Goal: Task Accomplishment & Management: Use online tool/utility

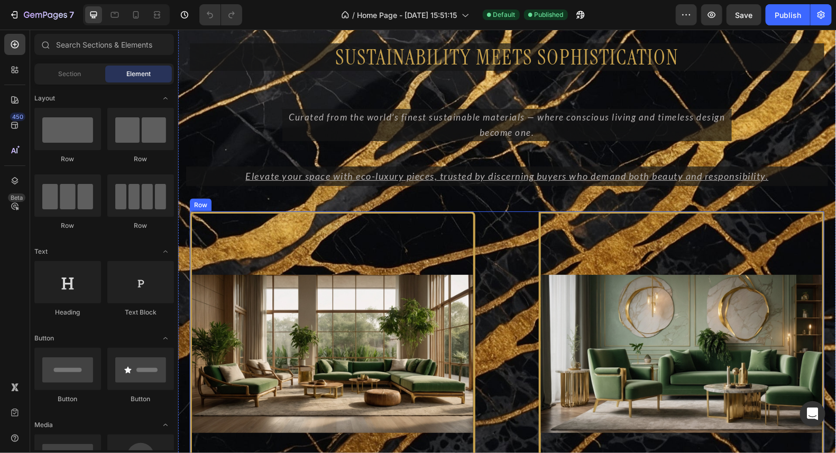
scroll to position [2360, 0]
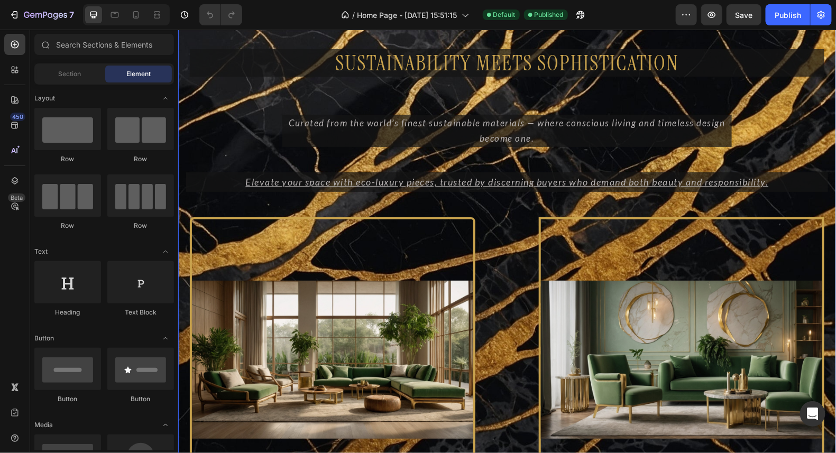
click at [775, 33] on div "Sustainability Meets Sophistication Heading Row Curated from the world’s finest…" at bounding box center [507, 303] width 658 height 585
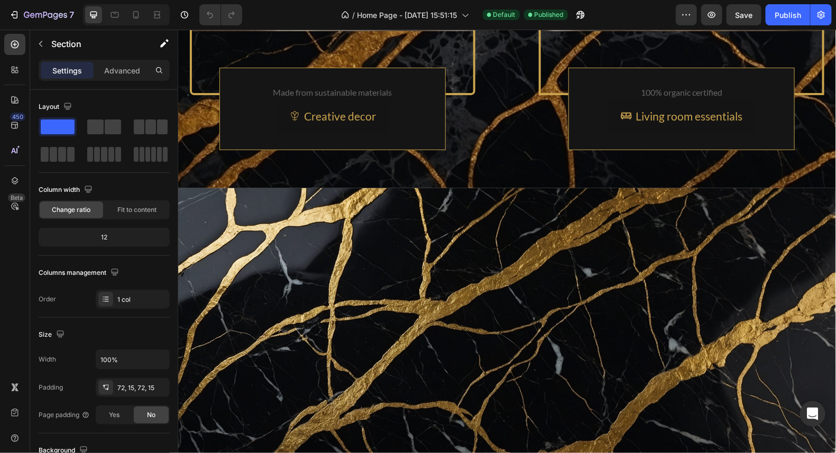
scroll to position [2262, 0]
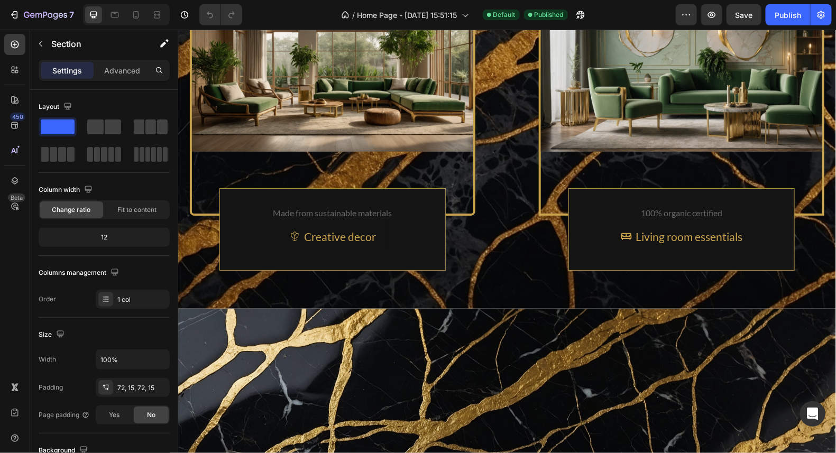
click at [775, 136] on div "Sustainability Meets Sophistication Heading Row Curated from the world’s finest…" at bounding box center [507, 15] width 658 height 585
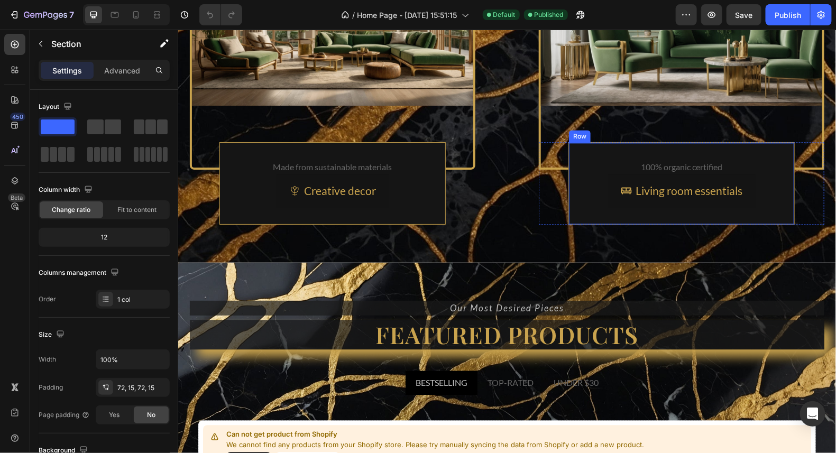
scroll to position [2795, 0]
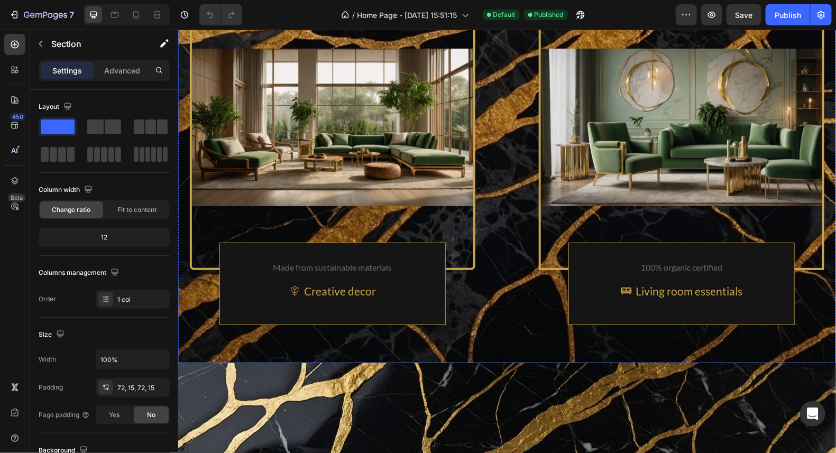
scroll to position [2164, 0]
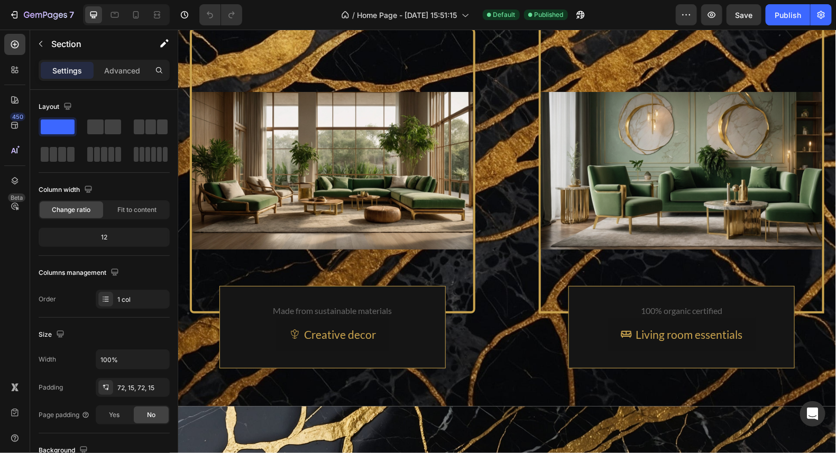
click at [808, 226] on div "Sustainability Meets Sophistication Heading Row Curated from the world’s finest…" at bounding box center [507, 113] width 658 height 585
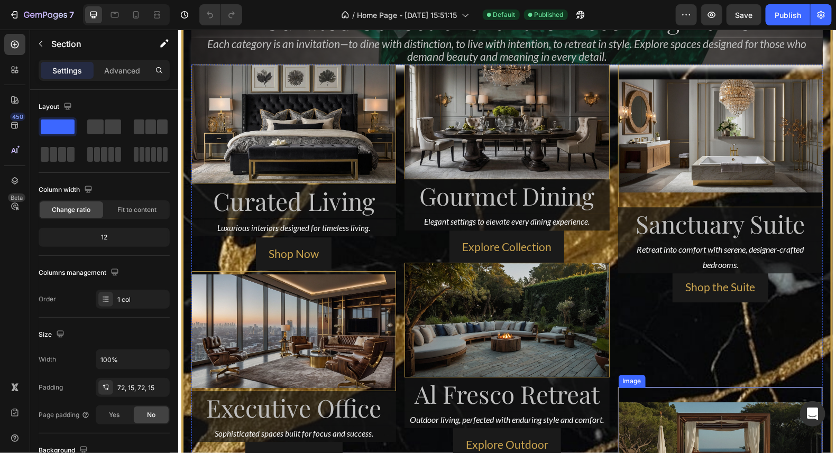
scroll to position [1236, 0]
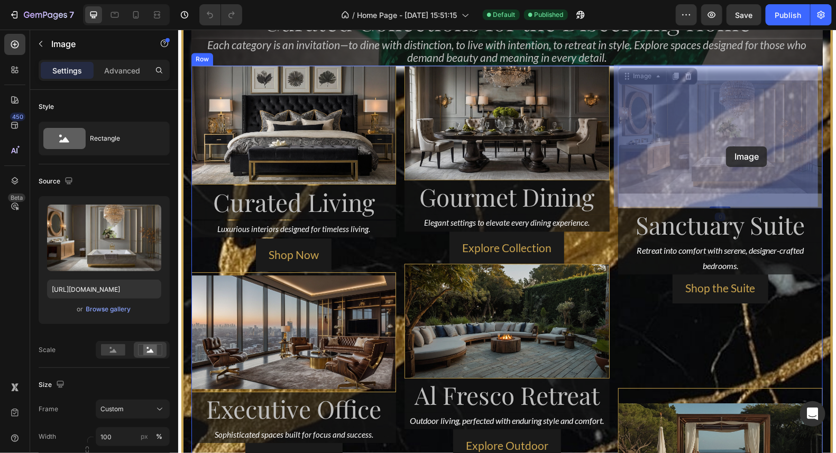
drag, startPoint x: 728, startPoint y: 163, endPoint x: 726, endPoint y: 146, distance: 17.1
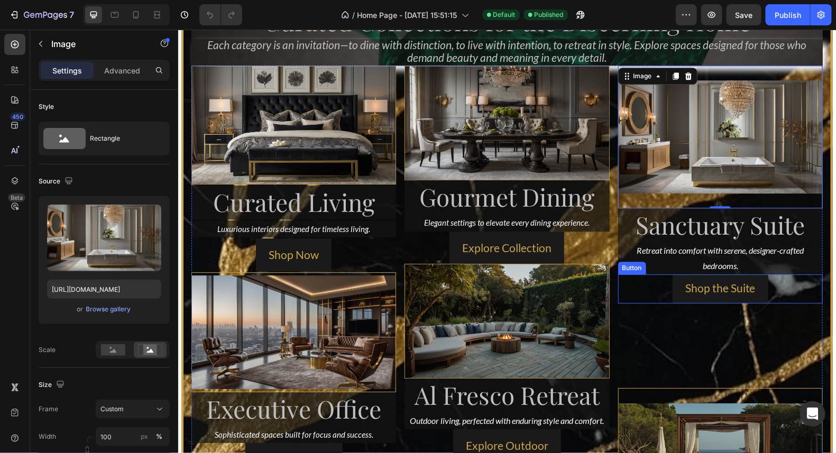
click at [776, 288] on div "Shop the Suite Button" at bounding box center [720, 288] width 205 height 29
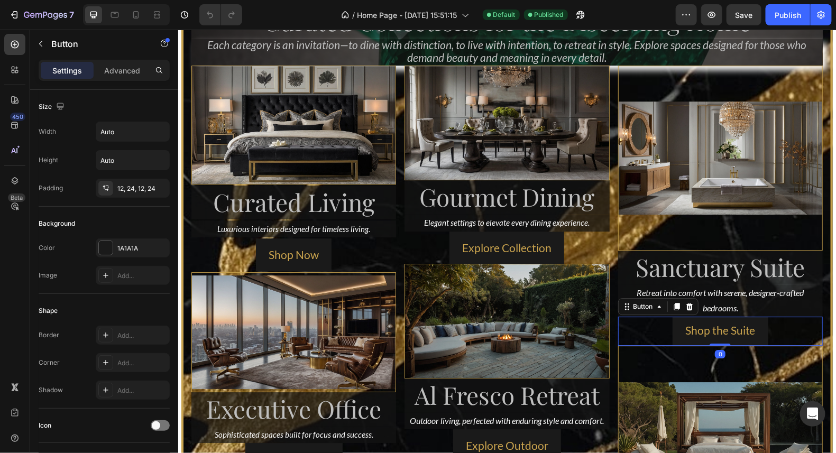
drag, startPoint x: 716, startPoint y: 385, endPoint x: 713, endPoint y: 284, distance: 101.0
click at [713, 284] on div "Image Sanctuary Suite Heading Retreat into comfort with serene, designer-crafte…" at bounding box center [720, 377] width 205 height 625
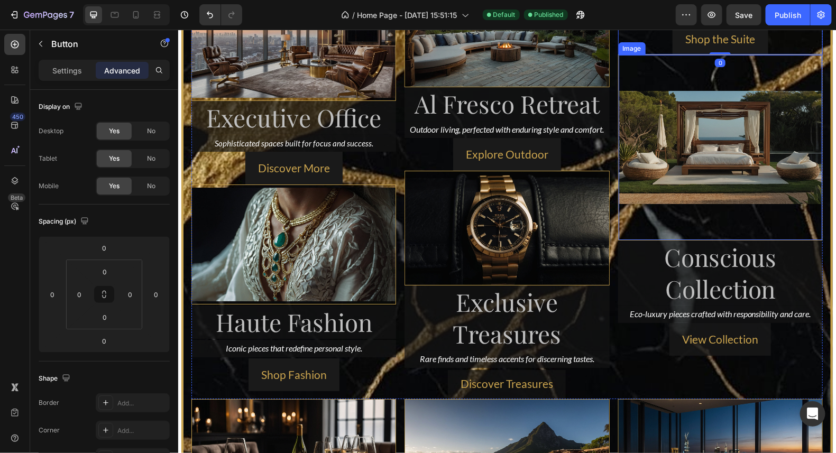
scroll to position [1554, 0]
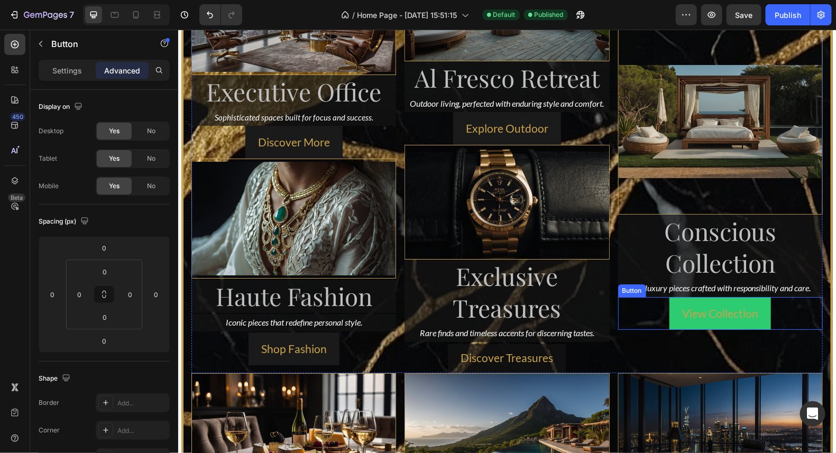
click at [763, 311] on button "View Collection" at bounding box center [720, 313] width 102 height 33
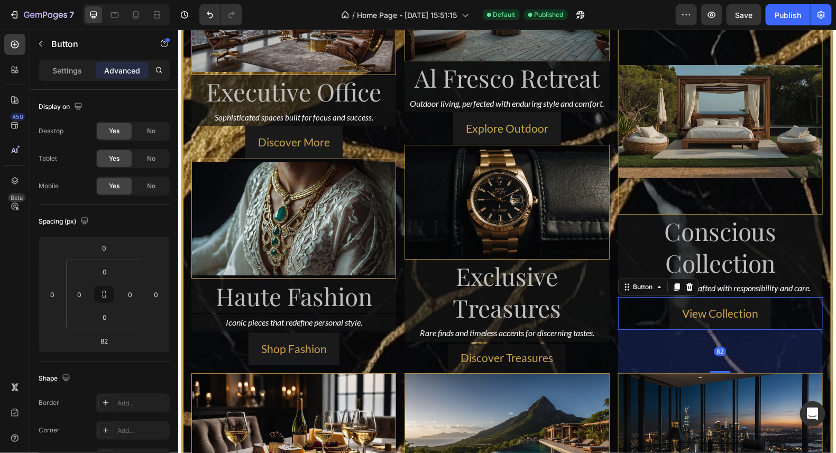
drag, startPoint x: 722, startPoint y: 370, endPoint x: 718, endPoint y: 337, distance: 33.6
click at [718, 337] on div "82" at bounding box center [720, 350] width 205 height 43
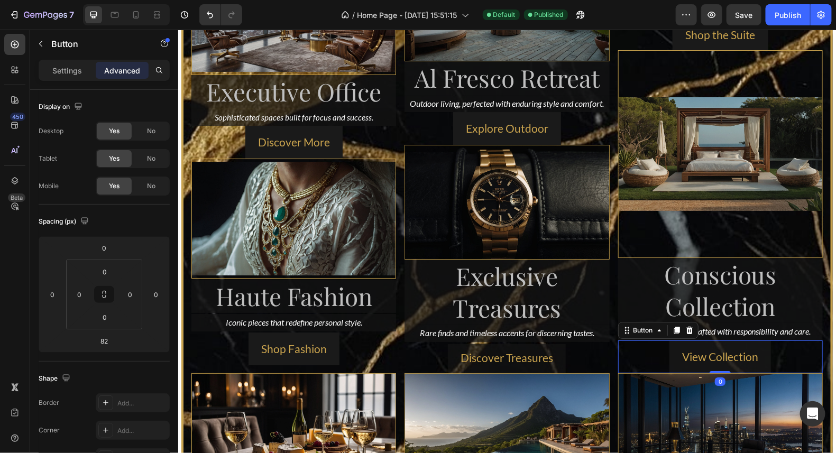
drag, startPoint x: 712, startPoint y: 369, endPoint x: 716, endPoint y: 313, distance: 56.2
click at [716, 315] on div "Image Sanctuary Suite Heading Retreat into comfort with serene, designer-crafte…" at bounding box center [720, 60] width 205 height 625
type input "0"
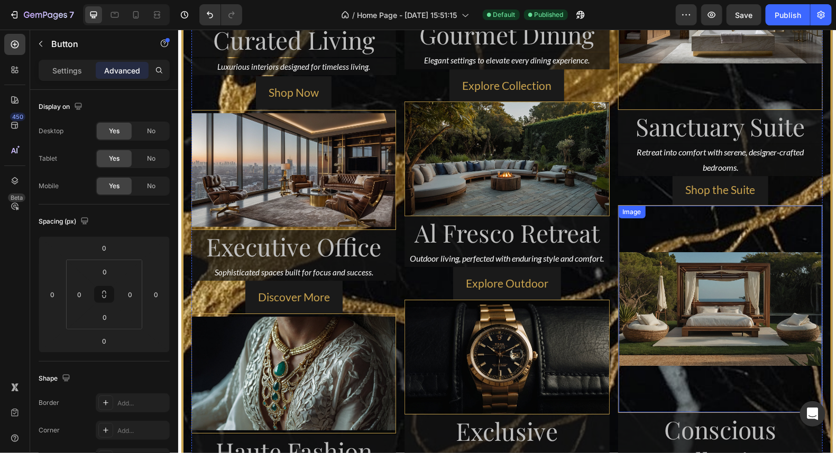
scroll to position [1395, 0]
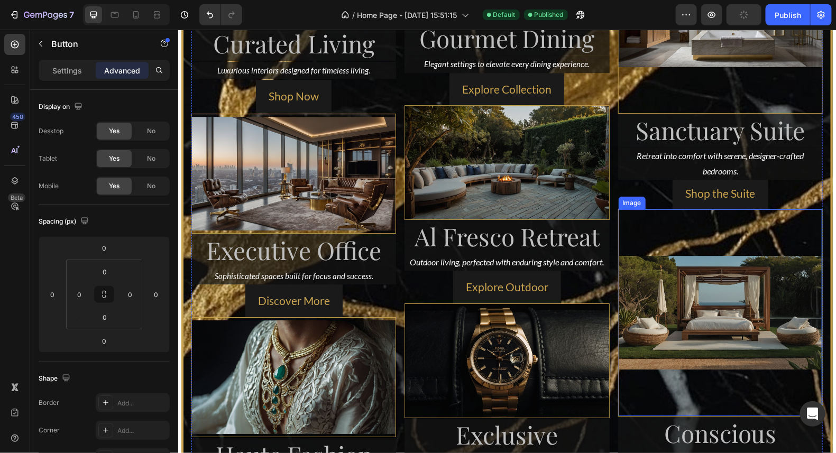
click at [702, 236] on img at bounding box center [720, 312] width 204 height 207
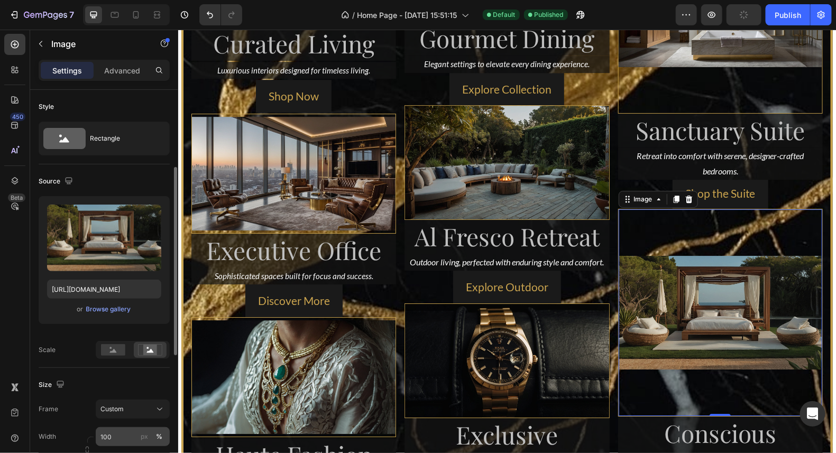
scroll to position [105, 0]
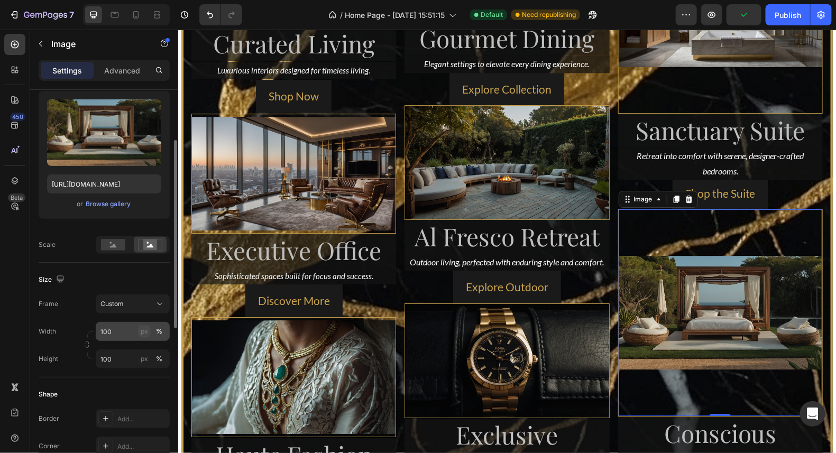
click at [141, 327] on div "px" at bounding box center [144, 332] width 7 height 10
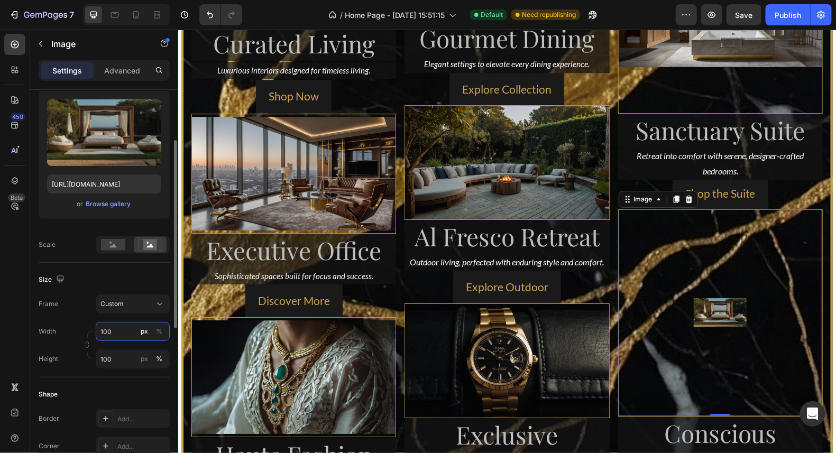
click at [127, 332] on input "100" at bounding box center [133, 331] width 74 height 19
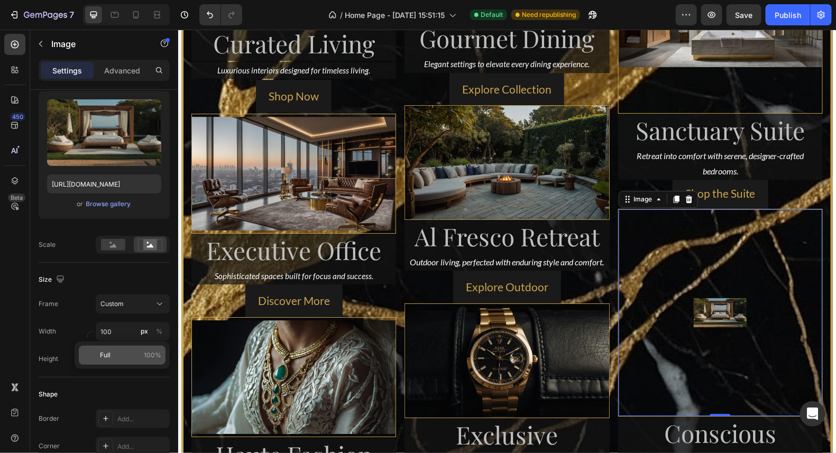
click at [135, 354] on p "Full 100%" at bounding box center [130, 356] width 61 height 10
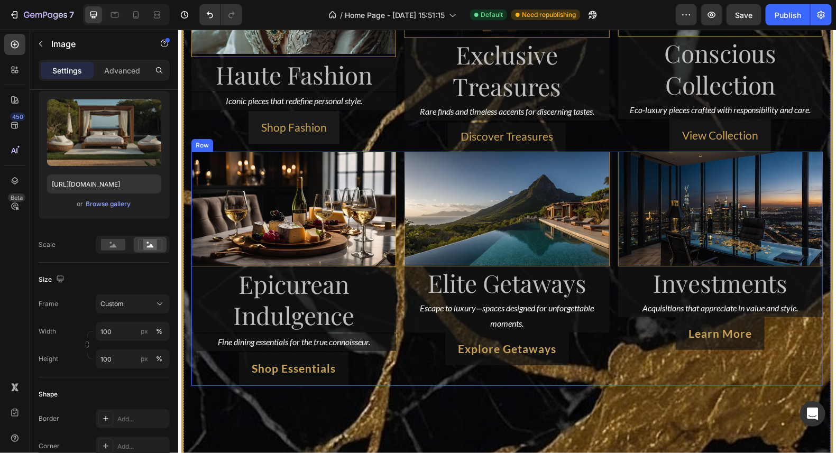
scroll to position [1822, 0]
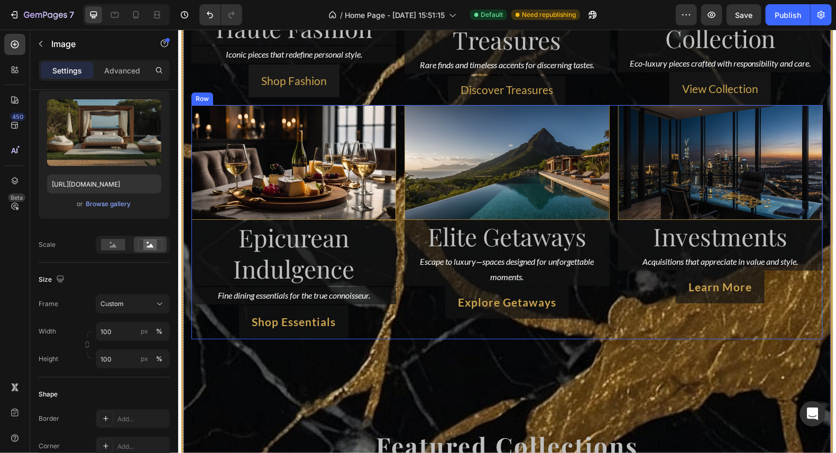
click at [433, 329] on div "Image Elite Getaways Heading Escape to luxury—spaces designed for unforgettable…" at bounding box center [506, 222] width 205 height 234
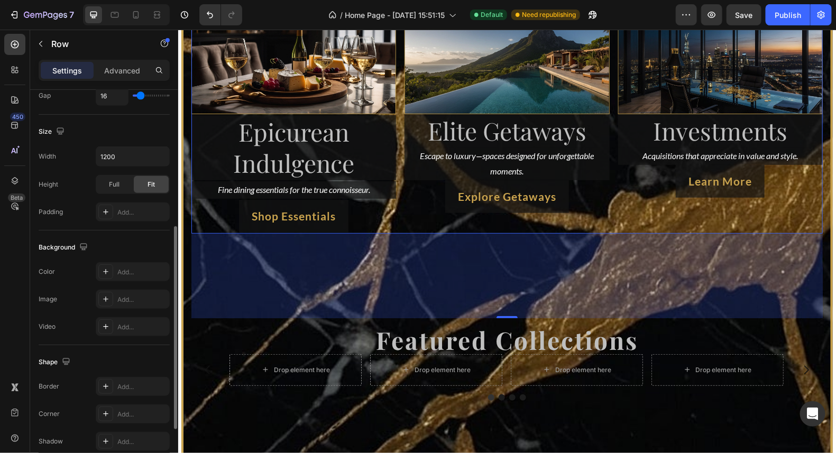
scroll to position [369, 0]
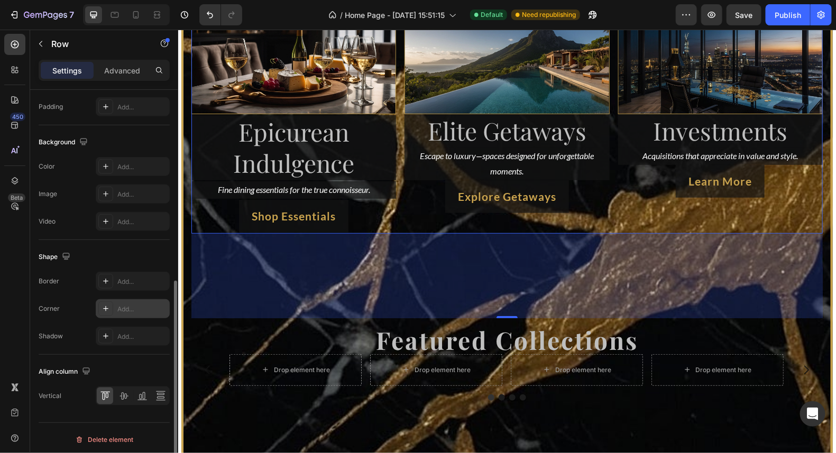
click at [106, 308] on icon at bounding box center [106, 309] width 8 height 8
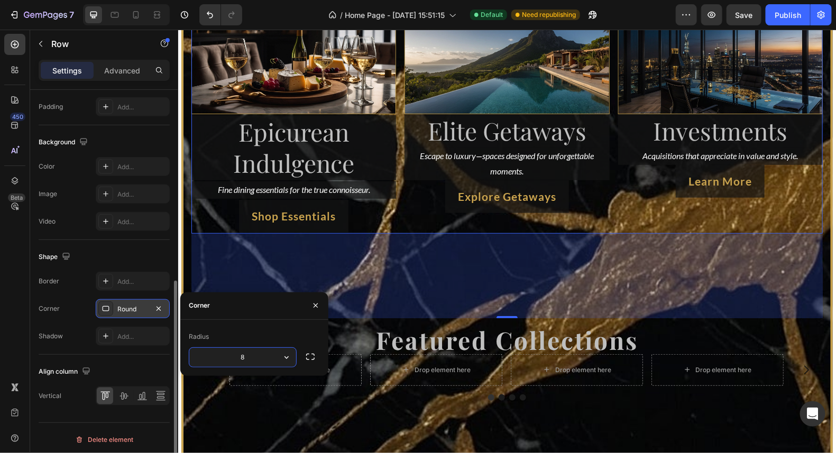
click at [74, 265] on div "Shape Border Add... Corner Round Shadow Add..." at bounding box center [104, 297] width 131 height 115
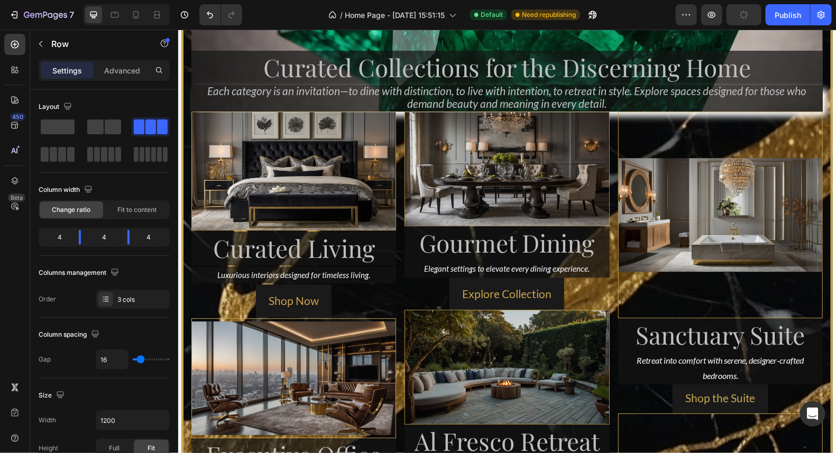
scroll to position [1187, 0]
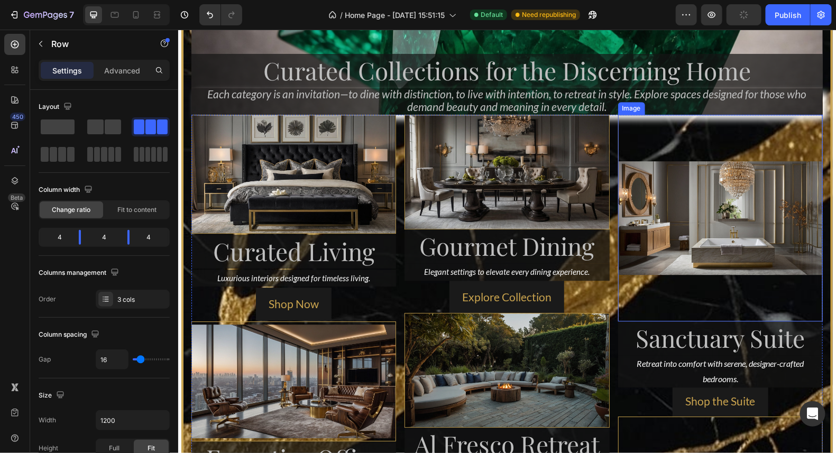
click at [783, 216] on img at bounding box center [720, 217] width 205 height 207
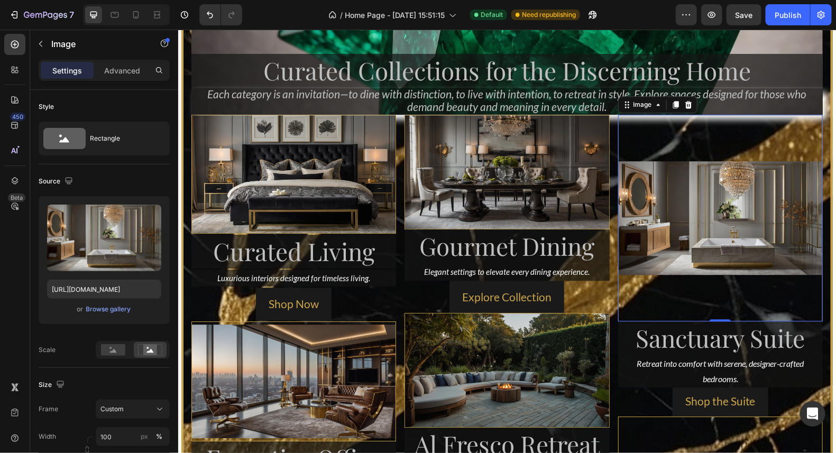
click at [675, 305] on img at bounding box center [720, 217] width 205 height 207
click at [600, 204] on img at bounding box center [506, 171] width 205 height 115
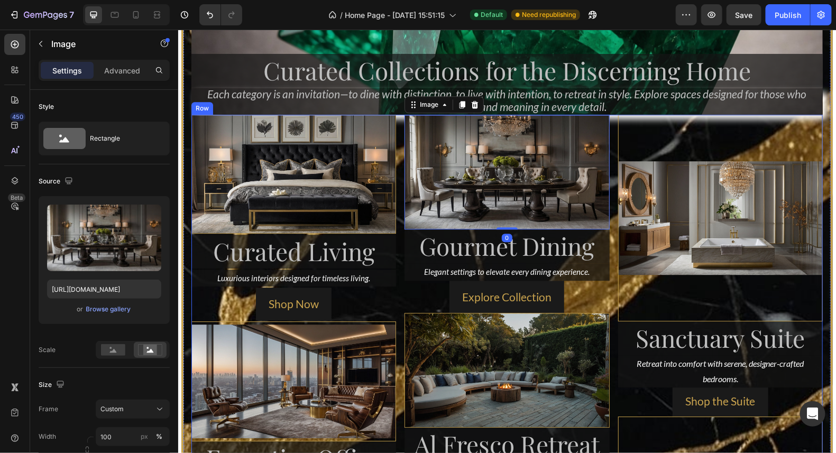
click at [610, 240] on div "Image Curated Living Heading Luxurious interiors designed for timeless living. …" at bounding box center [506, 426] width 631 height 625
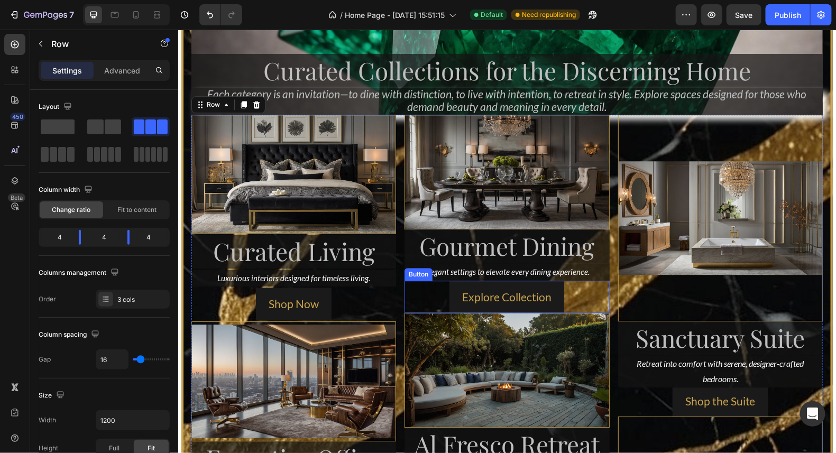
click at [603, 297] on div "Explore Collection Button" at bounding box center [506, 296] width 205 height 33
click at [610, 236] on div "Image Curated Living Heading Luxurious interiors designed for timeless living. …" at bounding box center [506, 426] width 631 height 625
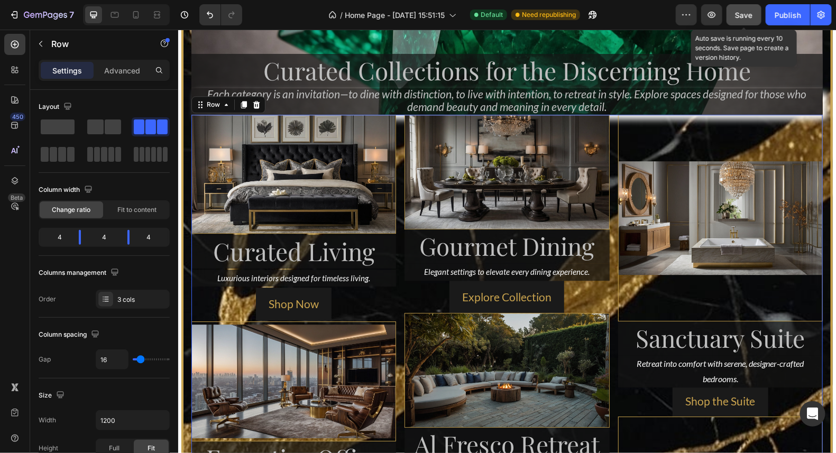
click at [750, 8] on button "Save" at bounding box center [744, 14] width 35 height 21
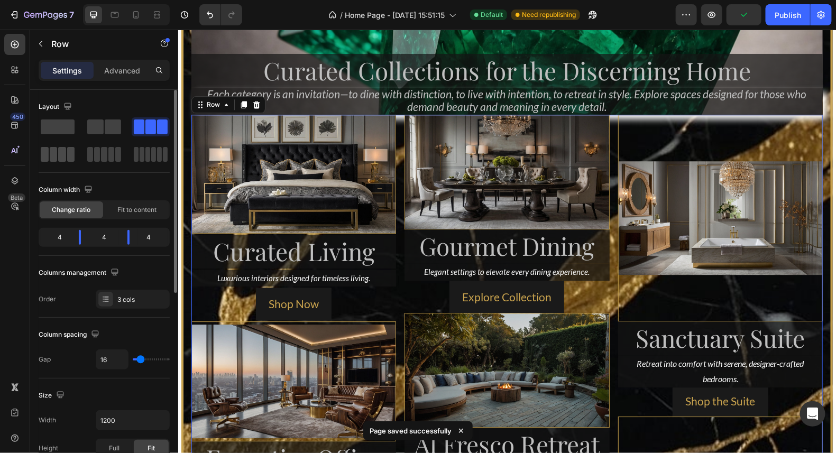
click at [66, 153] on div at bounding box center [58, 154] width 34 height 15
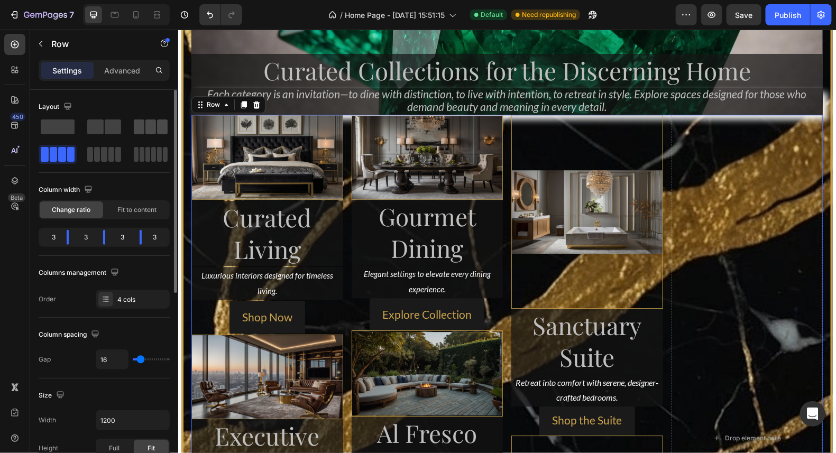
click at [144, 130] on div at bounding box center [151, 127] width 34 height 15
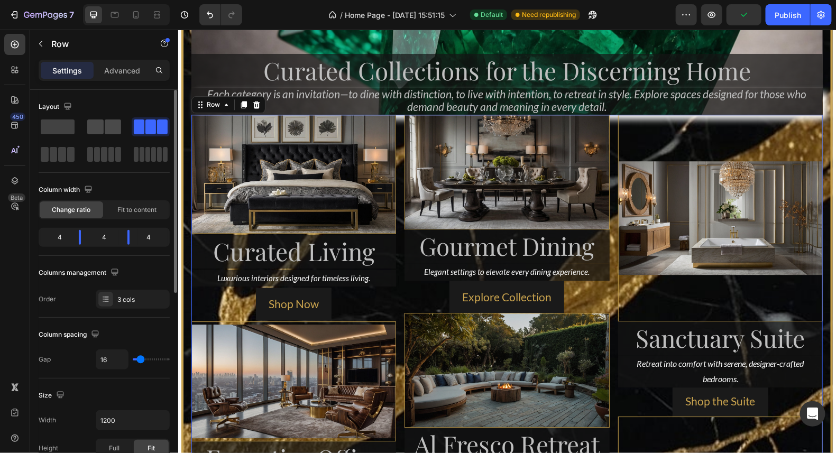
click at [99, 124] on span at bounding box center [95, 127] width 16 height 15
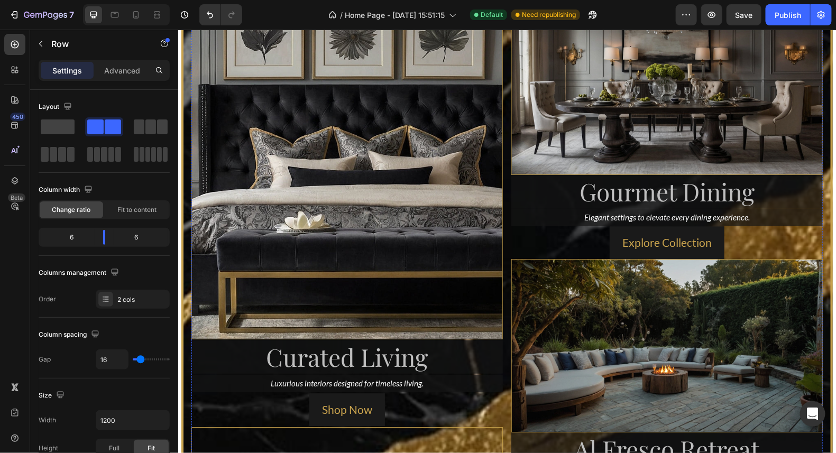
scroll to position [1354, 0]
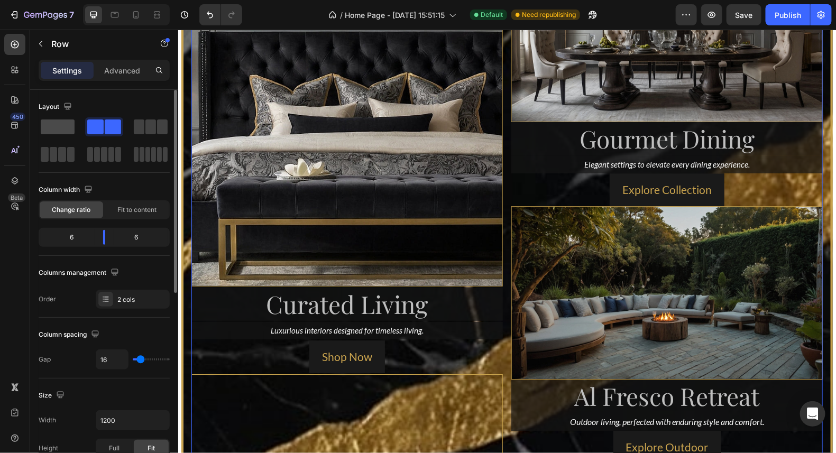
click at [63, 129] on span at bounding box center [58, 127] width 34 height 15
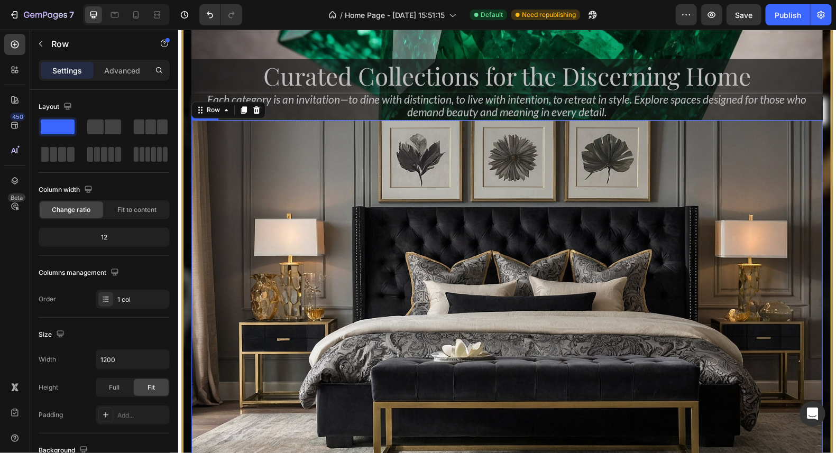
scroll to position [1211, 0]
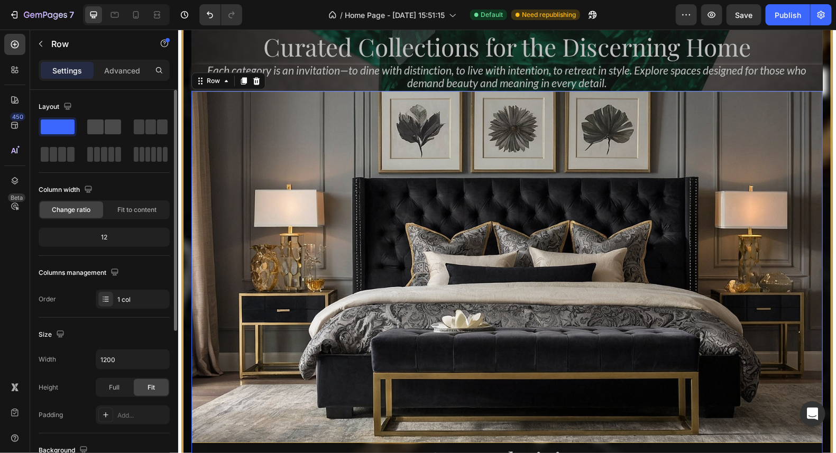
click at [103, 133] on span at bounding box center [95, 127] width 16 height 15
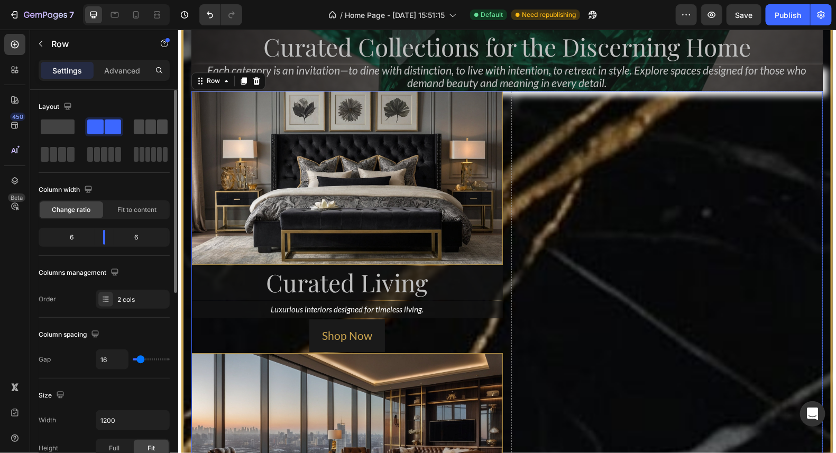
click at [143, 128] on span at bounding box center [139, 127] width 11 height 15
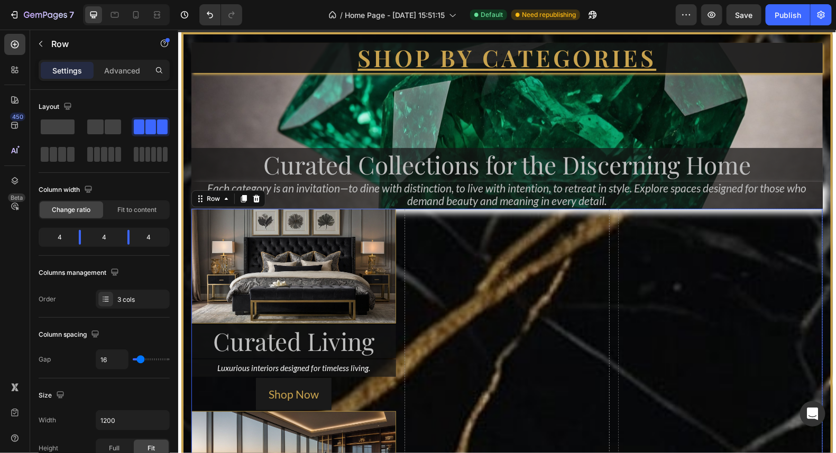
scroll to position [1000, 0]
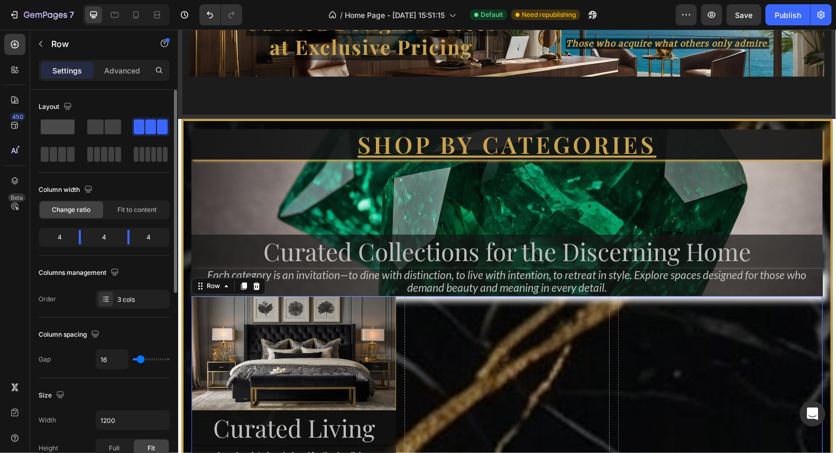
click at [52, 121] on span at bounding box center [58, 127] width 34 height 15
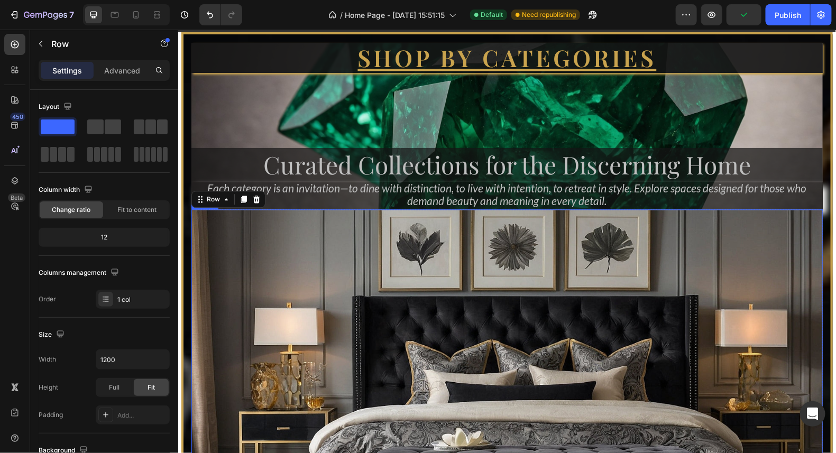
scroll to position [1218, 0]
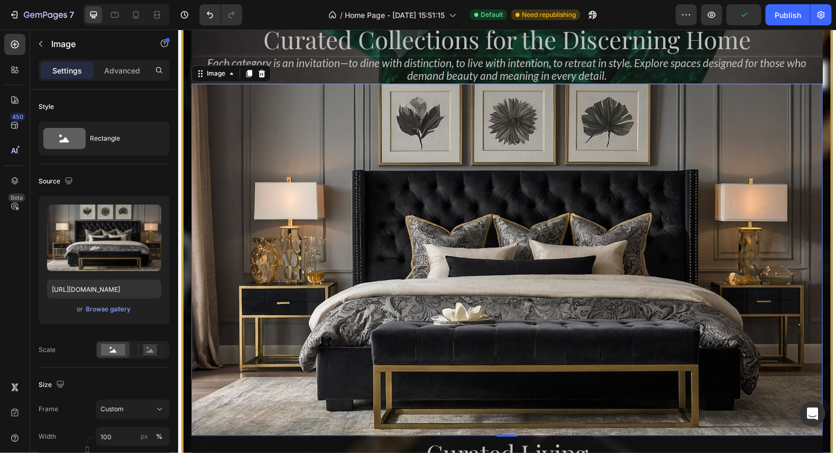
click at [775, 230] on img at bounding box center [506, 259] width 631 height 352
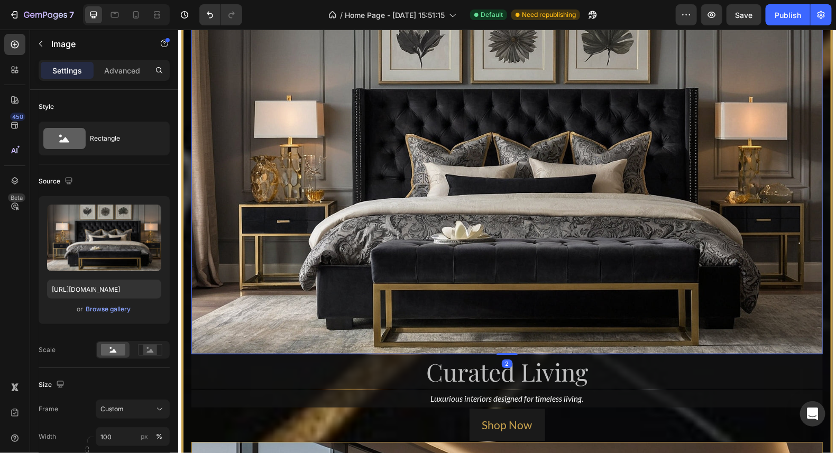
scroll to position [1324, 0]
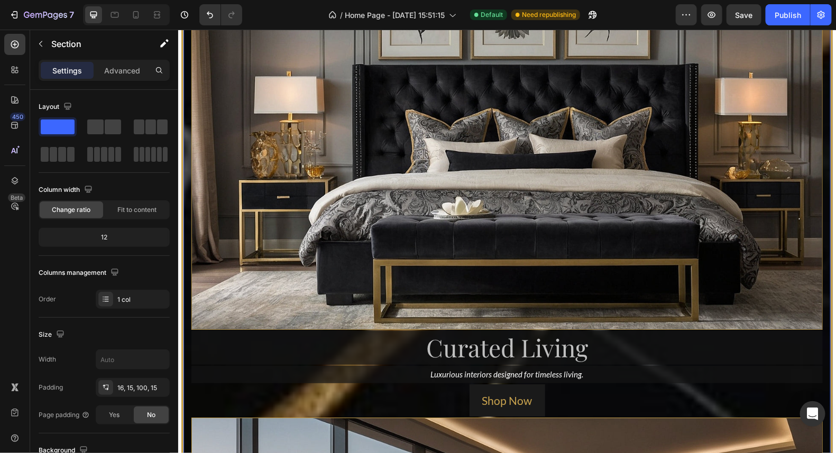
click at [142, 127] on span at bounding box center [139, 127] width 11 height 15
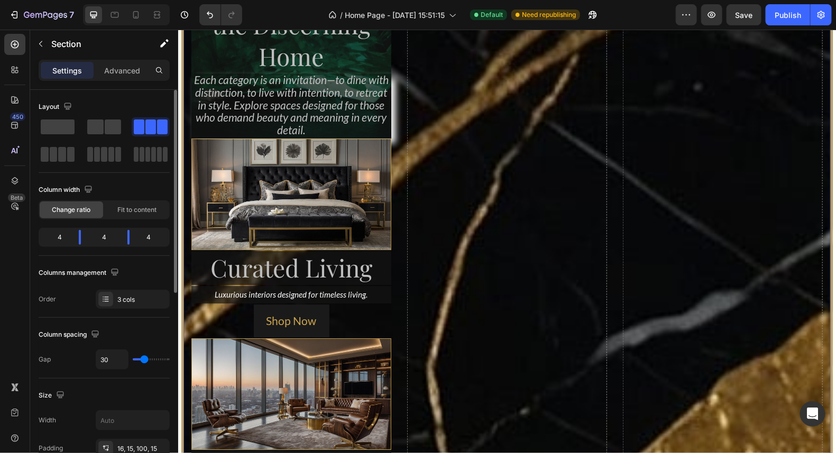
scroll to position [1485, 0]
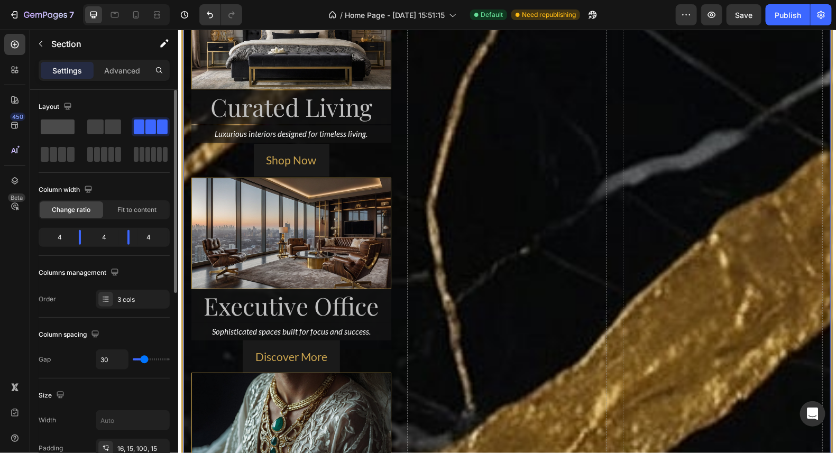
click at [58, 121] on span at bounding box center [58, 127] width 34 height 15
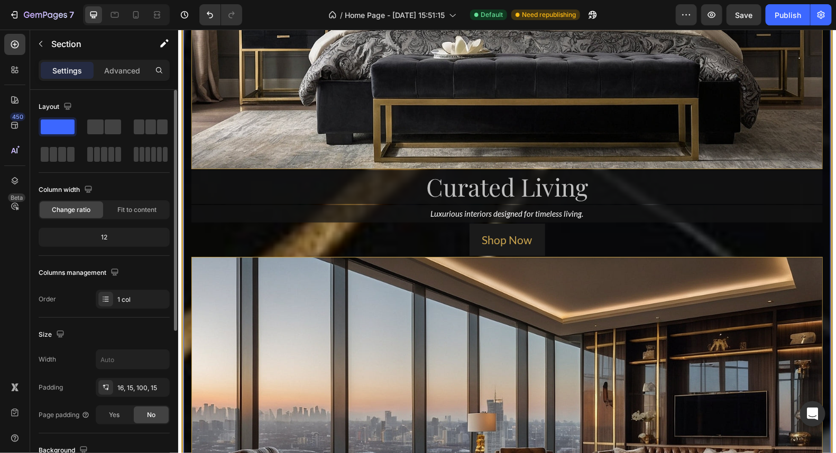
scroll to position [1324, 0]
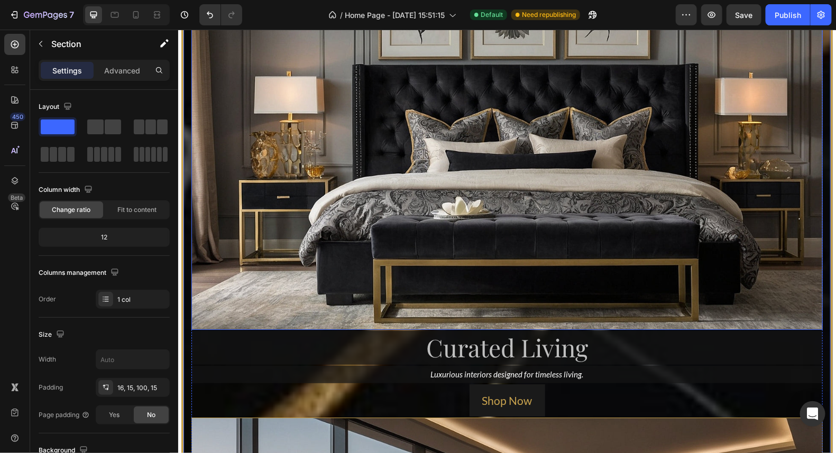
click at [790, 269] on img at bounding box center [506, 153] width 631 height 352
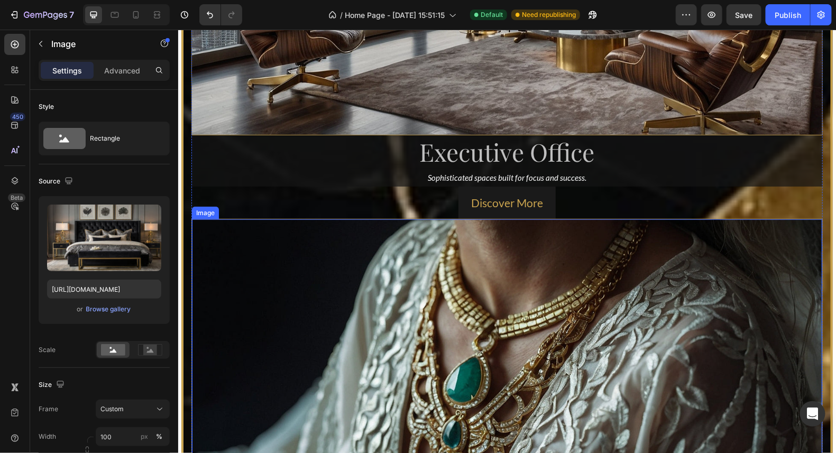
scroll to position [2012, 0]
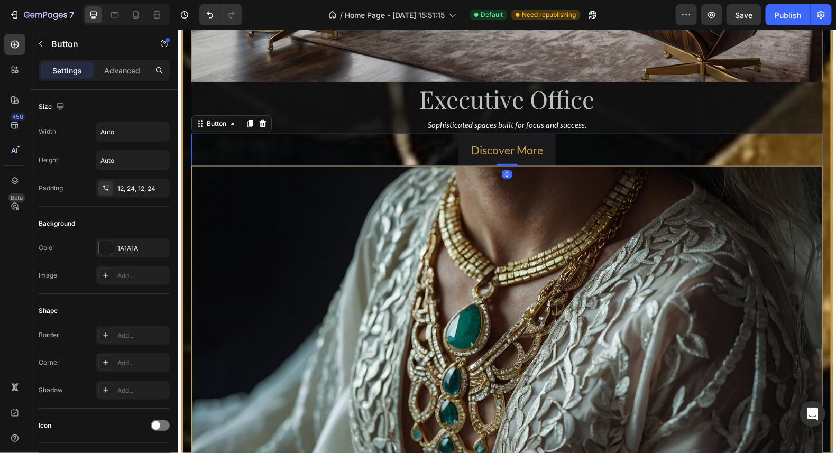
click at [775, 136] on div "Discover More Button 0" at bounding box center [506, 149] width 631 height 33
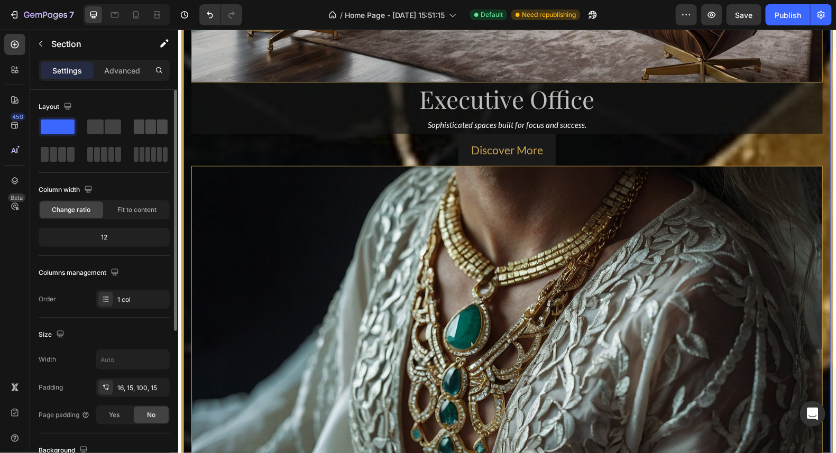
click at [153, 127] on span at bounding box center [150, 127] width 11 height 15
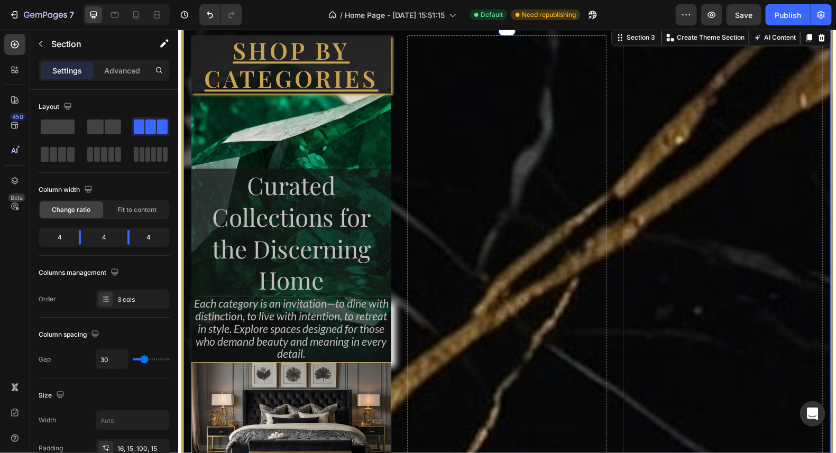
scroll to position [935, 0]
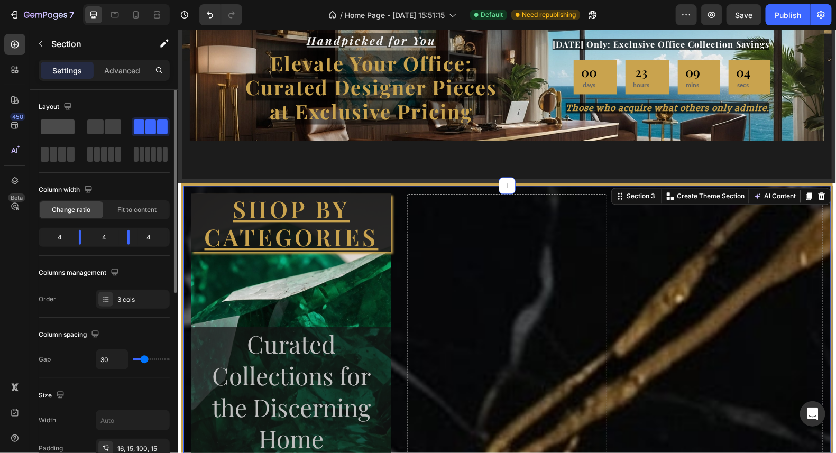
click at [68, 129] on span at bounding box center [58, 127] width 34 height 15
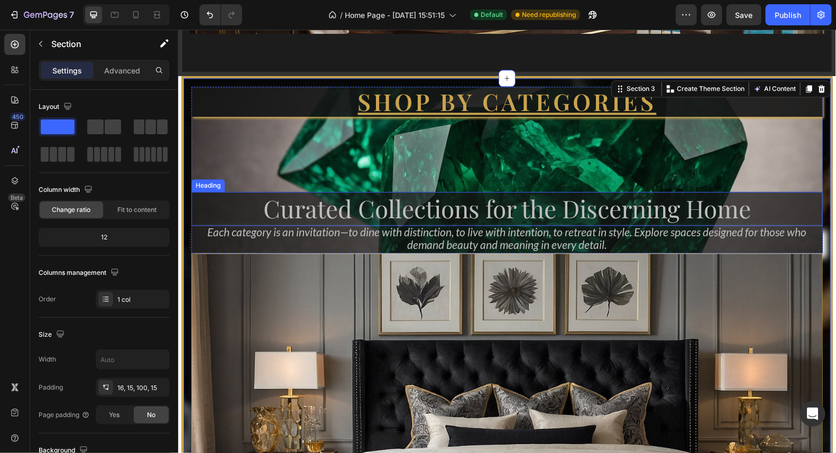
scroll to position [1049, 0]
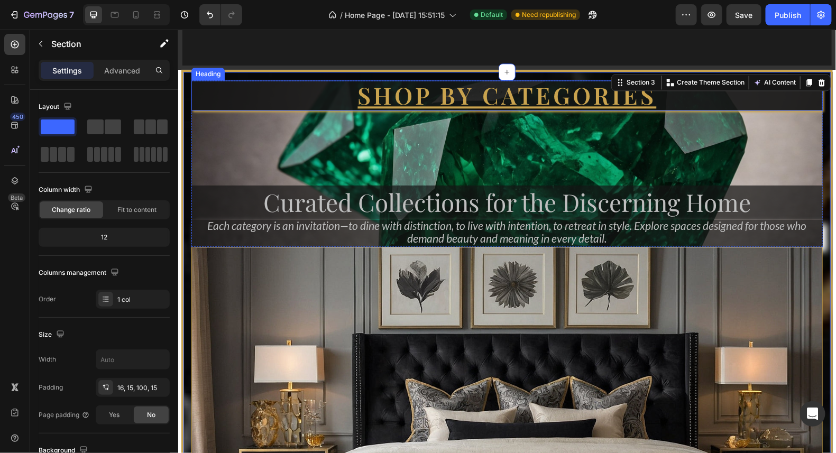
click at [643, 98] on h2 "Shop by categories" at bounding box center [506, 95] width 631 height 30
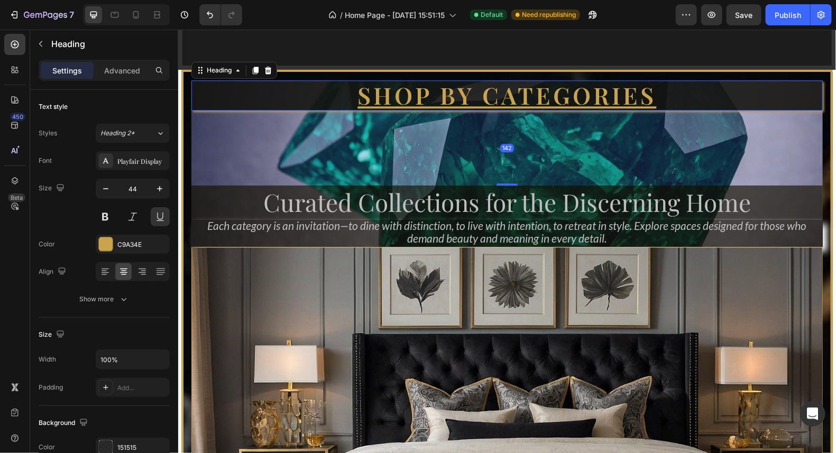
click at [638, 96] on h2 "Shop by categories" at bounding box center [506, 95] width 631 height 30
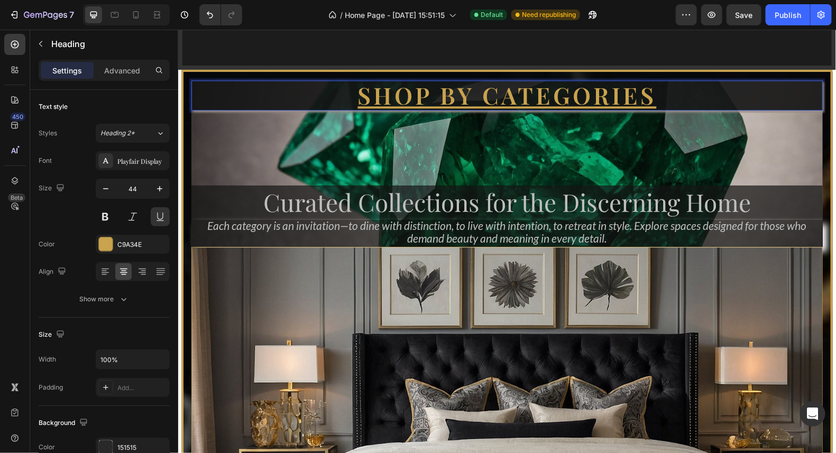
click at [647, 96] on p "Shop by categories" at bounding box center [506, 95] width 629 height 28
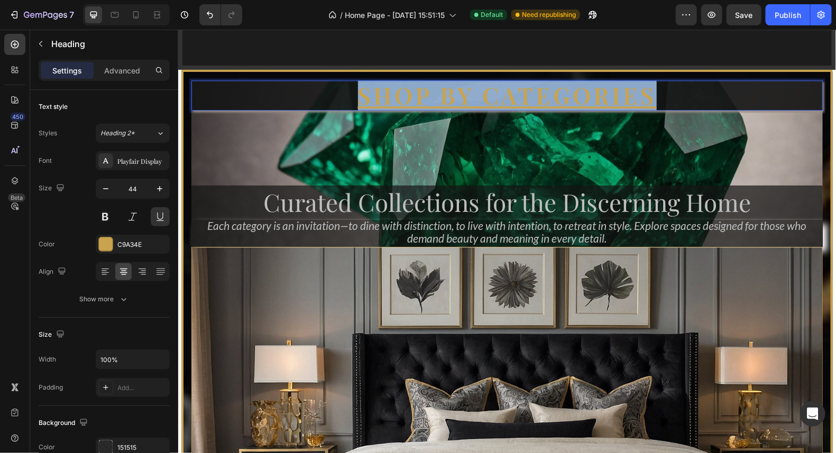
drag, startPoint x: 648, startPoint y: 95, endPoint x: 356, endPoint y: 101, distance: 291.5
click at [356, 101] on p "Shop by categories" at bounding box center [506, 95] width 629 height 28
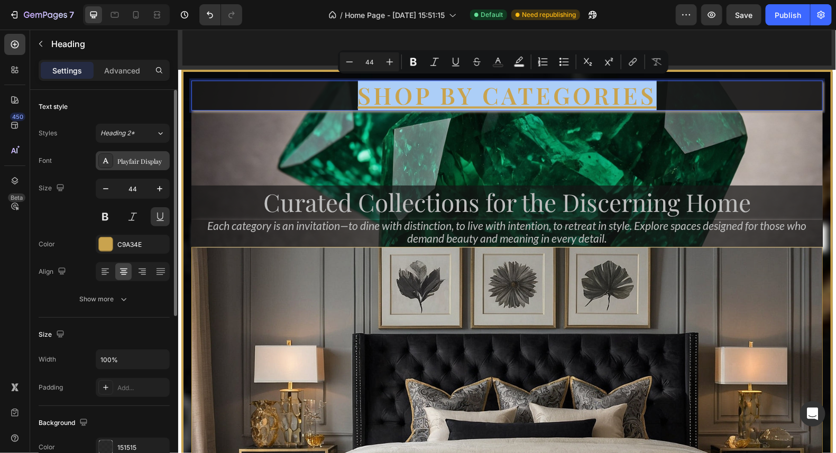
click at [136, 165] on div "Playfair Display" at bounding box center [142, 162] width 50 height 10
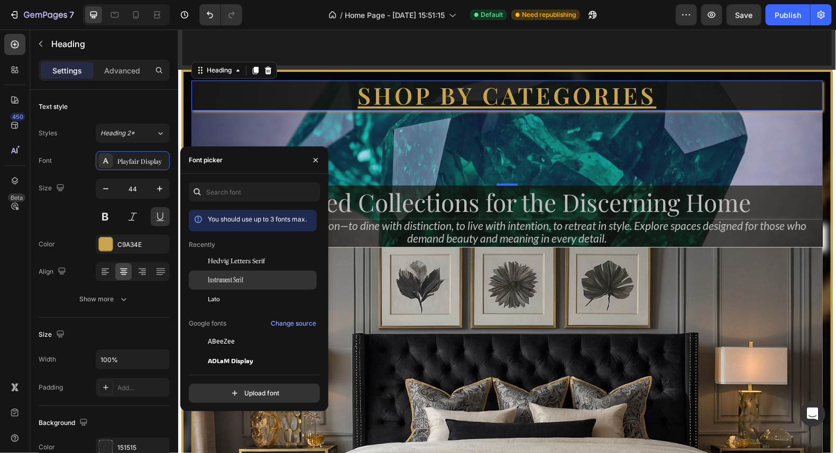
click at [237, 279] on span "Instrument Serif" at bounding box center [225, 281] width 35 height 10
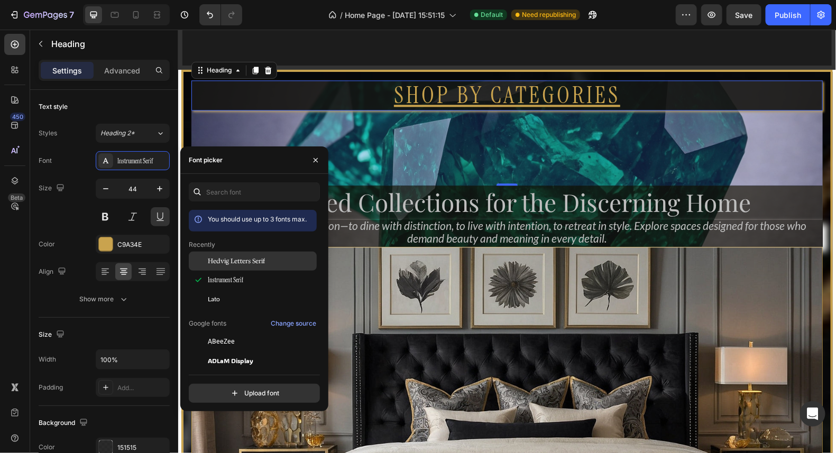
click at [247, 259] on span "Hedvig Letters Serif" at bounding box center [236, 261] width 57 height 10
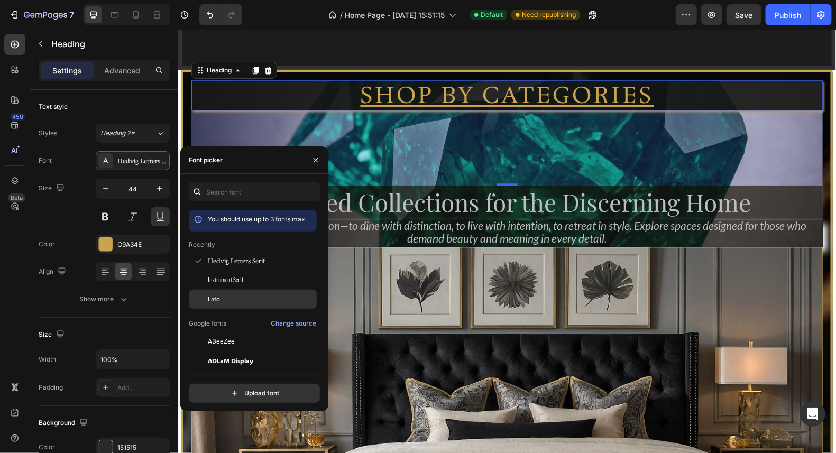
click at [230, 302] on div "Lato" at bounding box center [261, 300] width 107 height 10
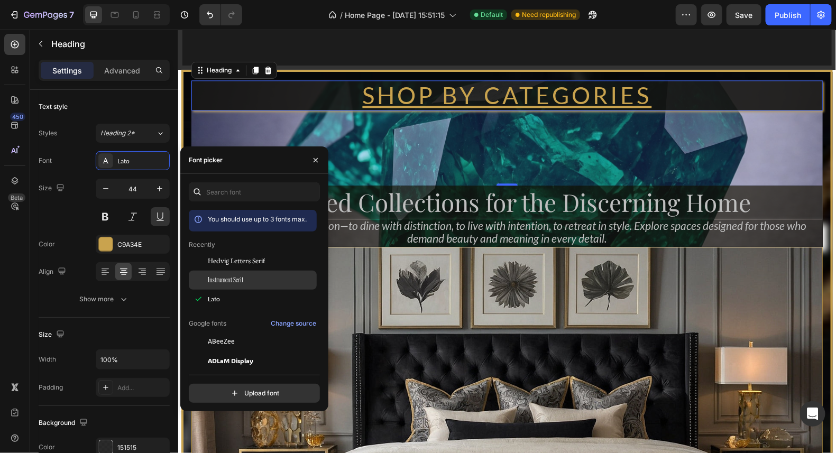
click at [243, 278] on span "Instrument Serif" at bounding box center [225, 281] width 35 height 10
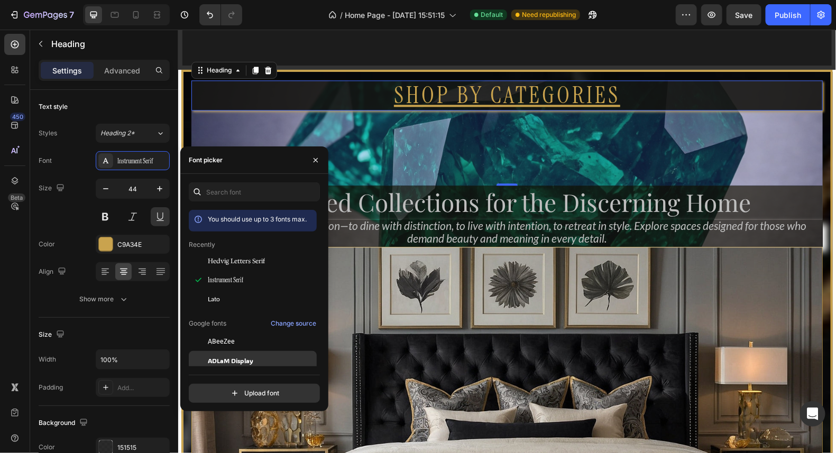
click at [242, 358] on span "ADLaM Display" at bounding box center [230, 361] width 45 height 10
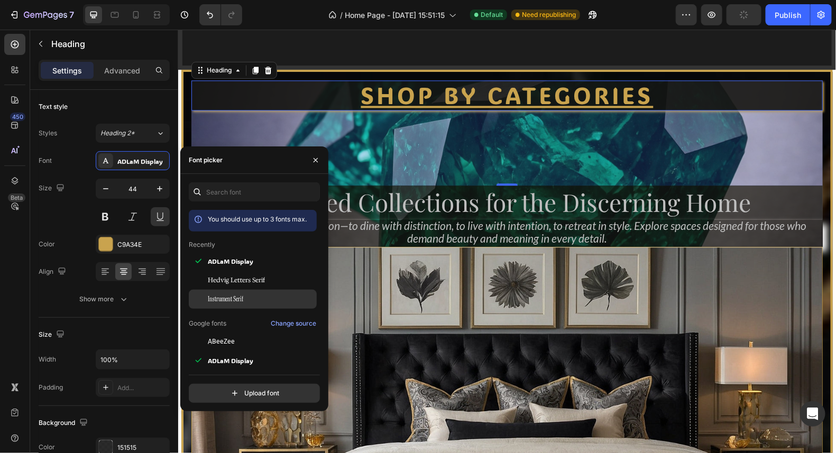
click at [239, 297] on span "Instrument Serif" at bounding box center [225, 300] width 35 height 10
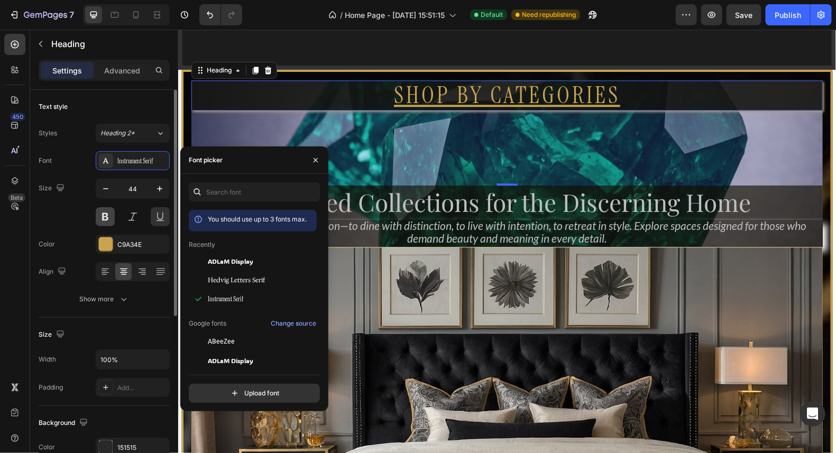
click at [102, 216] on button at bounding box center [105, 216] width 19 height 19
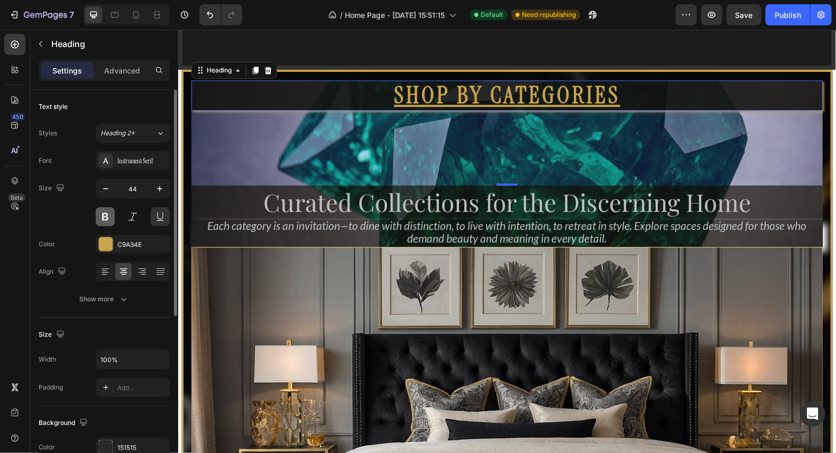
click at [102, 216] on button at bounding box center [105, 216] width 19 height 19
click at [130, 221] on button at bounding box center [132, 216] width 19 height 19
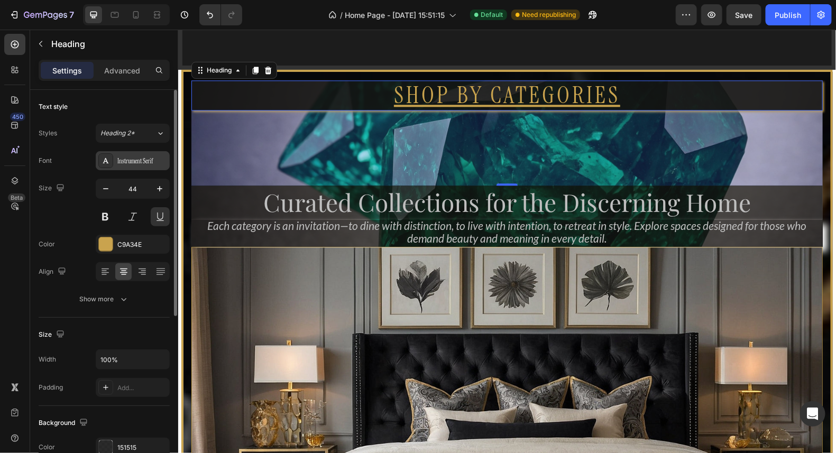
click at [147, 163] on div "Instrument Serif" at bounding box center [142, 162] width 50 height 10
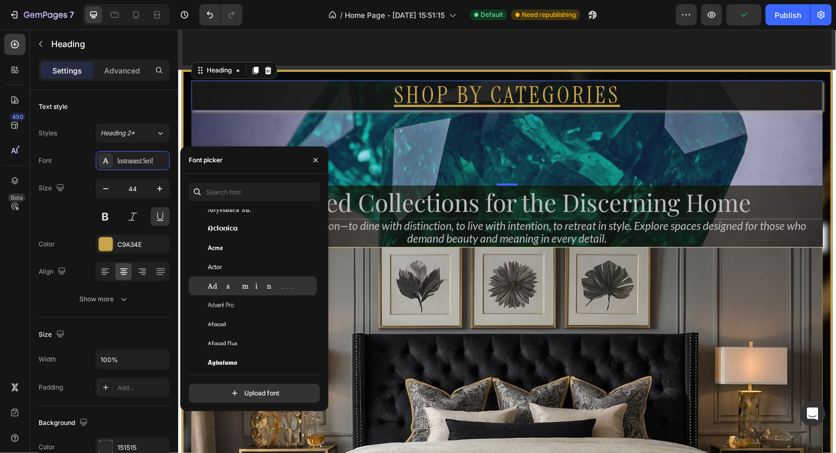
scroll to position [211, 0]
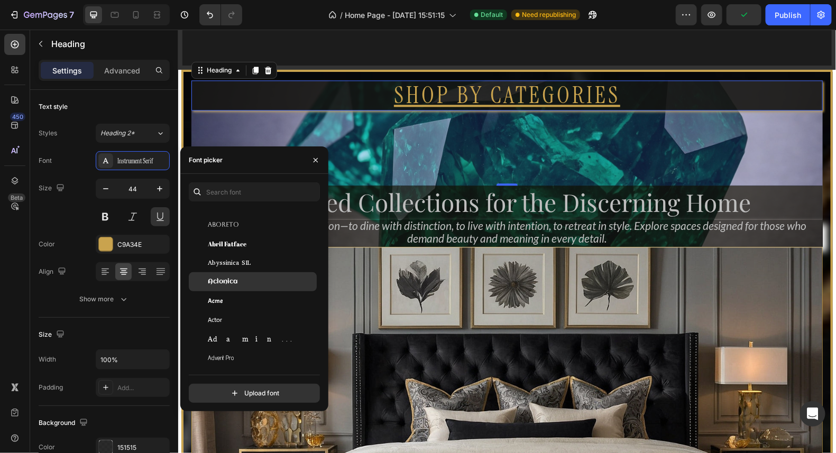
click at [253, 280] on div "Aclonica" at bounding box center [261, 282] width 107 height 10
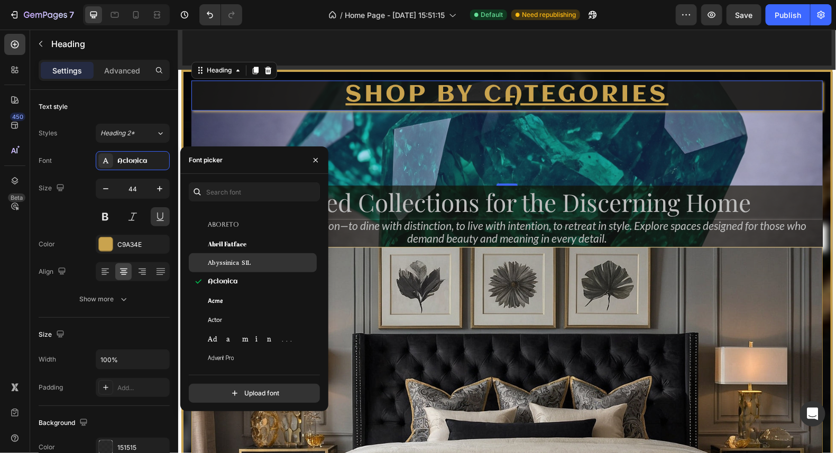
click at [243, 263] on span "Abyssinica SIL" at bounding box center [229, 263] width 43 height 10
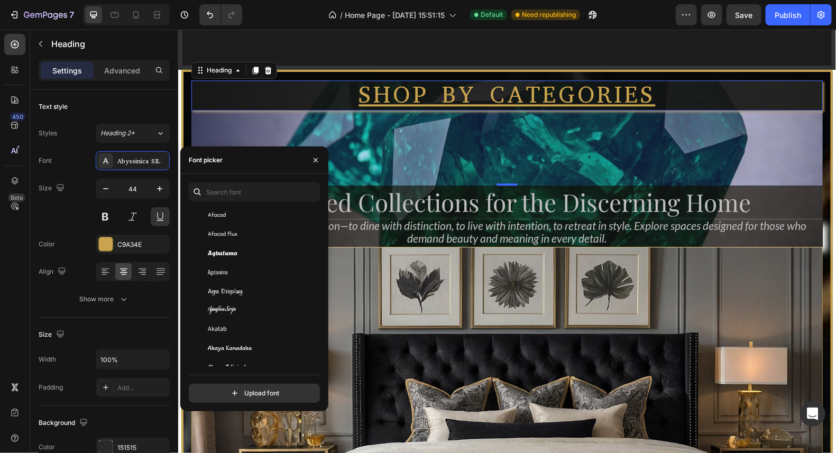
scroll to position [370, 0]
click at [239, 288] on span "Agu Display" at bounding box center [225, 291] width 35 height 10
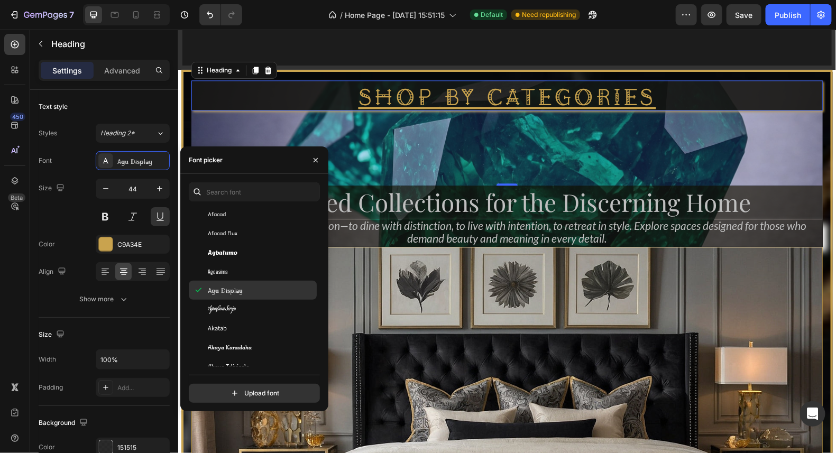
scroll to position [423, 0]
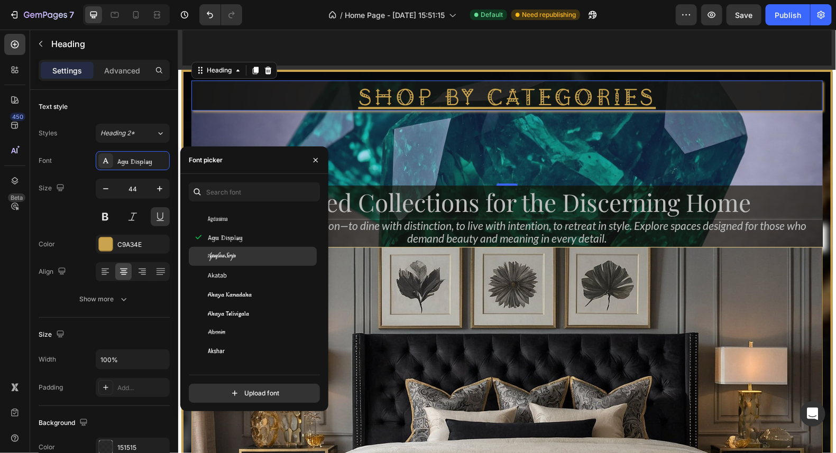
click at [241, 255] on div "Aguafina Script" at bounding box center [261, 257] width 107 height 10
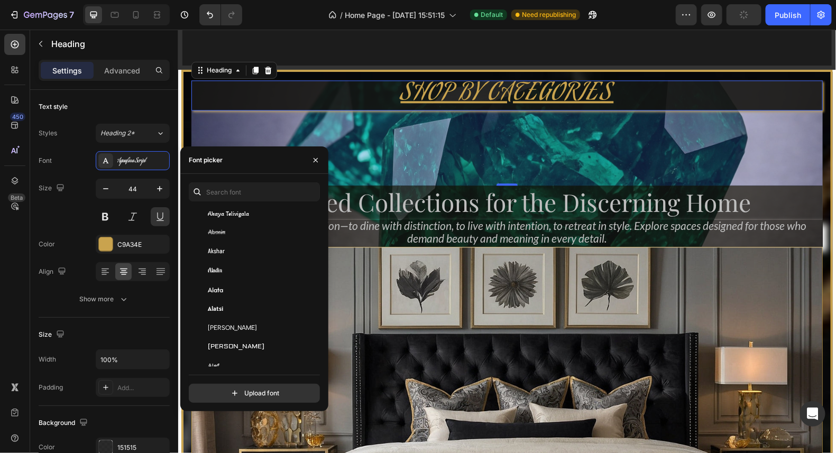
scroll to position [528, 0]
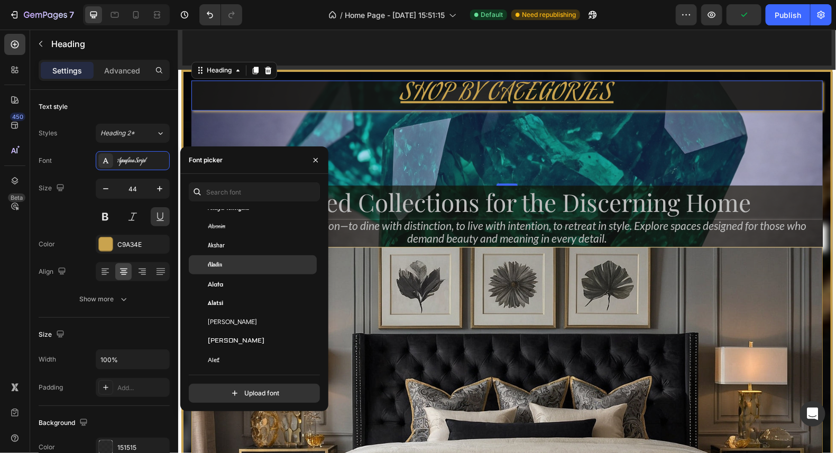
click at [240, 268] on div "Aladin" at bounding box center [261, 265] width 107 height 10
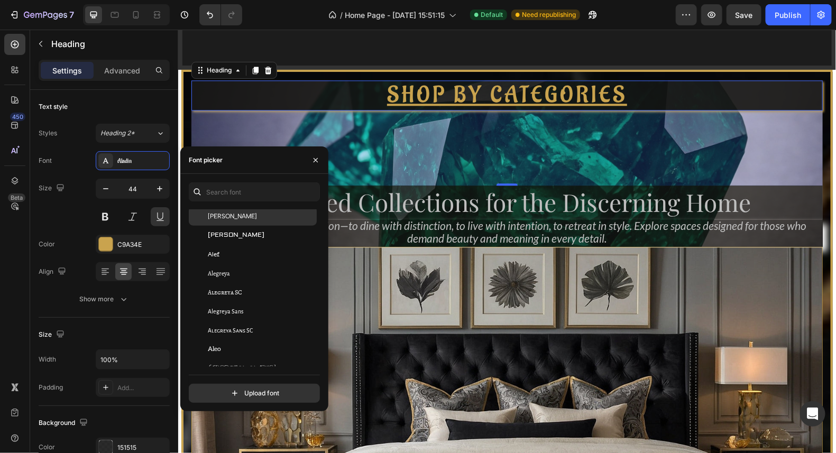
scroll to position [687, 0]
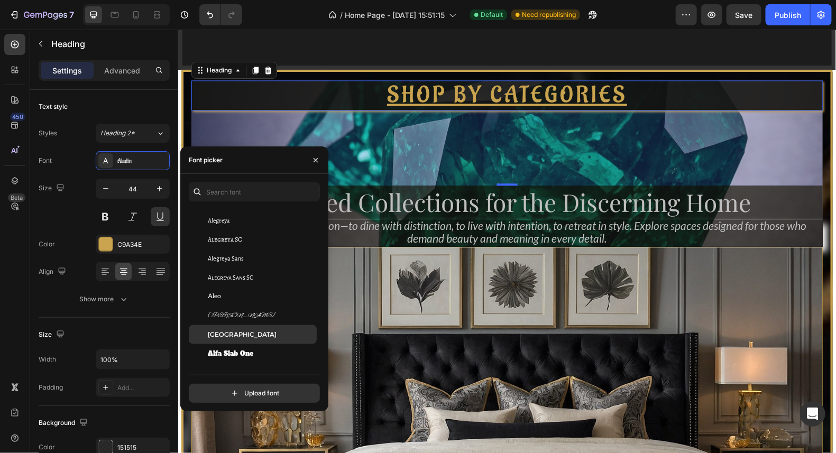
click at [256, 333] on div "Alexandria" at bounding box center [261, 335] width 107 height 10
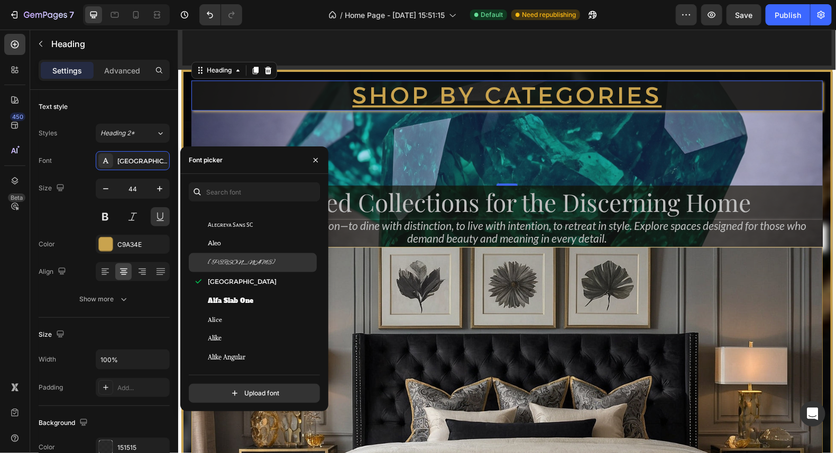
scroll to position [793, 0]
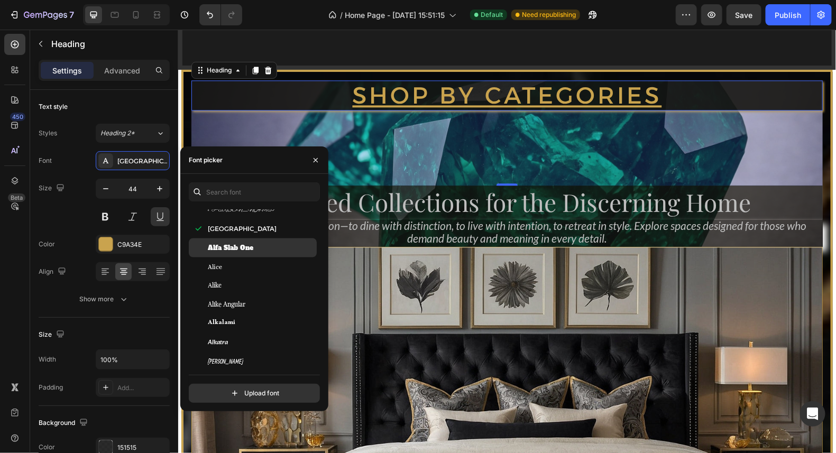
click at [251, 249] on span "Alfa Slab One" at bounding box center [230, 248] width 45 height 10
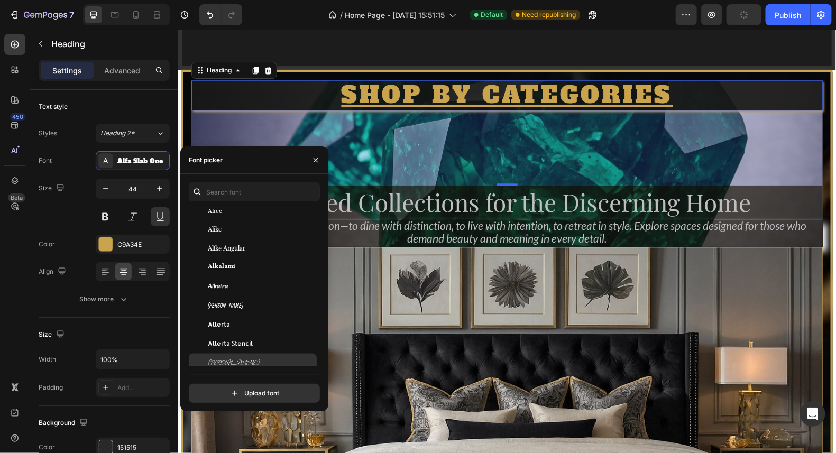
scroll to position [951, 0]
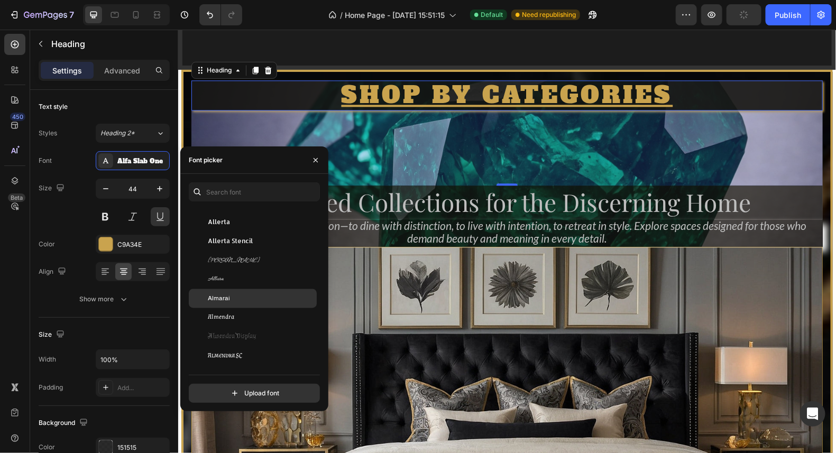
click at [229, 295] on div "Almarai" at bounding box center [261, 299] width 107 height 10
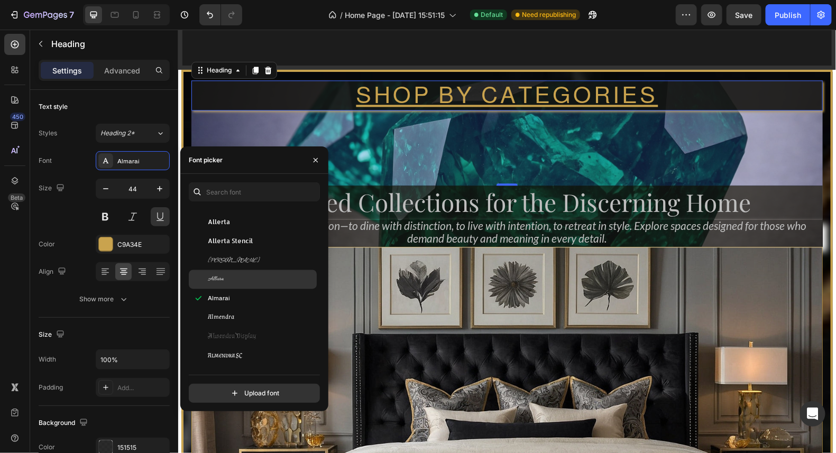
click at [230, 280] on div "Allura" at bounding box center [261, 280] width 107 height 10
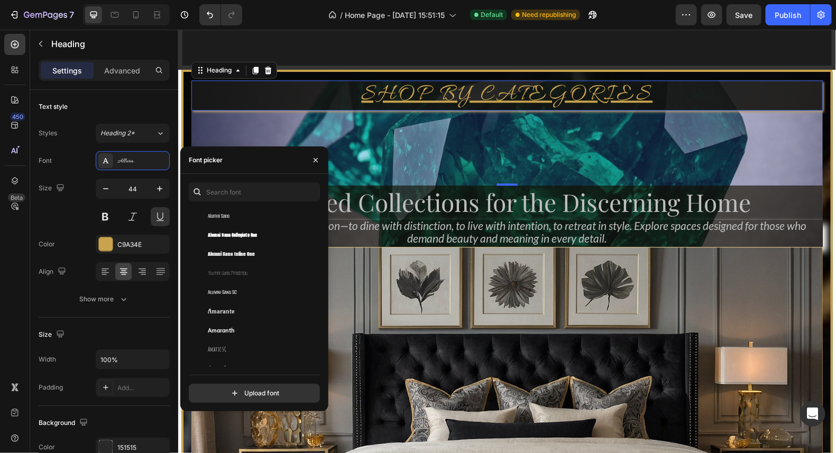
scroll to position [1057, 0]
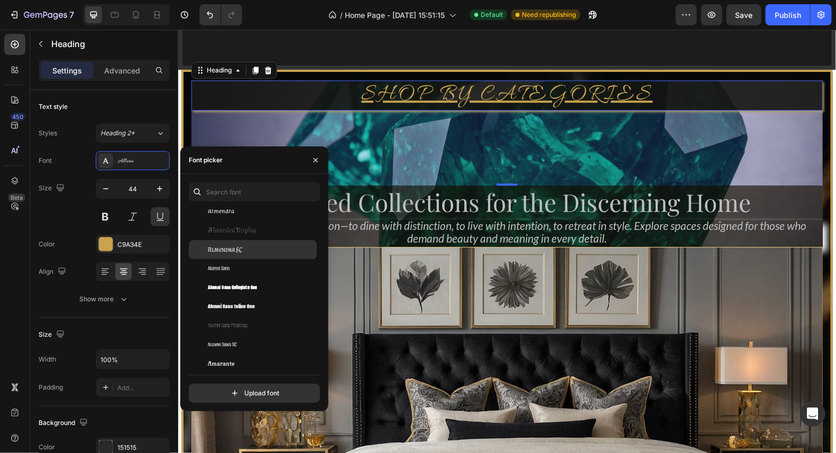
click at [245, 251] on div "Almendra SC" at bounding box center [261, 250] width 107 height 10
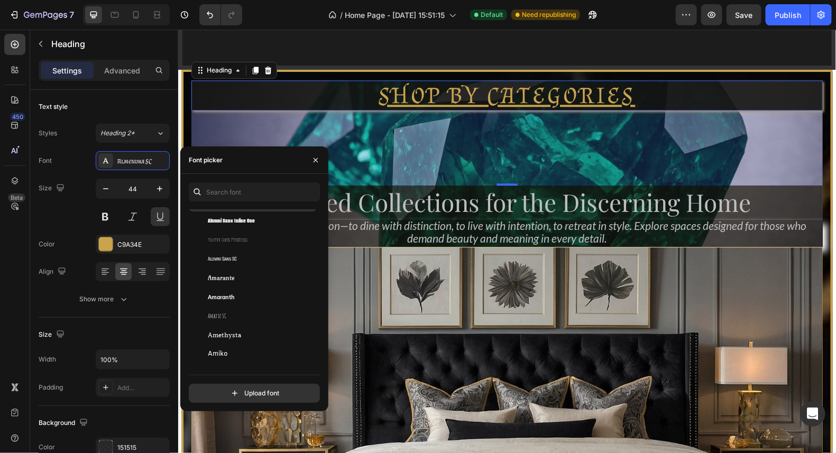
scroll to position [1163, 0]
click at [241, 259] on div "Amarante" at bounding box center [261, 259] width 107 height 10
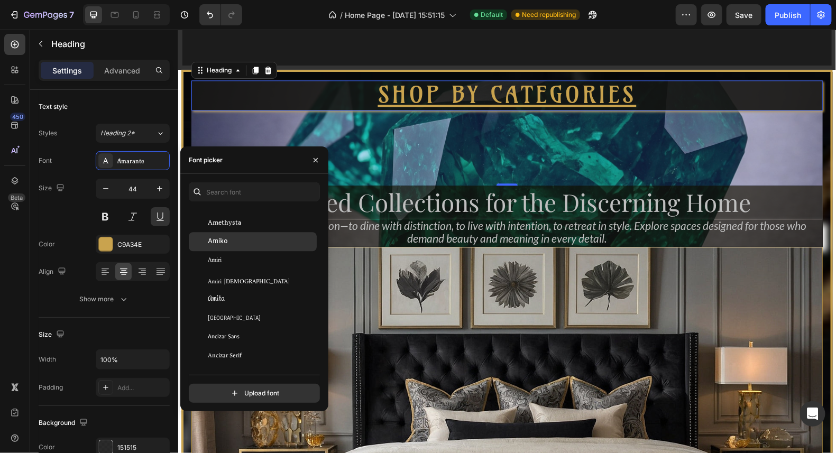
scroll to position [1269, 0]
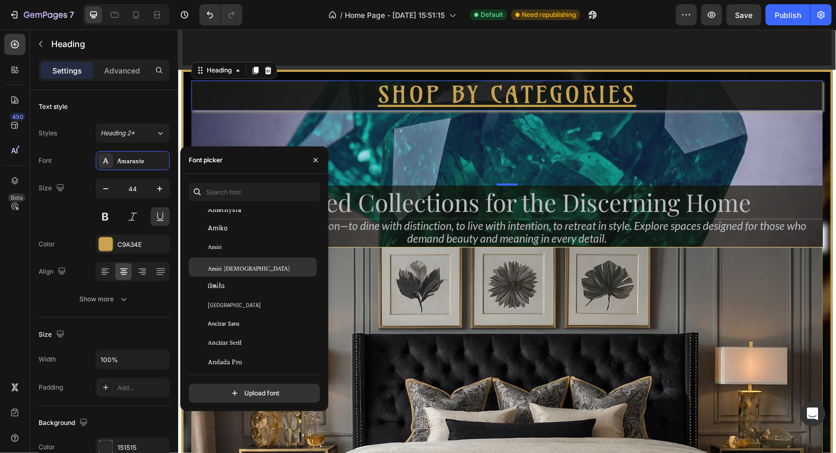
click at [242, 267] on div "Amiri Quran" at bounding box center [261, 267] width 107 height 10
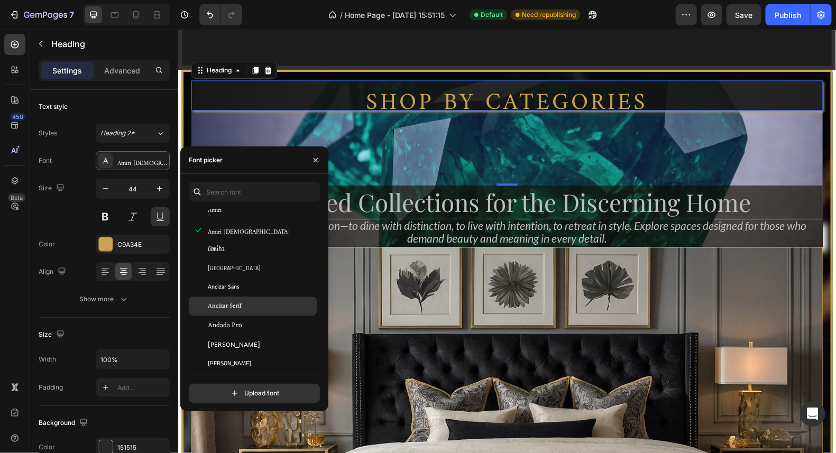
scroll to position [1322, 0]
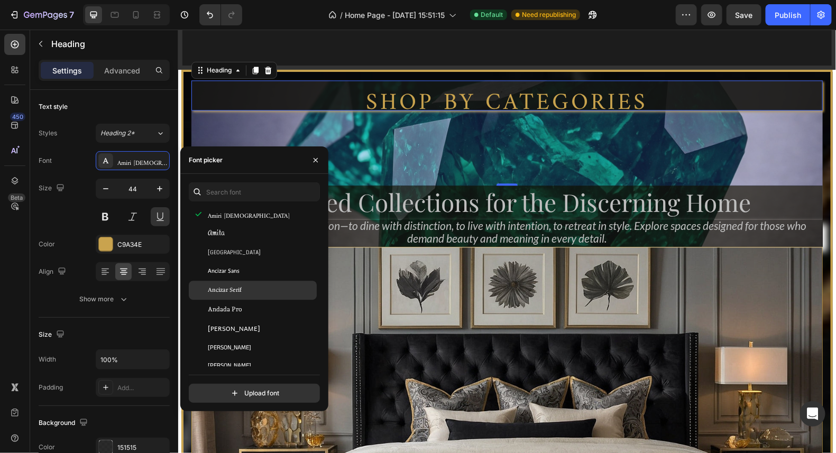
click at [233, 288] on span "Ancizar Serif" at bounding box center [225, 291] width 34 height 10
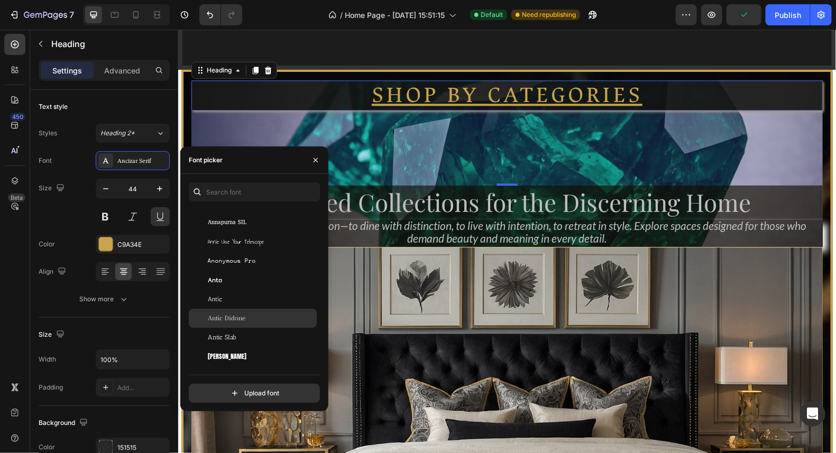
scroll to position [1639, 0]
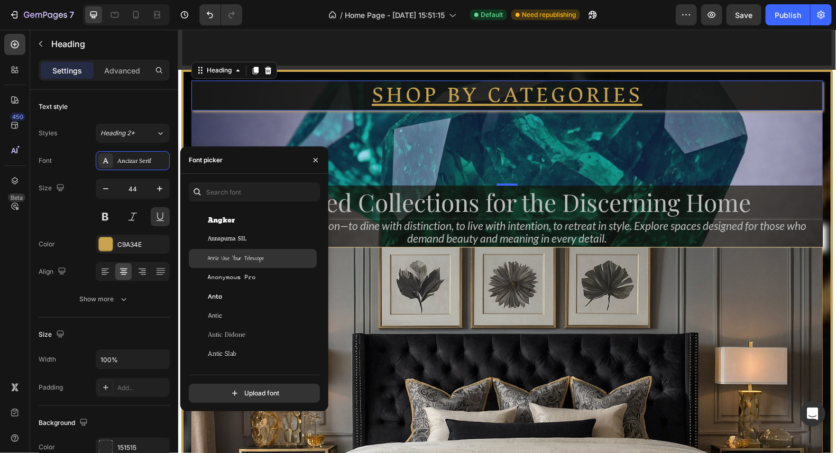
click at [258, 261] on span "Annie Use Your Telescope" at bounding box center [236, 259] width 56 height 10
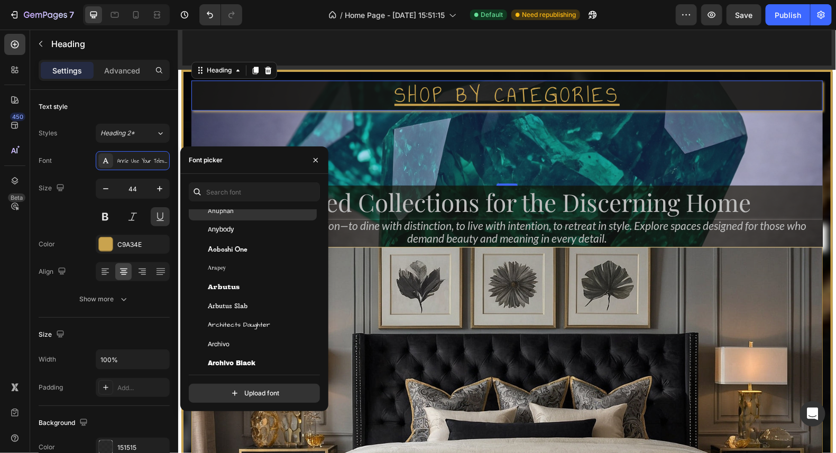
scroll to position [1903, 0]
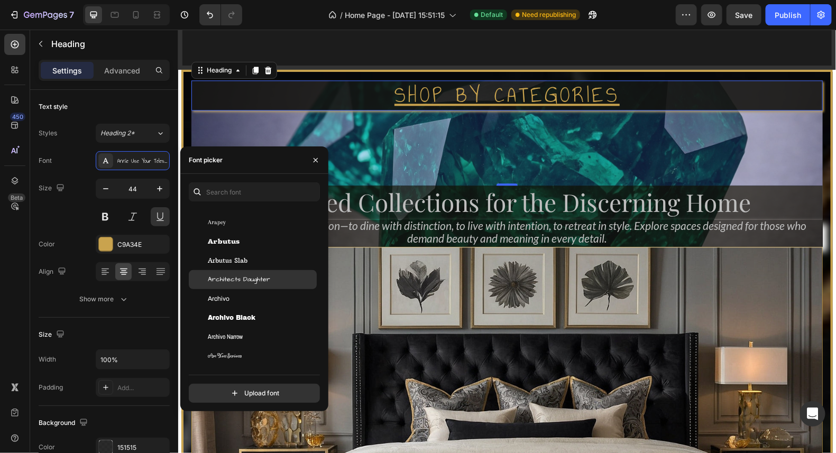
click at [268, 280] on span "Architects Daughter" at bounding box center [239, 280] width 62 height 10
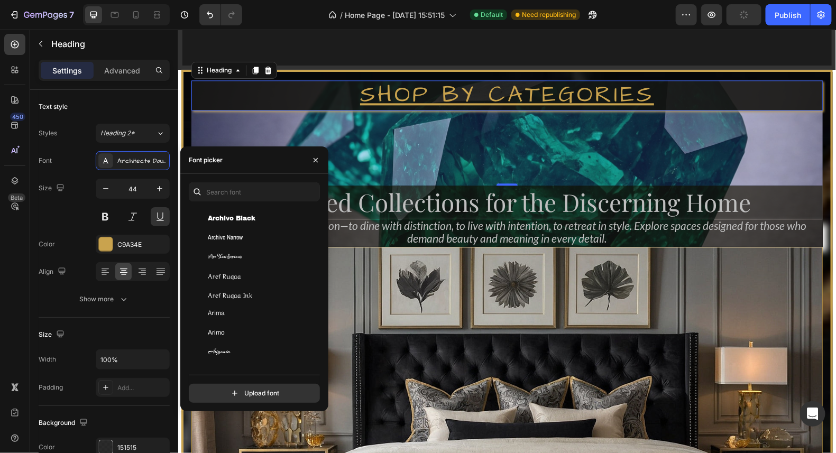
scroll to position [2009, 0]
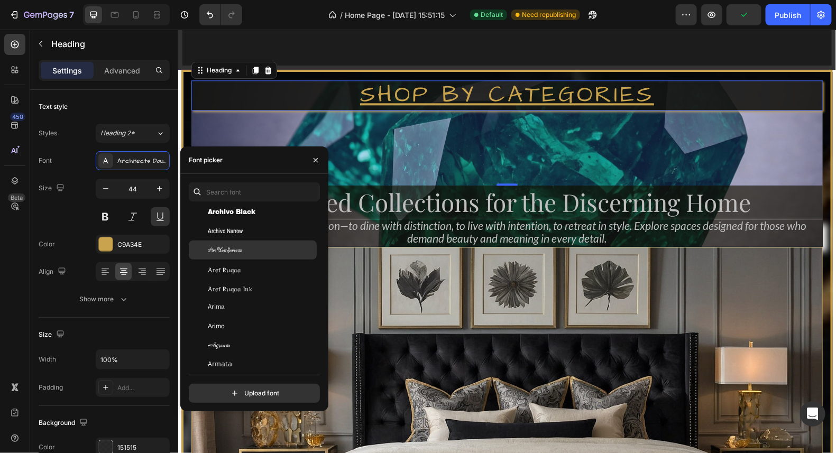
click at [234, 245] on span "Are You Serious" at bounding box center [225, 250] width 34 height 10
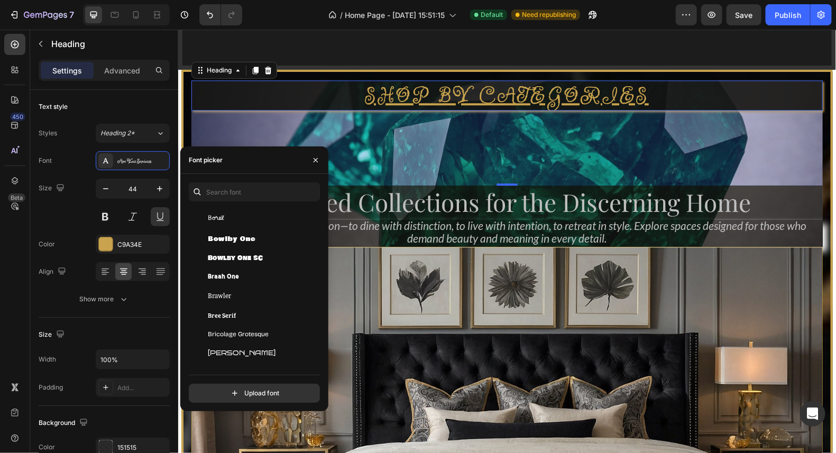
scroll to position [4600, 0]
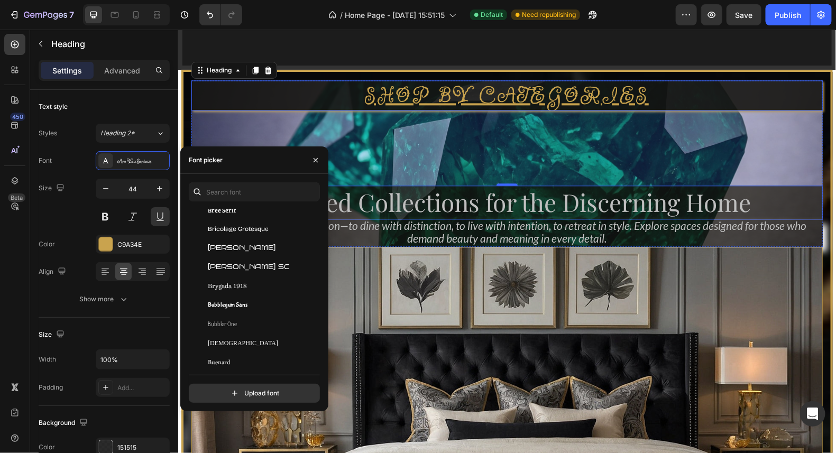
click at [475, 203] on h2 "Curated Collections for the Discerning Home" at bounding box center [506, 202] width 631 height 34
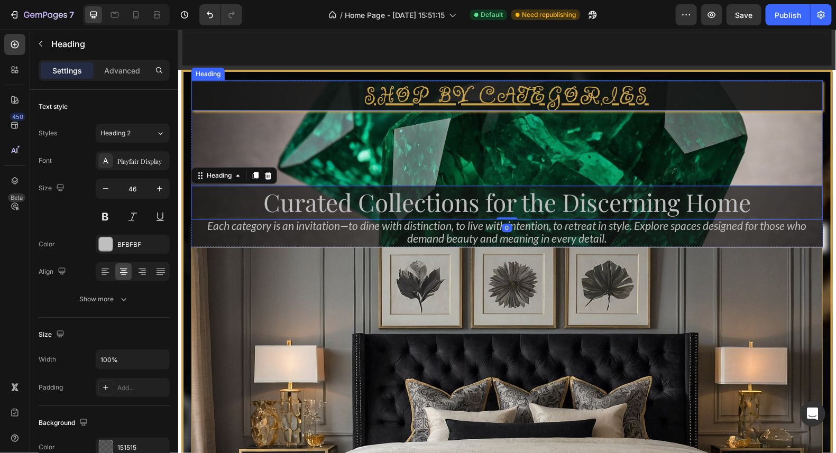
click at [478, 96] on p "Shop by categories" at bounding box center [506, 95] width 629 height 28
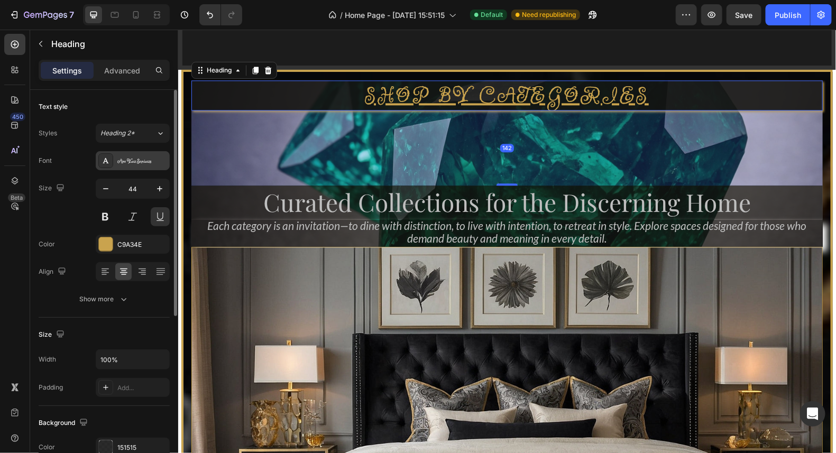
click at [139, 165] on div "Are You Serious" at bounding box center [133, 160] width 74 height 19
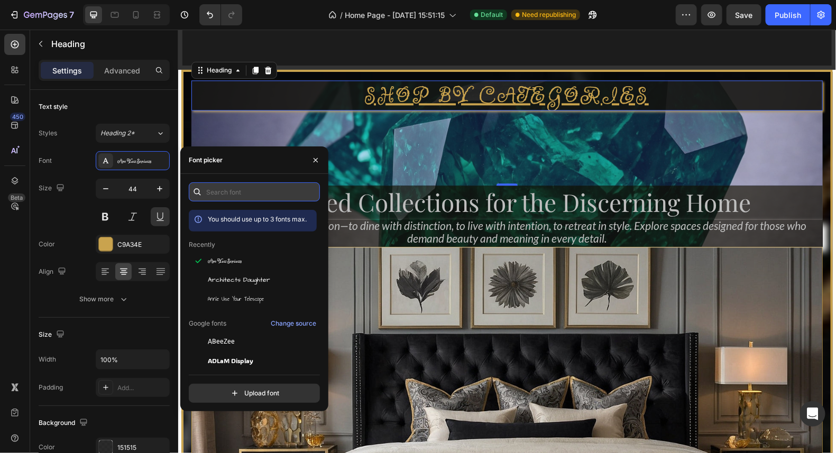
click at [217, 194] on input "text" at bounding box center [254, 191] width 131 height 19
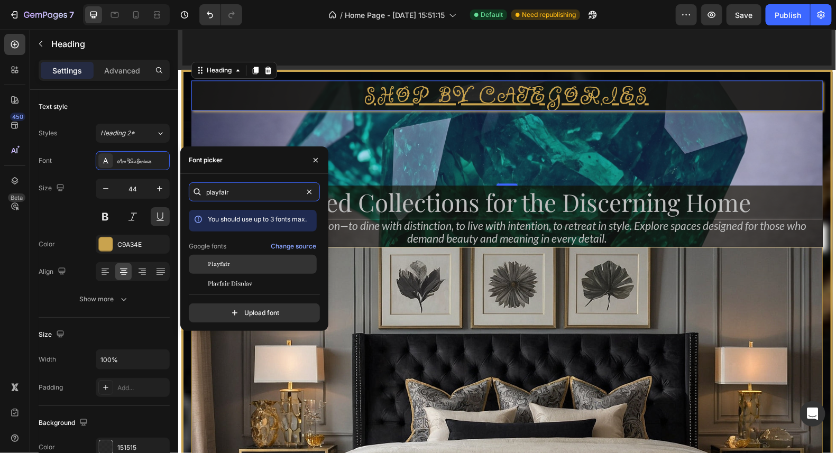
type input "playfair"
click at [224, 264] on span "Playfair" at bounding box center [219, 265] width 22 height 10
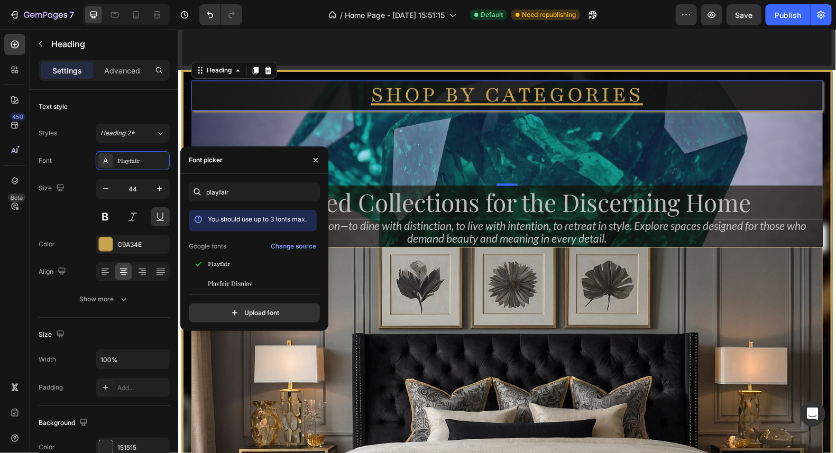
click at [230, 287] on div "playfair You should use up to 3 fonts max. Google fonts Change source Playfair …" at bounding box center [254, 252] width 131 height 140
click at [230, 280] on span "Playfair Display" at bounding box center [230, 284] width 44 height 10
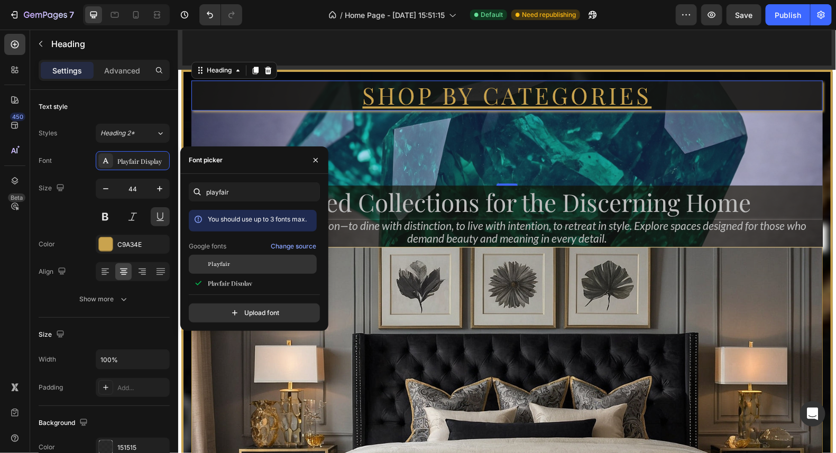
click at [231, 266] on div "Playfair" at bounding box center [261, 265] width 107 height 10
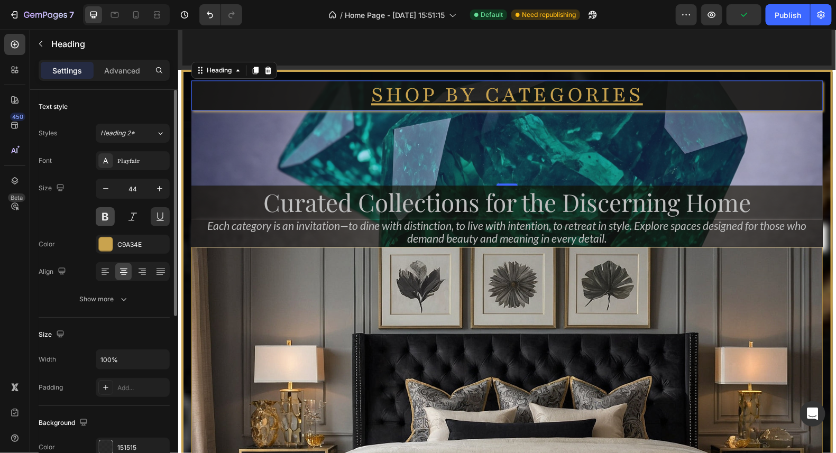
click at [110, 212] on button at bounding box center [105, 216] width 19 height 19
click at [163, 186] on icon "button" at bounding box center [159, 189] width 11 height 11
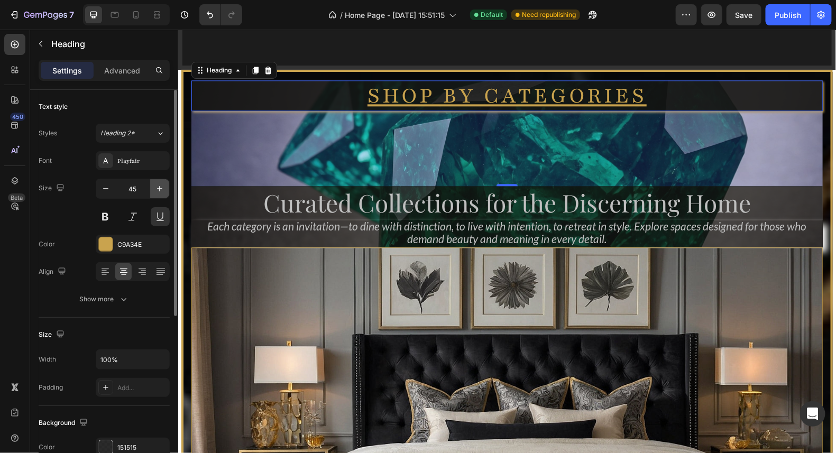
click at [163, 186] on icon "button" at bounding box center [159, 189] width 11 height 11
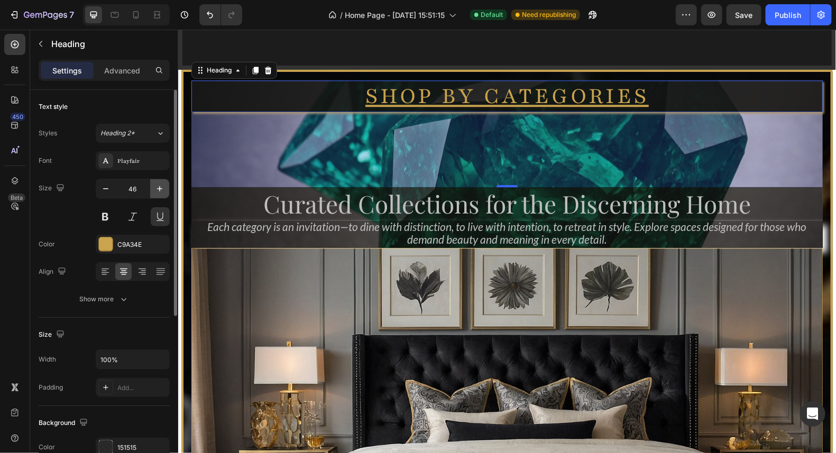
click at [163, 186] on icon "button" at bounding box center [159, 189] width 11 height 11
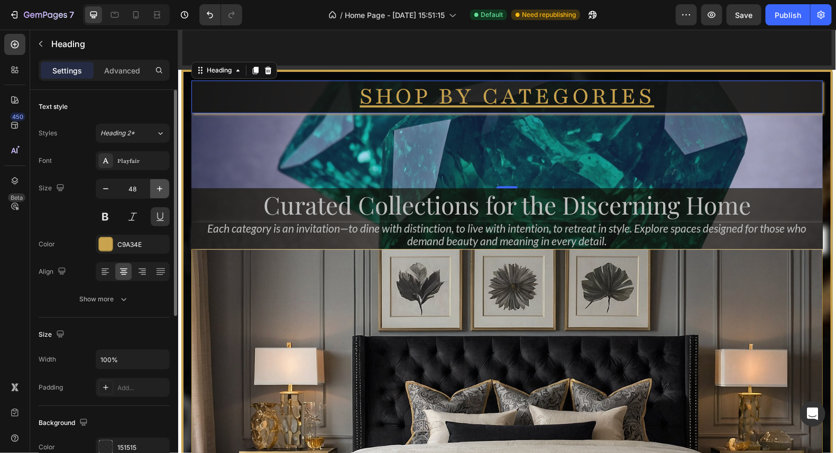
click at [163, 186] on icon "button" at bounding box center [159, 189] width 11 height 11
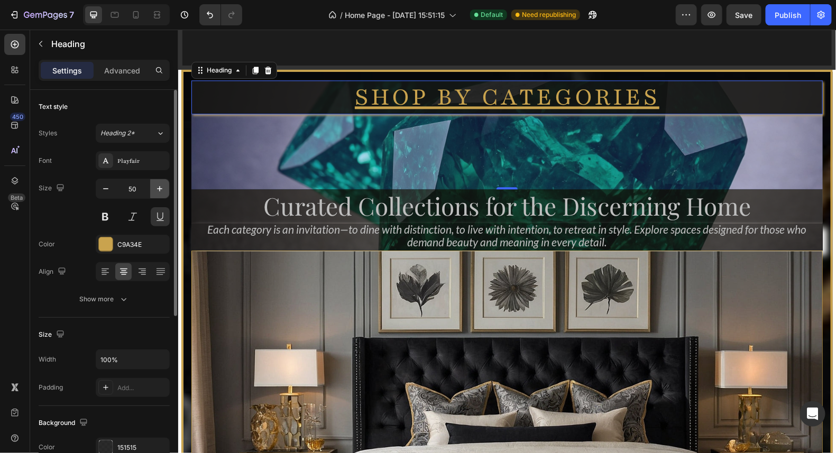
click at [163, 186] on icon "button" at bounding box center [159, 189] width 11 height 11
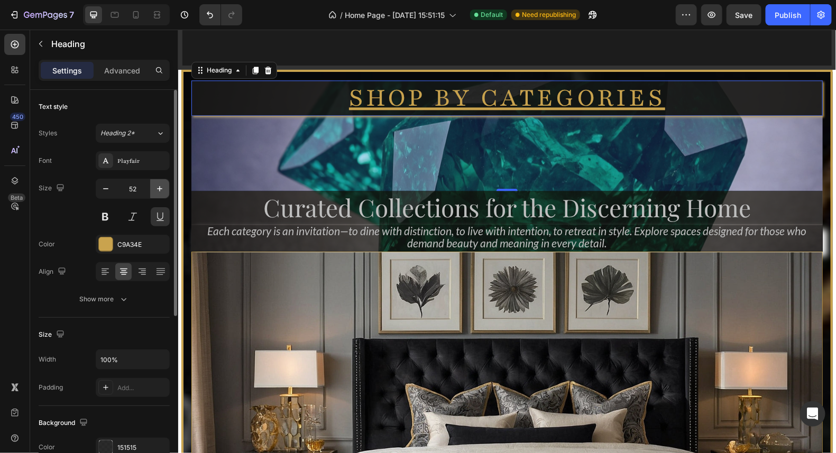
click at [163, 186] on icon "button" at bounding box center [159, 189] width 11 height 11
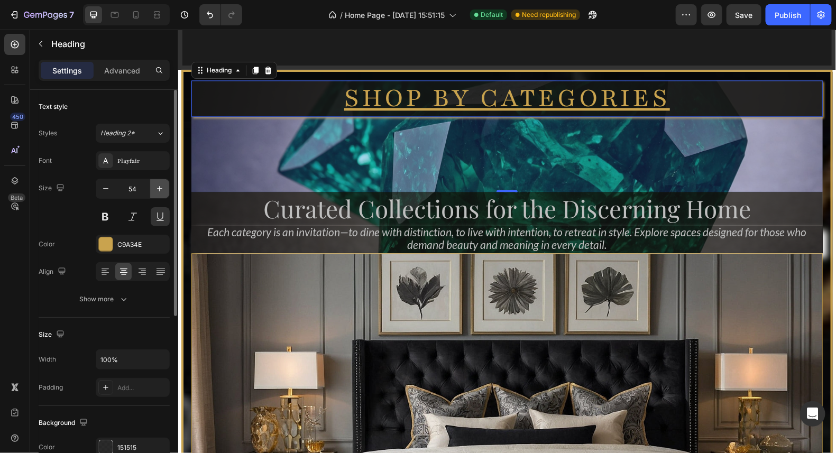
click at [163, 186] on icon "button" at bounding box center [159, 189] width 11 height 11
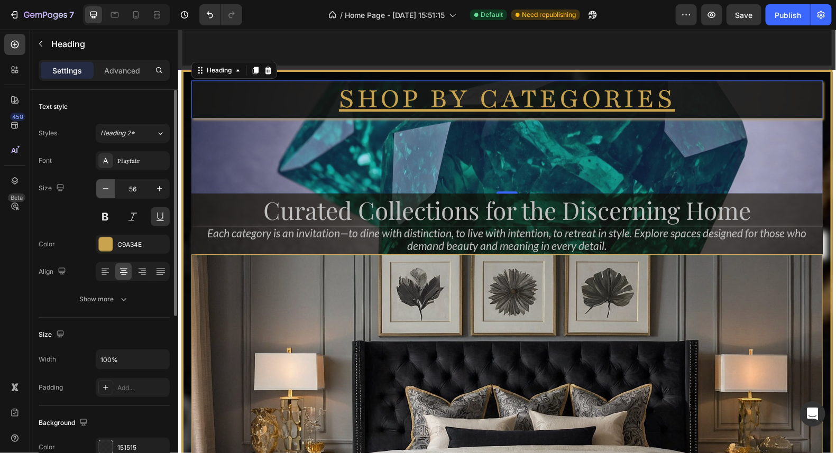
click at [105, 191] on icon "button" at bounding box center [105, 189] width 11 height 11
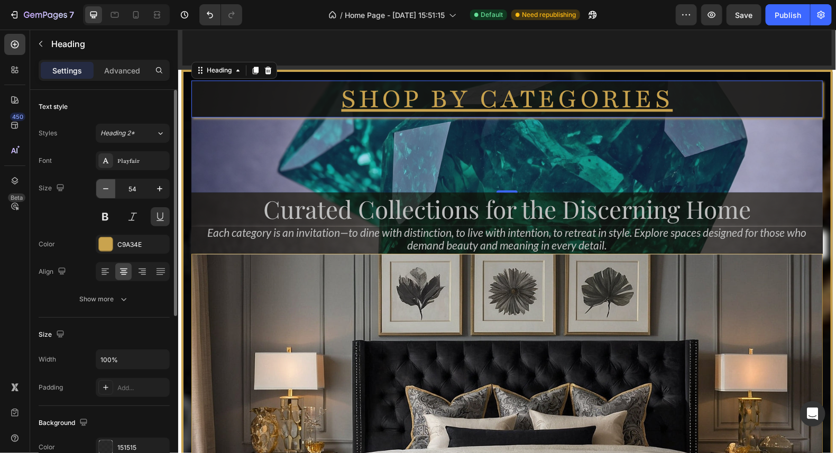
click at [105, 191] on icon "button" at bounding box center [105, 189] width 11 height 11
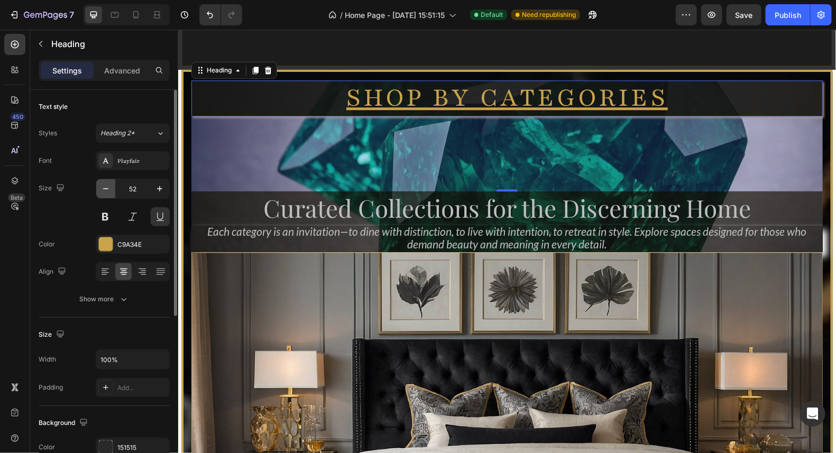
click at [105, 191] on icon "button" at bounding box center [105, 189] width 11 height 11
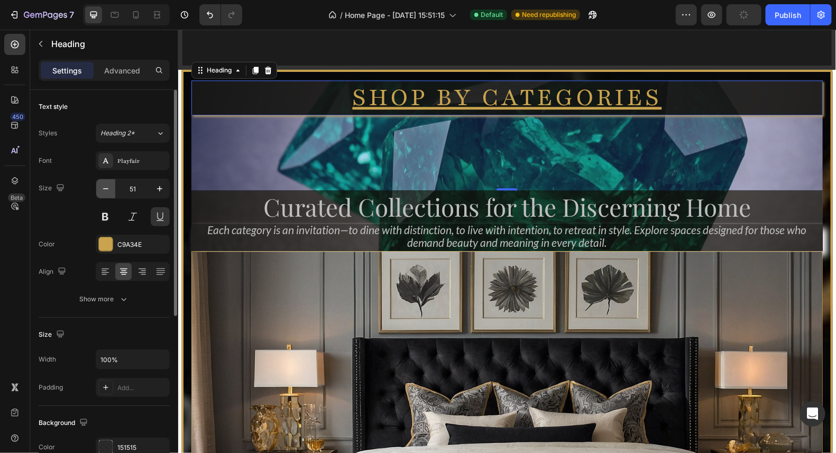
click at [105, 191] on icon "button" at bounding box center [105, 189] width 11 height 11
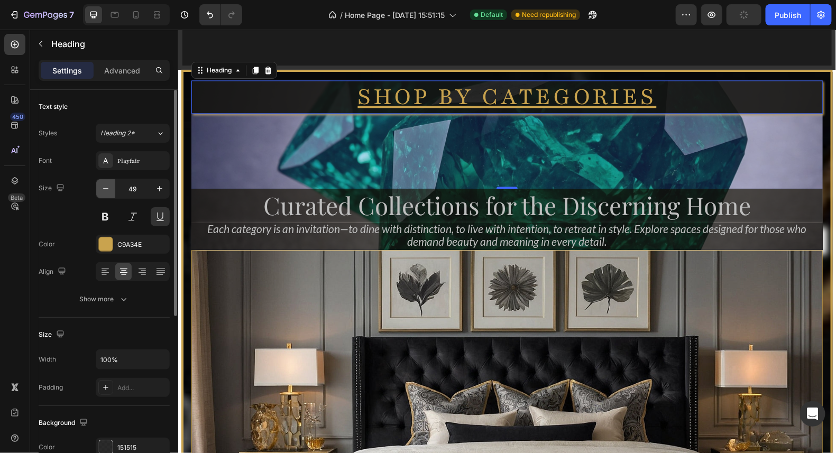
click at [105, 191] on icon "button" at bounding box center [105, 189] width 11 height 11
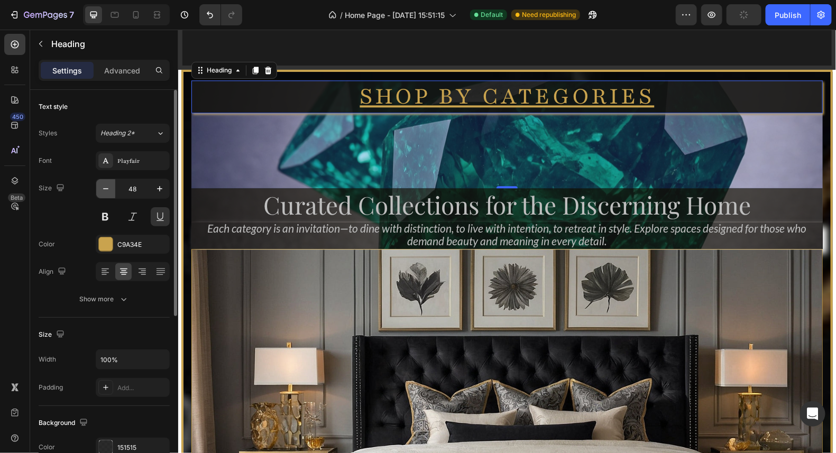
click at [105, 191] on icon "button" at bounding box center [105, 189] width 11 height 11
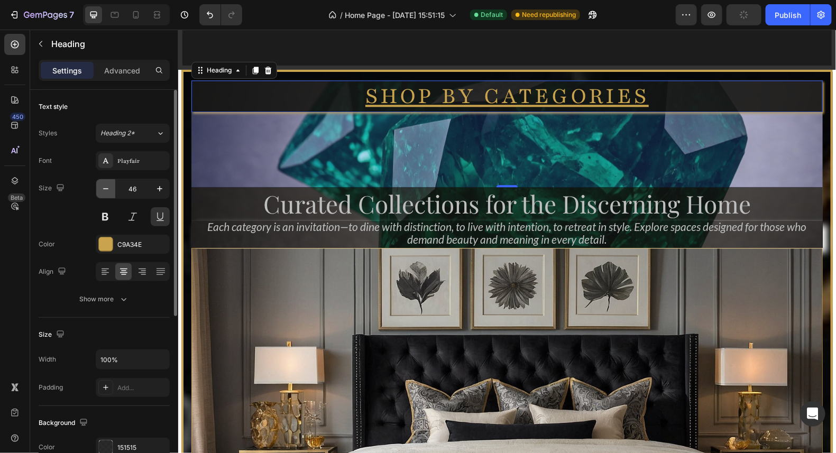
click at [105, 191] on icon "button" at bounding box center [105, 189] width 11 height 11
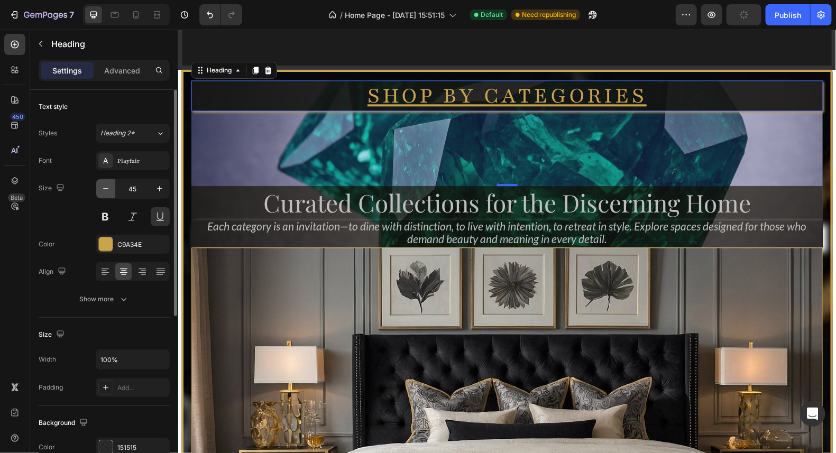
click at [105, 191] on icon "button" at bounding box center [105, 189] width 11 height 11
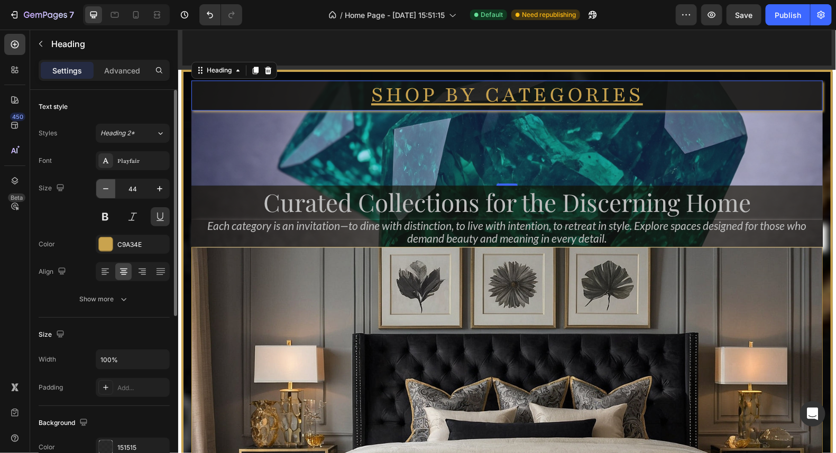
click at [105, 191] on icon "button" at bounding box center [105, 189] width 11 height 11
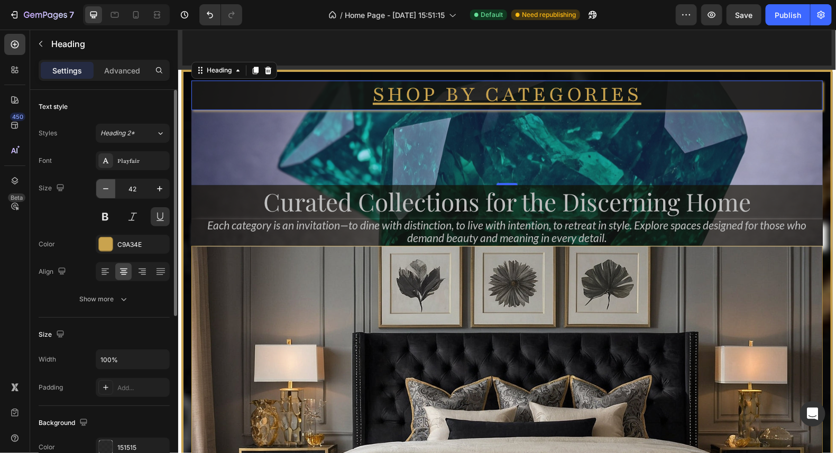
click at [105, 191] on icon "button" at bounding box center [105, 189] width 11 height 11
type input "41"
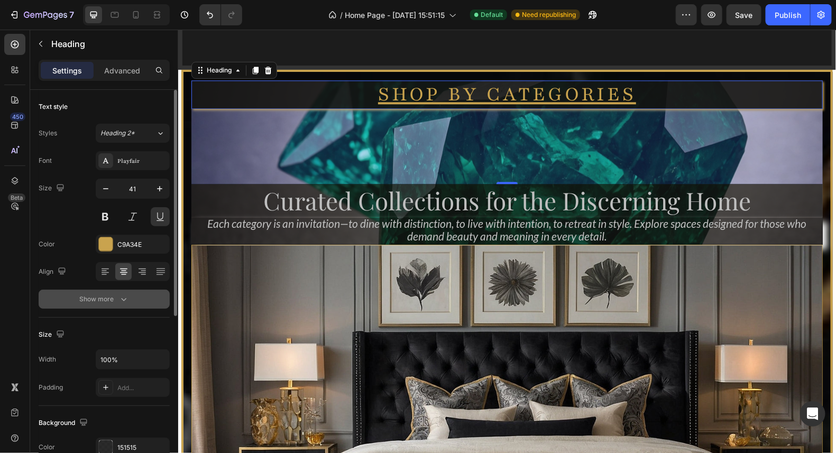
click at [113, 300] on div "Show more" at bounding box center [104, 299] width 49 height 11
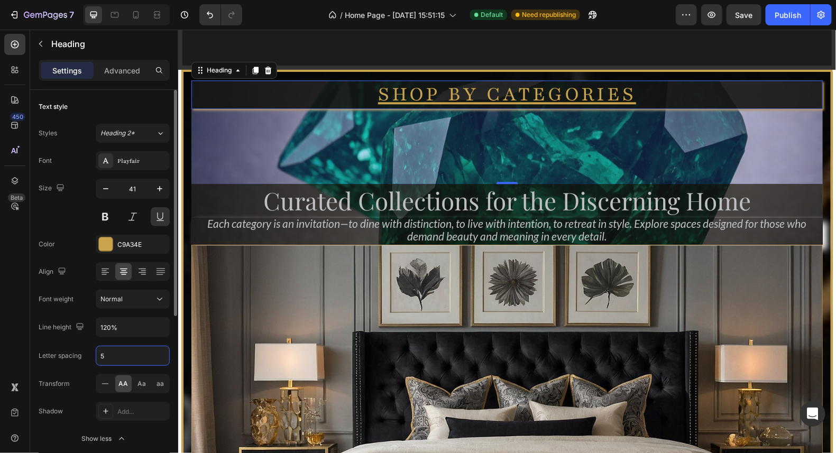
click at [123, 355] on input "5" at bounding box center [132, 355] width 73 height 19
type input "3"
click at [123, 352] on input "3" at bounding box center [132, 355] width 73 height 19
type input "2"
type input "3"
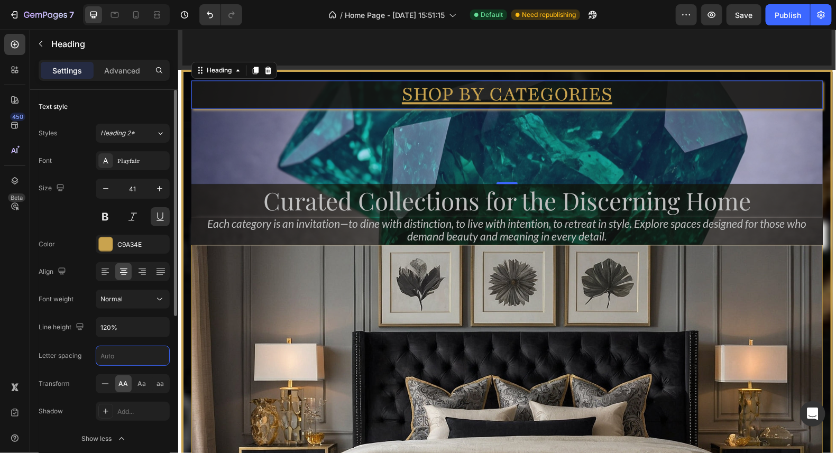
type input "4"
type input "5"
click at [132, 161] on div "Playfair" at bounding box center [142, 162] width 50 height 10
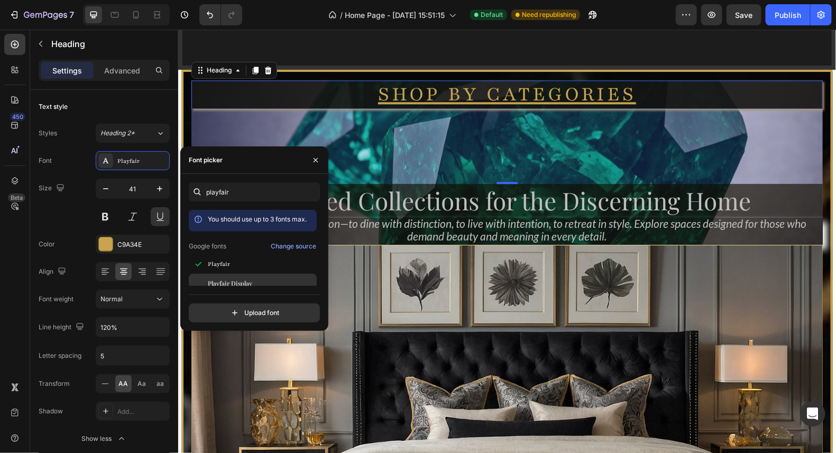
click at [237, 281] on span "Playfair Display" at bounding box center [230, 284] width 44 height 10
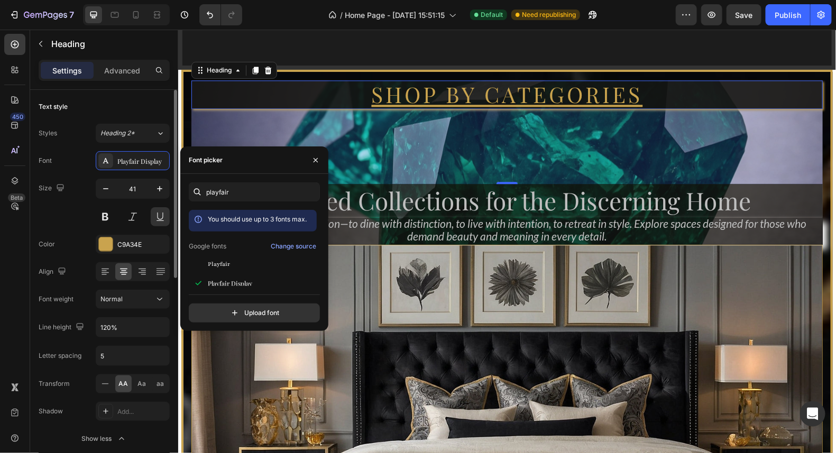
click at [134, 104] on div "Text style" at bounding box center [104, 106] width 131 height 17
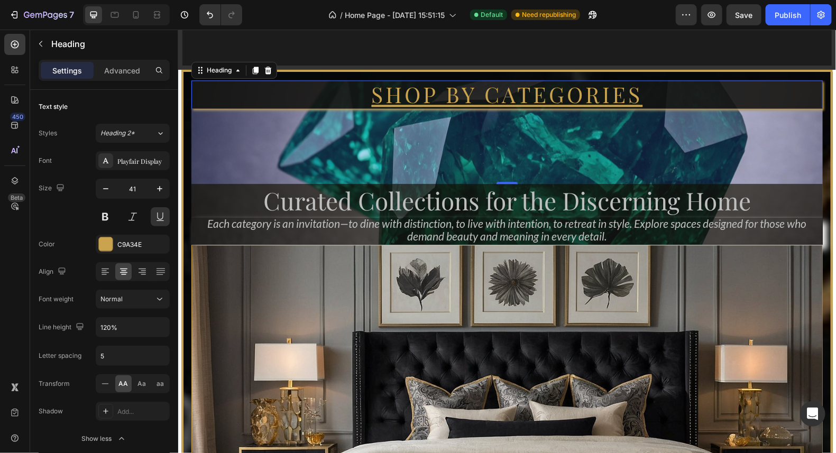
drag, startPoint x: 640, startPoint y: 94, endPoint x: 632, endPoint y: 100, distance: 9.8
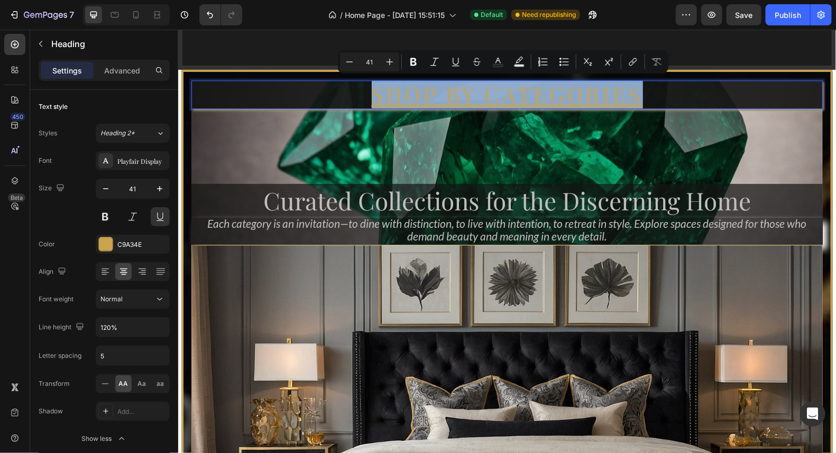
drag, startPoint x: 637, startPoint y: 93, endPoint x: 363, endPoint y: 87, distance: 273.5
click at [363, 87] on p "Shop by categories" at bounding box center [506, 94] width 629 height 26
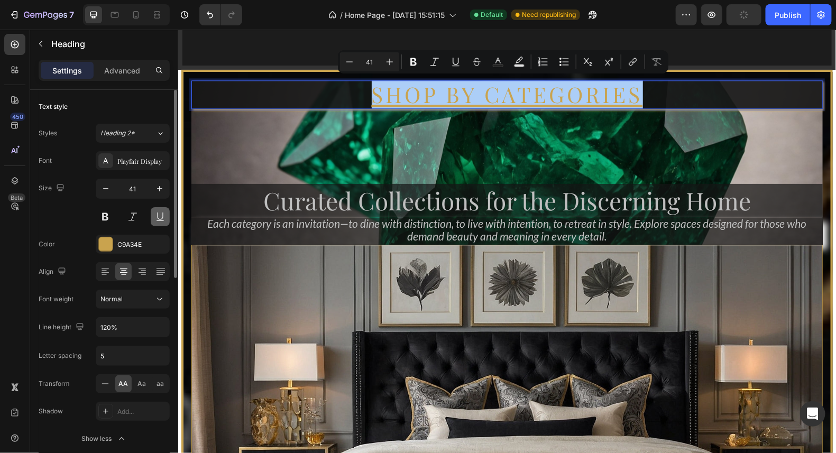
click at [156, 214] on button at bounding box center [160, 216] width 19 height 19
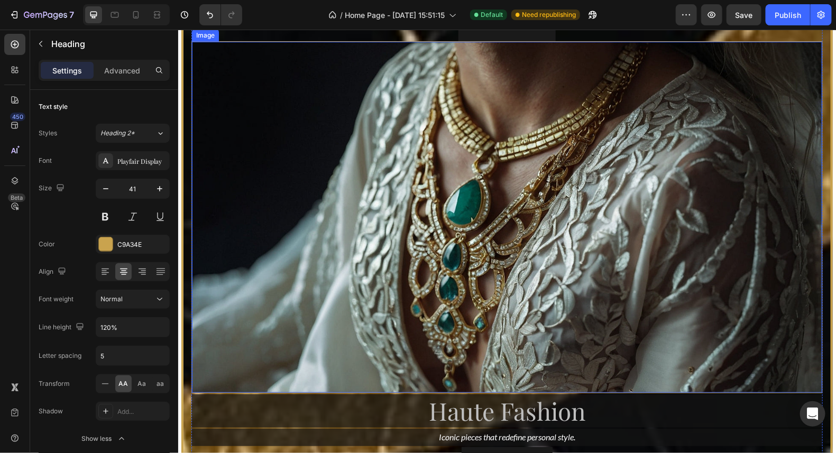
scroll to position [2175, 0]
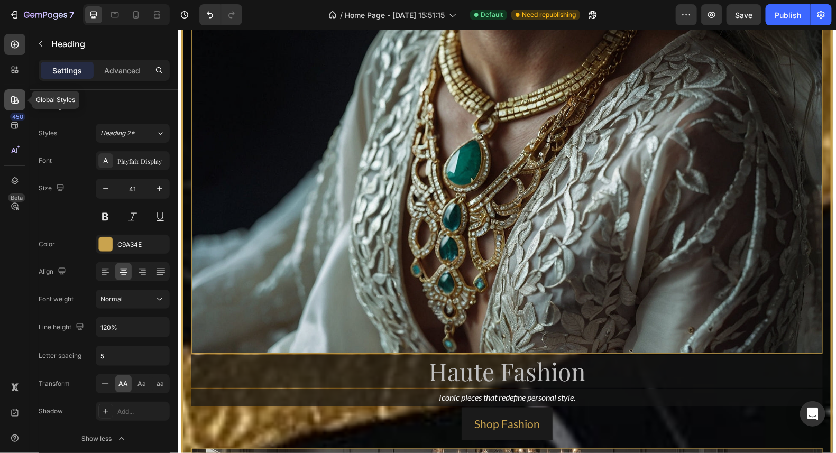
click at [19, 97] on icon at bounding box center [15, 100] width 11 height 11
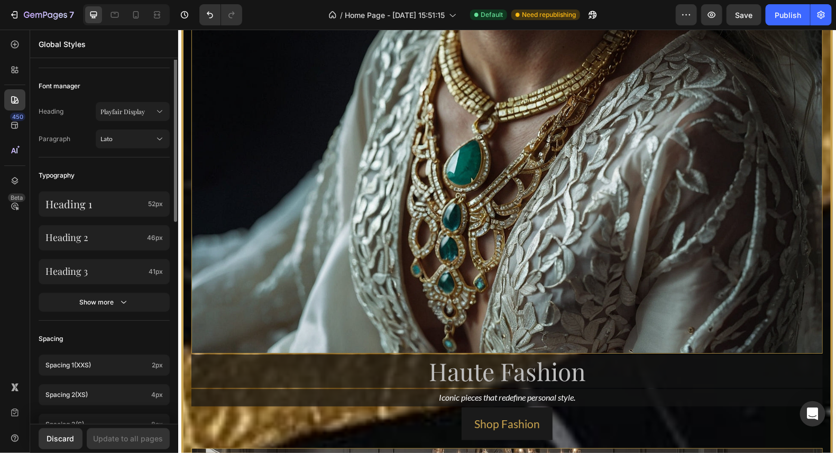
scroll to position [0, 0]
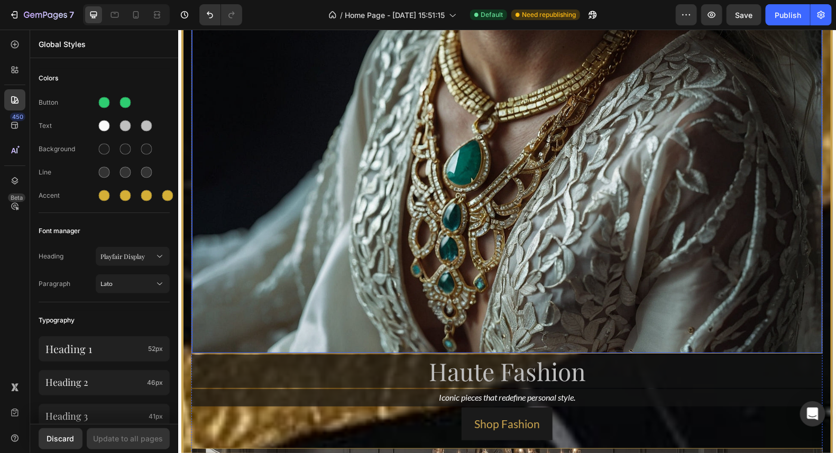
click at [345, 195] on img at bounding box center [506, 177] width 630 height 351
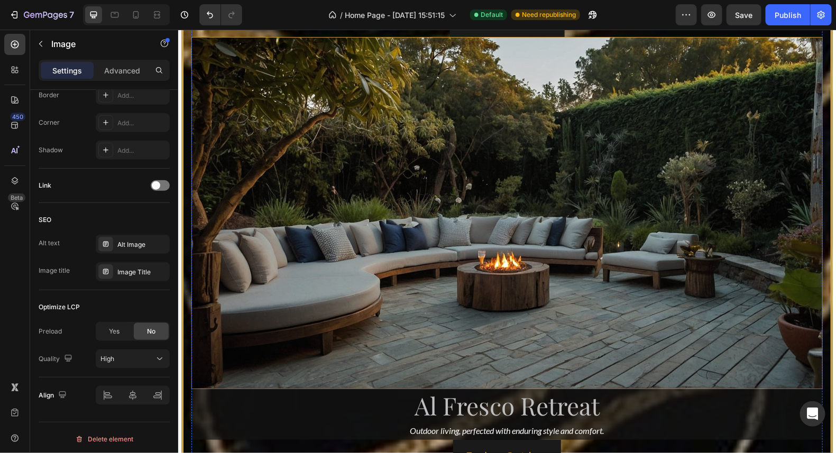
scroll to position [3021, 0]
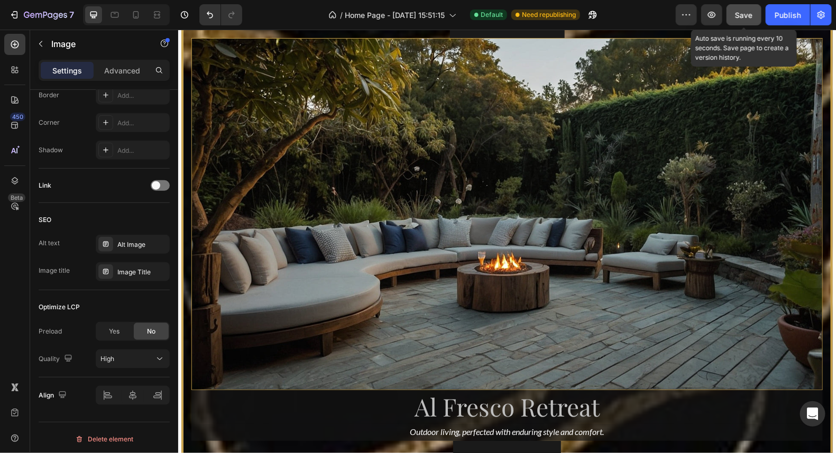
click at [741, 17] on span "Save" at bounding box center [744, 15] width 17 height 9
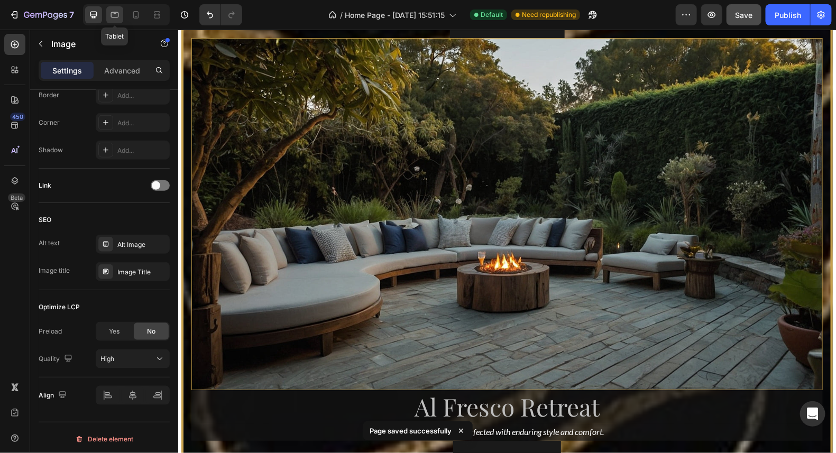
click at [114, 16] on icon at bounding box center [114, 15] width 11 height 11
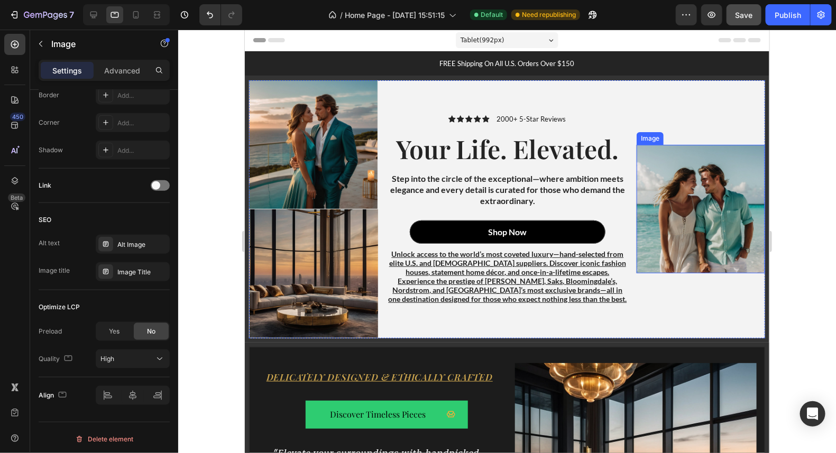
click at [698, 190] on img at bounding box center [700, 208] width 129 height 129
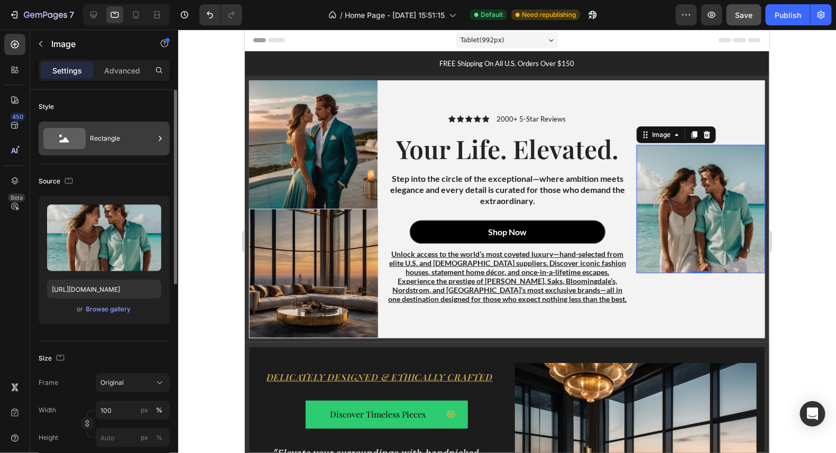
click at [91, 140] on div "Rectangle" at bounding box center [122, 138] width 65 height 24
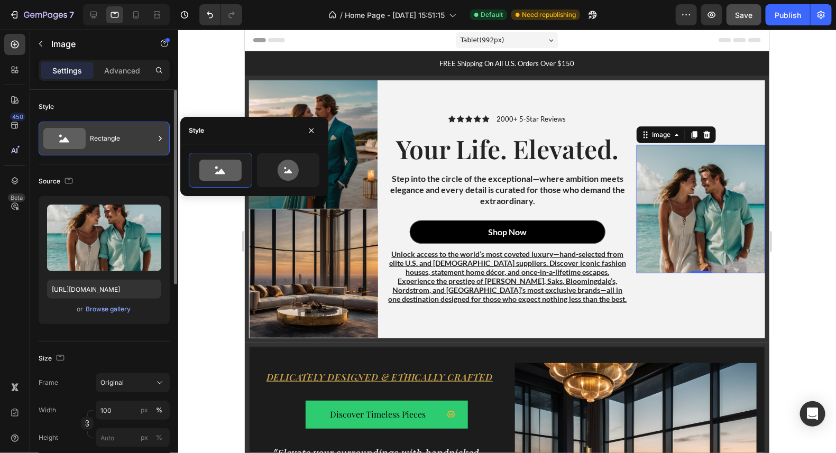
click at [91, 140] on div "Rectangle" at bounding box center [122, 138] width 65 height 24
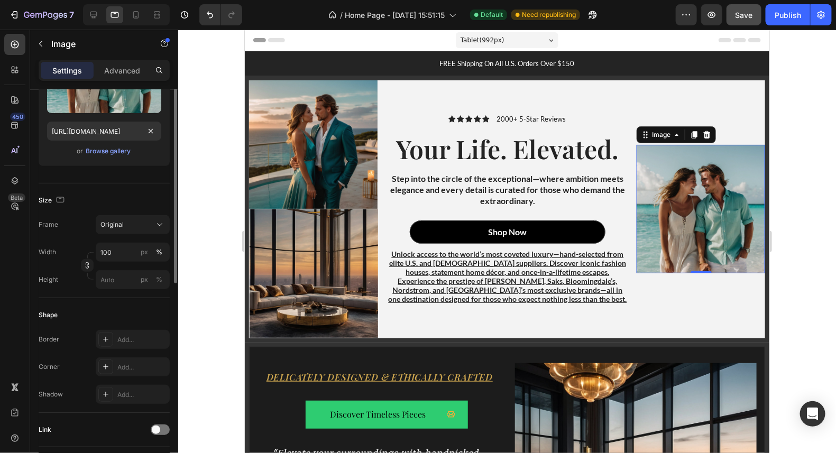
scroll to position [211, 0]
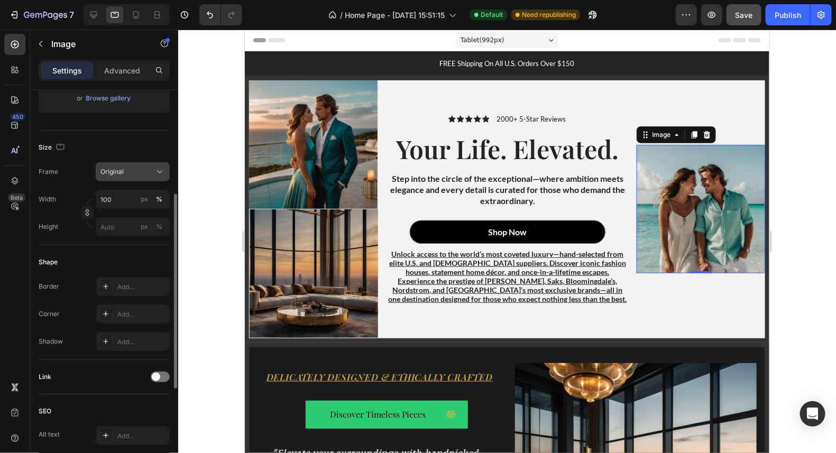
click at [127, 171] on div "Original" at bounding box center [126, 172] width 52 height 10
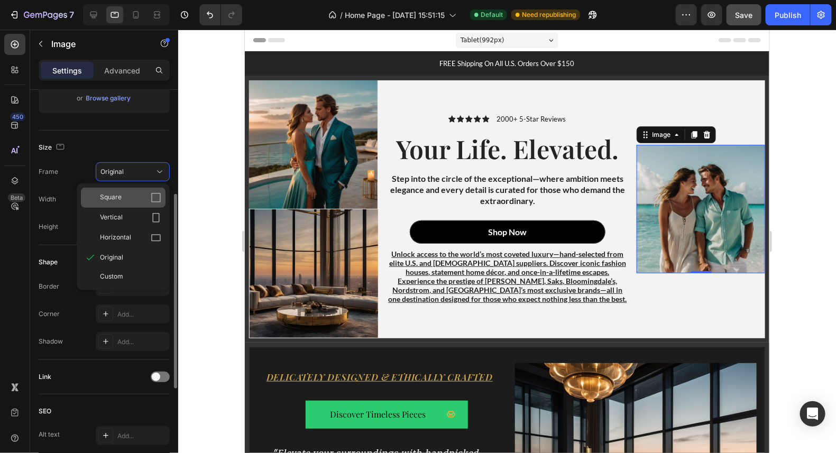
click at [132, 192] on div "Square" at bounding box center [130, 197] width 61 height 11
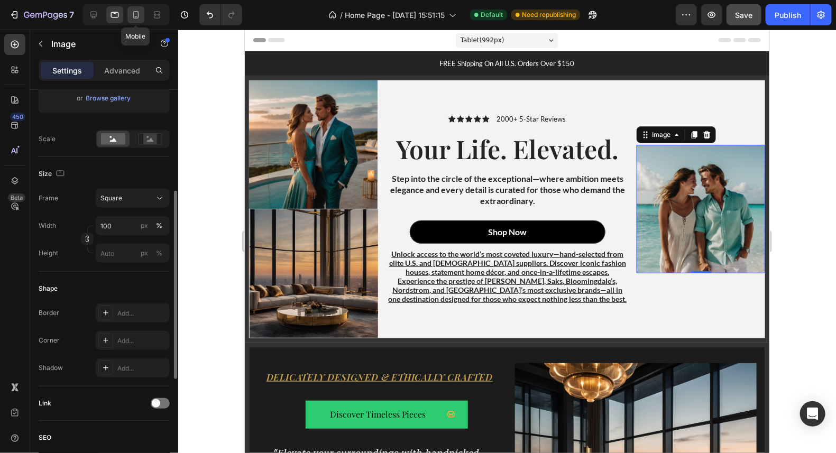
click at [139, 14] on icon at bounding box center [136, 15] width 11 height 11
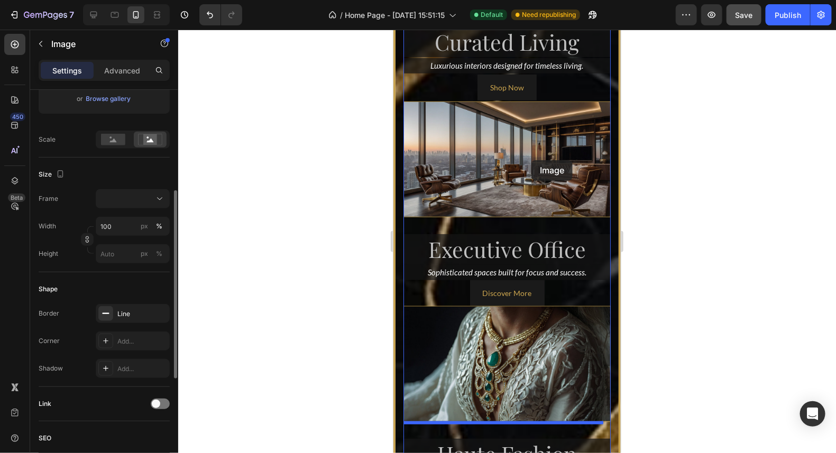
scroll to position [1989, 0]
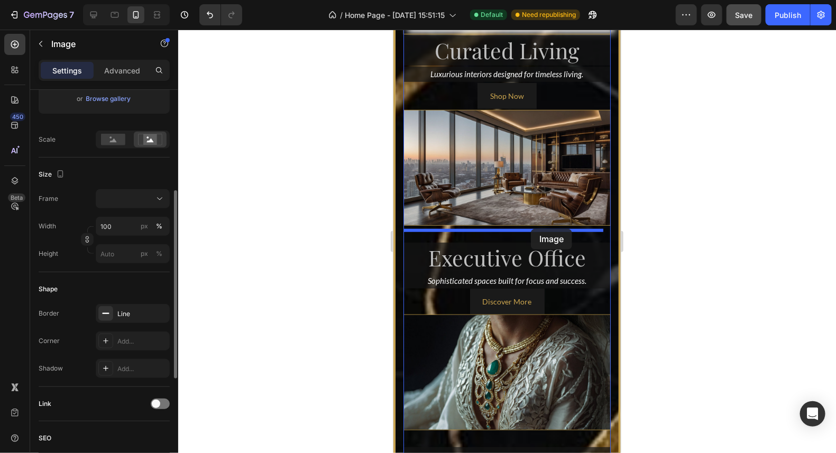
drag, startPoint x: 526, startPoint y: 278, endPoint x: 530, endPoint y: 228, distance: 49.4
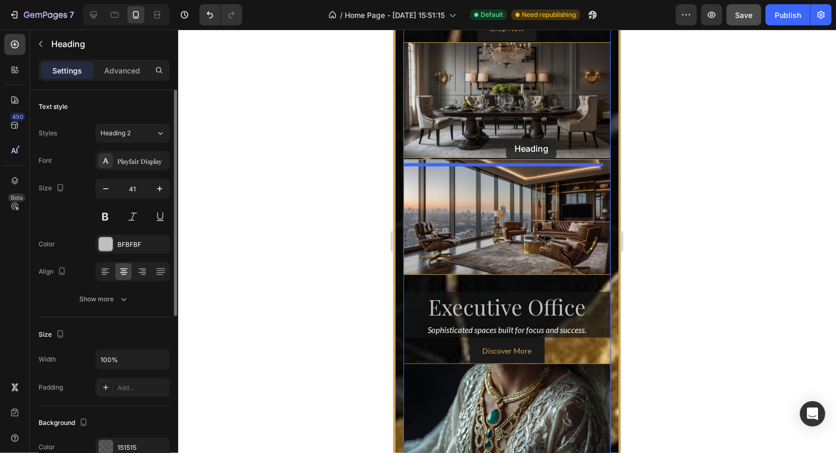
scroll to position [2154, 0]
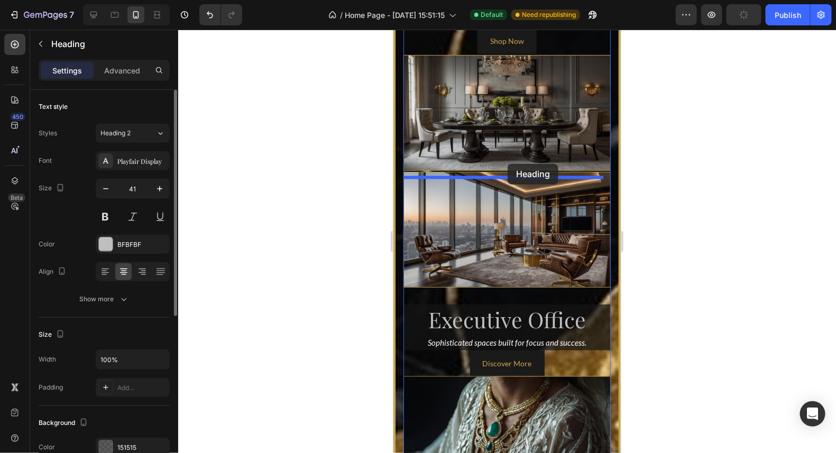
drag, startPoint x: 521, startPoint y: 295, endPoint x: 510, endPoint y: 167, distance: 128.5
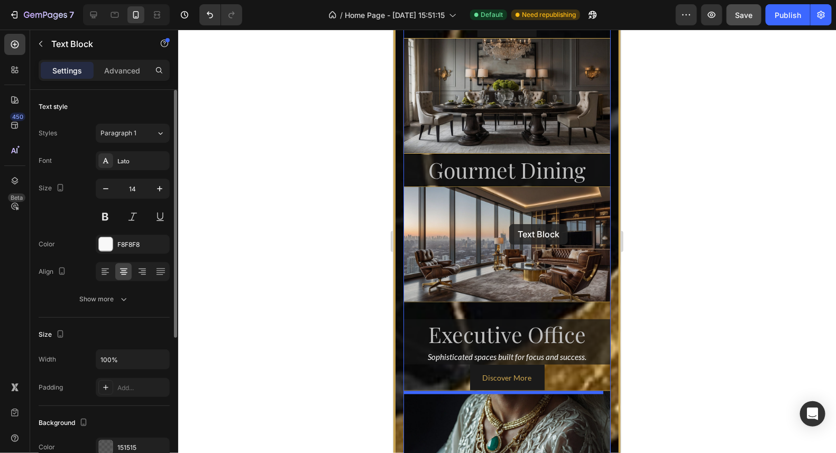
scroll to position [2138, 0]
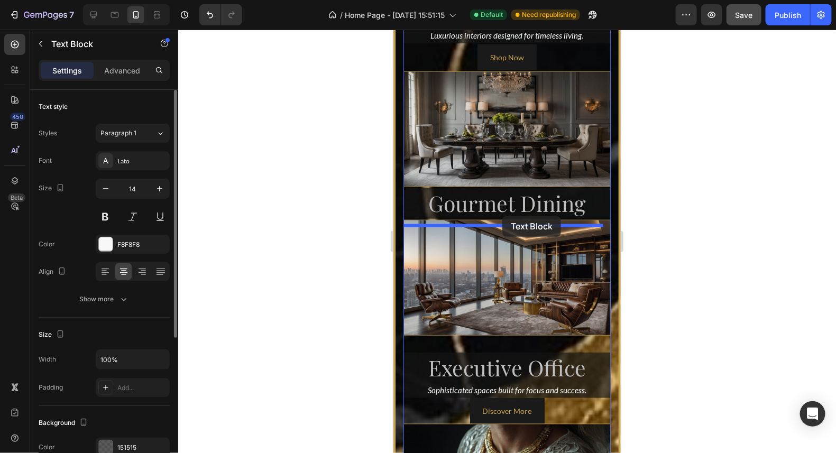
drag, startPoint x: 506, startPoint y: 203, endPoint x: 502, endPoint y: 216, distance: 13.2
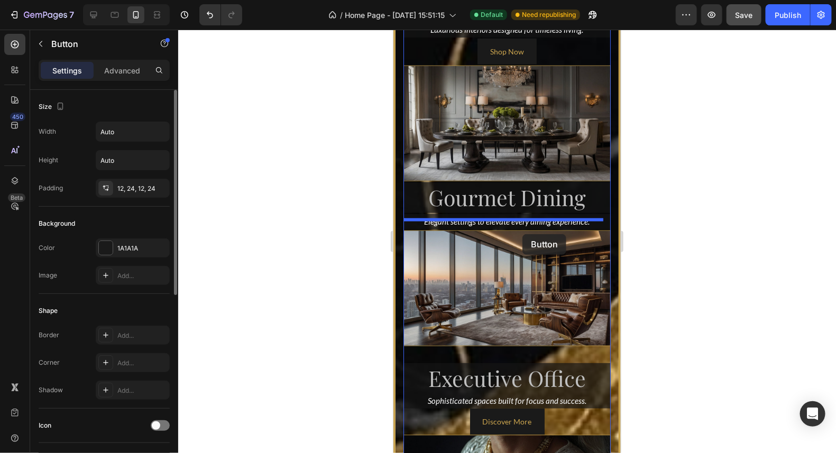
scroll to position [2185, 0]
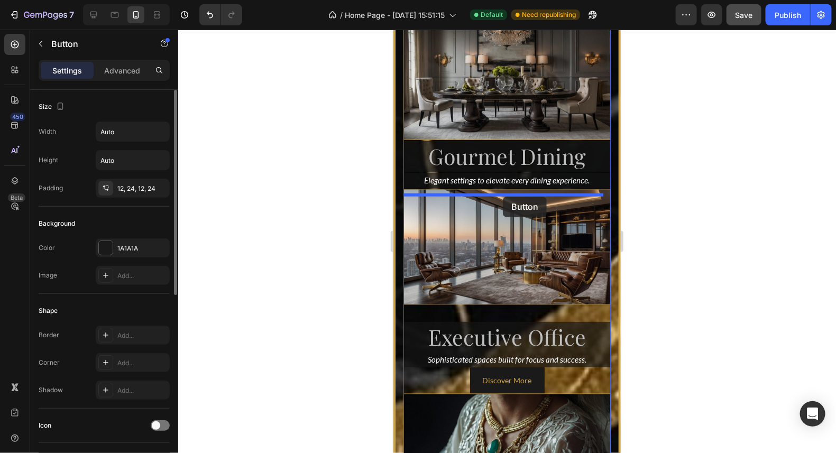
drag, startPoint x: 511, startPoint y: 297, endPoint x: 502, endPoint y: 196, distance: 100.9
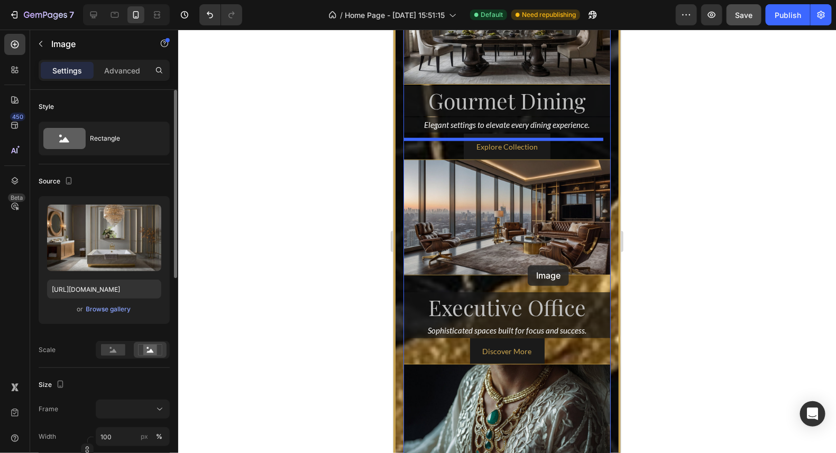
scroll to position [2224, 0]
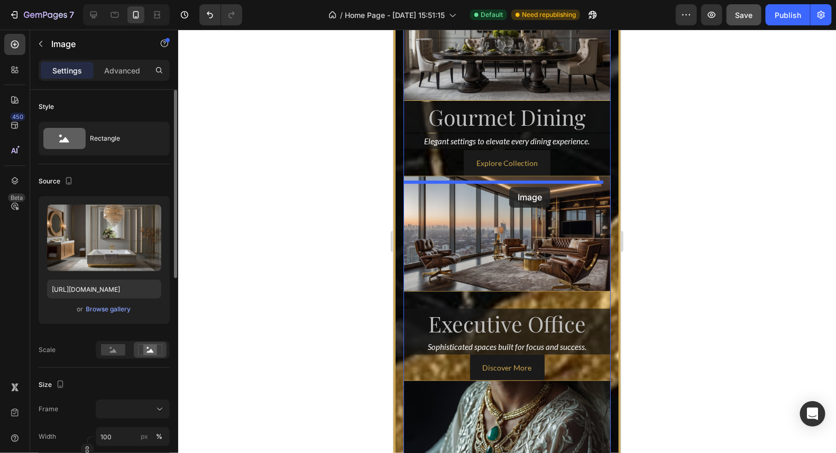
drag, startPoint x: 512, startPoint y: 260, endPoint x: 509, endPoint y: 187, distance: 73.1
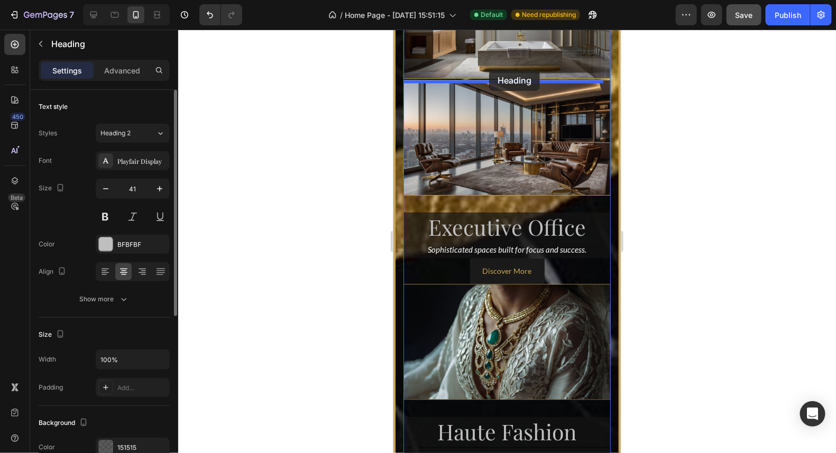
scroll to position [2436, 0]
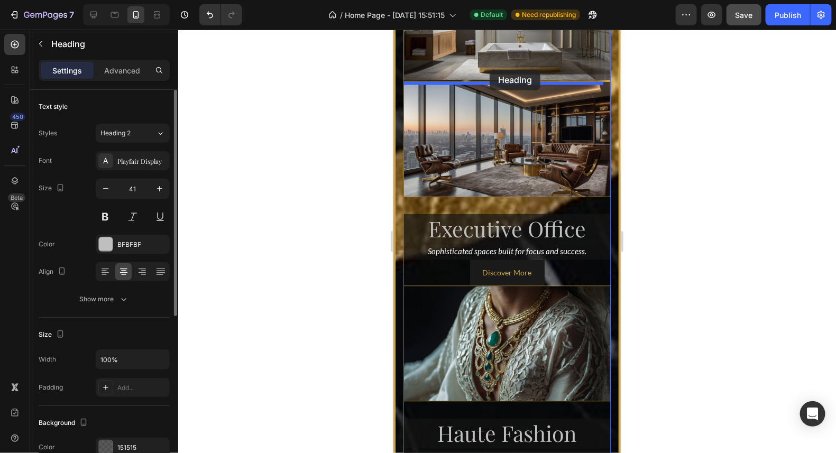
drag, startPoint x: 506, startPoint y: 283, endPoint x: 489, endPoint y: 69, distance: 214.8
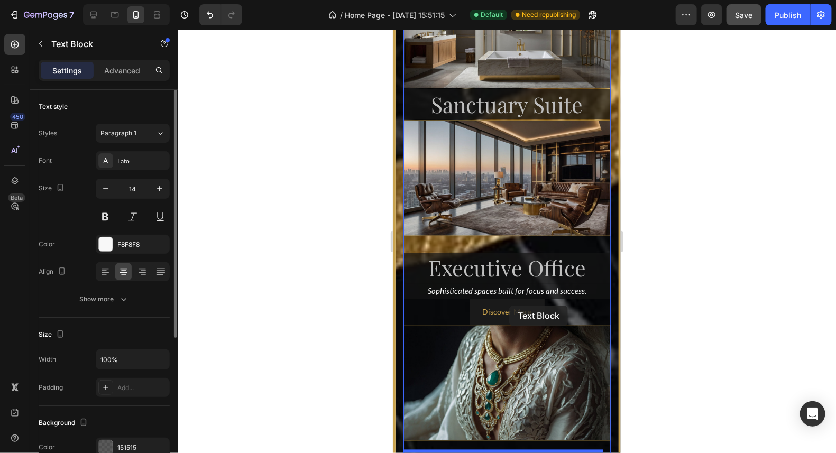
scroll to position [2383, 0]
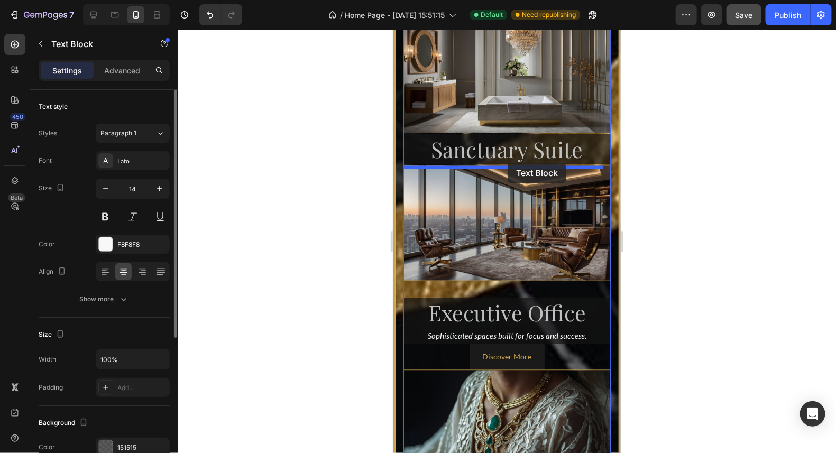
drag, startPoint x: 518, startPoint y: 306, endPoint x: 507, endPoint y: 162, distance: 143.7
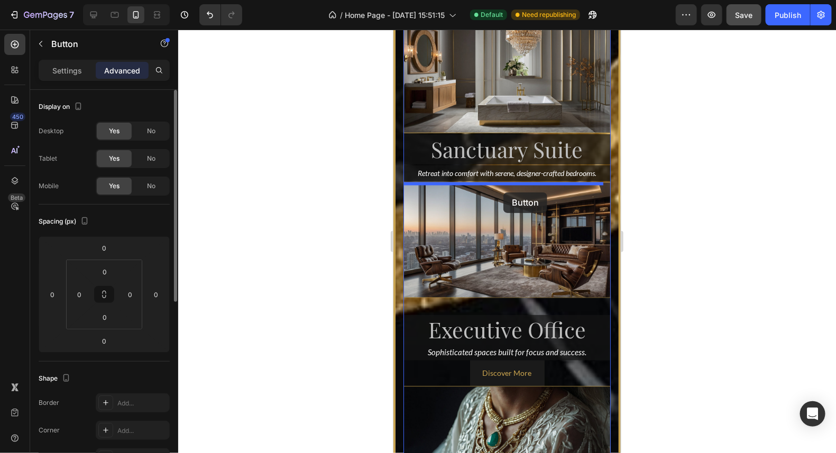
drag, startPoint x: 526, startPoint y: 274, endPoint x: 503, endPoint y: 192, distance: 85.1
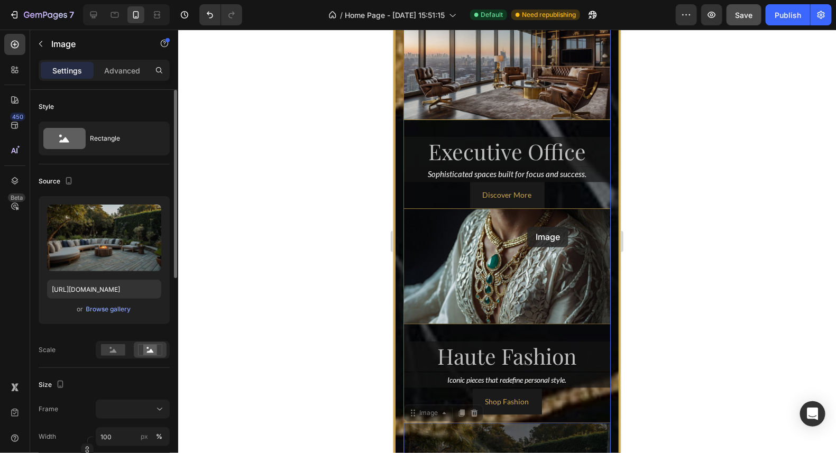
scroll to position [2546, 0]
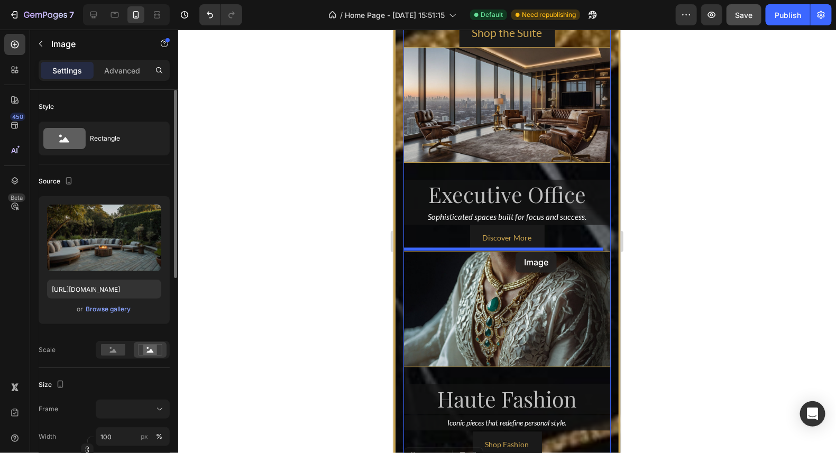
drag, startPoint x: 512, startPoint y: 268, endPoint x: 515, endPoint y: 252, distance: 16.6
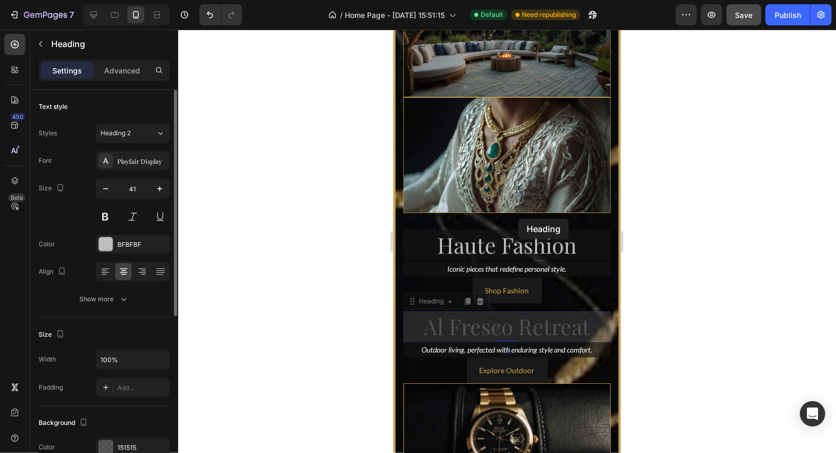
scroll to position [2757, 0]
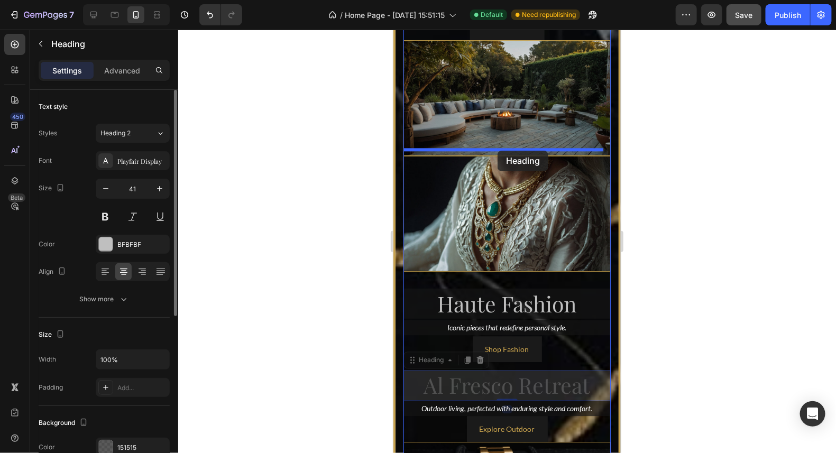
drag, startPoint x: 518, startPoint y: 218, endPoint x: 497, endPoint y: 150, distance: 71.3
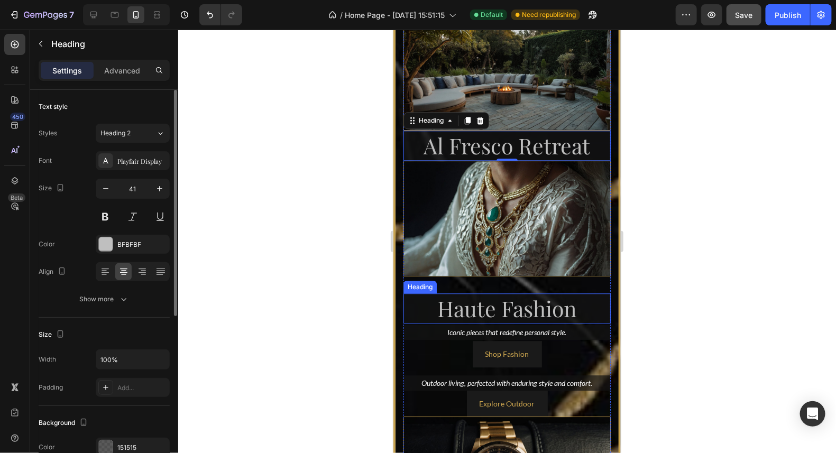
scroll to position [2810, 0]
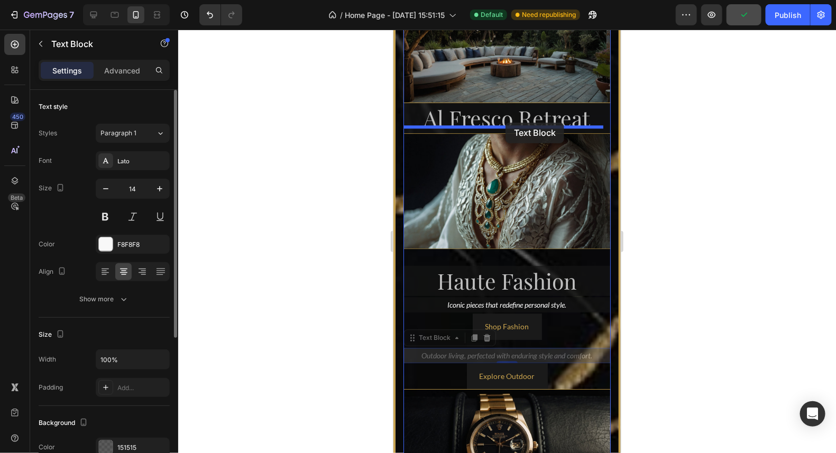
drag, startPoint x: 534, startPoint y: 343, endPoint x: 505, endPoint y: 122, distance: 222.9
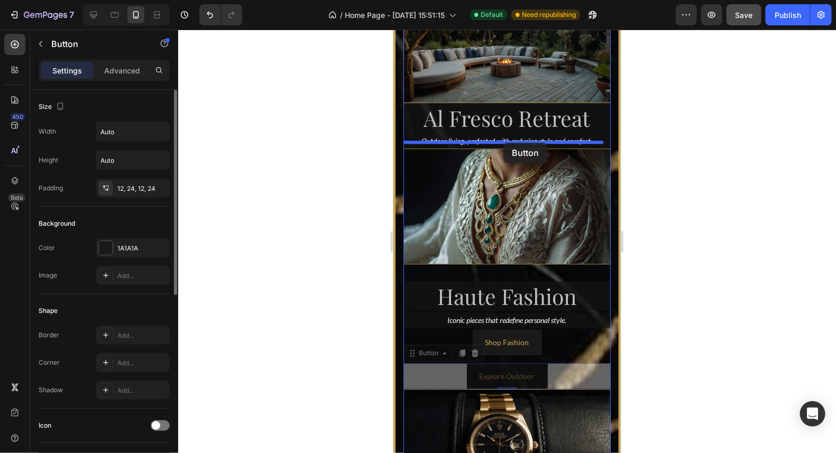
drag, startPoint x: 509, startPoint y: 364, endPoint x: 503, endPoint y: 142, distance: 221.7
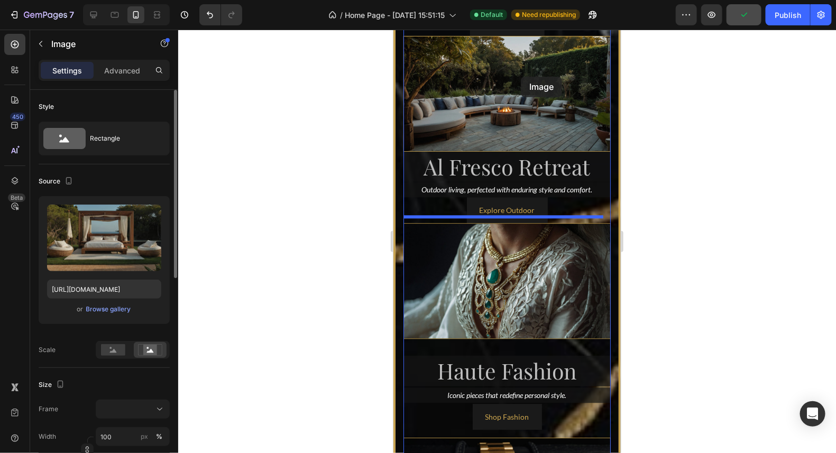
scroll to position [2757, 0]
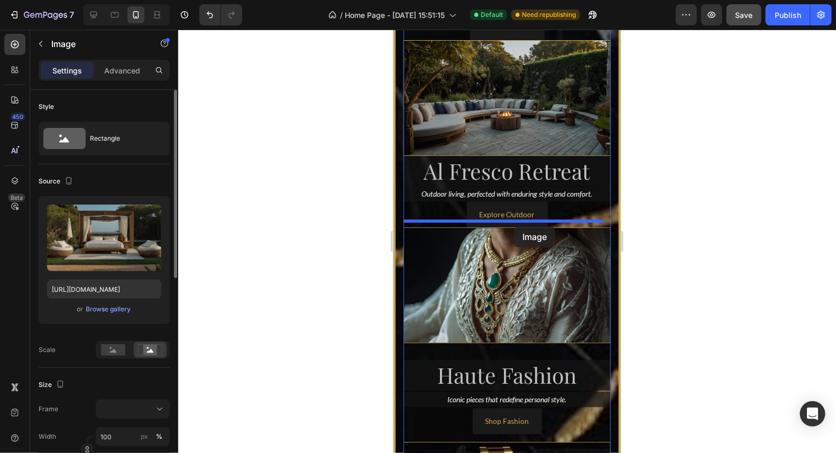
drag, startPoint x: 518, startPoint y: 284, endPoint x: 514, endPoint y: 226, distance: 57.8
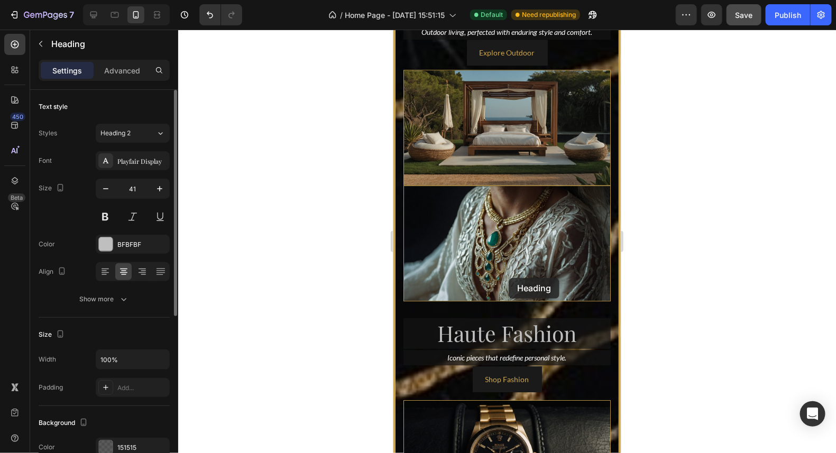
scroll to position [2916, 0]
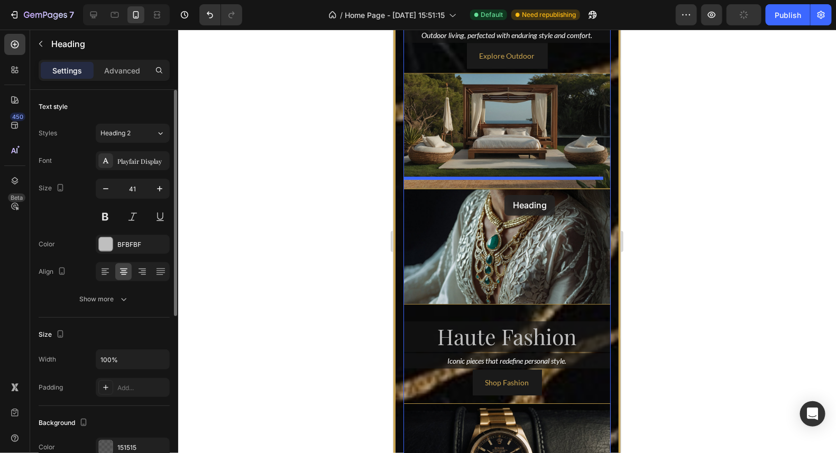
drag, startPoint x: 508, startPoint y: 278, endPoint x: 504, endPoint y: 195, distance: 83.1
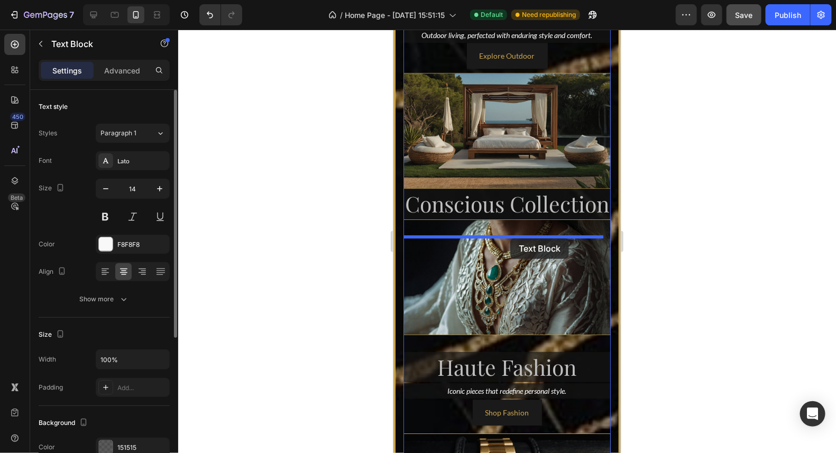
drag, startPoint x: 525, startPoint y: 254, endPoint x: 510, endPoint y: 238, distance: 22.4
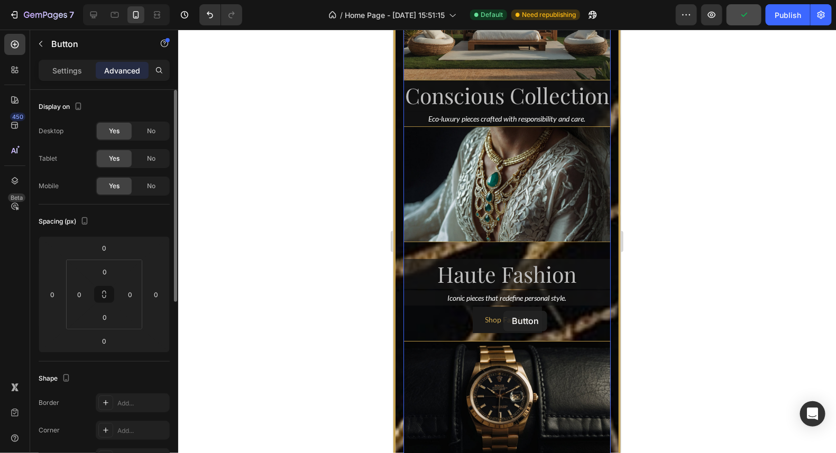
scroll to position [3022, 0]
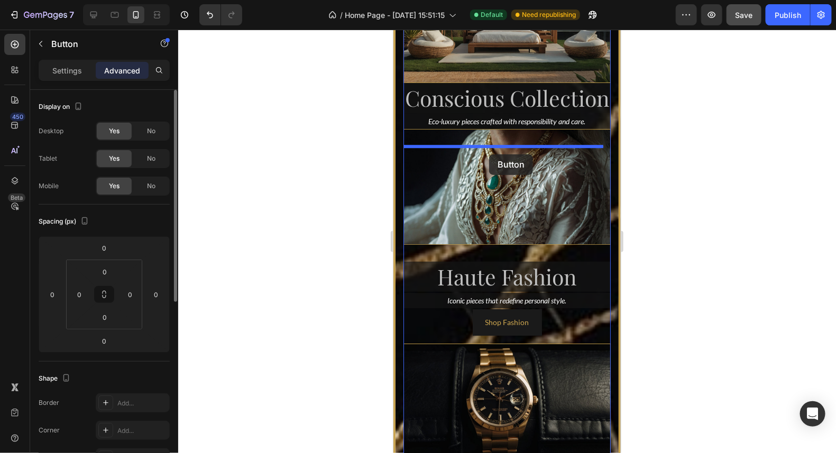
drag, startPoint x: 504, startPoint y: 382, endPoint x: 489, endPoint y: 154, distance: 229.0
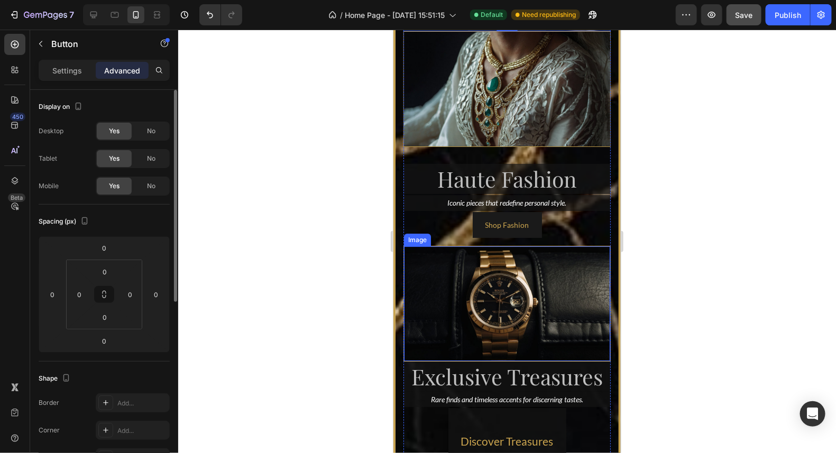
scroll to position [3233, 0]
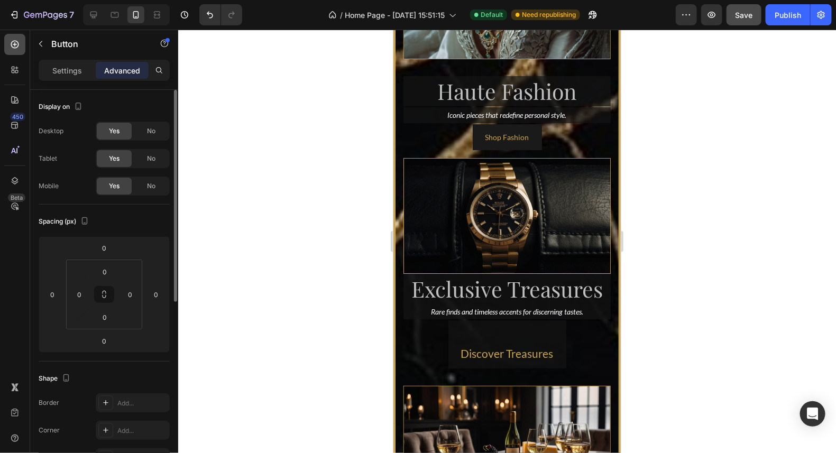
click at [17, 42] on icon at bounding box center [15, 44] width 11 height 11
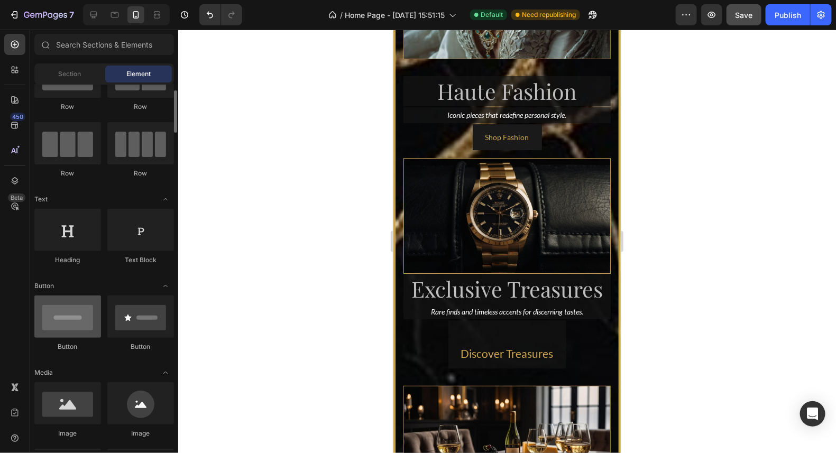
scroll to position [105, 0]
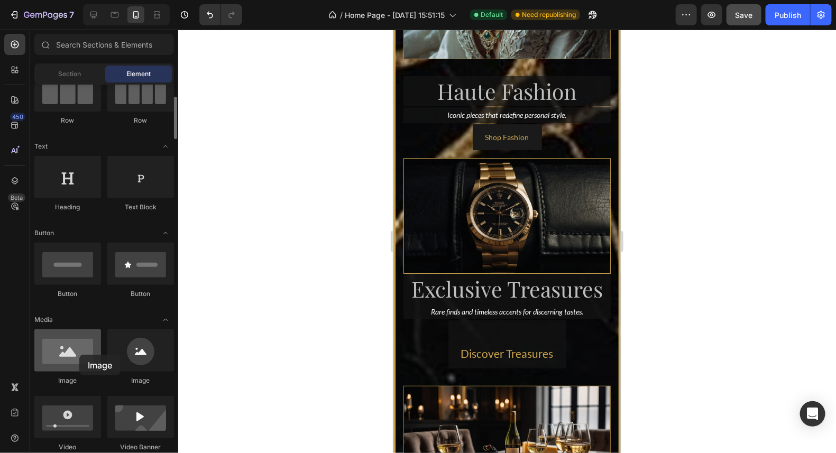
drag, startPoint x: 67, startPoint y: 361, endPoint x: 71, endPoint y: 354, distance: 8.1
click at [71, 354] on div at bounding box center [67, 350] width 67 height 42
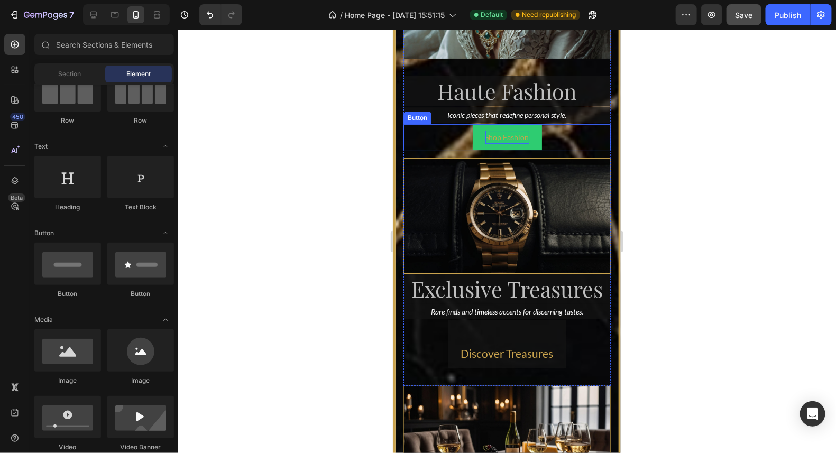
click at [522, 143] on p "Shop Fashion" at bounding box center [507, 136] width 44 height 13
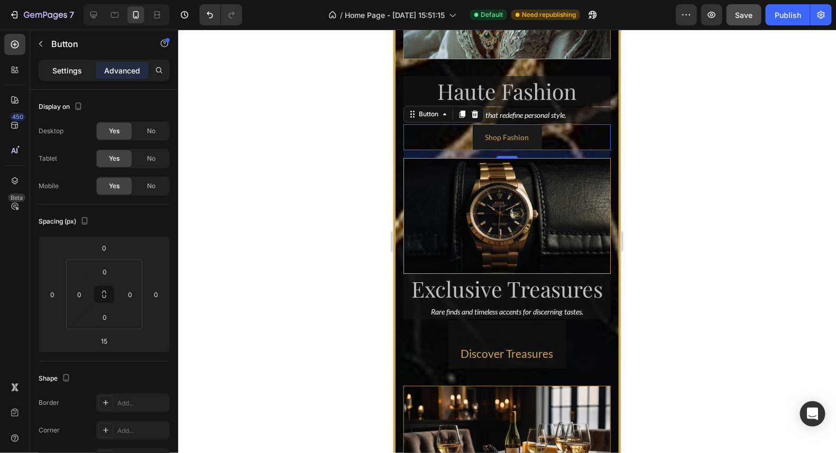
click at [66, 67] on p "Settings" at bounding box center [67, 70] width 30 height 11
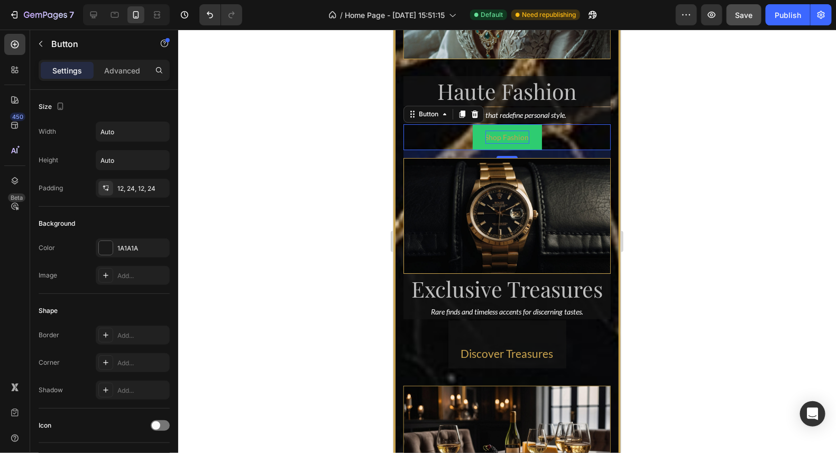
click at [512, 143] on p "Shop Fashion" at bounding box center [507, 136] width 44 height 13
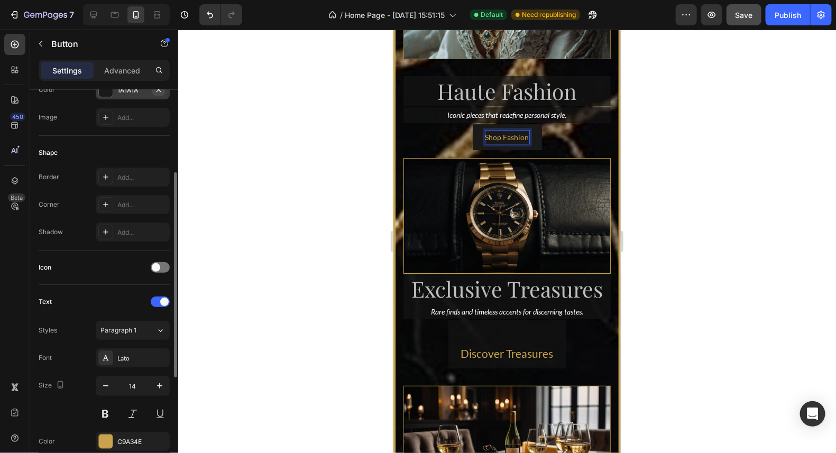
scroll to position [211, 0]
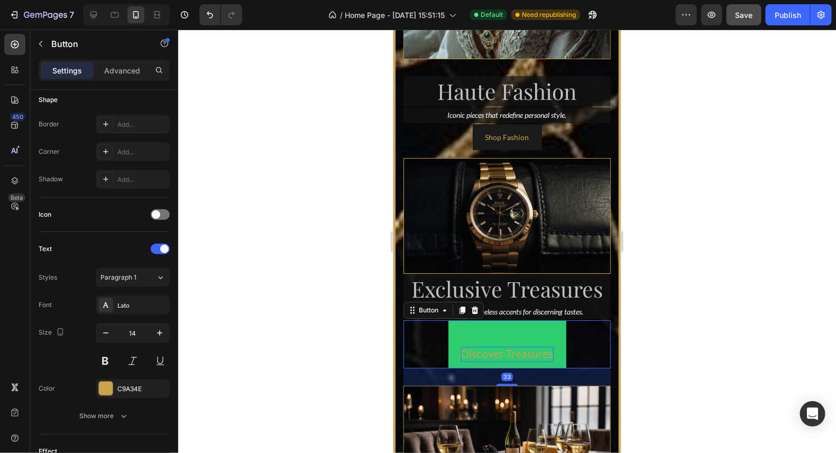
click at [503, 360] on span "Discover Treasures" at bounding box center [507, 352] width 93 height 13
click at [510, 360] on span "Discover Treasures" at bounding box center [507, 352] width 93 height 13
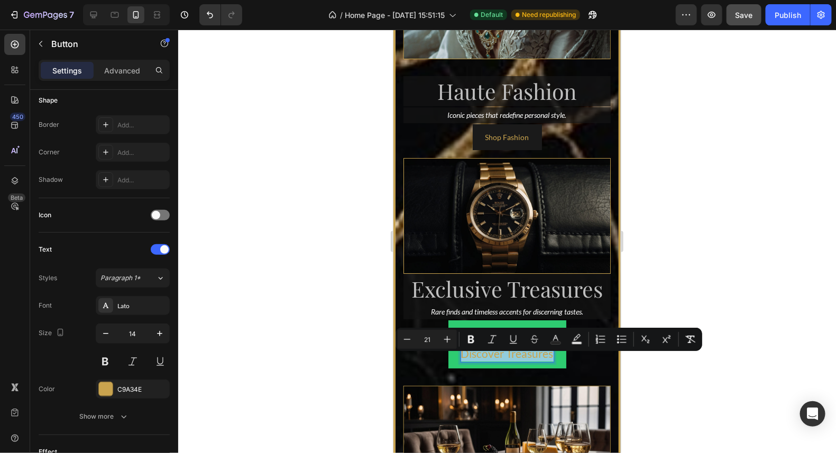
drag, startPoint x: 548, startPoint y: 363, endPoint x: 458, endPoint y: 358, distance: 90.6
click at [461, 358] on span "Discover Treasures" at bounding box center [507, 352] width 93 height 13
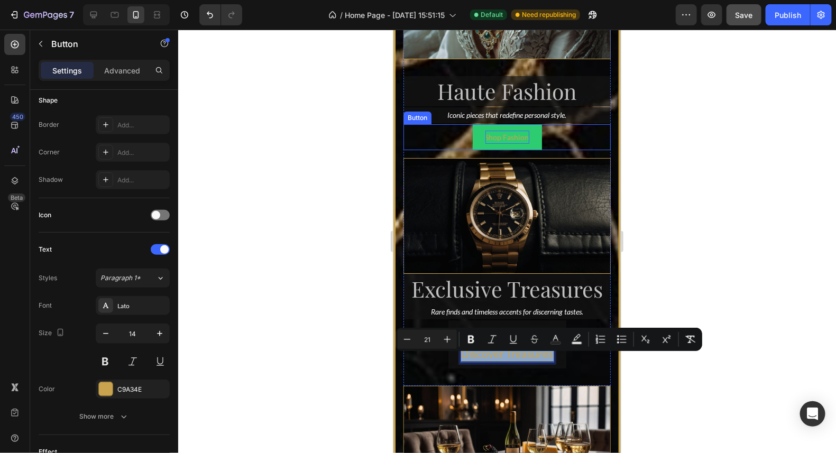
click at [521, 143] on p "Shop Fashion" at bounding box center [507, 136] width 44 height 13
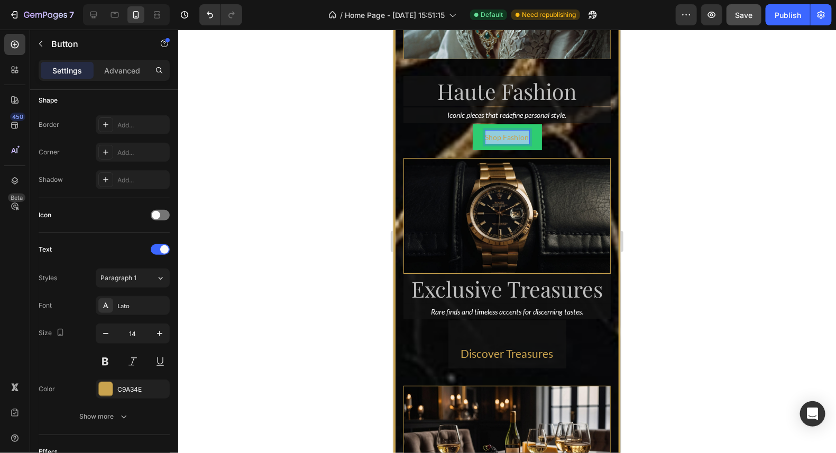
drag, startPoint x: 523, startPoint y: 150, endPoint x: 480, endPoint y: 155, distance: 43.1
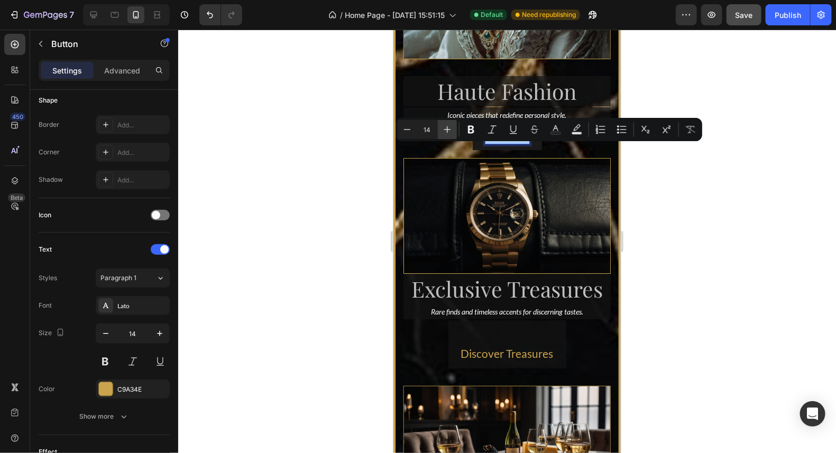
click at [450, 130] on icon "Editor contextual toolbar" at bounding box center [447, 129] width 7 height 7
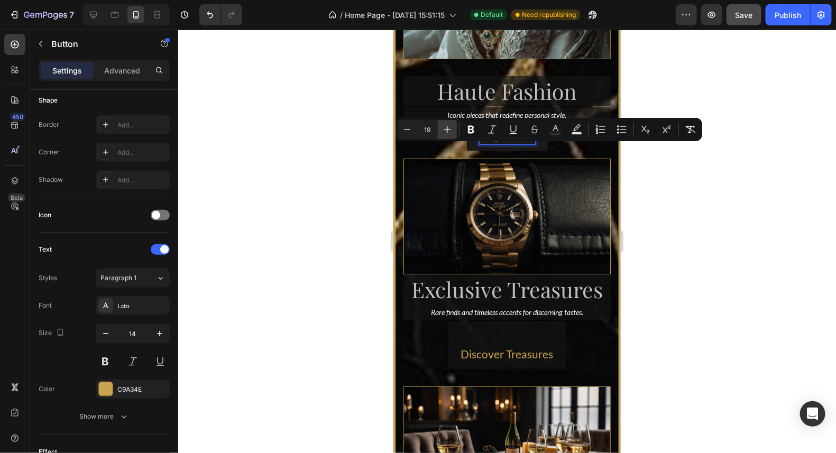
click at [450, 130] on icon "Editor contextual toolbar" at bounding box center [447, 129] width 7 height 7
type input "21"
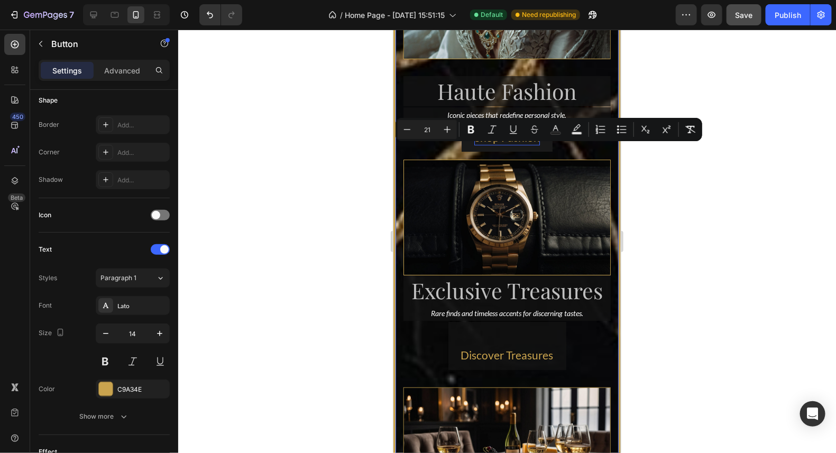
click at [701, 263] on div at bounding box center [507, 242] width 658 height 424
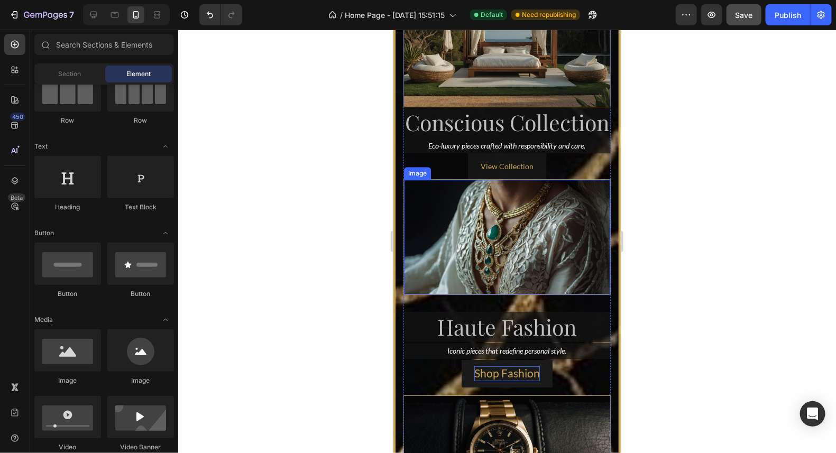
scroll to position [2969, 0]
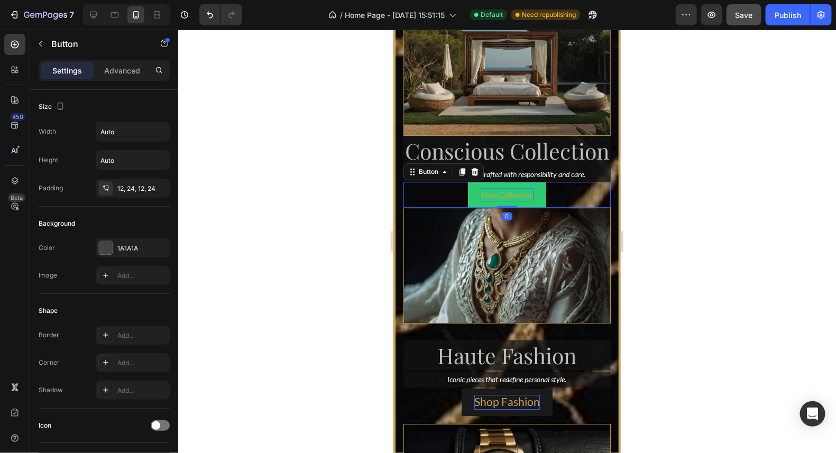
click at [525, 201] on p "View Collection" at bounding box center [506, 194] width 53 height 13
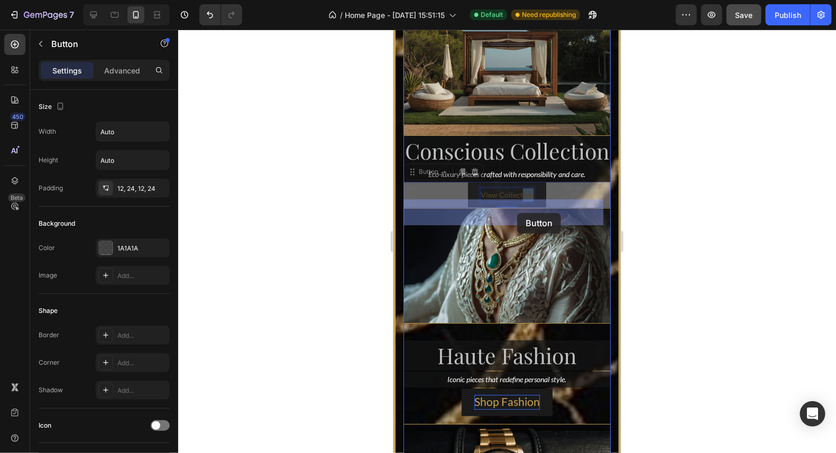
drag, startPoint x: 528, startPoint y: 214, endPoint x: 518, endPoint y: 213, distance: 9.6
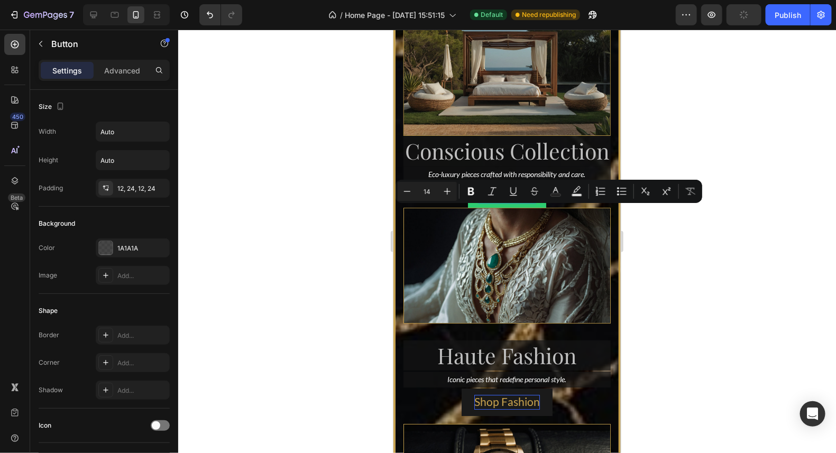
drag, startPoint x: 528, startPoint y: 211, endPoint x: 479, endPoint y: 208, distance: 48.7
click at [480, 201] on p "View Collection" at bounding box center [506, 194] width 53 height 13
click at [447, 192] on icon "Editor contextual toolbar" at bounding box center [447, 191] width 11 height 11
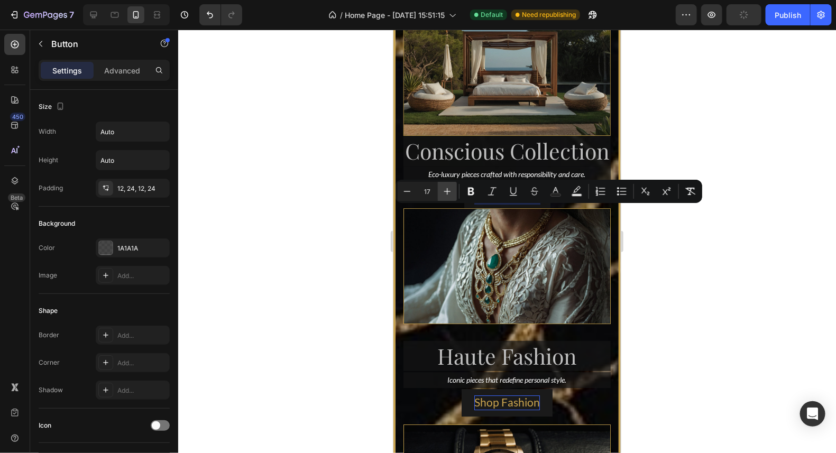
click at [447, 192] on icon "Editor contextual toolbar" at bounding box center [447, 191] width 11 height 11
type input "21"
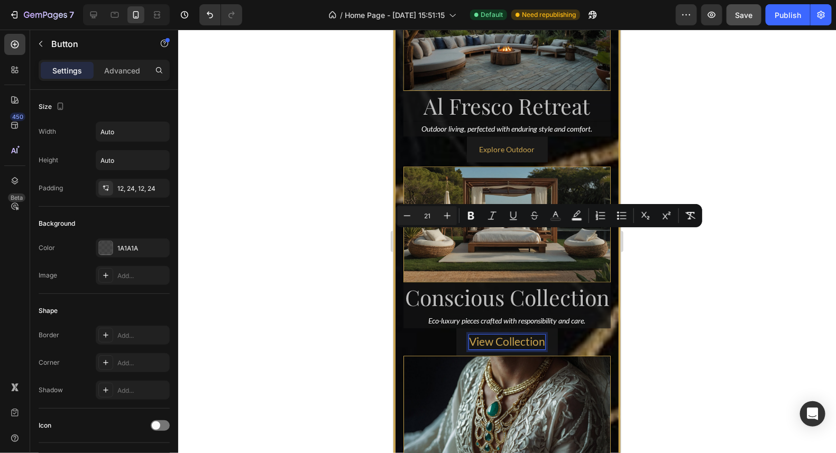
scroll to position [2810, 0]
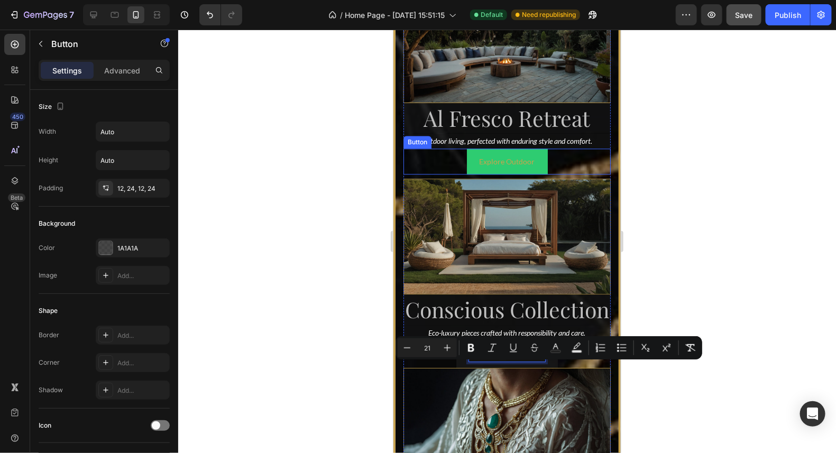
click at [531, 154] on button "Explore Outdoor" at bounding box center [506, 161] width 81 height 26
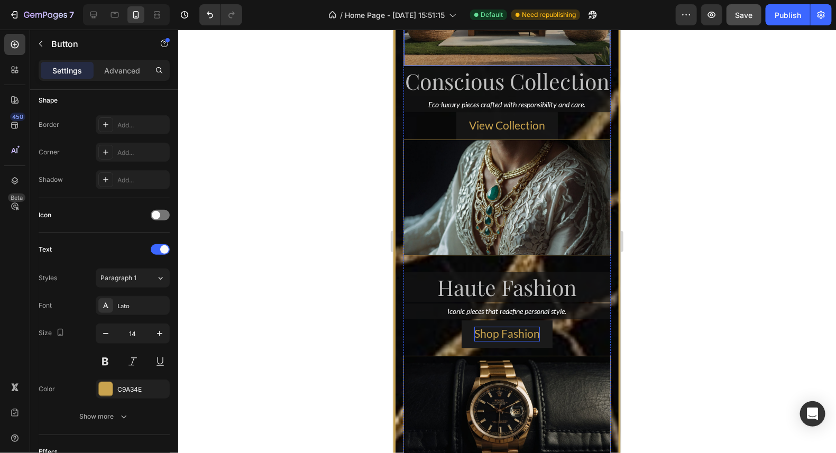
scroll to position [3022, 0]
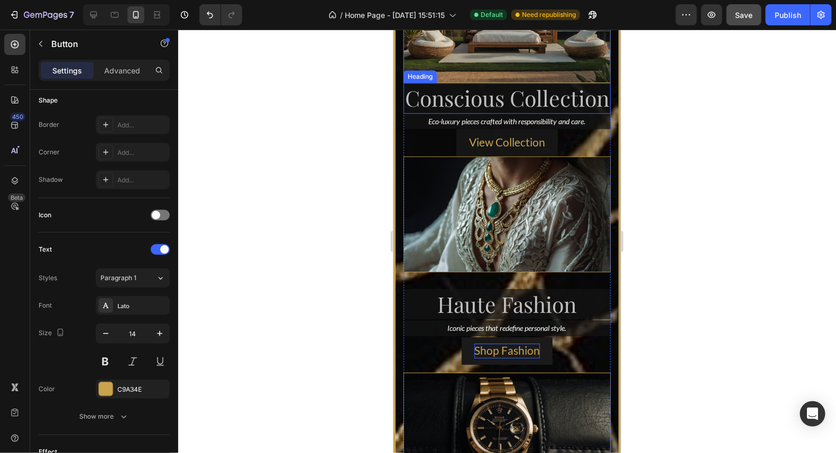
click at [453, 113] on h2 "Conscious Collection" at bounding box center [506, 97] width 207 height 30
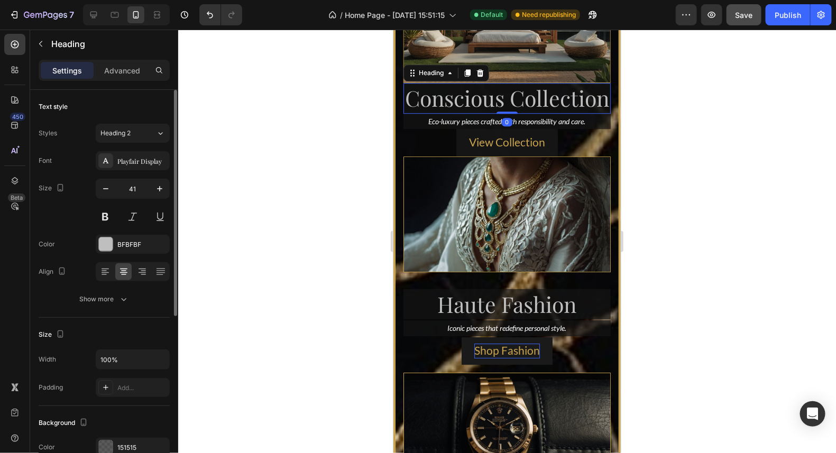
click at [453, 113] on h2 "Conscious Collection" at bounding box center [506, 97] width 207 height 30
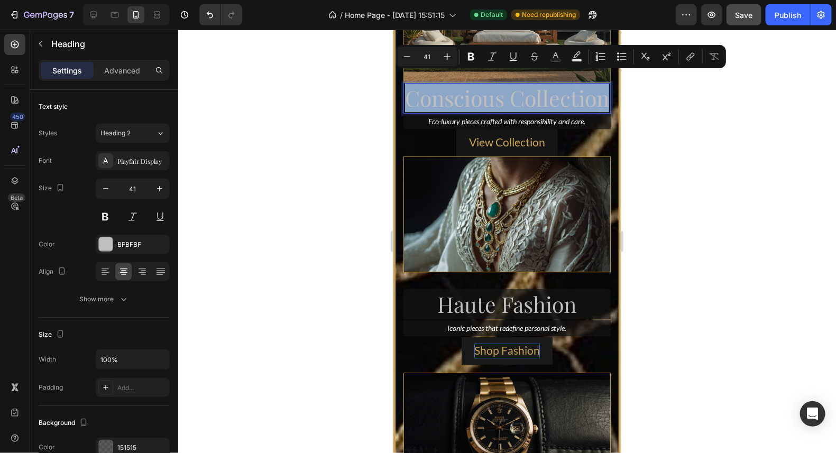
drag, startPoint x: 552, startPoint y: 120, endPoint x: 450, endPoint y: 86, distance: 106.9
click at [450, 86] on p "Conscious Collection" at bounding box center [506, 98] width 205 height 28
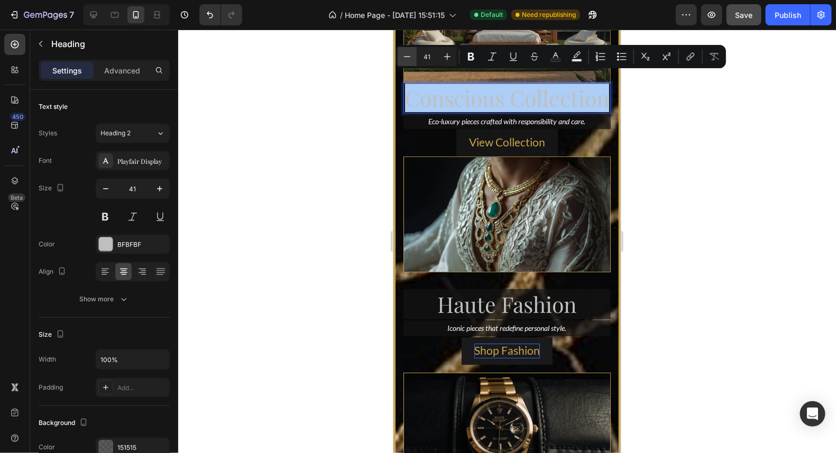
click at [405, 57] on icon "Editor contextual toolbar" at bounding box center [407, 56] width 11 height 11
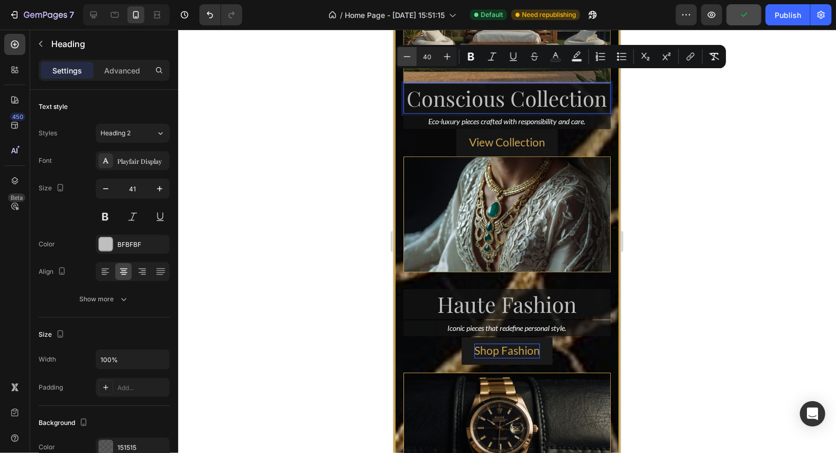
click at [408, 57] on icon "Editor contextual toolbar" at bounding box center [407, 56] width 11 height 11
type input "39"
drag, startPoint x: 687, startPoint y: 149, endPoint x: 677, endPoint y: 148, distance: 9.6
click at [686, 149] on div at bounding box center [507, 242] width 658 height 424
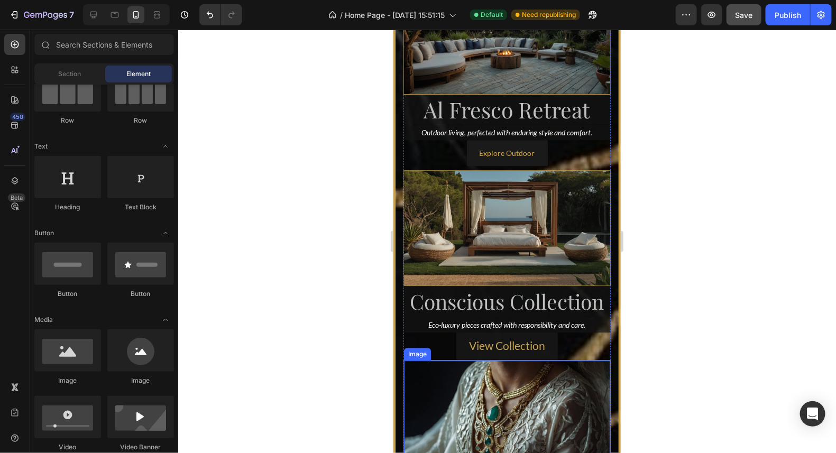
scroll to position [2810, 0]
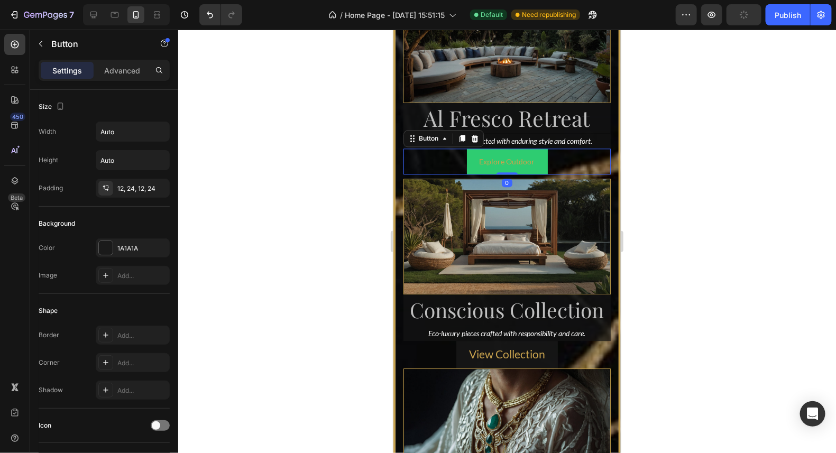
click at [530, 153] on button "Explore Outdoor" at bounding box center [506, 161] width 81 height 26
click at [529, 156] on p "Explore Outdoor" at bounding box center [507, 160] width 56 height 13
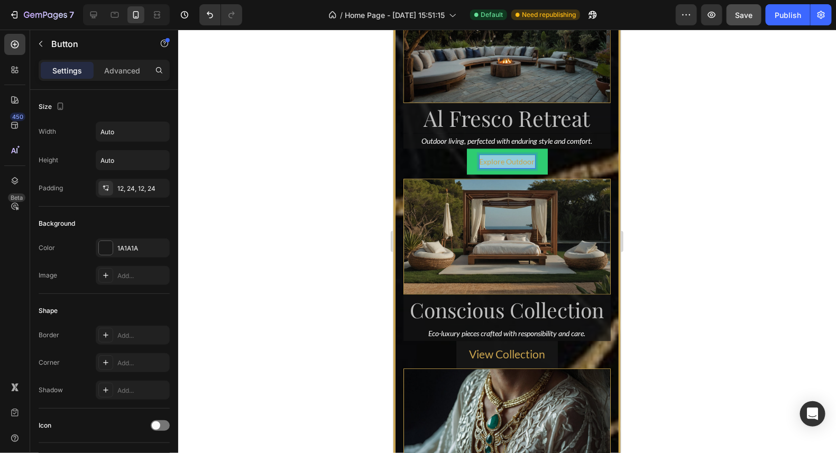
drag, startPoint x: 529, startPoint y: 156, endPoint x: 476, endPoint y: 157, distance: 52.9
click at [479, 157] on p "Explore Outdoor" at bounding box center [507, 160] width 56 height 13
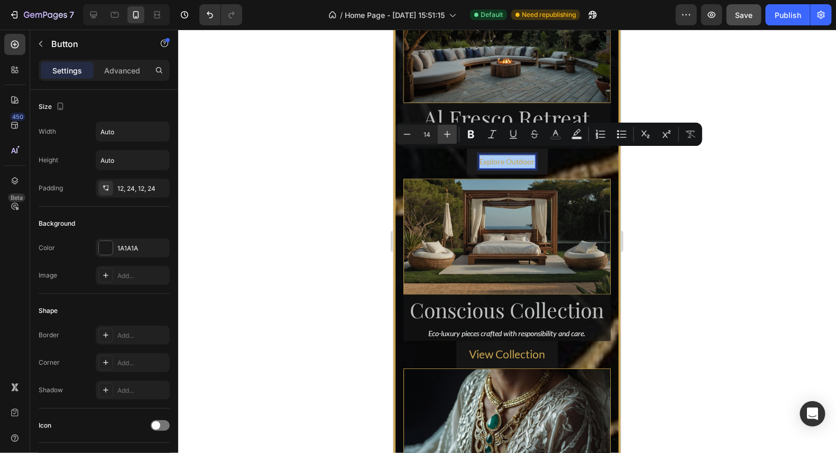
click at [452, 138] on icon "Editor contextual toolbar" at bounding box center [447, 134] width 11 height 11
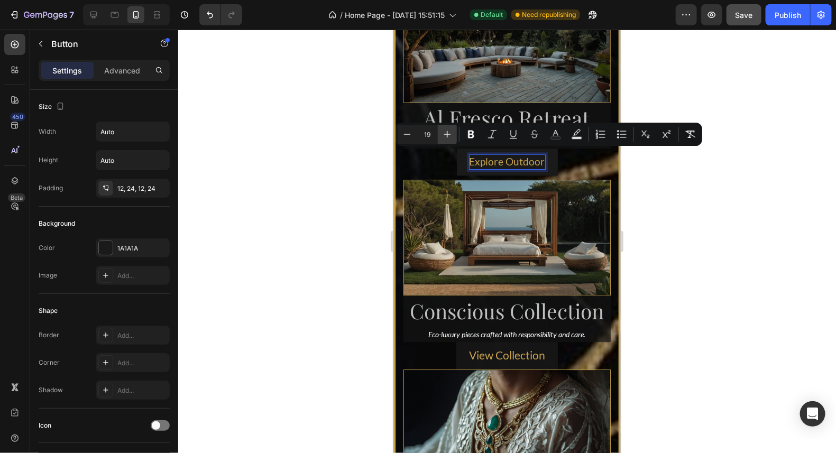
click at [452, 138] on icon "Editor contextual toolbar" at bounding box center [447, 134] width 11 height 11
type input "21"
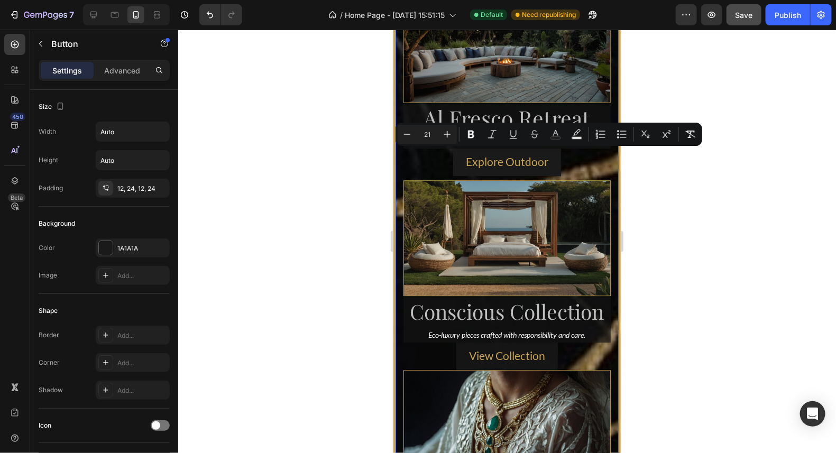
click at [645, 181] on div at bounding box center [507, 242] width 658 height 424
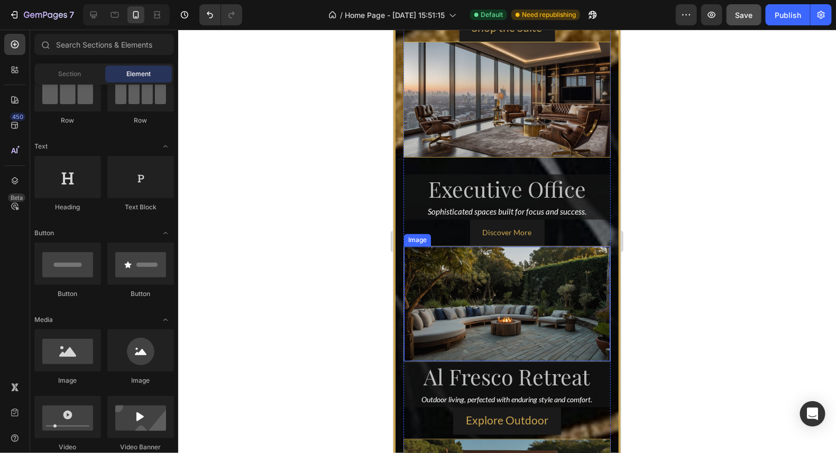
scroll to position [2546, 0]
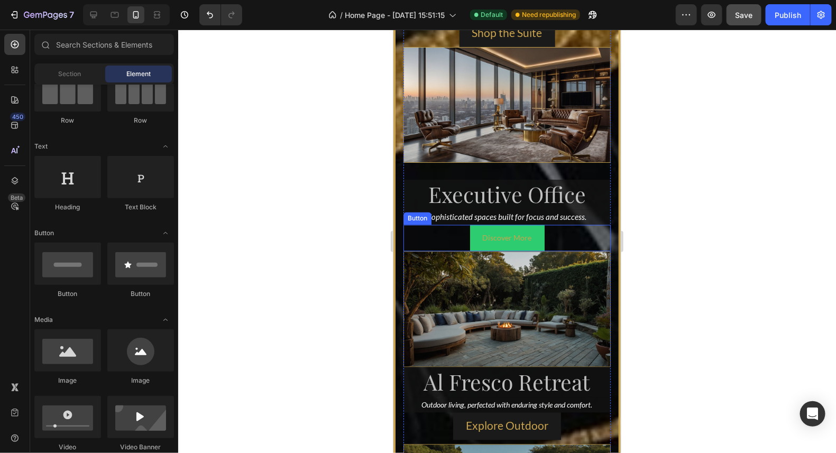
click at [527, 237] on button "Discover More" at bounding box center [507, 238] width 75 height 26
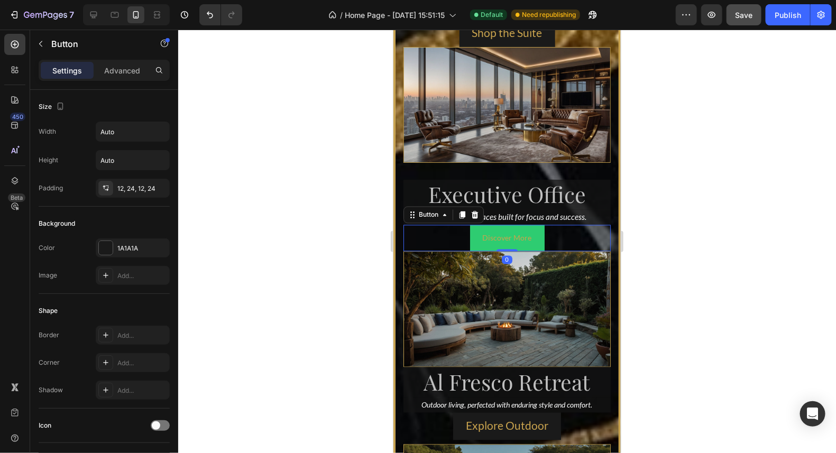
click at [527, 237] on button "Discover More" at bounding box center [507, 238] width 75 height 26
click at [525, 237] on p "Discover More" at bounding box center [506, 237] width 49 height 13
drag, startPoint x: 526, startPoint y: 237, endPoint x: 476, endPoint y: 236, distance: 49.2
click at [476, 236] on button "Discover More" at bounding box center [507, 238] width 75 height 26
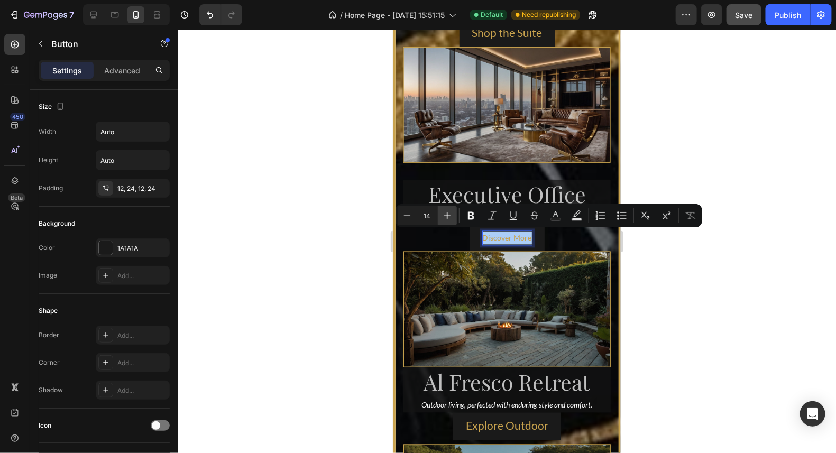
click at [448, 212] on icon "Editor contextual toolbar" at bounding box center [447, 215] width 11 height 11
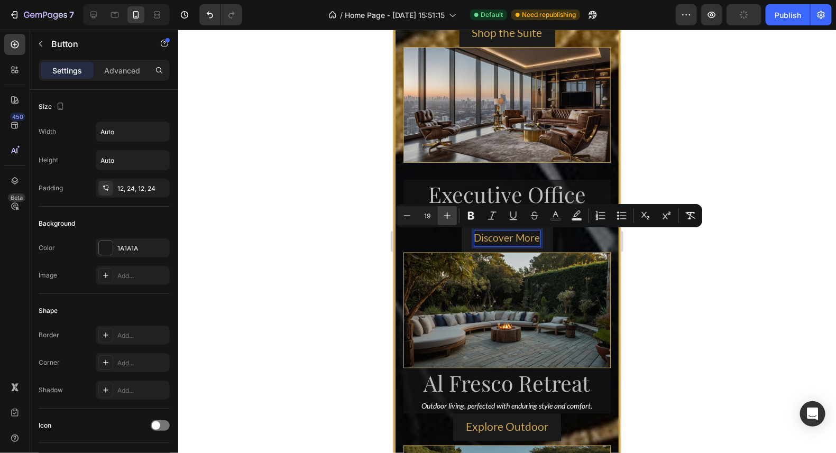
click at [448, 212] on icon "Editor contextual toolbar" at bounding box center [447, 215] width 11 height 11
type input "21"
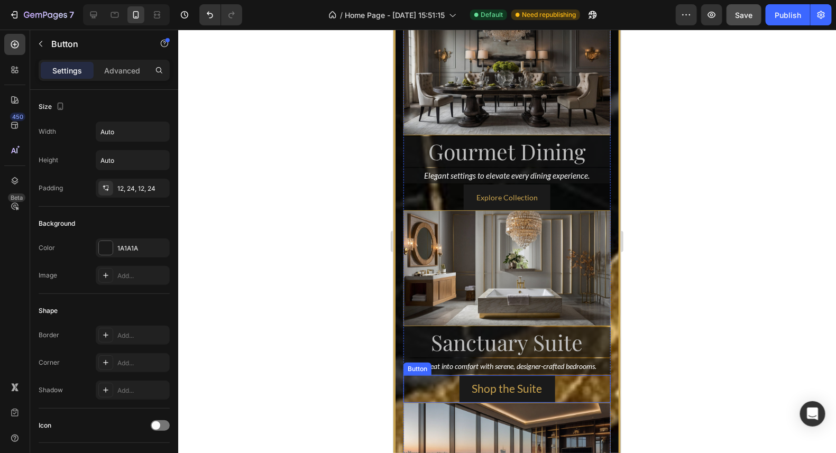
scroll to position [2176, 0]
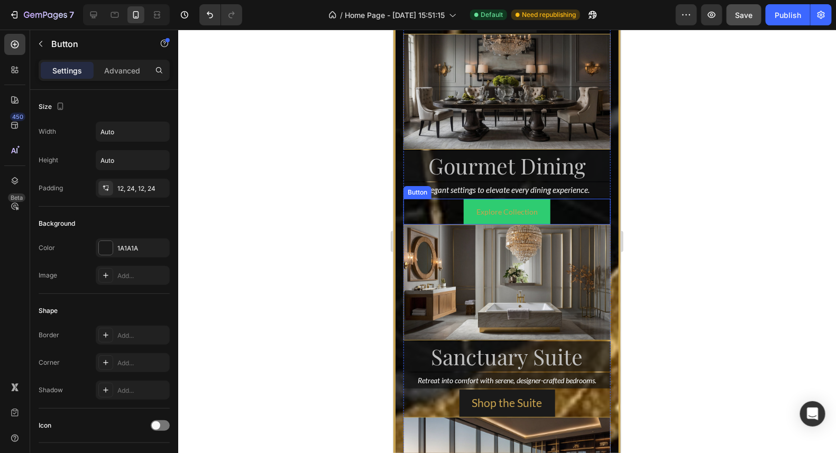
click at [537, 224] on button "Explore Collection" at bounding box center [506, 211] width 87 height 26
click at [536, 222] on button "Explore Collection" at bounding box center [506, 211] width 87 height 26
click at [533, 219] on button "Explore Collection" at bounding box center [506, 211] width 87 height 26
click at [531, 218] on p "Explore Collection" at bounding box center [506, 211] width 61 height 13
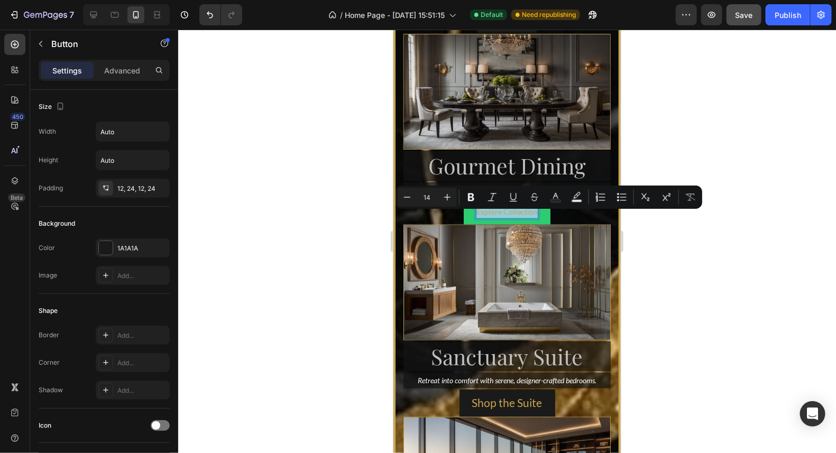
drag, startPoint x: 531, startPoint y: 218, endPoint x: 467, endPoint y: 218, distance: 64.0
click at [467, 218] on button "Explore Collection" at bounding box center [506, 211] width 87 height 26
click at [446, 194] on icon "Editor contextual toolbar" at bounding box center [447, 197] width 11 height 11
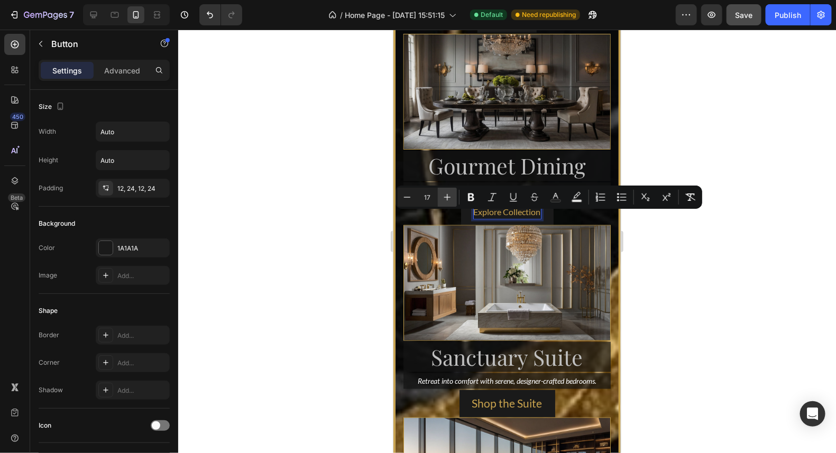
click at [446, 194] on icon "Editor contextual toolbar" at bounding box center [447, 197] width 11 height 11
type input "21"
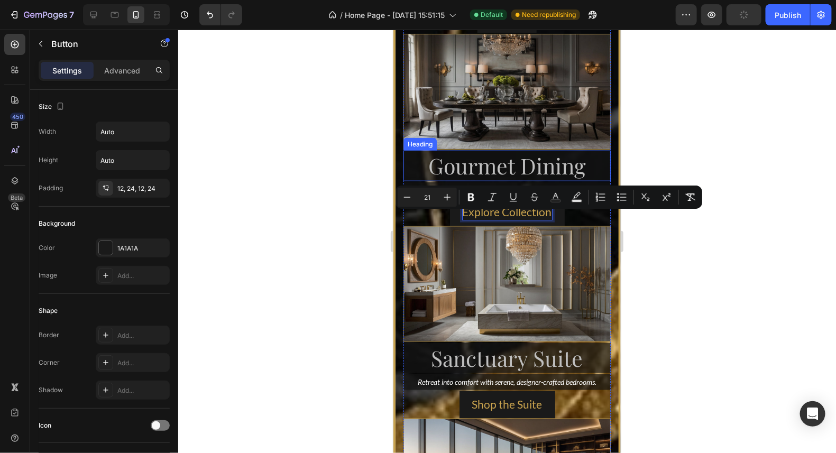
click at [685, 146] on div at bounding box center [507, 242] width 658 height 424
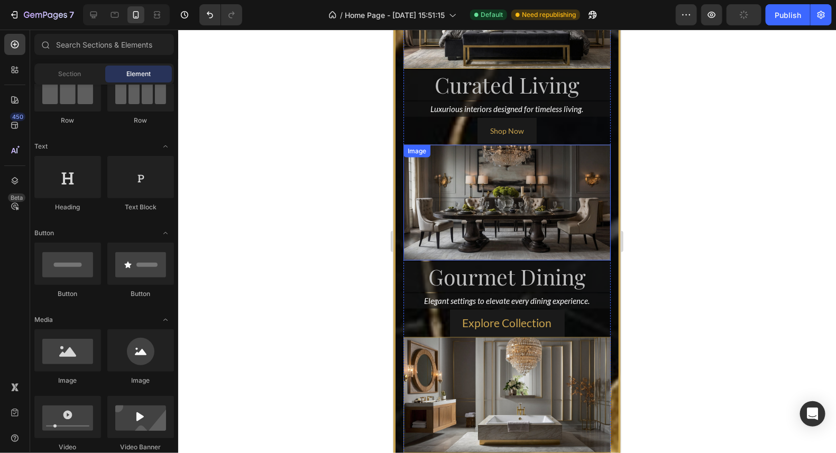
scroll to position [2017, 0]
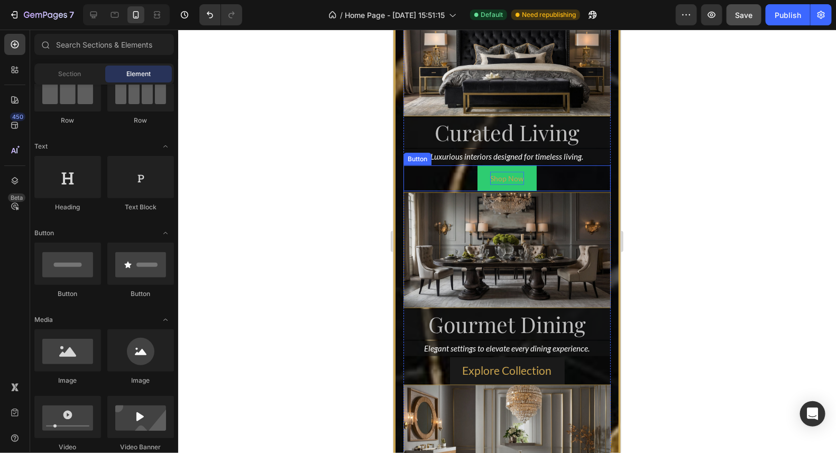
click at [519, 185] on p "Shop Now" at bounding box center [507, 177] width 34 height 13
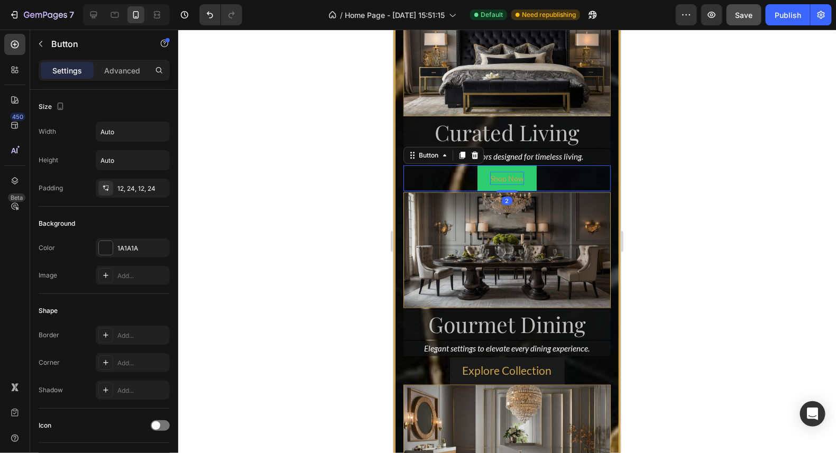
click at [519, 185] on p "Shop Now" at bounding box center [507, 177] width 34 height 13
drag, startPoint x: 519, startPoint y: 187, endPoint x: 483, endPoint y: 191, distance: 35.8
click at [483, 191] on button "Shop Now" at bounding box center [506, 178] width 59 height 26
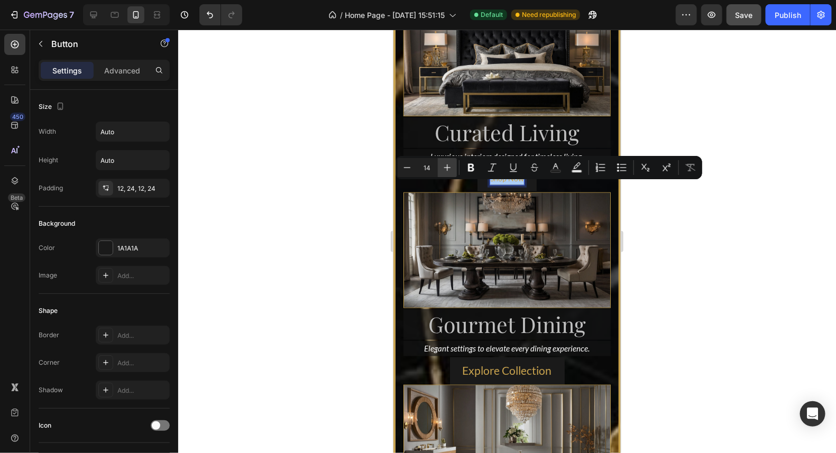
click at [447, 168] on icon "Editor contextual toolbar" at bounding box center [447, 167] width 7 height 7
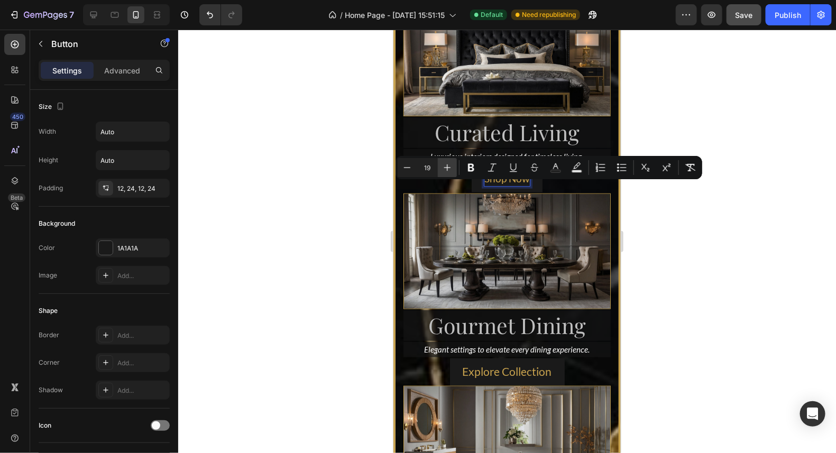
click at [447, 168] on icon "Editor contextual toolbar" at bounding box center [447, 167] width 7 height 7
type input "21"
click at [672, 222] on div at bounding box center [507, 242] width 658 height 424
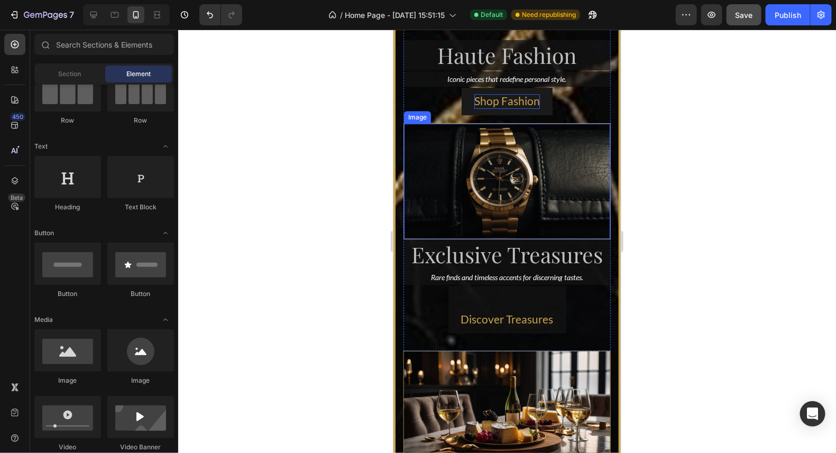
scroll to position [3135, 0]
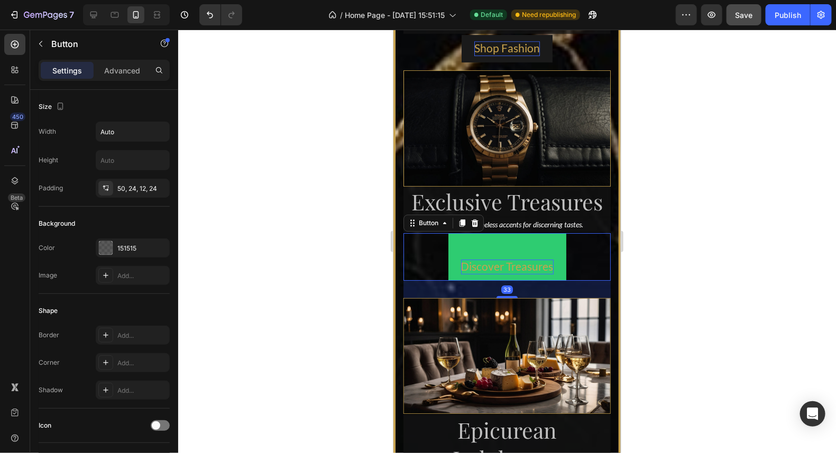
click at [548, 259] on span "Discover Treasures" at bounding box center [507, 265] width 93 height 13
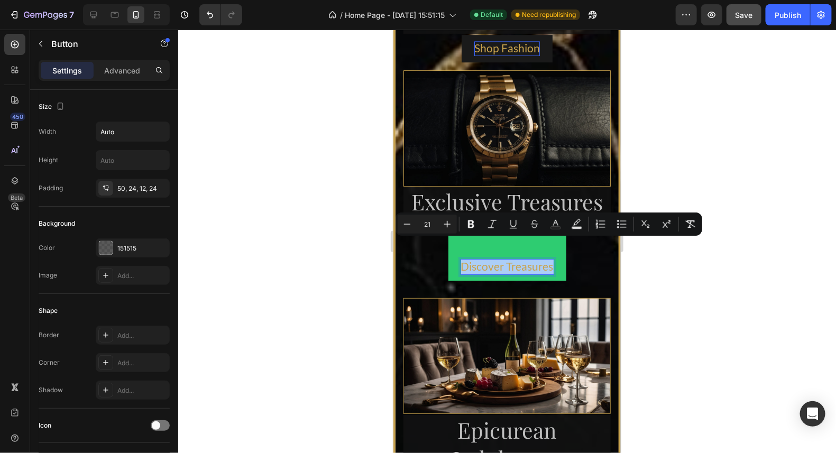
click at [638, 262] on div at bounding box center [507, 242] width 658 height 424
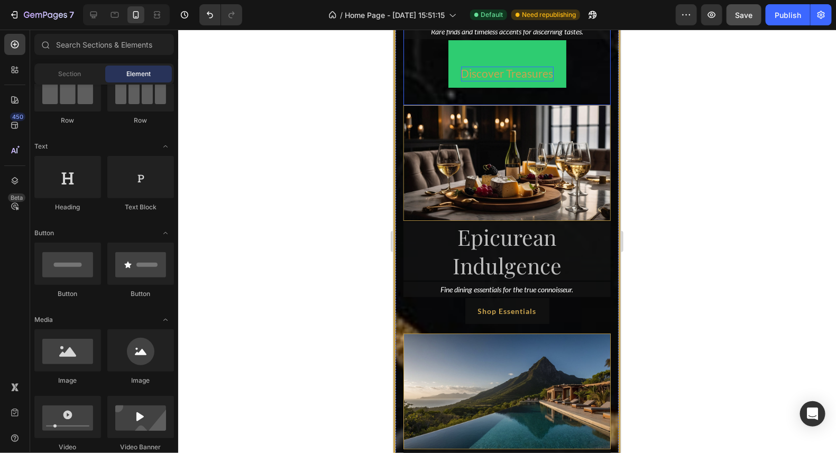
scroll to position [3347, 0]
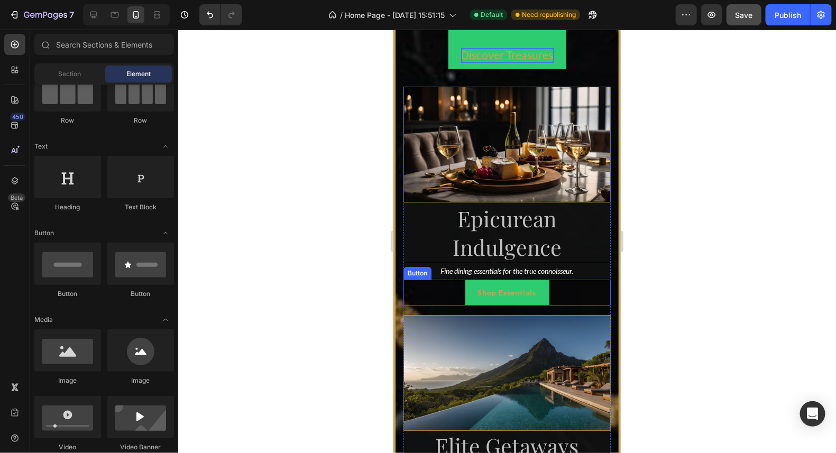
click at [535, 279] on button "Shop Essentials" at bounding box center [507, 292] width 84 height 26
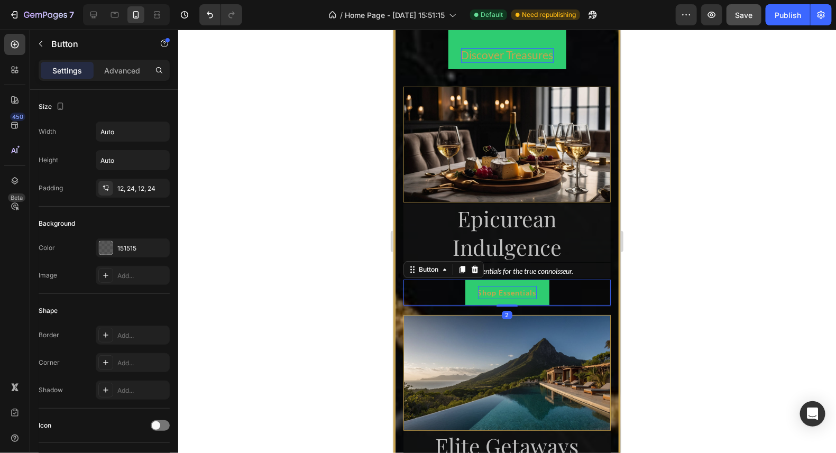
click at [531, 286] on p "Shop Essentials" at bounding box center [507, 292] width 59 height 13
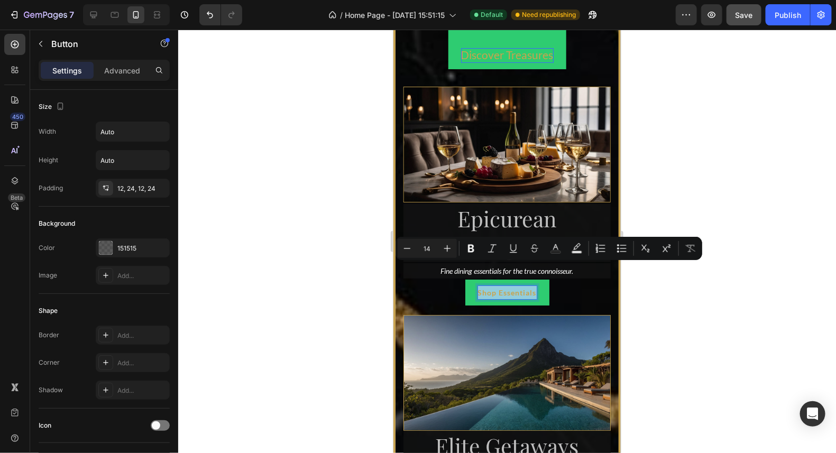
drag, startPoint x: 531, startPoint y: 271, endPoint x: 479, endPoint y: 272, distance: 52.4
click at [479, 286] on p "Shop Essentials" at bounding box center [507, 292] width 59 height 13
click at [444, 245] on icon "Editor contextual toolbar" at bounding box center [447, 248] width 11 height 11
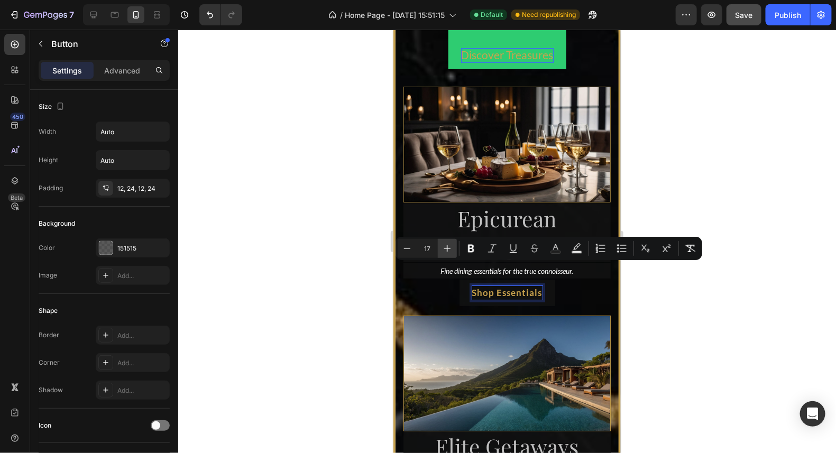
click at [444, 245] on icon "Editor contextual toolbar" at bounding box center [447, 248] width 11 height 11
type input "20"
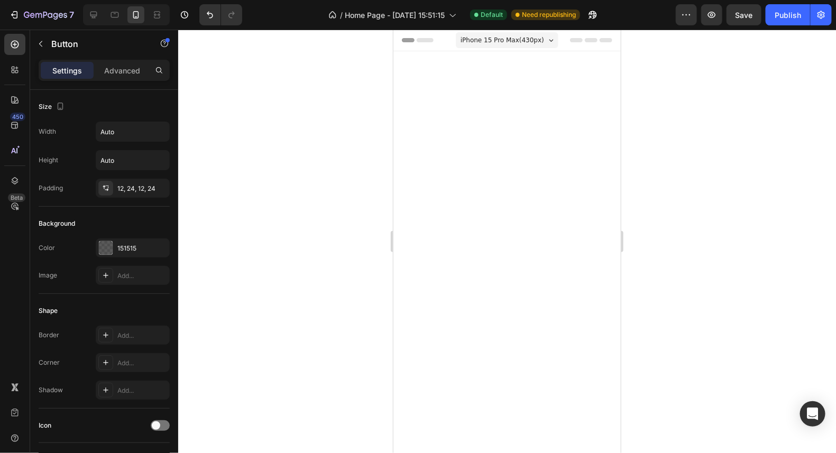
scroll to position [3506, 0]
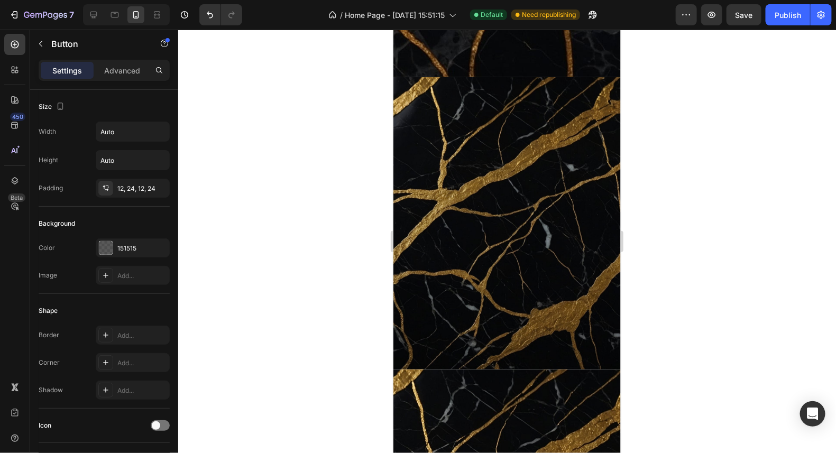
drag, startPoint x: 537, startPoint y: 306, endPoint x: 486, endPoint y: 304, distance: 50.8
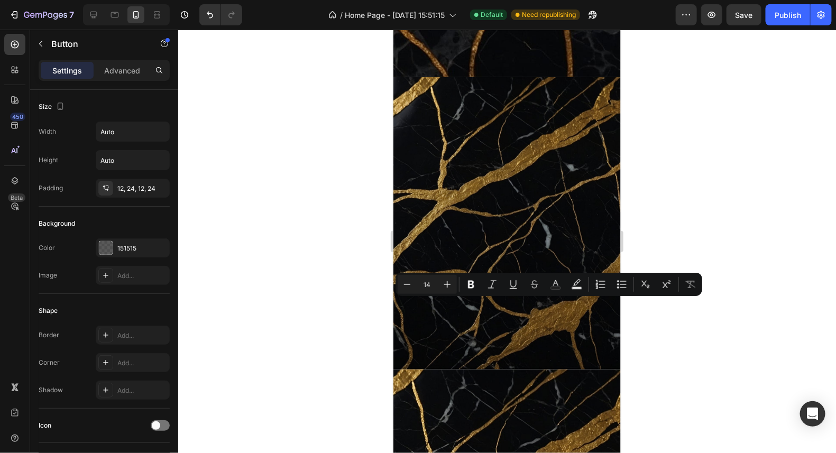
drag, startPoint x: 536, startPoint y: 307, endPoint x: 465, endPoint y: 308, distance: 70.9
click at [453, 289] on button "Plus" at bounding box center [447, 284] width 19 height 19
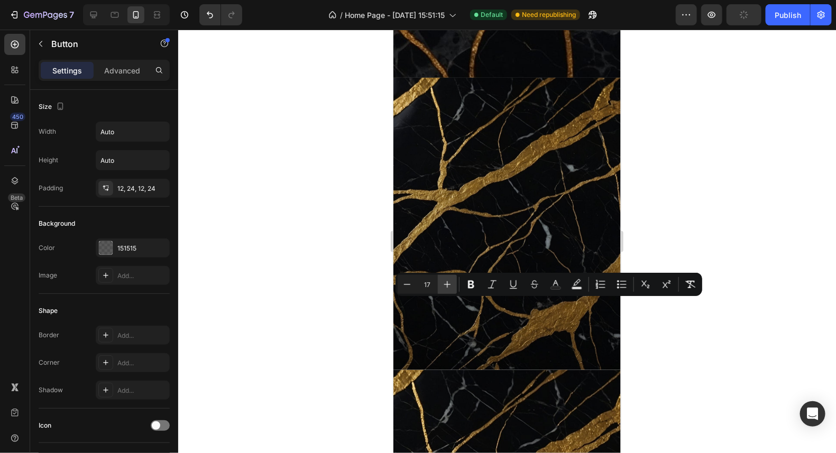
click at [453, 289] on button "Plus" at bounding box center [447, 284] width 19 height 19
type input "21"
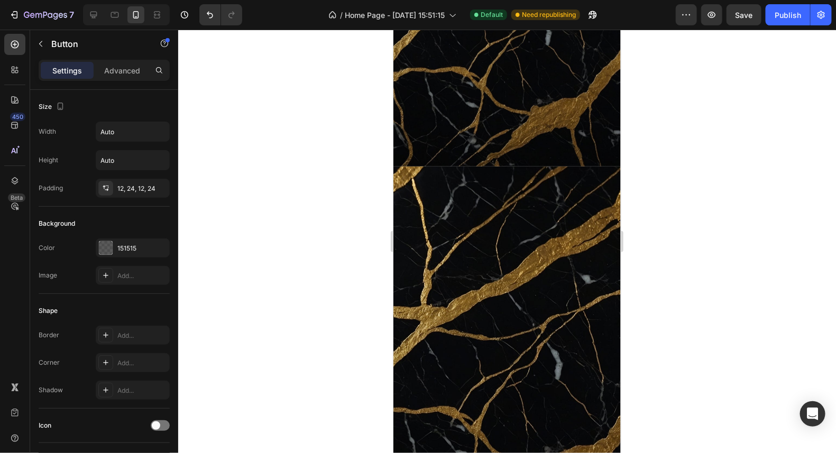
scroll to position [3717, 0]
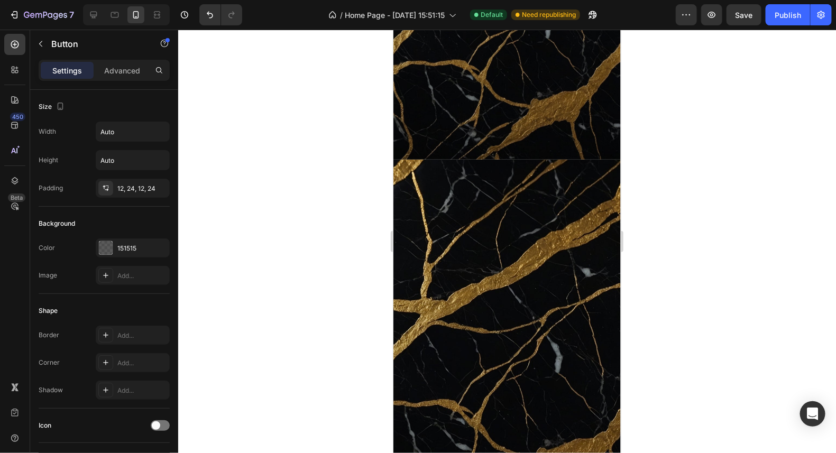
drag, startPoint x: 524, startPoint y: 286, endPoint x: 479, endPoint y: 290, distance: 44.6
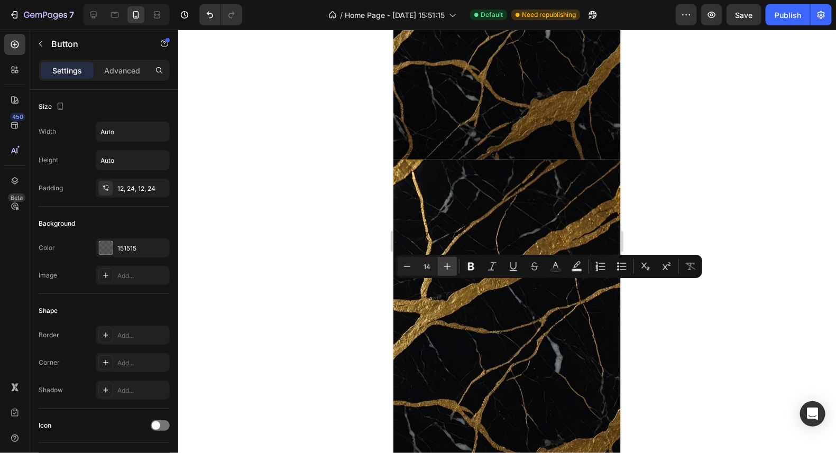
click at [445, 263] on icon "Editor contextual toolbar" at bounding box center [447, 266] width 11 height 11
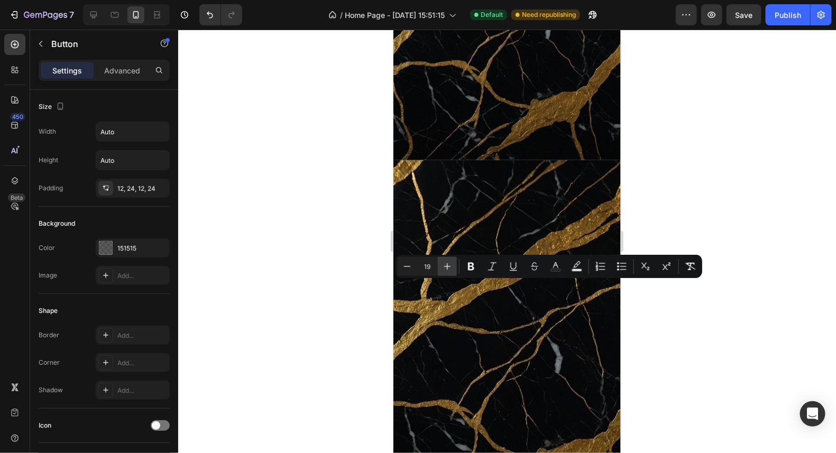
click at [445, 263] on icon "Editor contextual toolbar" at bounding box center [447, 266] width 11 height 11
type input "21"
click at [651, 199] on div at bounding box center [507, 242] width 658 height 424
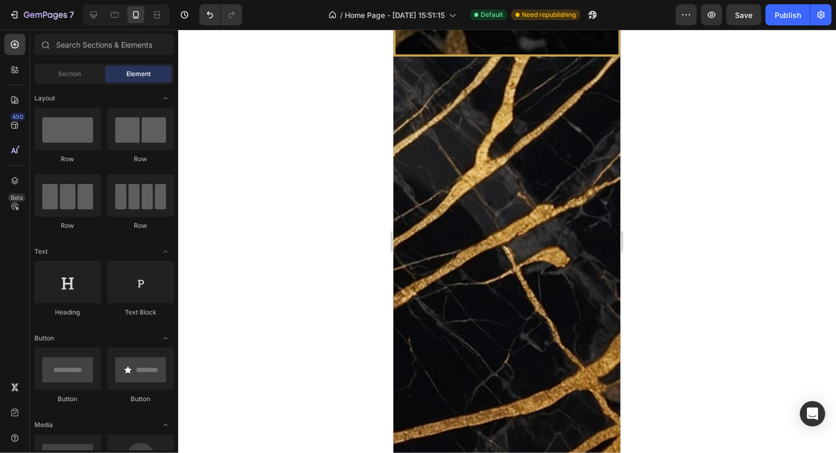
scroll to position [3030, 0]
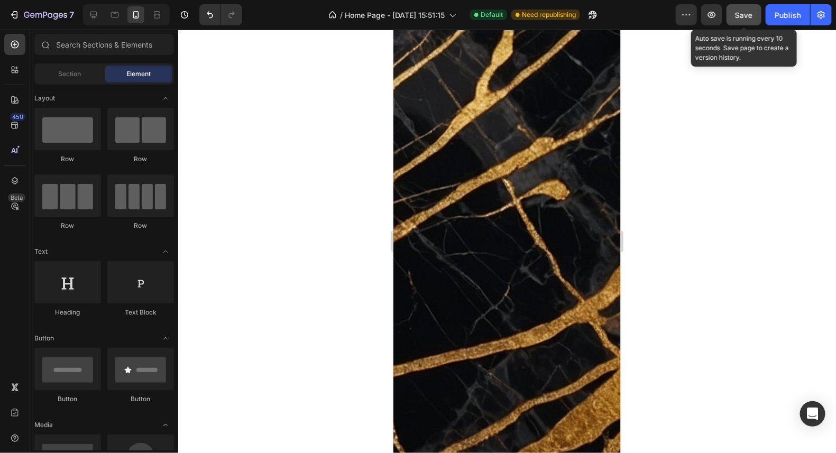
click at [749, 13] on span "Save" at bounding box center [744, 15] width 17 height 9
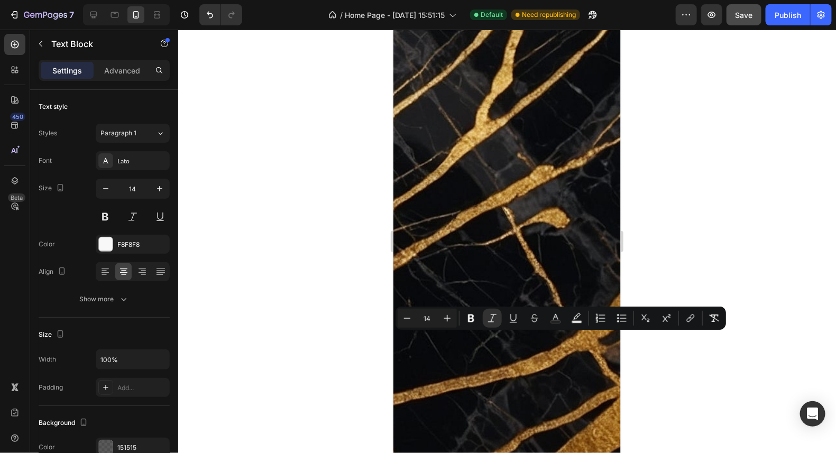
drag, startPoint x: 581, startPoint y: 339, endPoint x: 424, endPoint y: 339, distance: 157.6
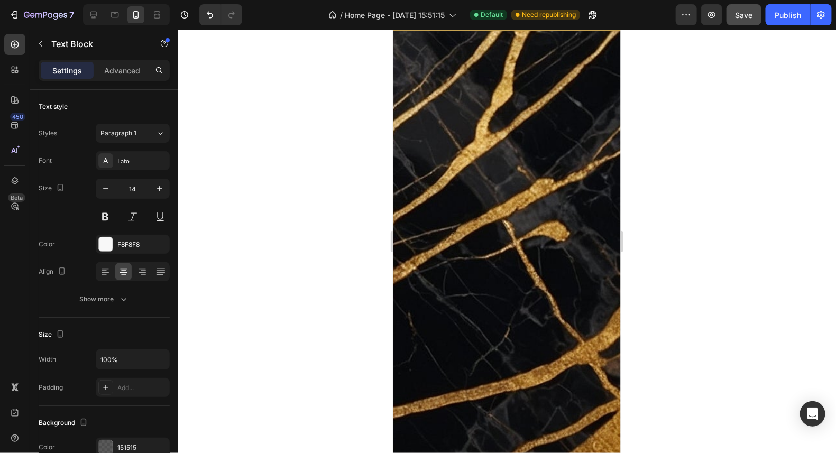
click at [660, 313] on div at bounding box center [507, 242] width 658 height 424
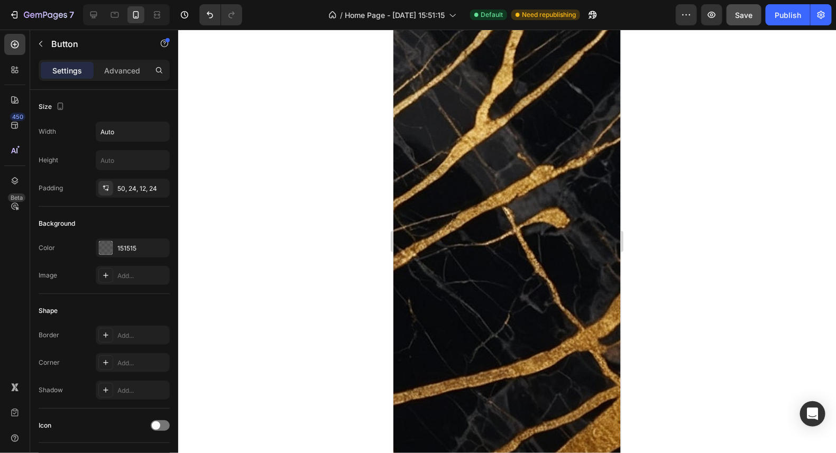
drag, startPoint x: 507, startPoint y: 423, endPoint x: 507, endPoint y: 409, distance: 13.2
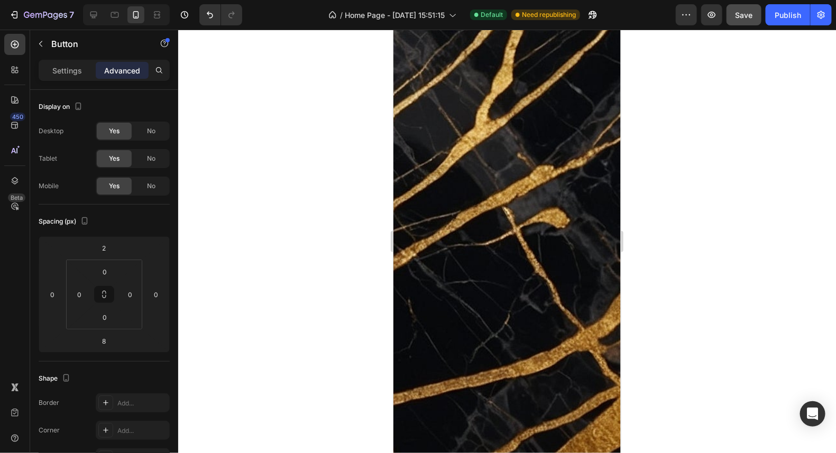
click at [648, 278] on div at bounding box center [507, 242] width 658 height 424
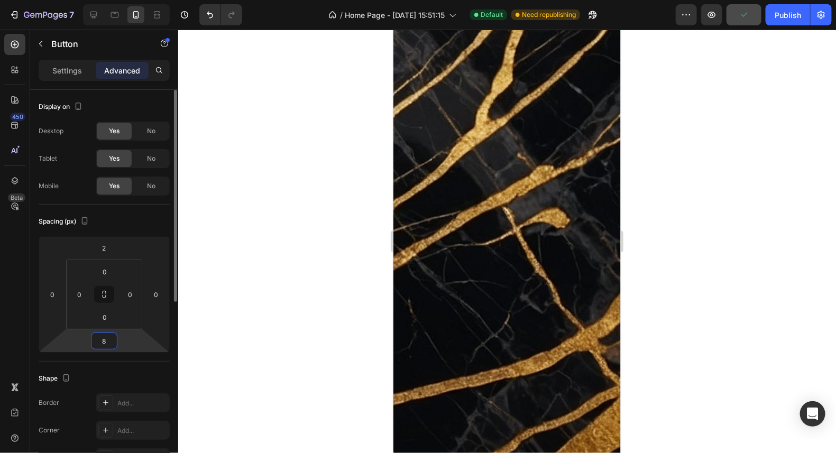
drag, startPoint x: 109, startPoint y: 341, endPoint x: 88, endPoint y: 341, distance: 21.2
click at [88, 341] on div "2 0 8 0" at bounding box center [104, 294] width 131 height 116
click at [114, 337] on div "8" at bounding box center [104, 341] width 26 height 17
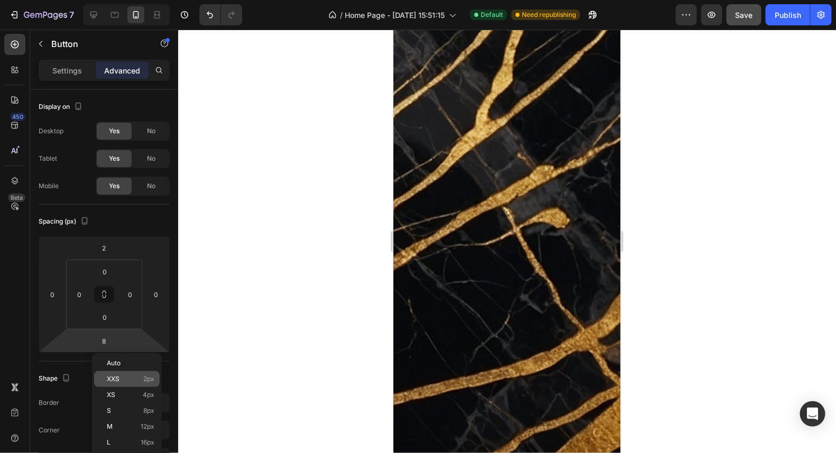
click at [117, 379] on span "XXS" at bounding box center [113, 378] width 13 height 7
type input "2"
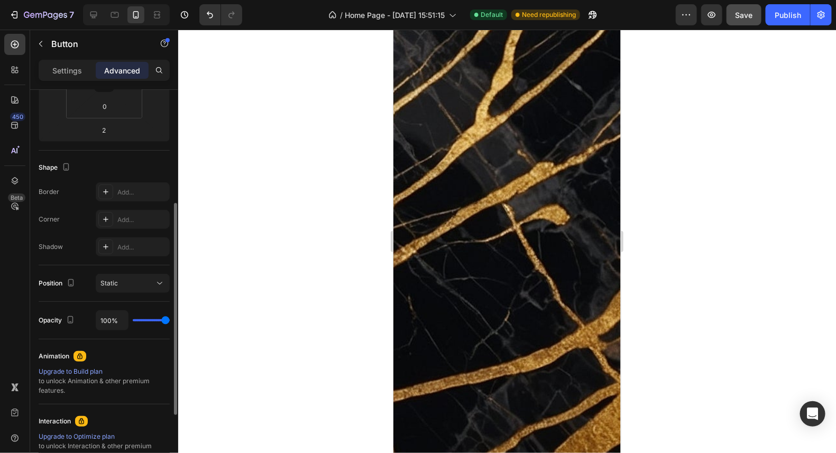
scroll to position [264, 0]
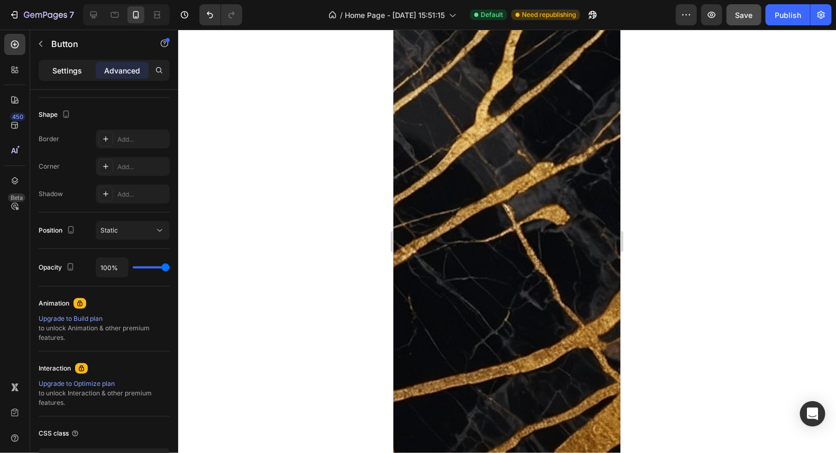
click at [66, 71] on p "Settings" at bounding box center [67, 70] width 30 height 11
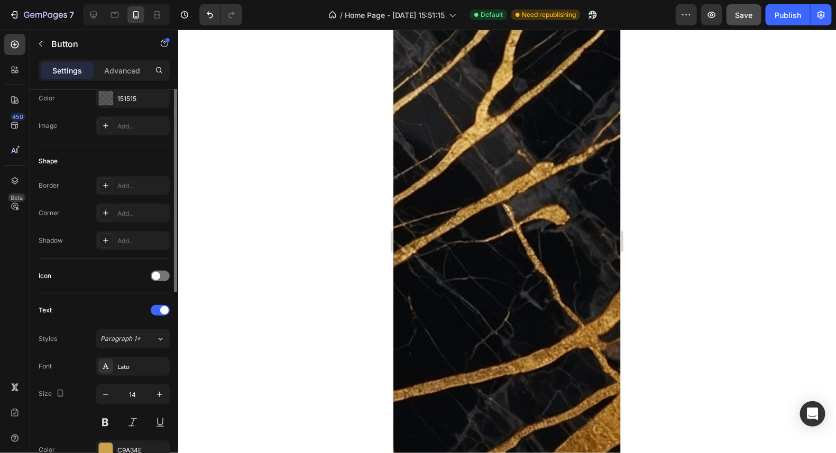
scroll to position [0, 0]
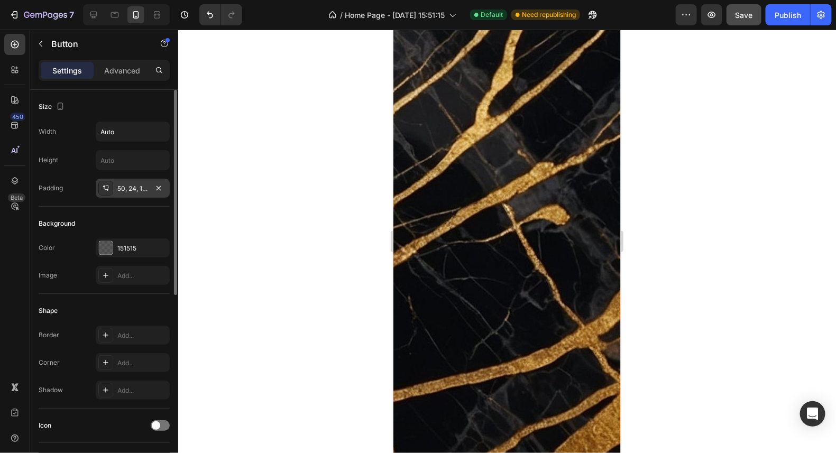
click at [136, 187] on div "50, 24, 12, 24" at bounding box center [132, 189] width 31 height 10
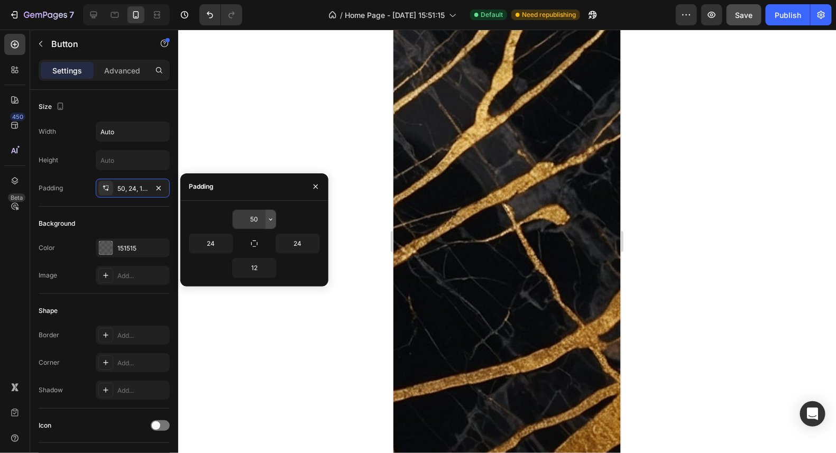
click at [269, 219] on icon "button" at bounding box center [271, 219] width 8 height 8
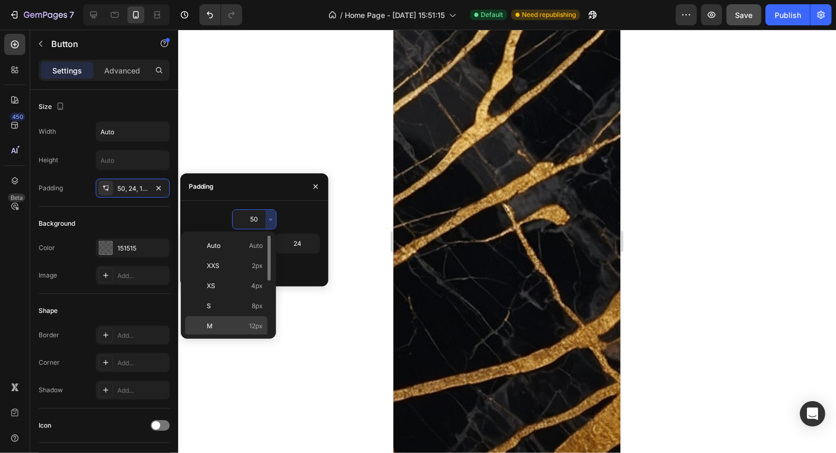
click at [225, 322] on p "M 12px" at bounding box center [235, 327] width 56 height 10
type input "12"
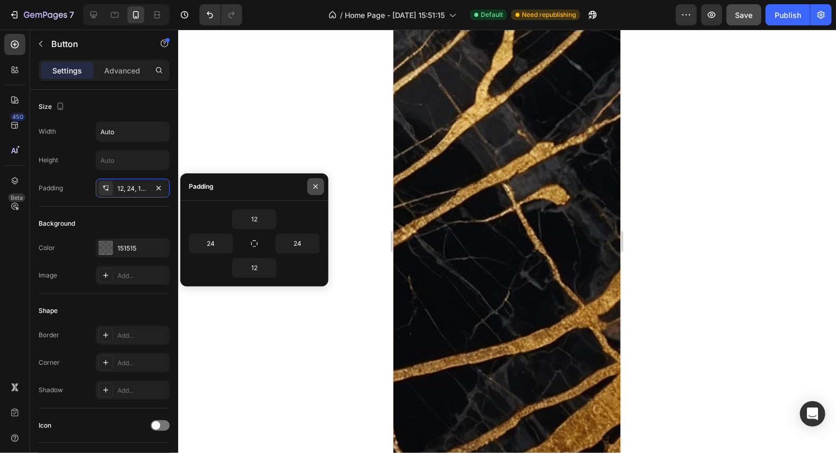
click at [314, 184] on icon "button" at bounding box center [315, 186] width 8 height 8
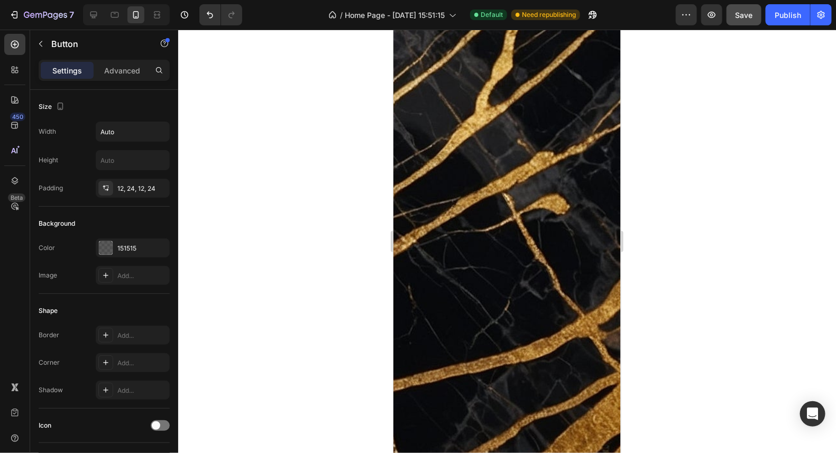
drag, startPoint x: 509, startPoint y: 386, endPoint x: 507, endPoint y: 396, distance: 9.7
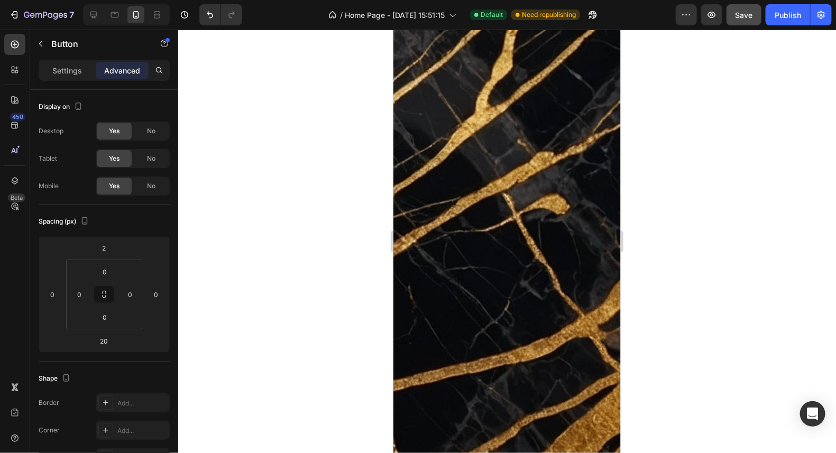
click at [359, 255] on div at bounding box center [507, 242] width 658 height 424
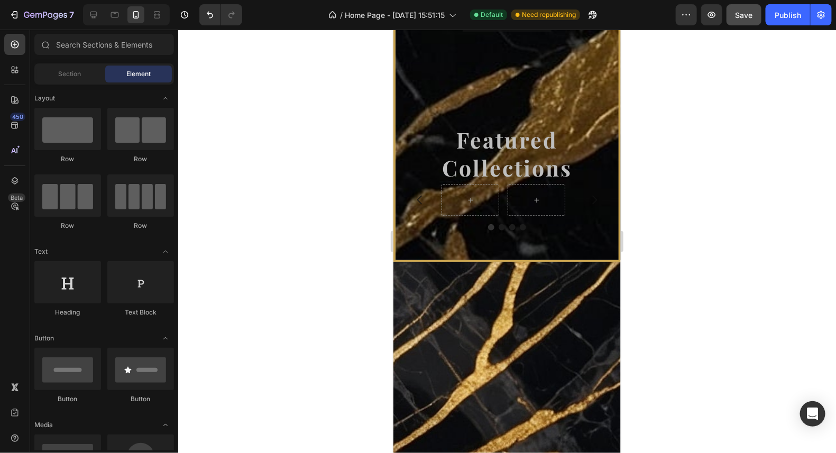
scroll to position [2765, 0]
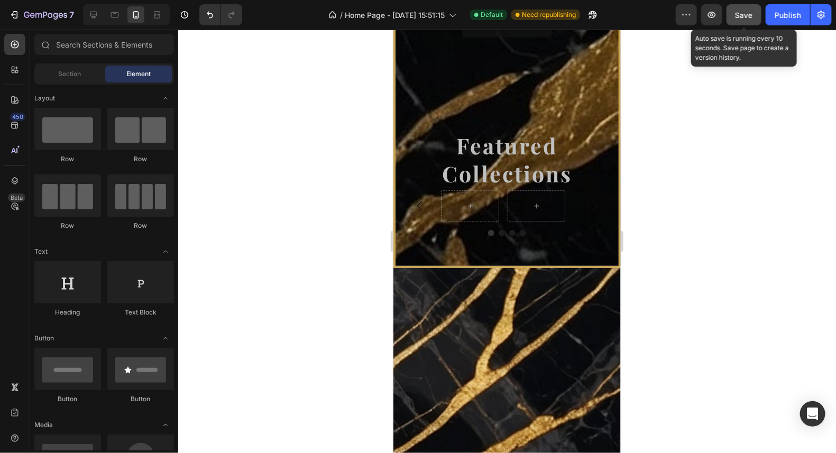
click at [752, 17] on span "Save" at bounding box center [744, 15] width 17 height 9
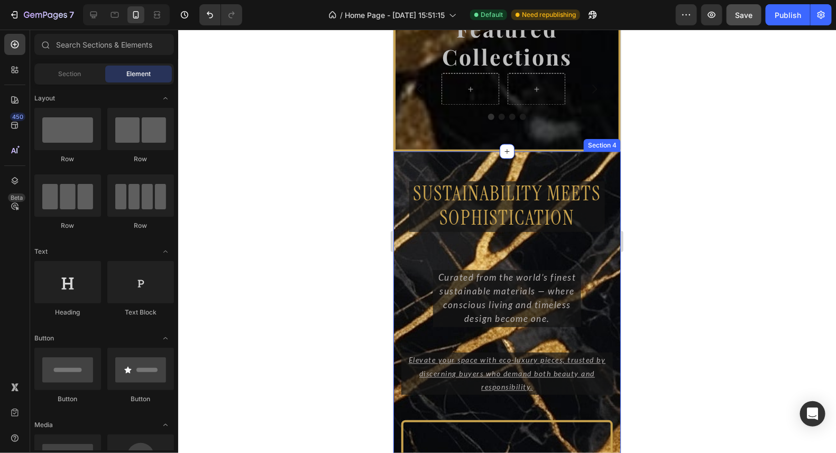
scroll to position [4348, 0]
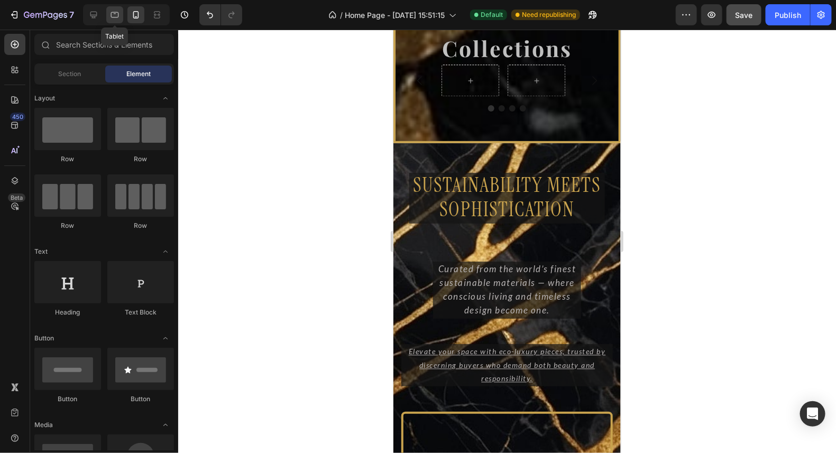
click at [116, 16] on icon at bounding box center [114, 15] width 11 height 11
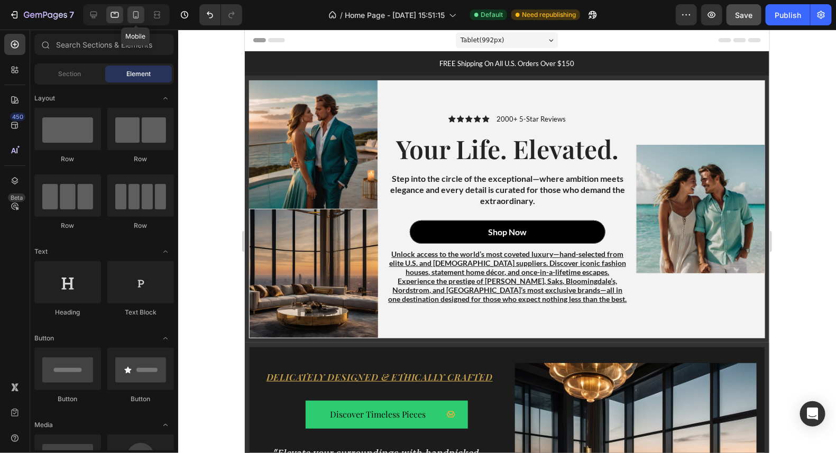
click at [133, 15] on icon at bounding box center [136, 14] width 6 height 7
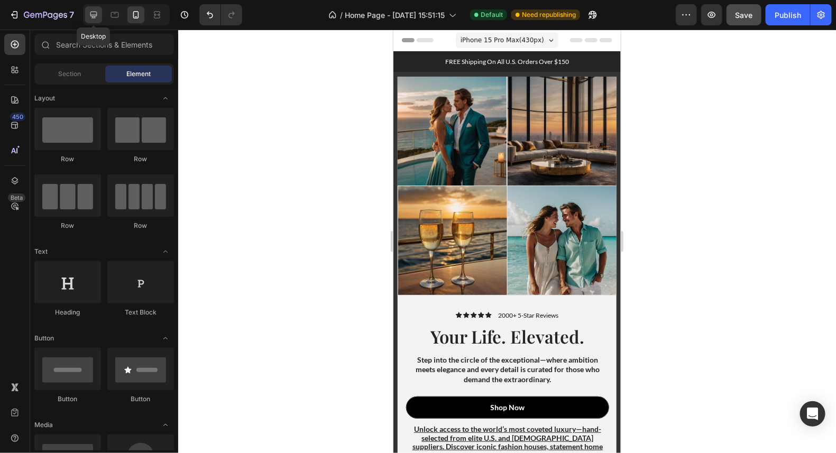
click at [96, 15] on icon at bounding box center [93, 15] width 7 height 7
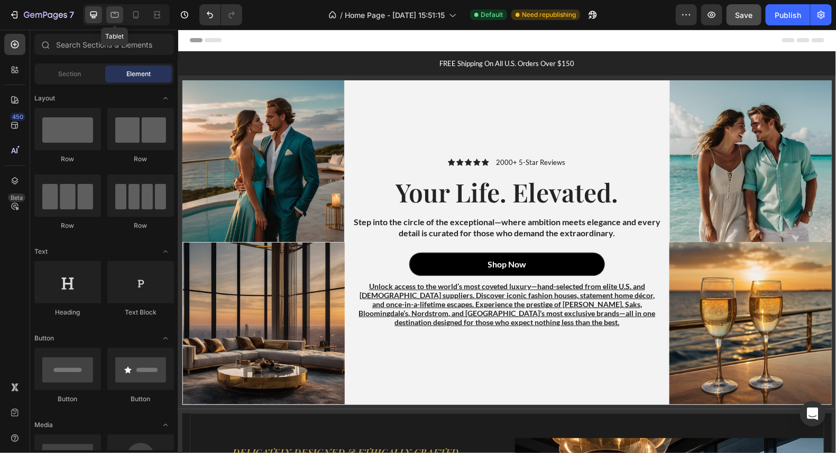
click at [119, 16] on icon at bounding box center [114, 15] width 11 height 11
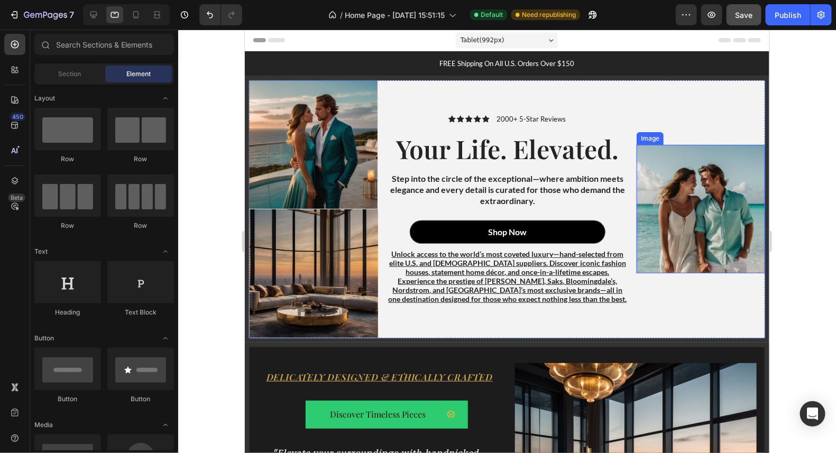
click at [674, 200] on img at bounding box center [700, 208] width 129 height 129
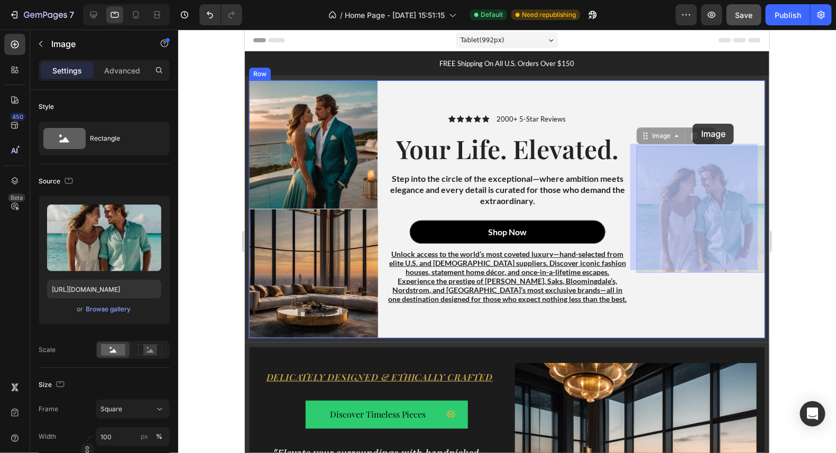
drag, startPoint x: 692, startPoint y: 181, endPoint x: 692, endPoint y: 123, distance: 57.6
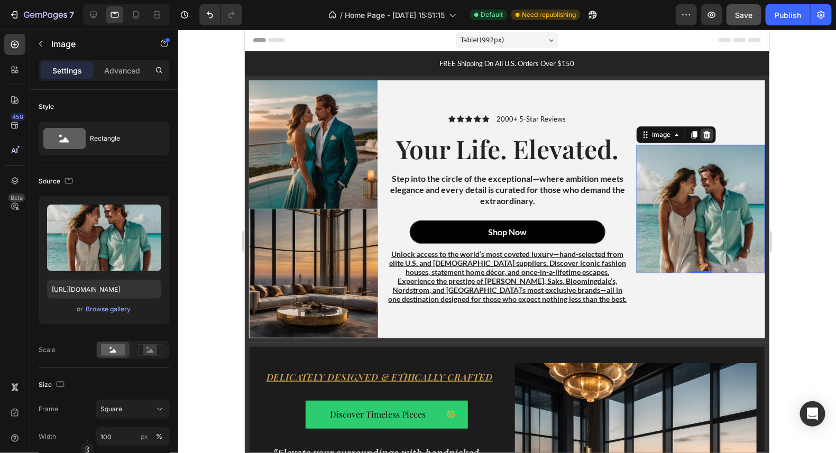
click at [703, 131] on icon at bounding box center [706, 134] width 7 height 7
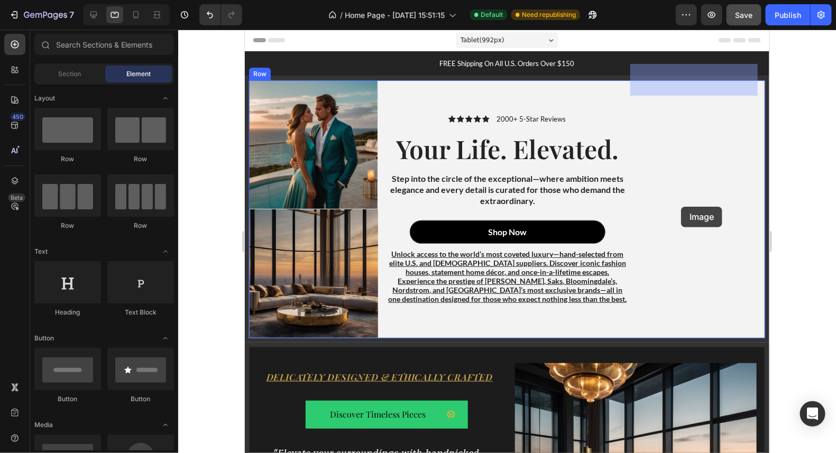
drag, startPoint x: 317, startPoint y: 384, endPoint x: 681, endPoint y: 206, distance: 404.4
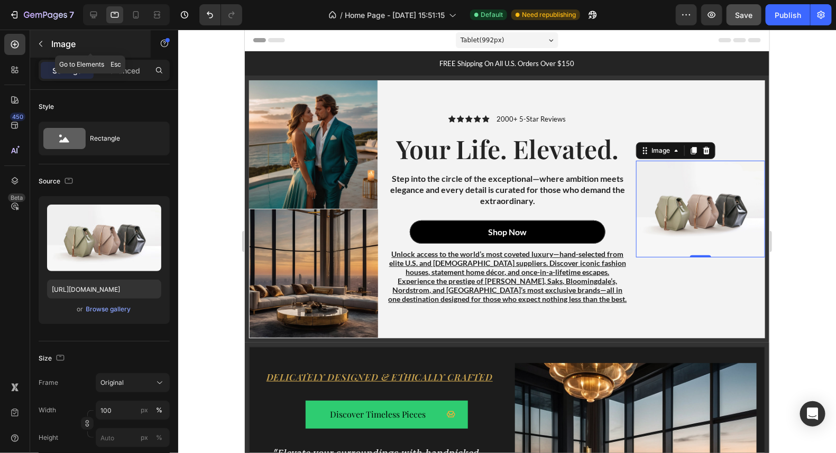
click at [49, 42] on div "Image" at bounding box center [90, 43] width 121 height 27
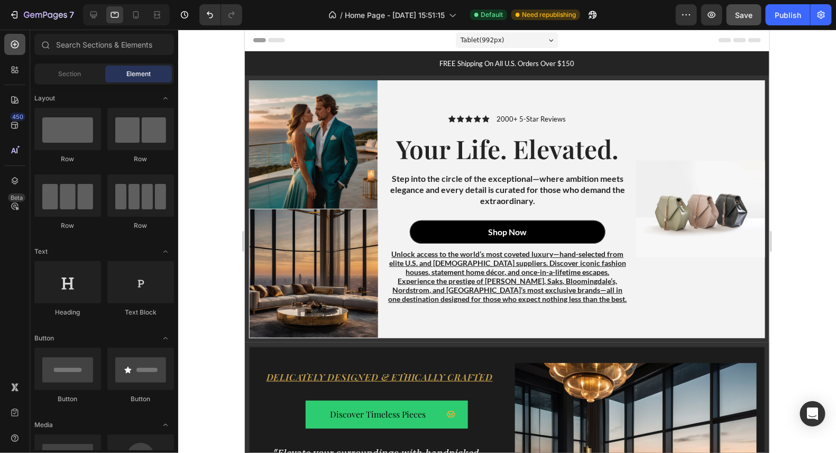
click at [13, 43] on icon at bounding box center [15, 44] width 11 height 11
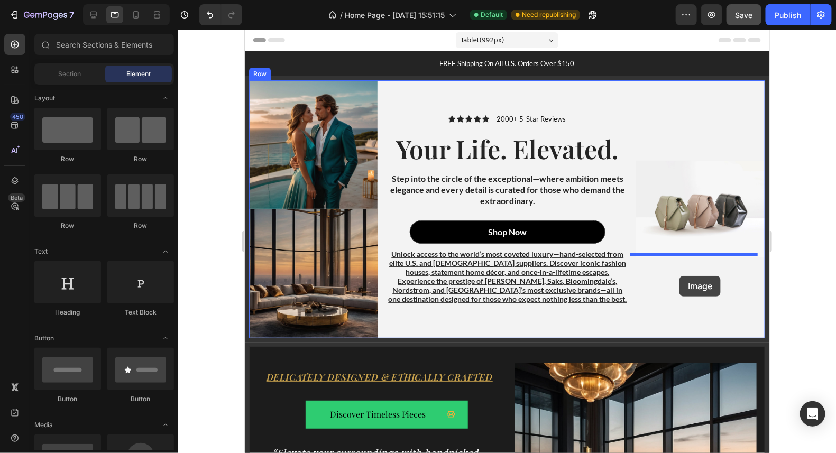
drag, startPoint x: 311, startPoint y: 389, endPoint x: 679, endPoint y: 276, distance: 385.2
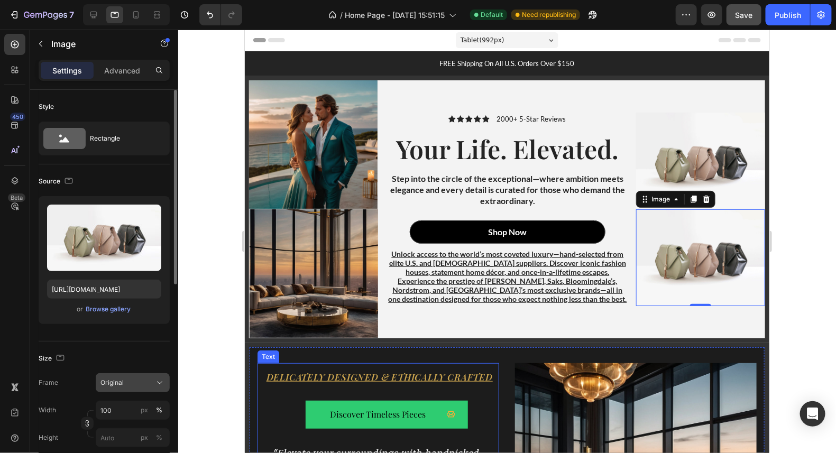
scroll to position [105, 0]
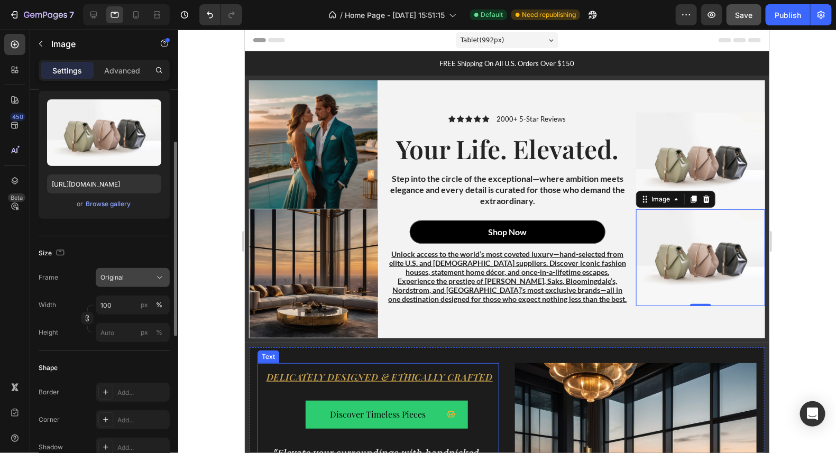
click at [142, 273] on div "Original" at bounding box center [126, 278] width 52 height 10
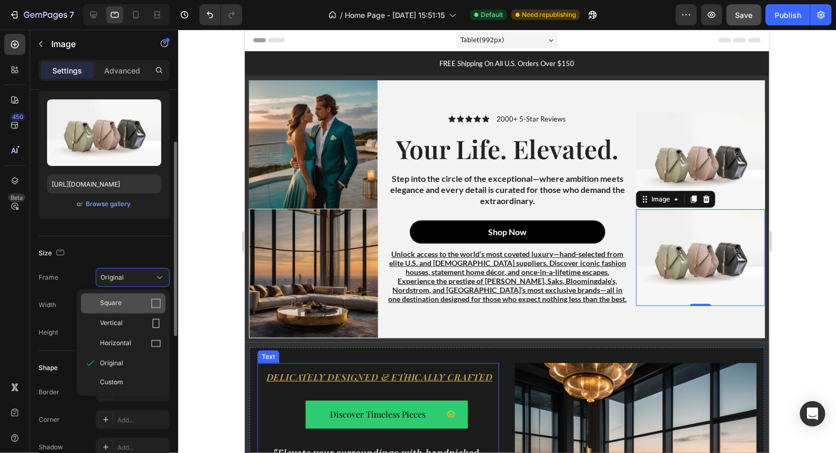
click at [139, 298] on div "Square" at bounding box center [130, 303] width 61 height 11
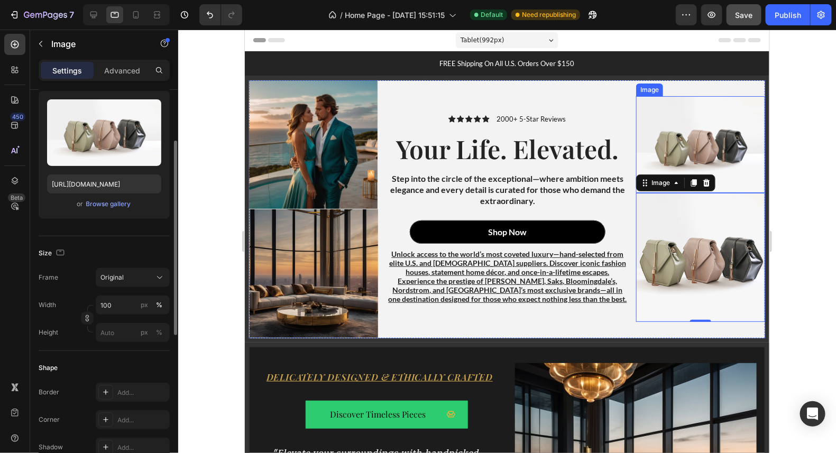
click at [701, 135] on img at bounding box center [700, 144] width 129 height 97
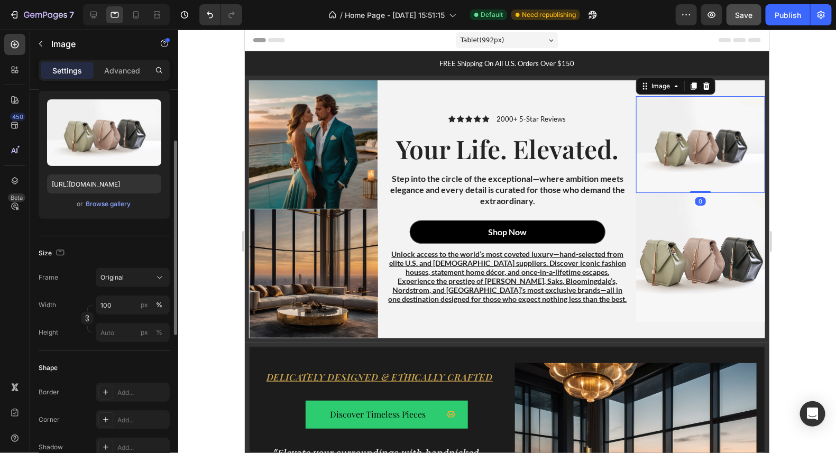
scroll to position [105, 0]
click at [146, 275] on div "Original" at bounding box center [126, 278] width 52 height 10
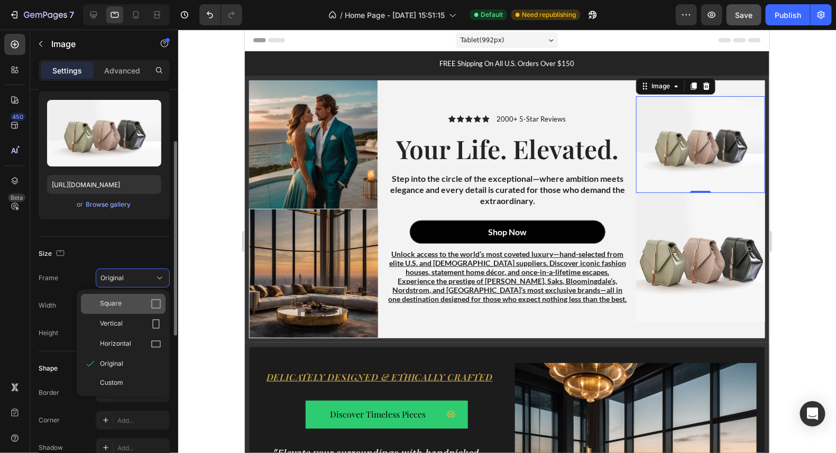
click at [135, 300] on div "Square" at bounding box center [130, 304] width 61 height 11
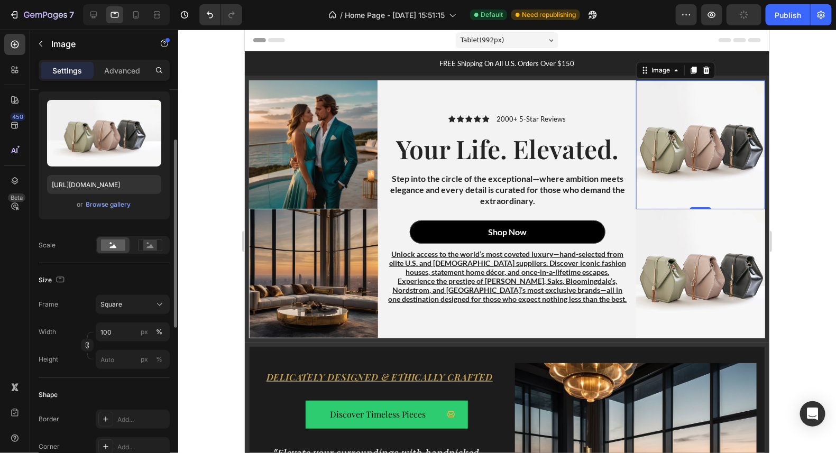
click at [709, 145] on img at bounding box center [700, 144] width 129 height 129
click at [112, 202] on div "Browse gallery" at bounding box center [108, 205] width 45 height 10
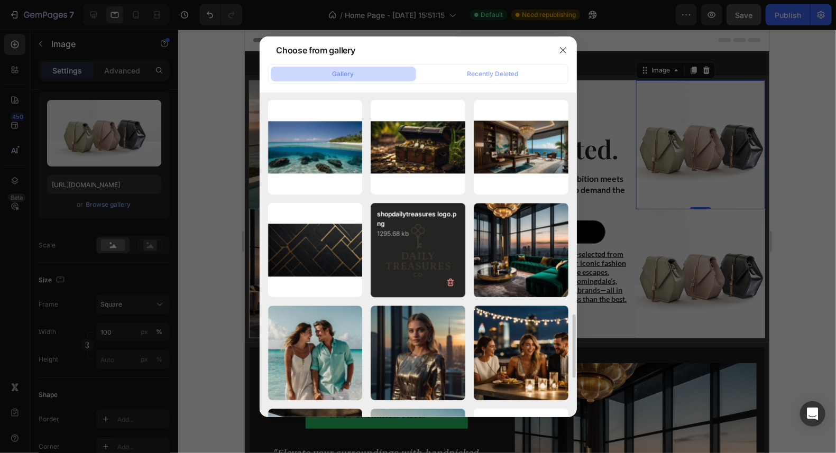
scroll to position [1186, 0]
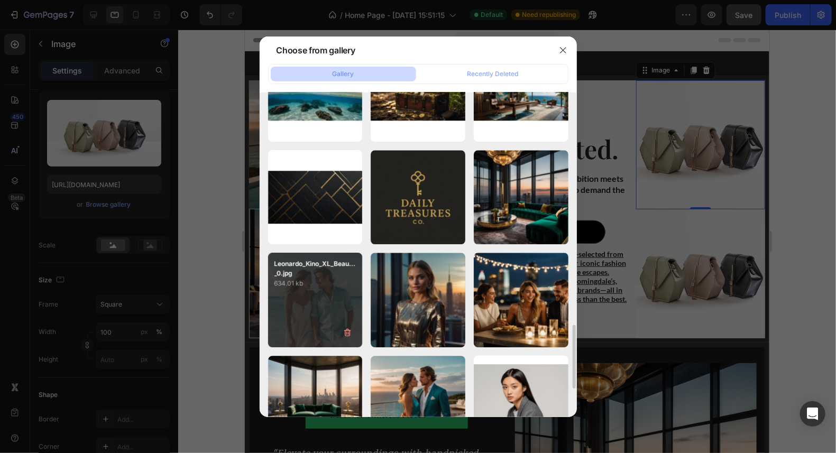
click at [312, 305] on div "Leonardo_Kino_XL_Beau..._0.jpg 634.01 kb" at bounding box center [315, 300] width 95 height 95
type input "https://cdn.shopify.com/s/files/1/0711/6865/5527/files/gempages_581300735749128…"
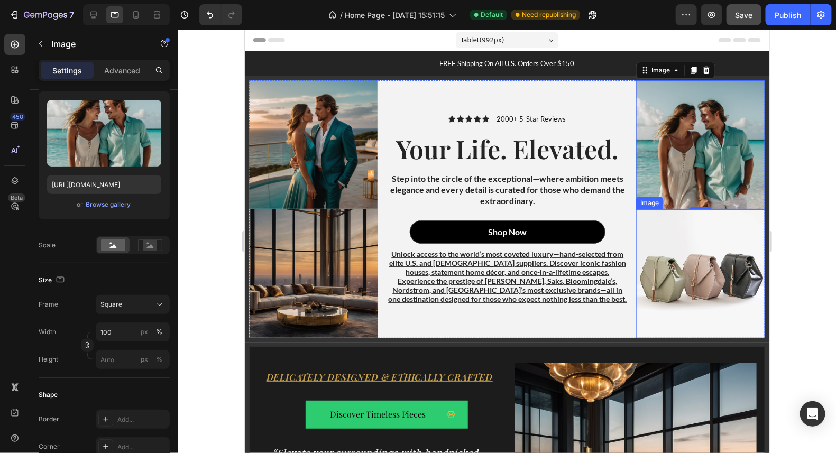
click at [695, 278] on img at bounding box center [700, 273] width 129 height 129
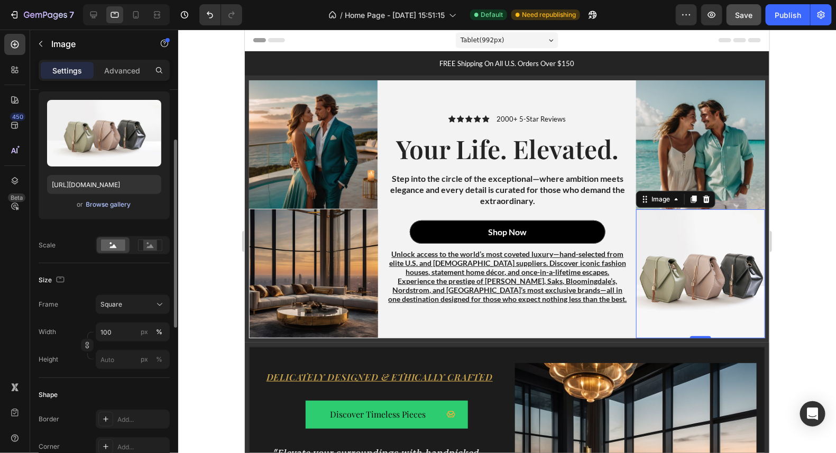
click at [98, 206] on div "Browse gallery" at bounding box center [108, 205] width 45 height 10
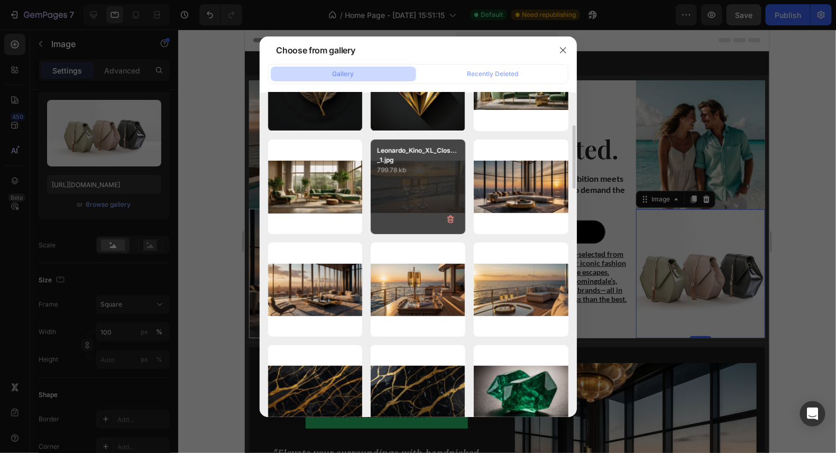
scroll to position [114, 0]
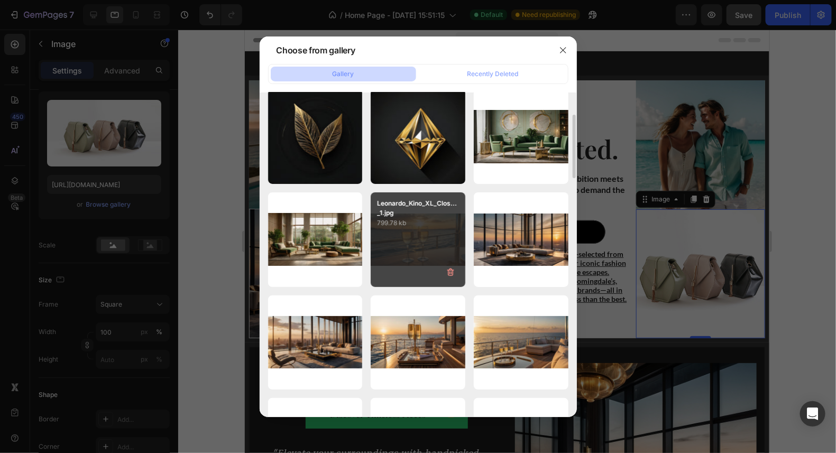
click at [432, 234] on div "Leonardo_Kino_XL_Clos..._1.jpg 799.78 kb" at bounding box center [418, 239] width 95 height 95
type input "https://cdn.shopify.com/s/files/1/0711/6865/5527/files/gempages_581300735749128…"
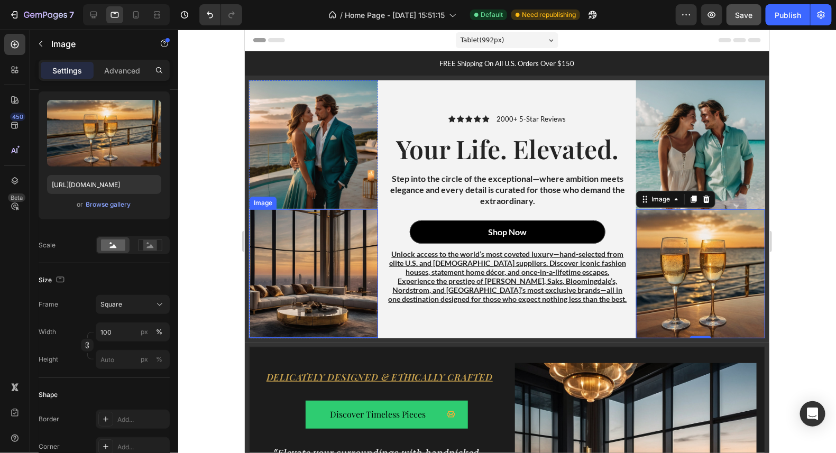
click at [329, 288] on img at bounding box center [313, 273] width 129 height 129
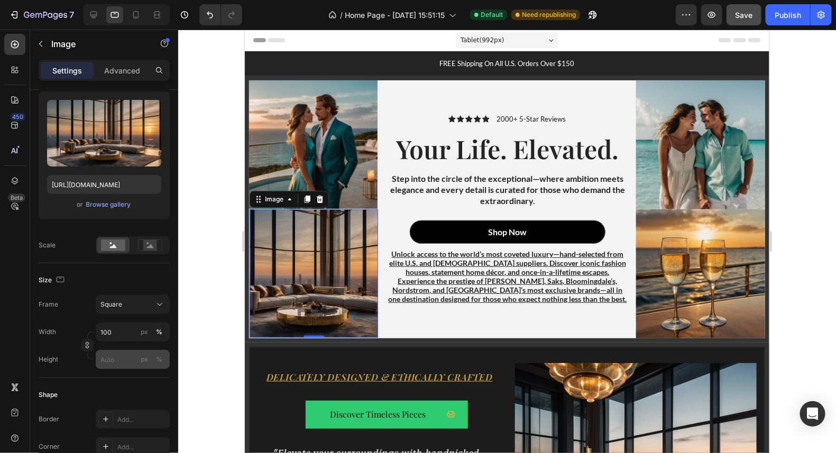
scroll to position [158, 0]
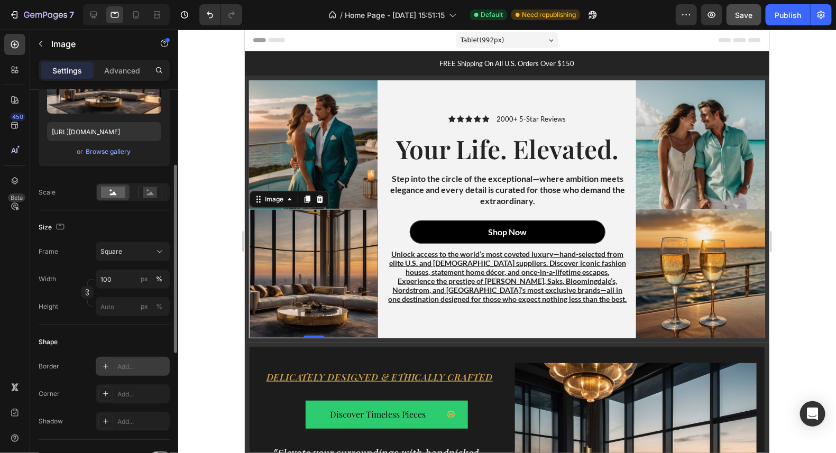
click at [115, 366] on div "Add..." at bounding box center [133, 366] width 74 height 19
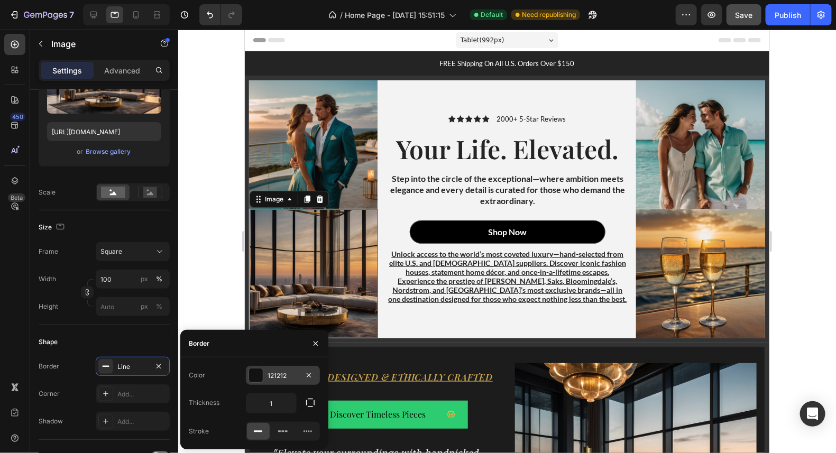
click at [258, 375] on div at bounding box center [256, 376] width 14 height 14
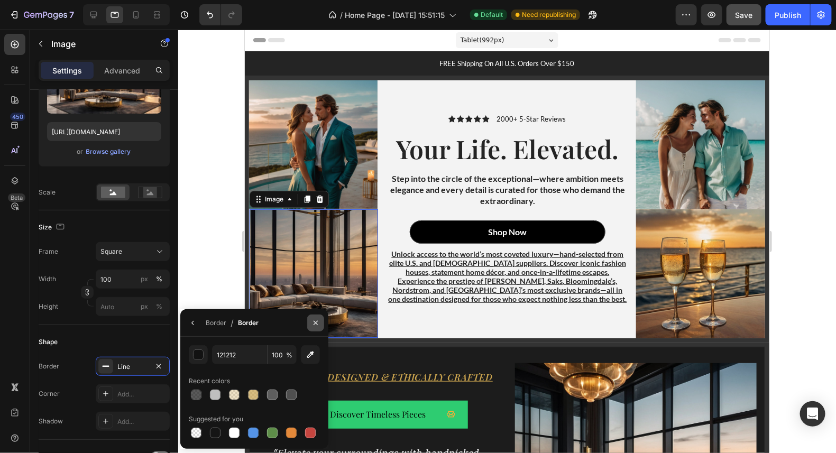
click at [313, 321] on icon "button" at bounding box center [315, 323] width 8 height 8
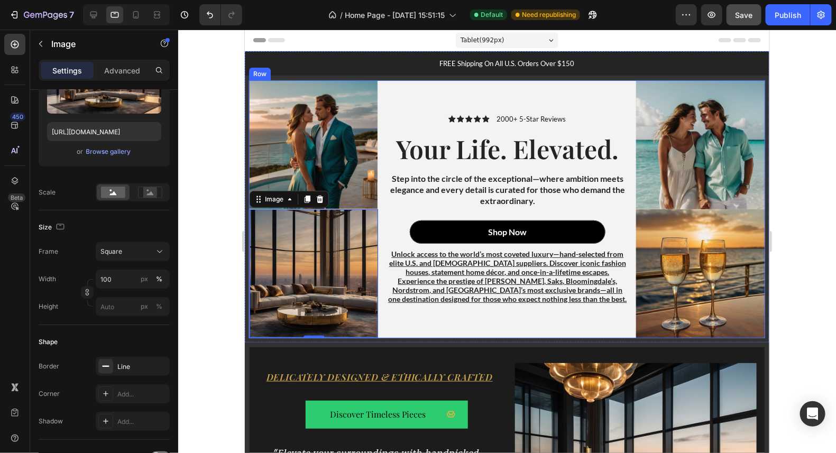
click at [391, 324] on div "Icon Icon Icon Icon Icon Icon List 2000+ 5-Star Reviews Text Block Row Your Lif…" at bounding box center [507, 209] width 258 height 258
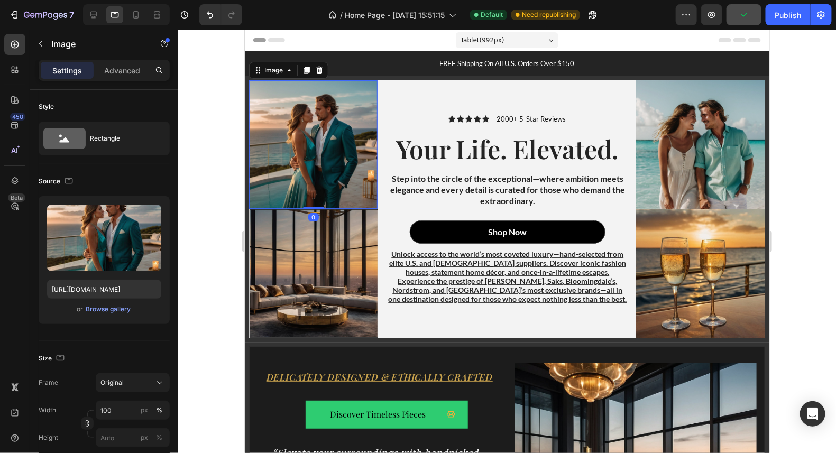
click at [315, 145] on img at bounding box center [313, 144] width 129 height 129
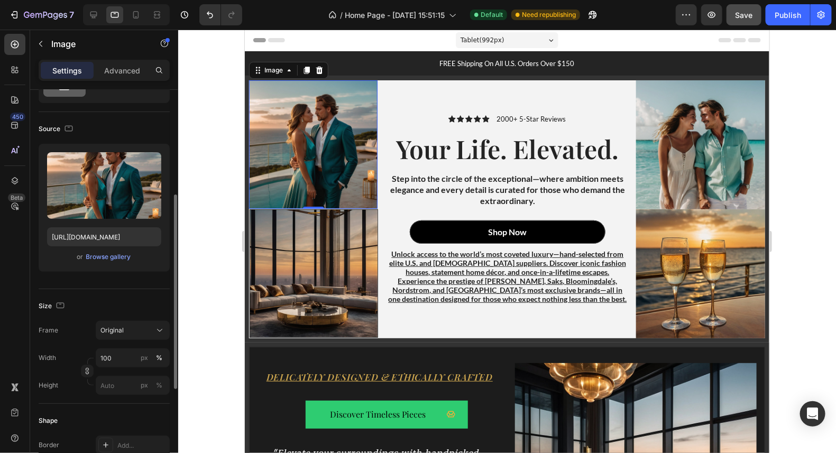
scroll to position [158, 0]
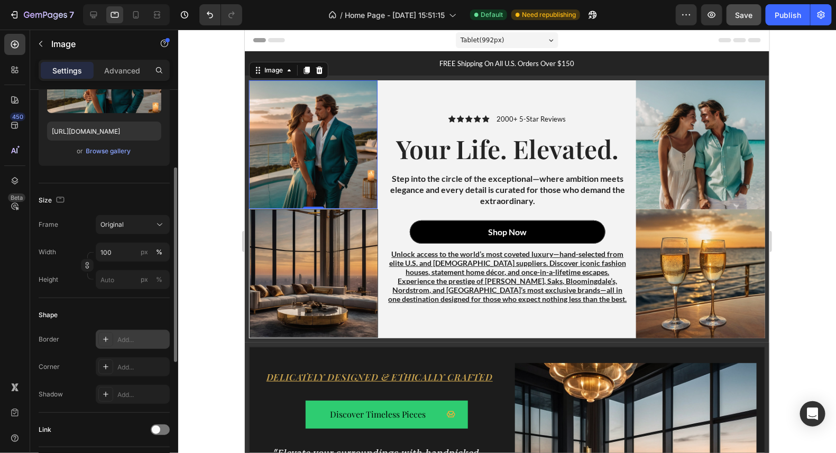
click at [104, 341] on icon at bounding box center [106, 339] width 8 height 8
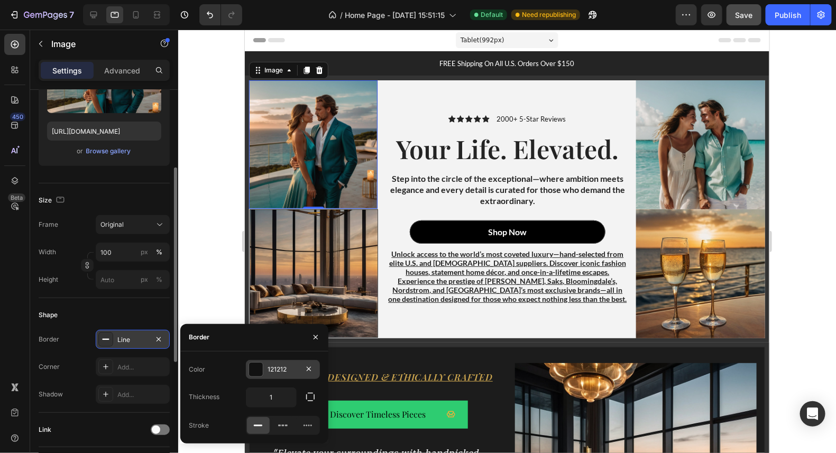
click at [272, 368] on div "121212" at bounding box center [283, 370] width 31 height 10
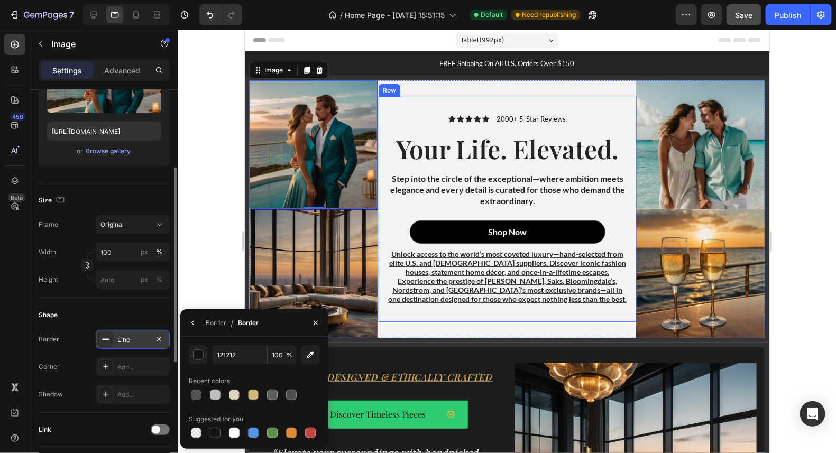
click at [390, 316] on div "Icon Icon Icon Icon Icon Icon List 2000+ 5-Star Reviews Text Block Row Your Lif…" at bounding box center [507, 208] width 258 height 225
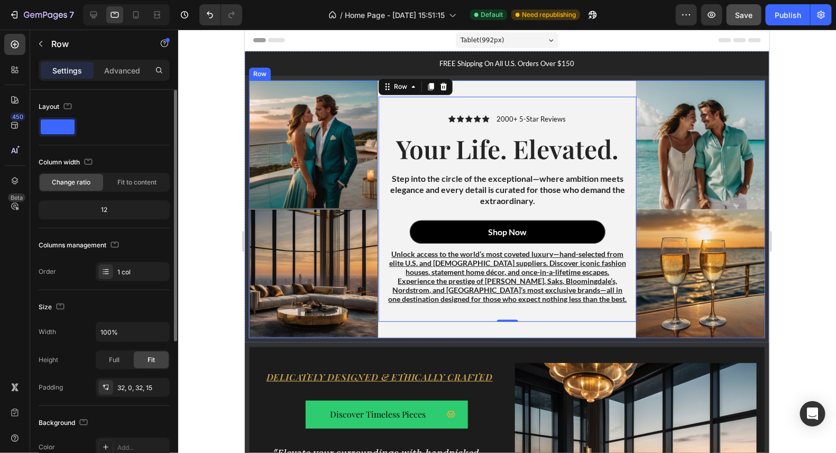
click at [443, 328] on div "Icon Icon Icon Icon Icon Icon List 2000+ 5-Star Reviews Text Block Row Your Lif…" at bounding box center [507, 209] width 258 height 258
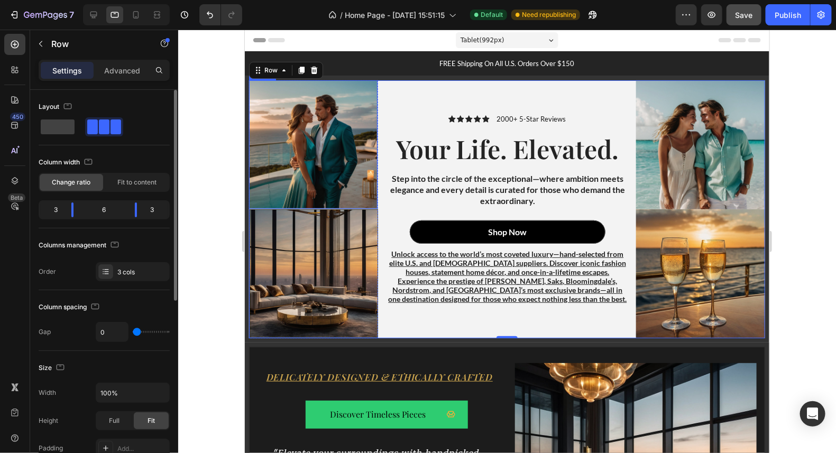
click at [361, 169] on img at bounding box center [313, 144] width 129 height 129
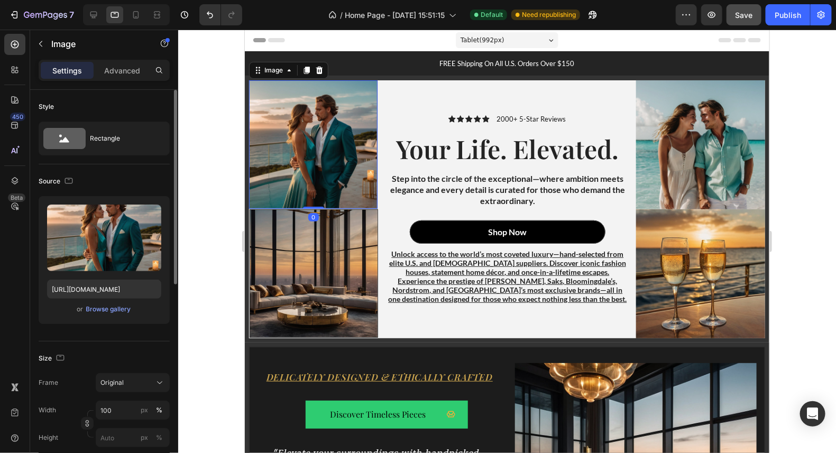
scroll to position [105, 0]
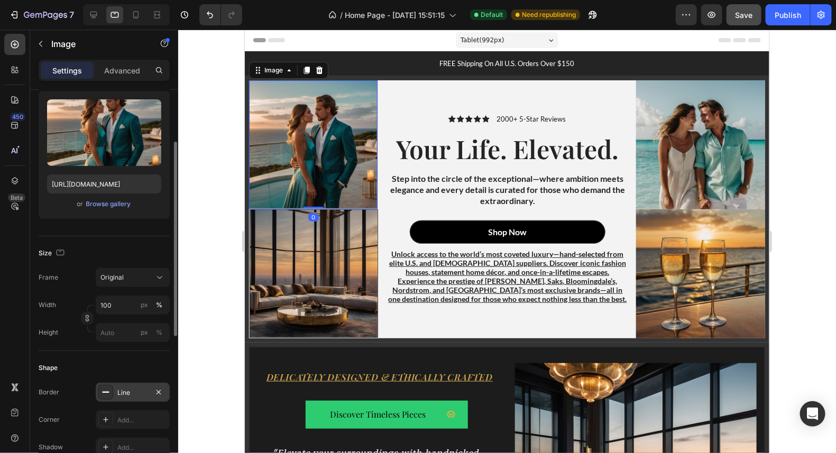
click at [121, 388] on div "Line" at bounding box center [132, 393] width 31 height 10
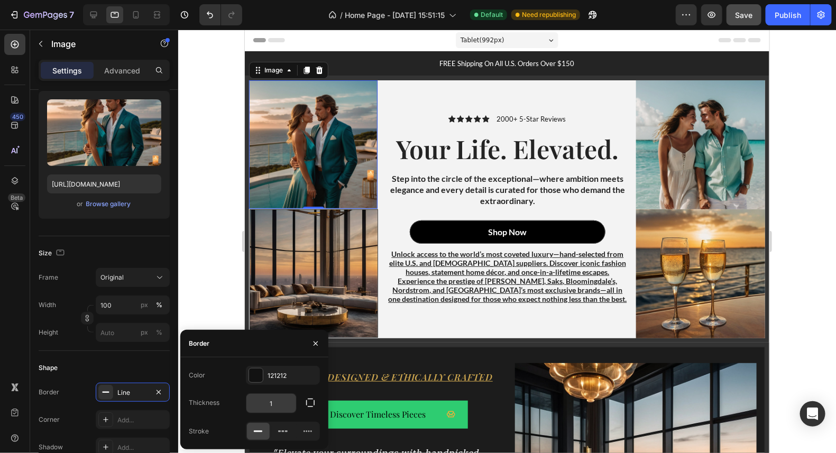
click at [281, 402] on input "1" at bounding box center [271, 403] width 50 height 19
type input "2"
type input "4"
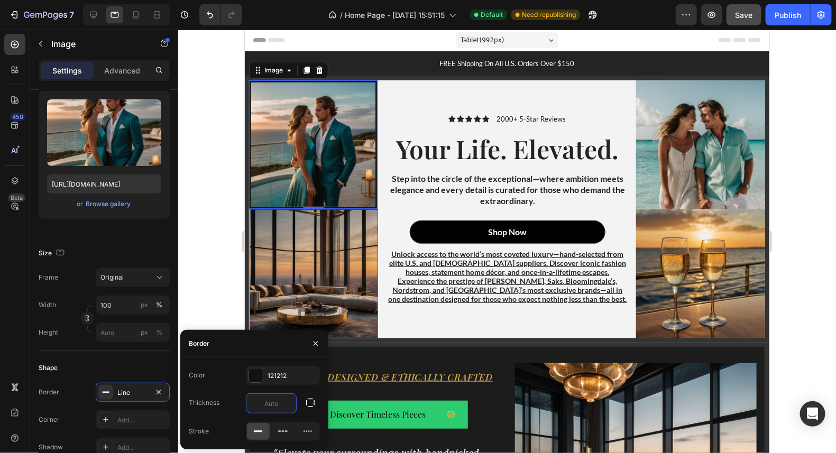
type input "1"
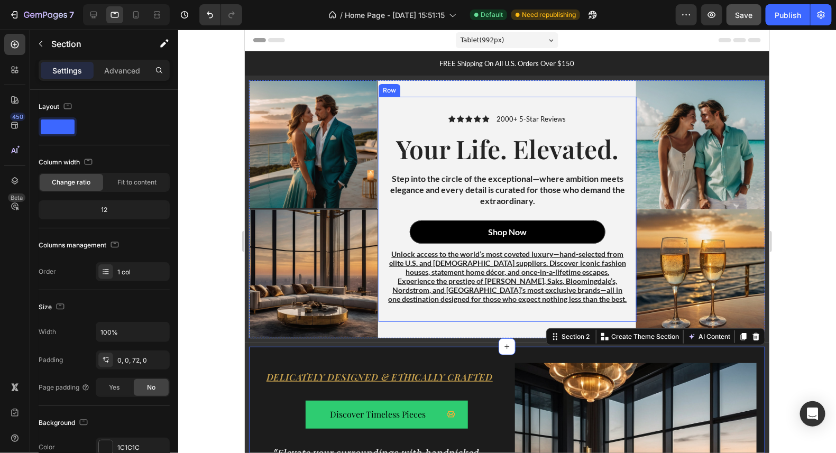
scroll to position [52, 0]
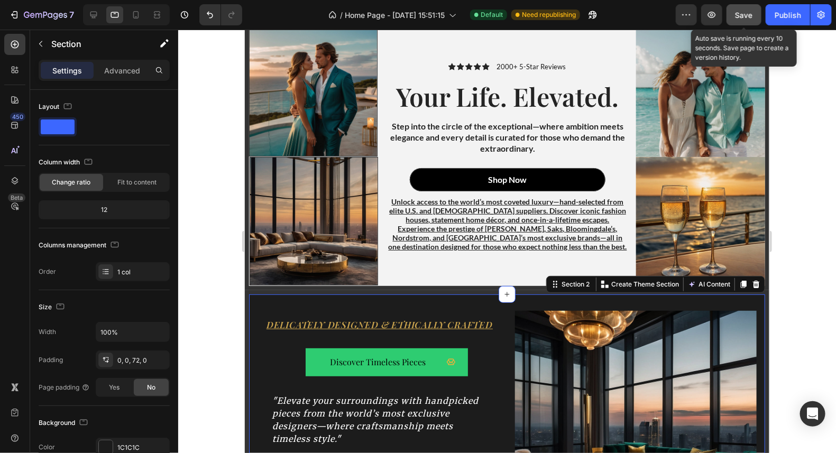
click at [738, 15] on span "Save" at bounding box center [744, 15] width 17 height 9
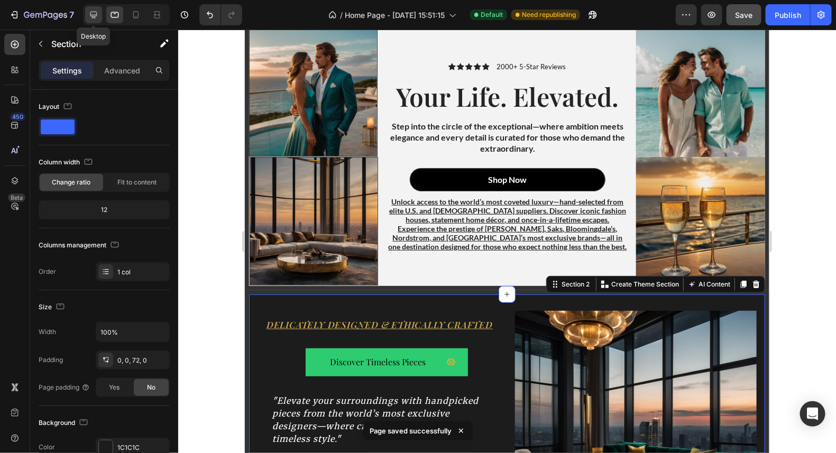
click at [97, 15] on icon at bounding box center [93, 15] width 11 height 11
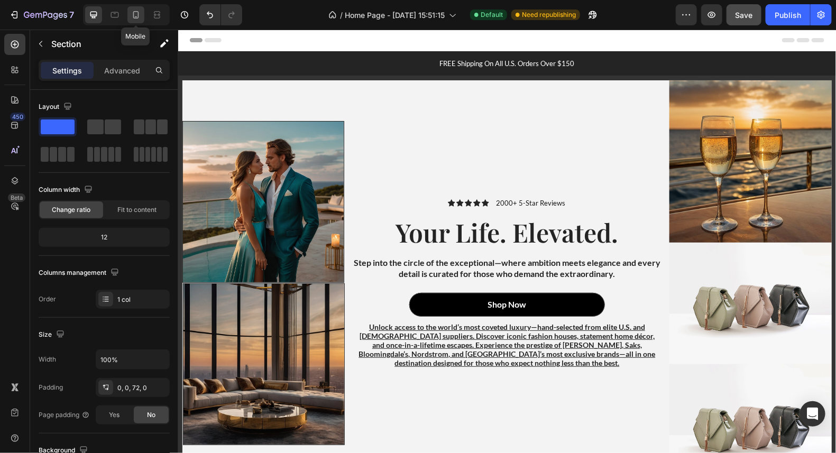
click at [137, 19] on icon at bounding box center [136, 15] width 11 height 11
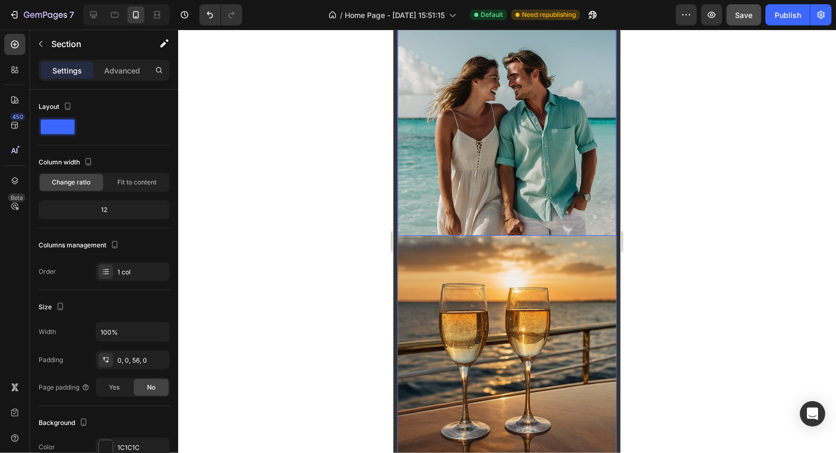
scroll to position [370, 0]
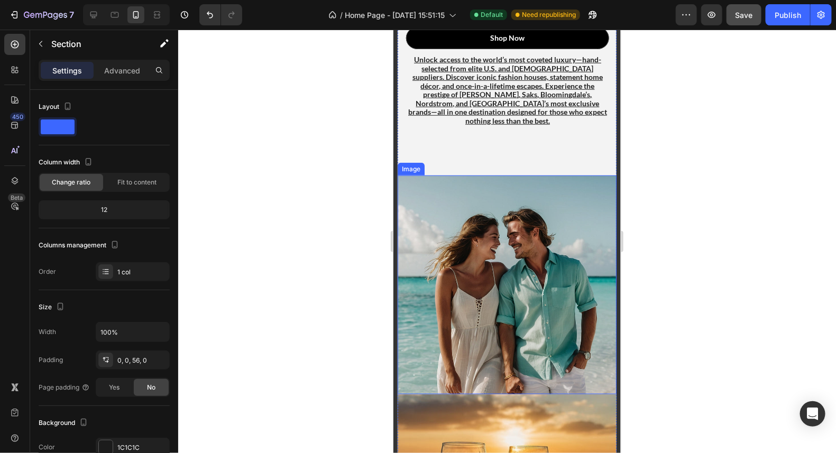
click at [507, 286] on img at bounding box center [506, 284] width 219 height 219
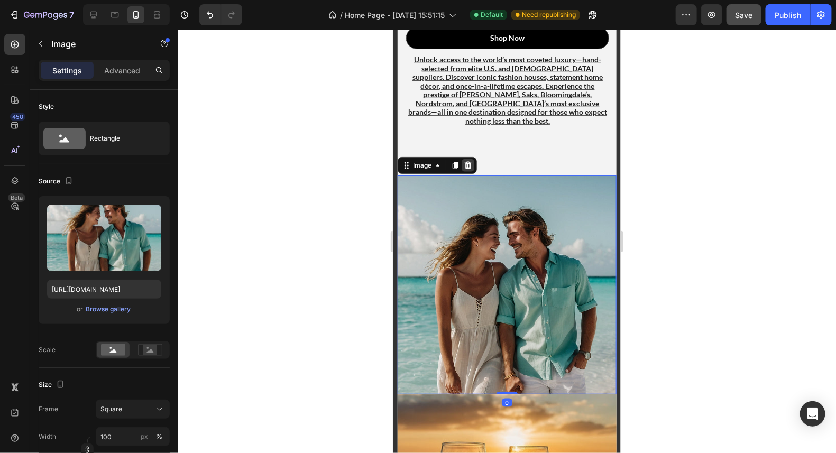
click at [468, 161] on icon at bounding box center [467, 165] width 8 height 8
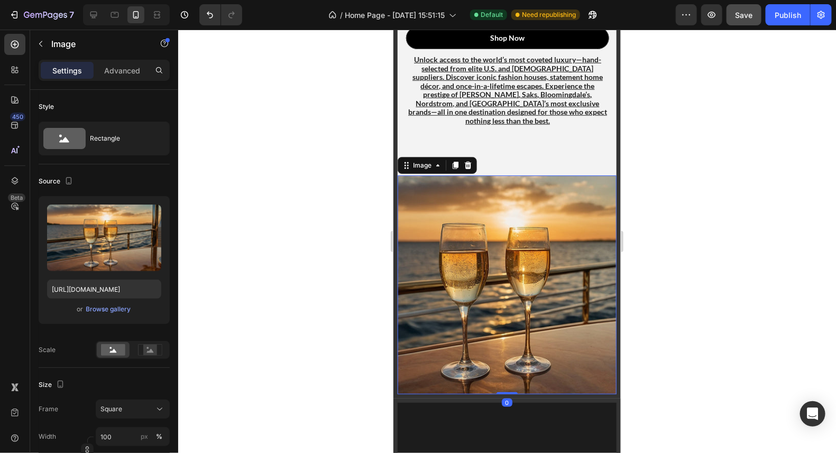
click at [525, 251] on img at bounding box center [506, 284] width 219 height 219
click at [470, 161] on icon at bounding box center [467, 165] width 8 height 8
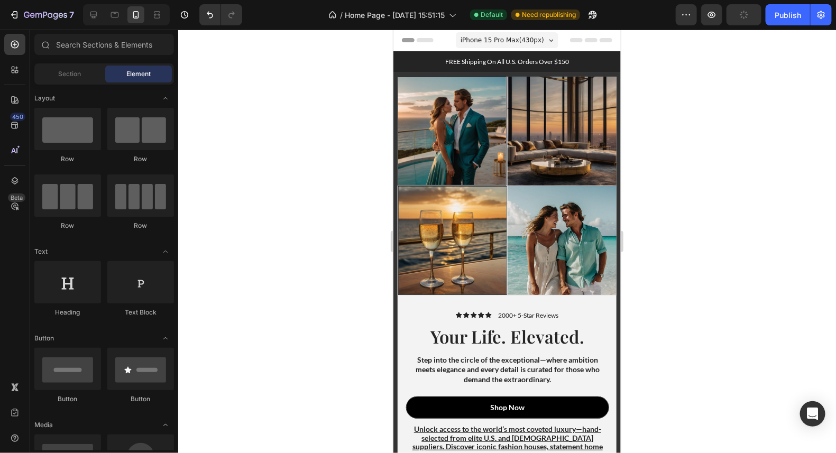
scroll to position [0, 0]
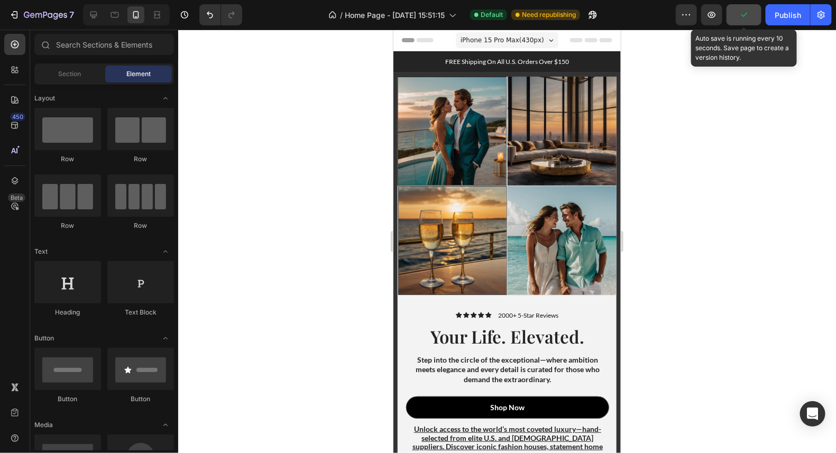
click at [737, 16] on button "button" at bounding box center [744, 14] width 35 height 21
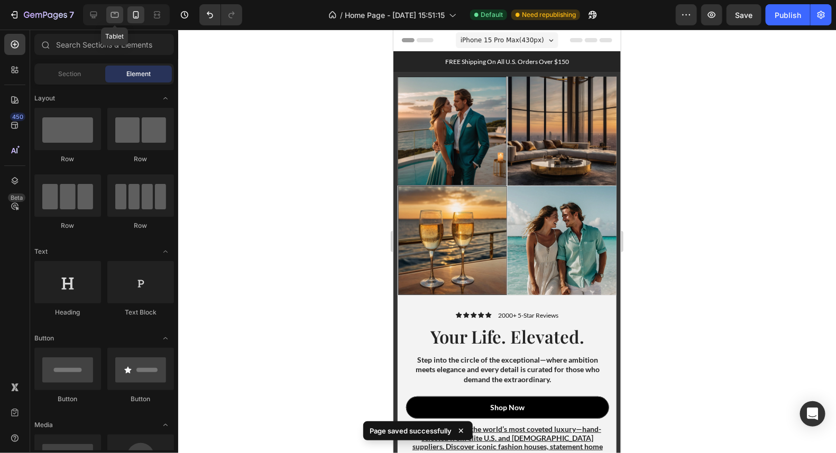
click at [112, 16] on icon at bounding box center [114, 15] width 11 height 11
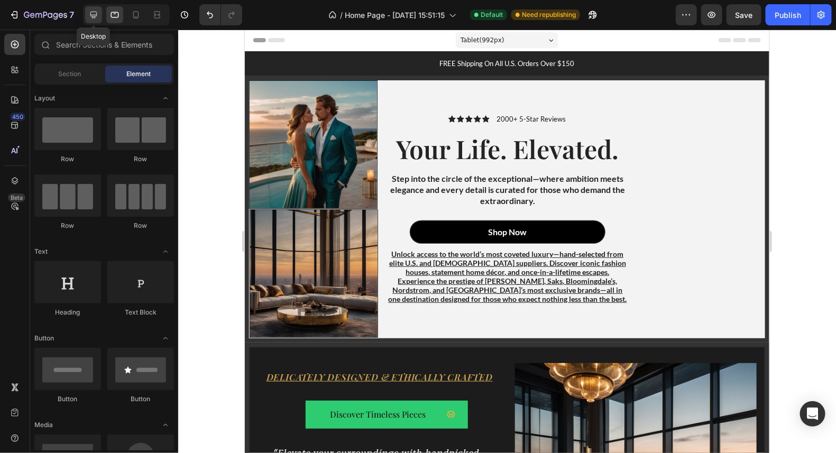
click at [91, 17] on icon at bounding box center [93, 15] width 11 height 11
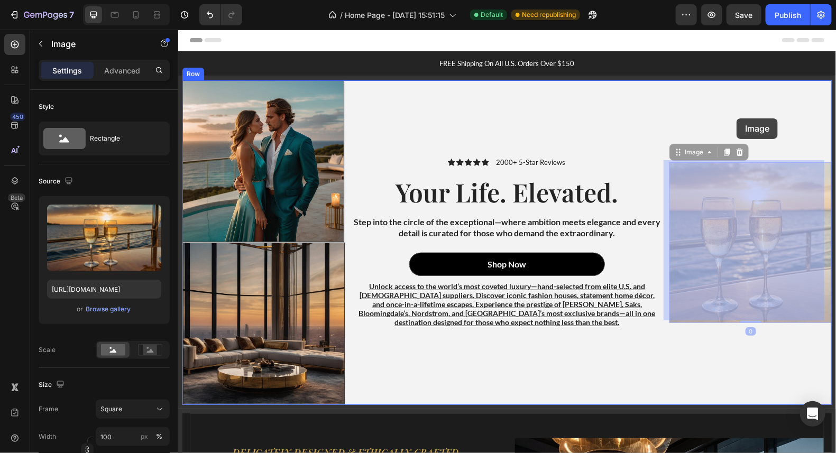
drag, startPoint x: 745, startPoint y: 193, endPoint x: 736, endPoint y: 118, distance: 75.6
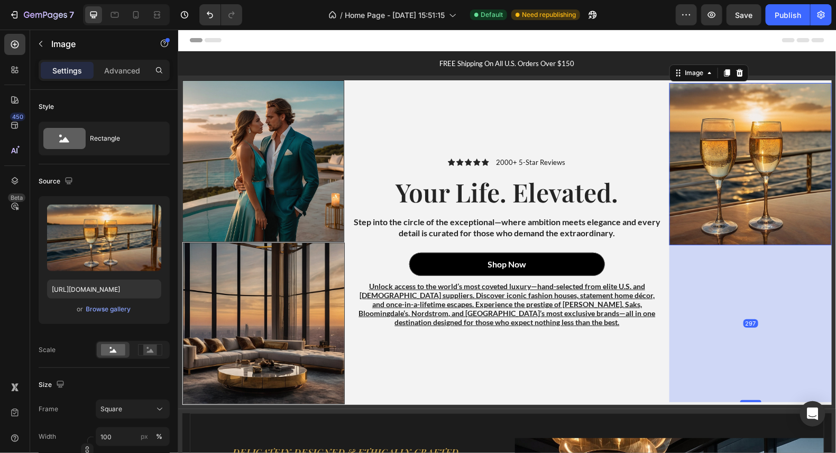
drag, startPoint x: 747, startPoint y: 318, endPoint x: 784, endPoint y: 475, distance: 161.4
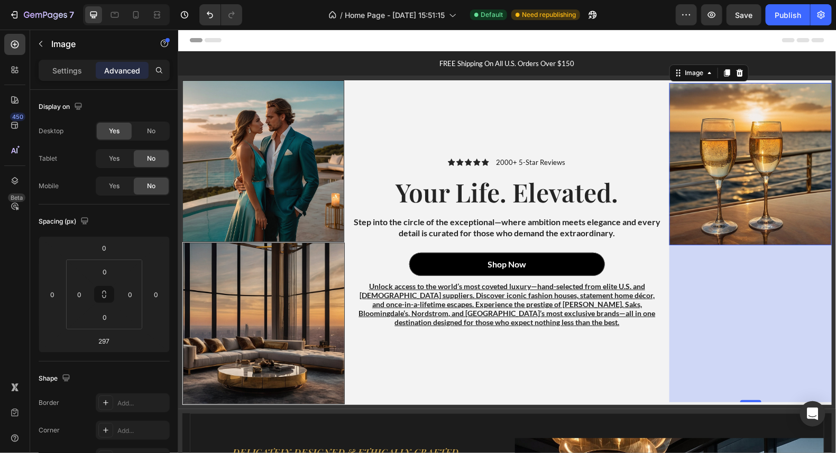
click at [755, 309] on div "297" at bounding box center [750, 323] width 162 height 157
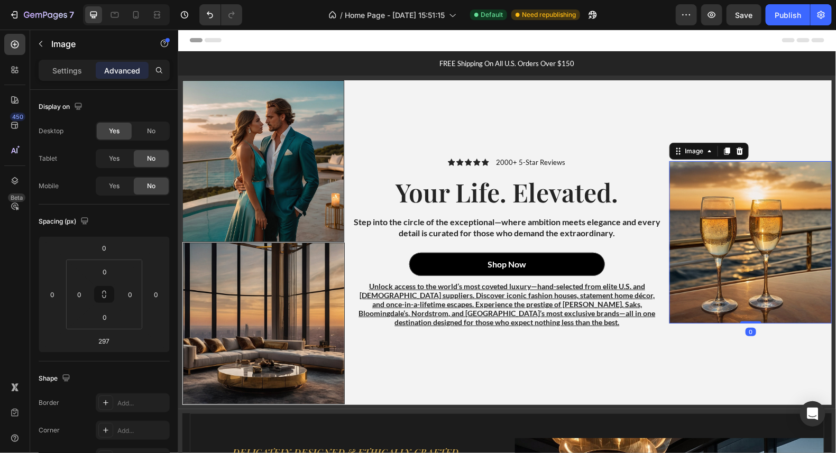
drag, startPoint x: 748, startPoint y: 395, endPoint x: 739, endPoint y: 223, distance: 172.6
click at [739, 223] on div "Image 0" at bounding box center [750, 242] width 162 height 162
type input "0"
click at [735, 146] on icon at bounding box center [739, 150] width 8 height 8
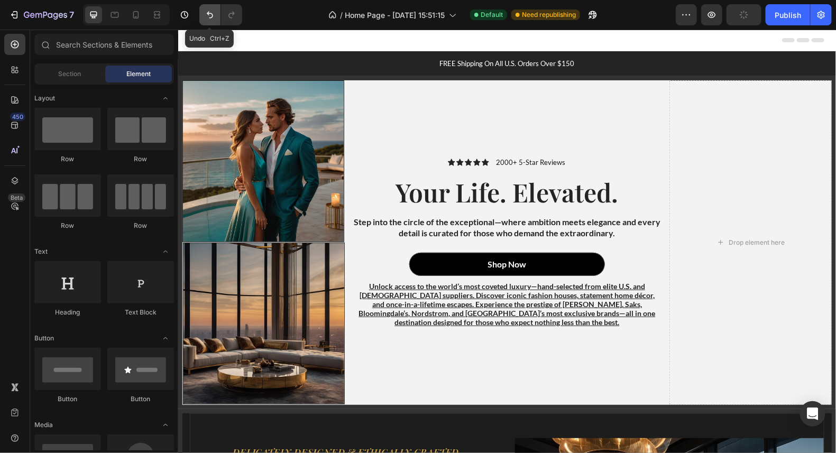
click at [216, 13] on button "Undo/Redo" at bounding box center [209, 14] width 21 height 21
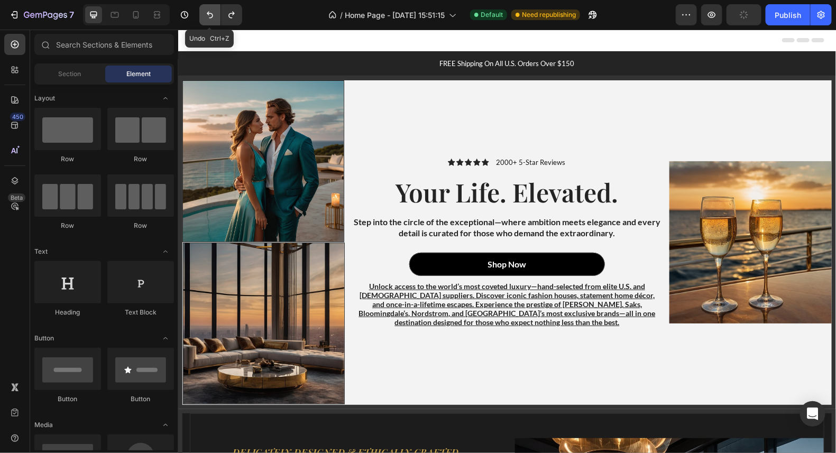
click at [215, 13] on button "Undo/Redo" at bounding box center [209, 14] width 21 height 21
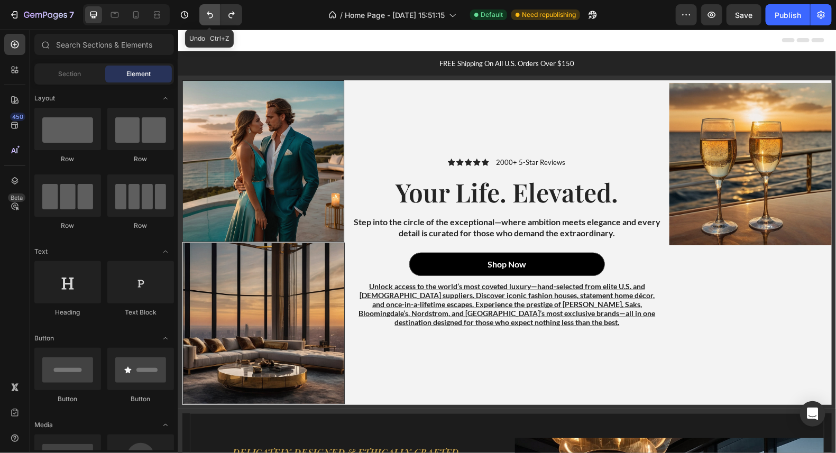
click at [215, 13] on button "Undo/Redo" at bounding box center [209, 14] width 21 height 21
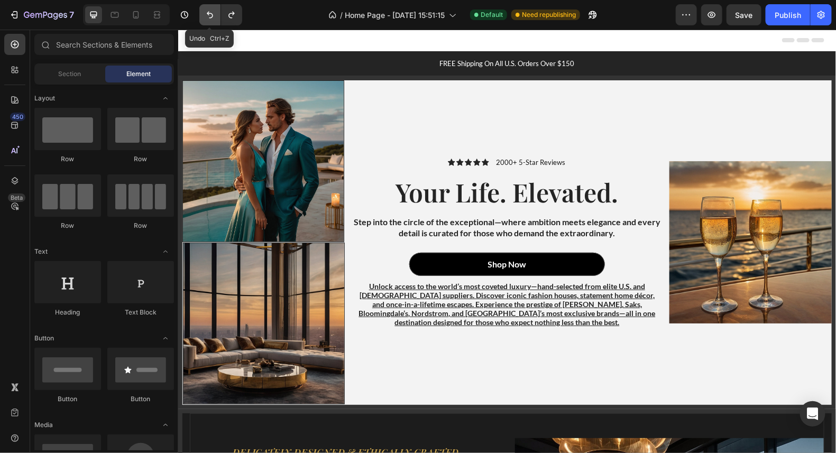
click at [215, 13] on button "Undo/Redo" at bounding box center [209, 14] width 21 height 21
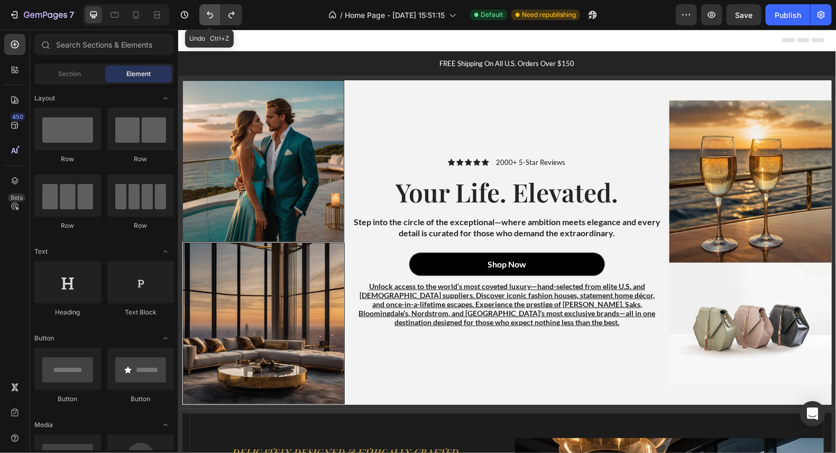
click at [215, 13] on button "Undo/Redo" at bounding box center [209, 14] width 21 height 21
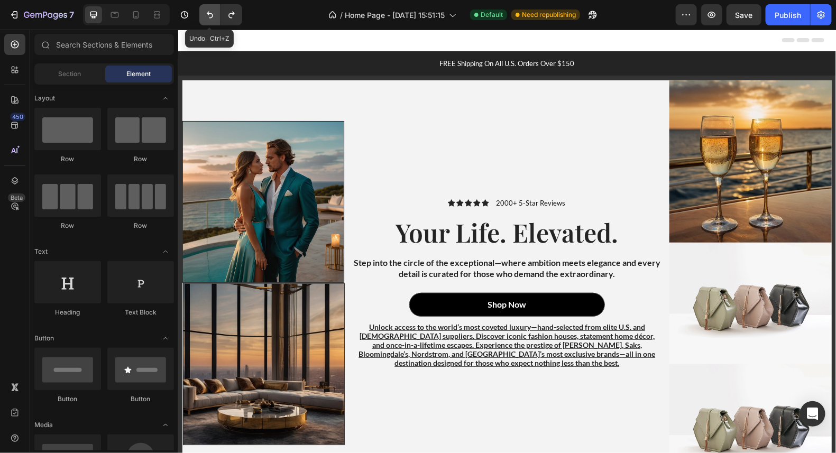
click at [215, 13] on button "Undo/Redo" at bounding box center [209, 14] width 21 height 21
click at [113, 15] on icon at bounding box center [114, 15] width 11 height 11
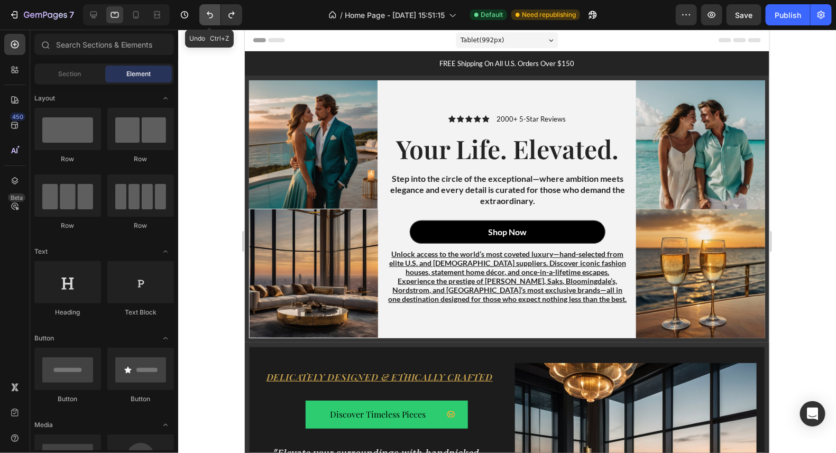
click at [207, 14] on icon "Undo/Redo" at bounding box center [210, 15] width 11 height 11
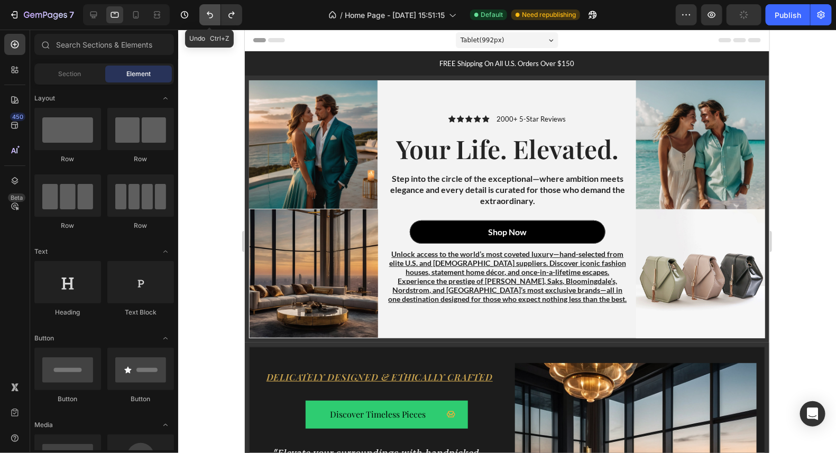
click at [207, 14] on icon "Undo/Redo" at bounding box center [210, 15] width 11 height 11
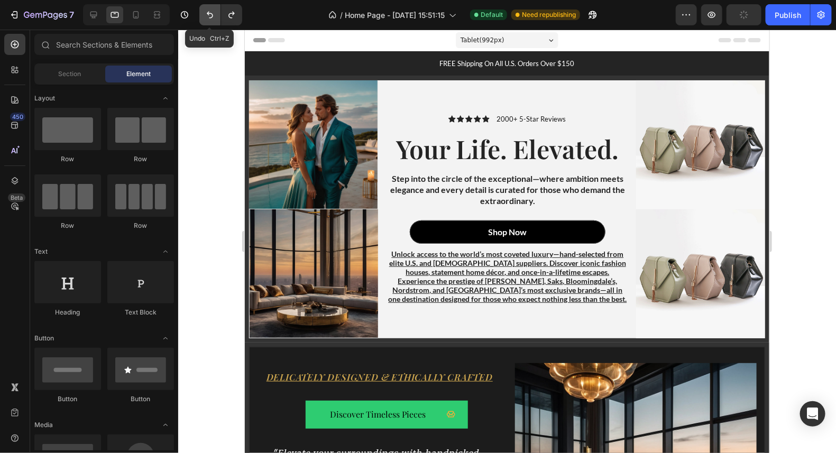
click at [207, 14] on icon "Undo/Redo" at bounding box center [210, 15] width 11 height 11
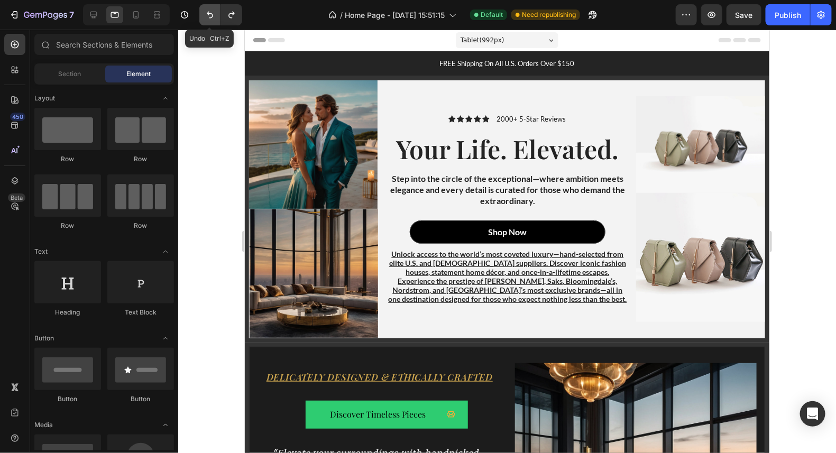
click at [207, 14] on icon "Undo/Redo" at bounding box center [210, 15] width 11 height 11
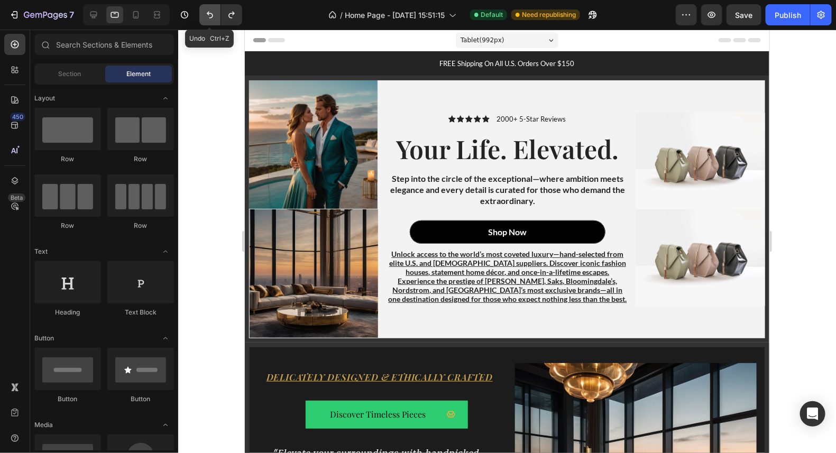
click at [207, 14] on icon "Undo/Redo" at bounding box center [210, 15] width 11 height 11
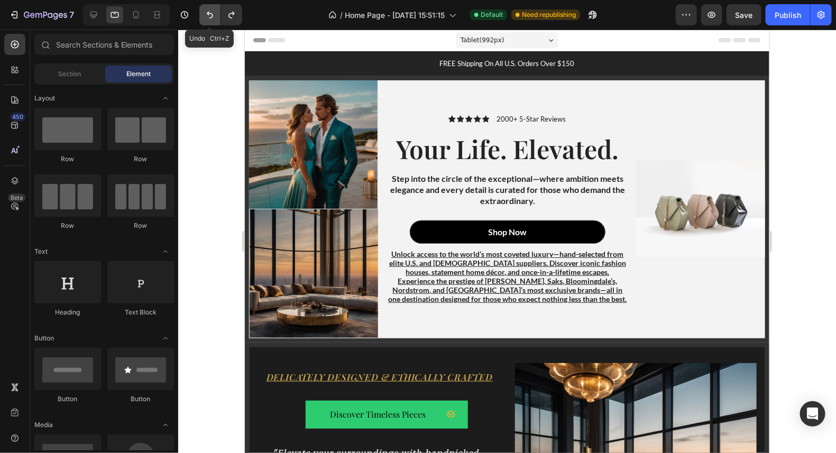
click at [207, 14] on icon "Undo/Redo" at bounding box center [210, 15] width 11 height 11
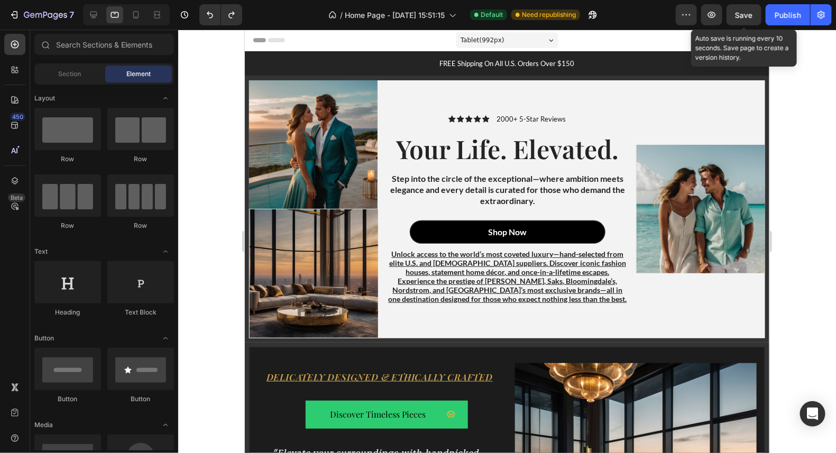
click at [738, 13] on span "Save" at bounding box center [744, 15] width 17 height 9
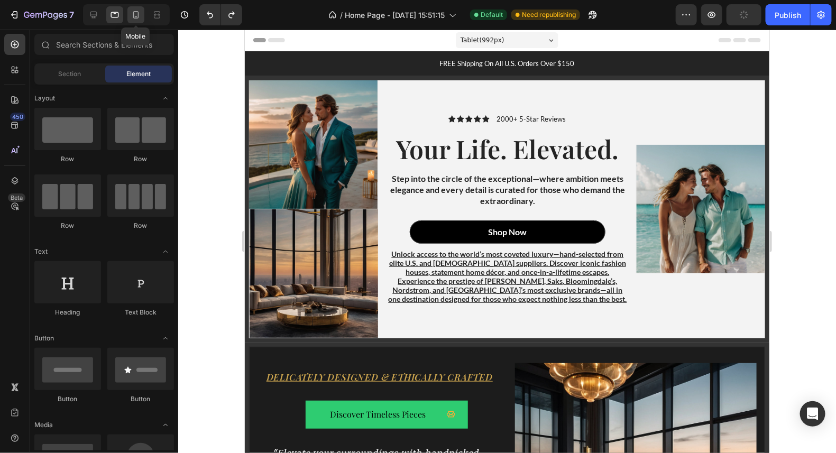
click at [140, 18] on icon at bounding box center [136, 15] width 11 height 11
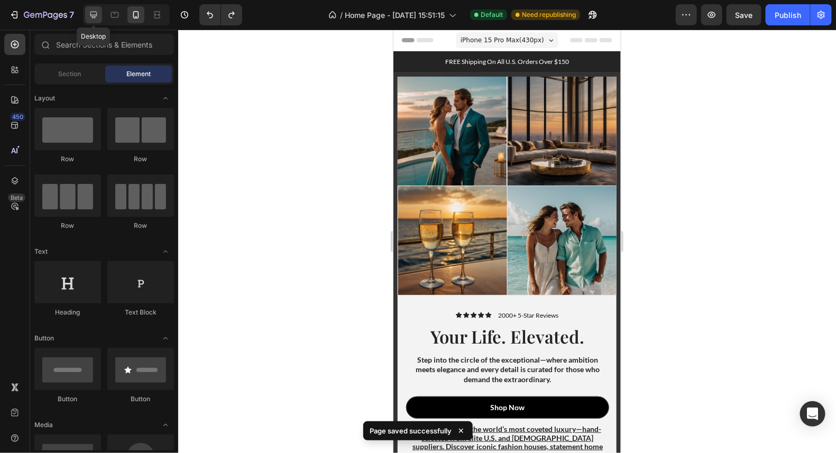
click at [94, 13] on icon at bounding box center [93, 15] width 11 height 11
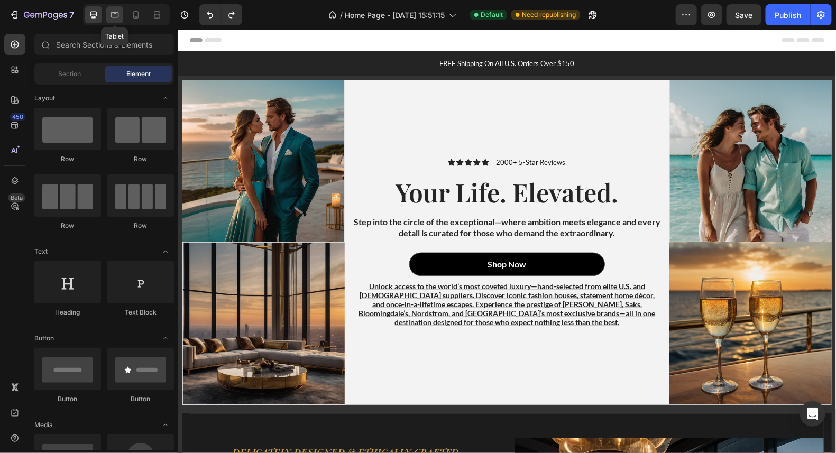
click at [112, 15] on icon at bounding box center [114, 15] width 11 height 11
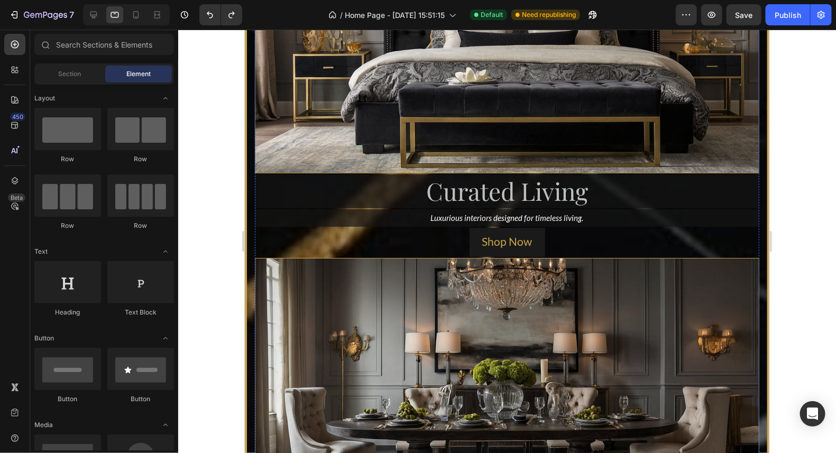
scroll to position [1541, 0]
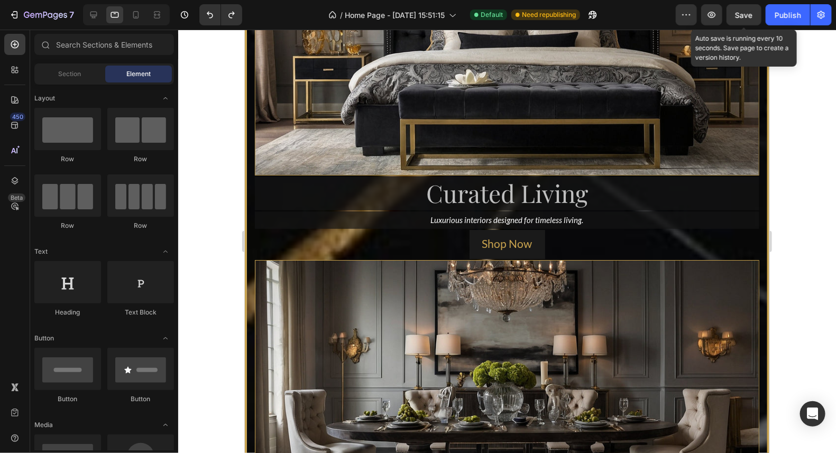
click at [752, 15] on span "Save" at bounding box center [744, 15] width 17 height 9
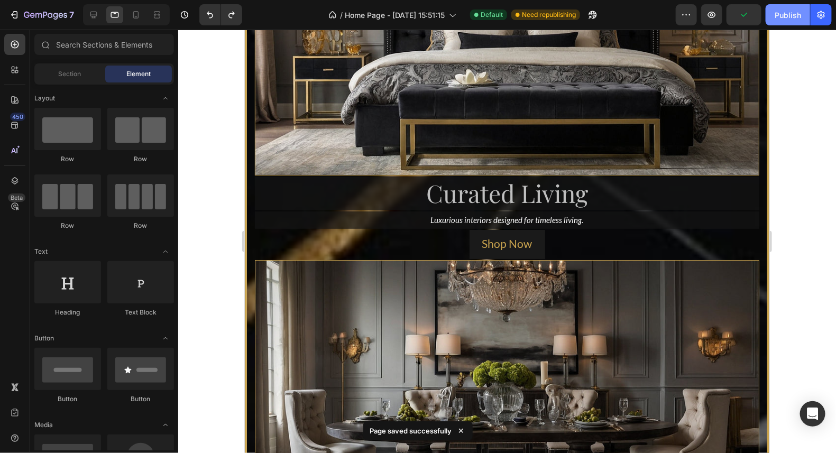
click at [780, 14] on div "Publish" at bounding box center [788, 15] width 26 height 11
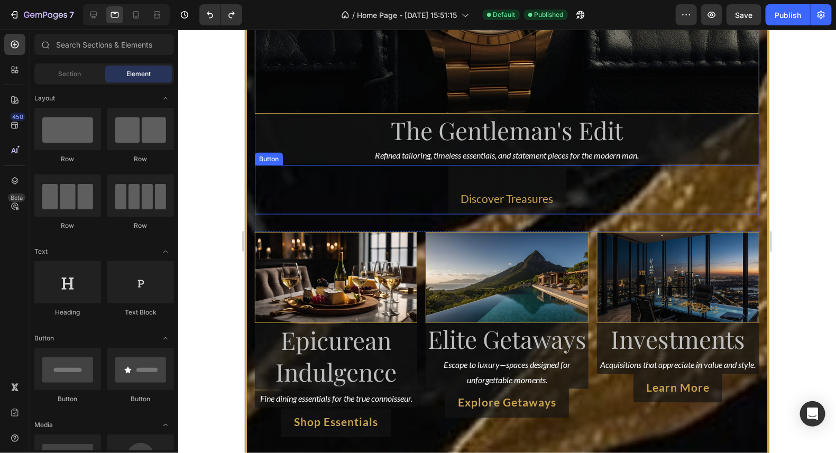
scroll to position [4246, 0]
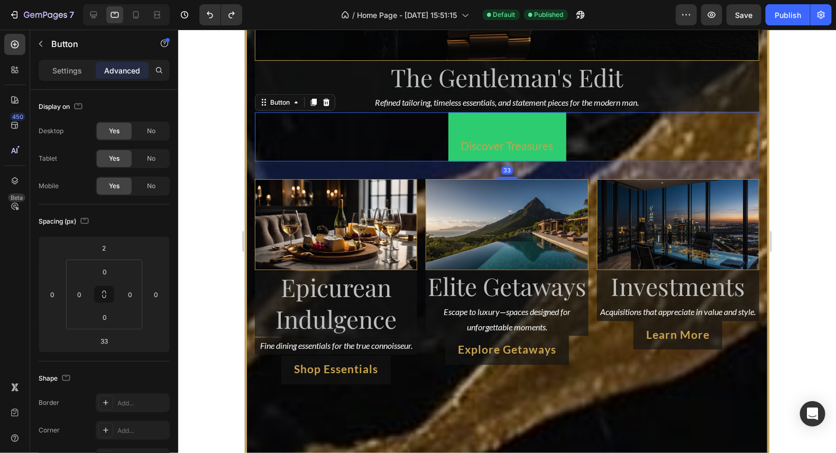
click at [509, 112] on button "Discover Treasures" at bounding box center [507, 136] width 118 height 49
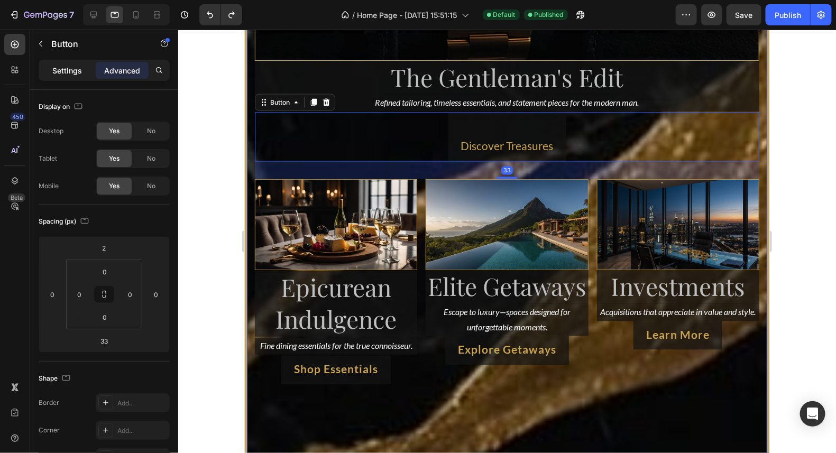
click at [75, 69] on p "Settings" at bounding box center [67, 70] width 30 height 11
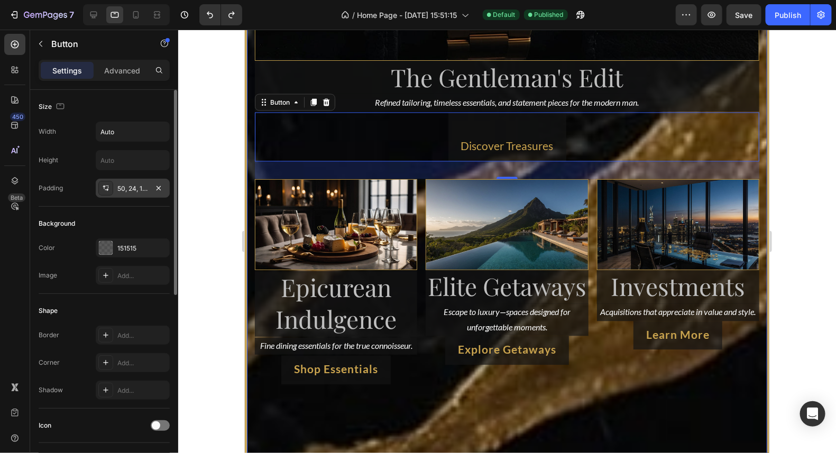
click at [146, 185] on div "50, 24, 12, 24" at bounding box center [132, 189] width 31 height 10
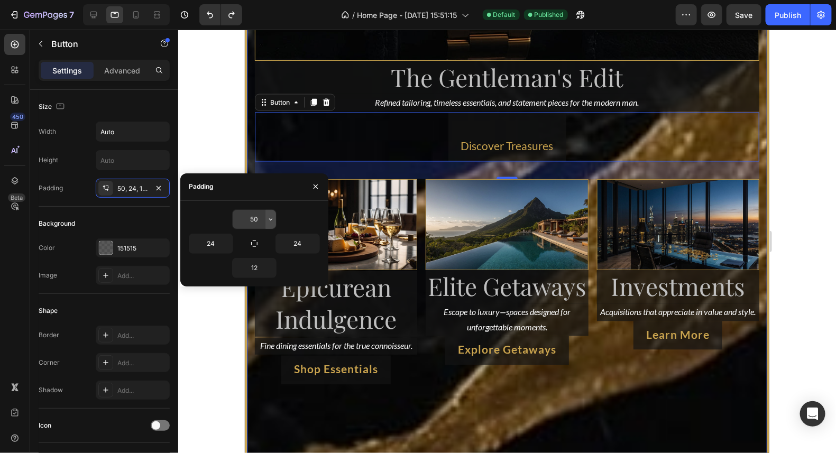
click at [270, 218] on icon "button" at bounding box center [270, 219] width 3 height 2
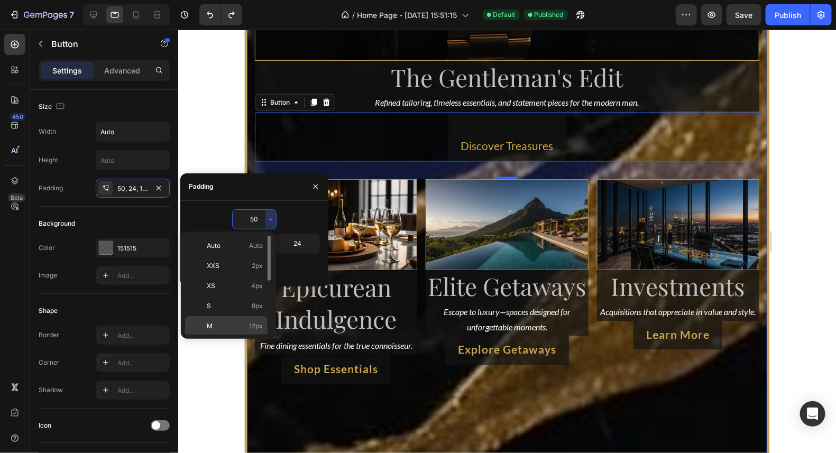
click at [244, 323] on p "M 12px" at bounding box center [235, 327] width 56 height 10
type input "12"
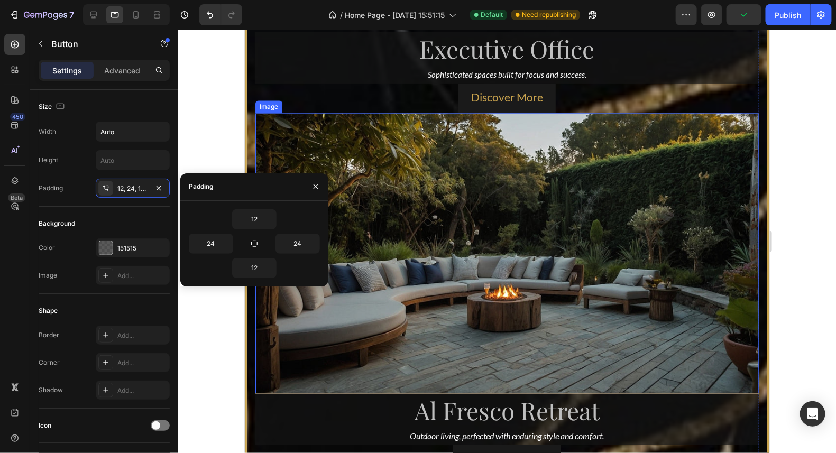
scroll to position [2712, 0]
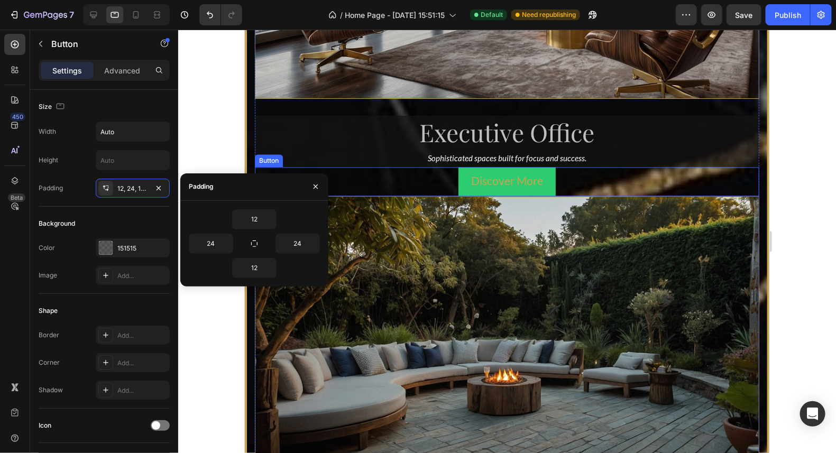
click at [511, 175] on div "Discover More Button" at bounding box center [506, 181] width 505 height 29
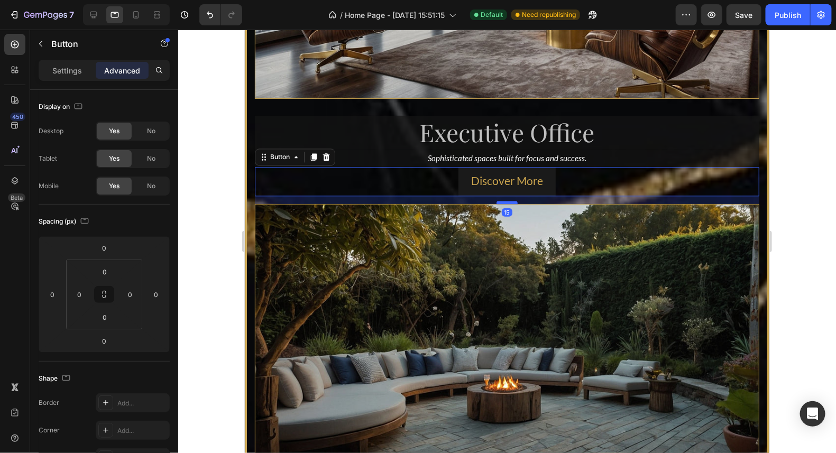
drag, startPoint x: 507, startPoint y: 177, endPoint x: 507, endPoint y: 185, distance: 8.5
click at [507, 200] on div at bounding box center [506, 201] width 21 height 3
type input "16"
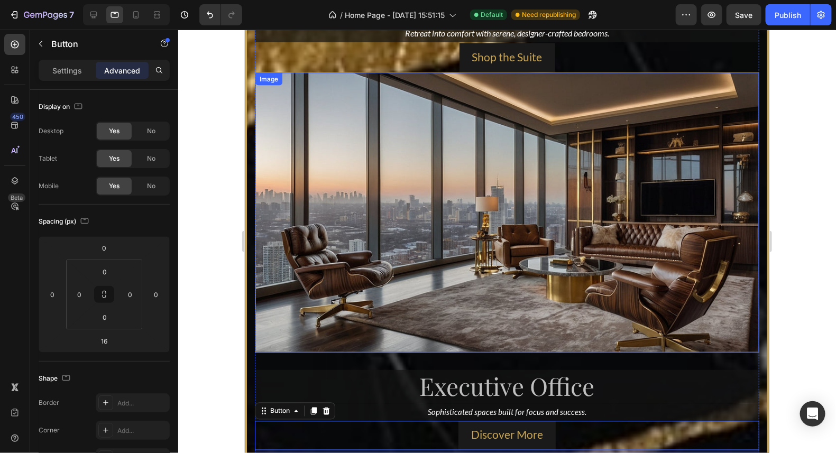
scroll to position [2342, 0]
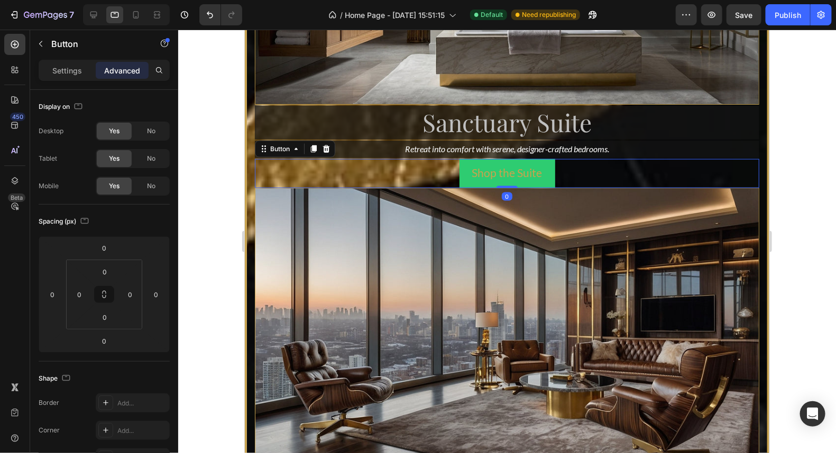
click at [511, 170] on button "Shop the Suite" at bounding box center [507, 173] width 96 height 29
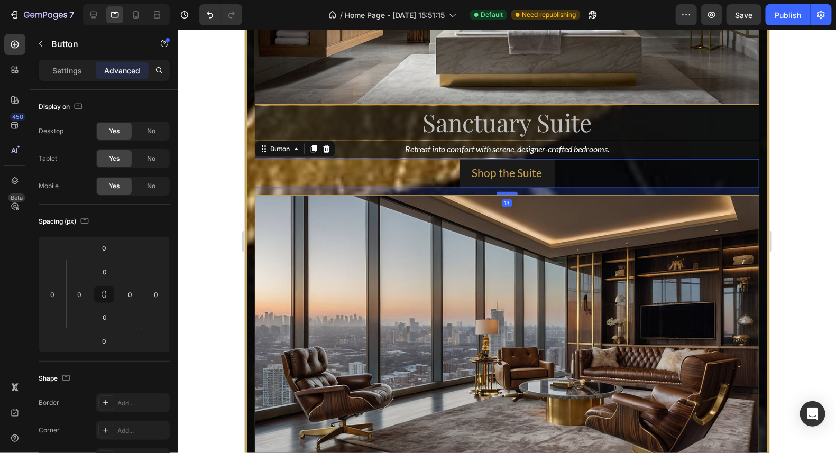
drag, startPoint x: 505, startPoint y: 171, endPoint x: 507, endPoint y: 178, distance: 7.4
click at [507, 191] on div at bounding box center [506, 192] width 21 height 3
type input "13"
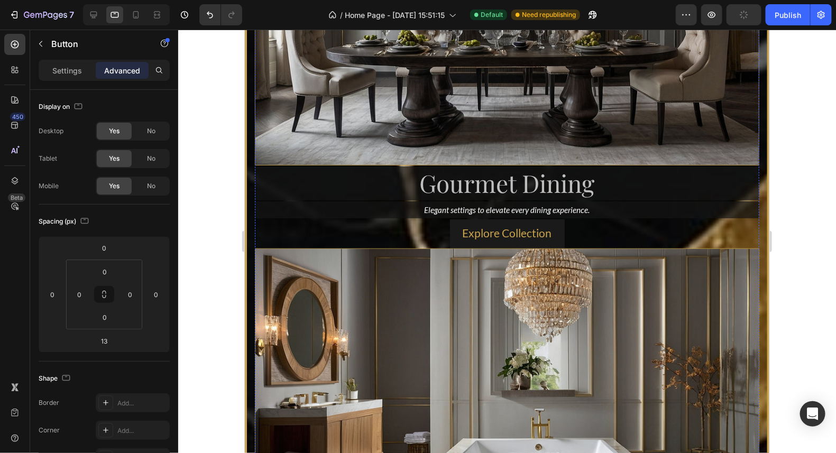
scroll to position [1866, 0]
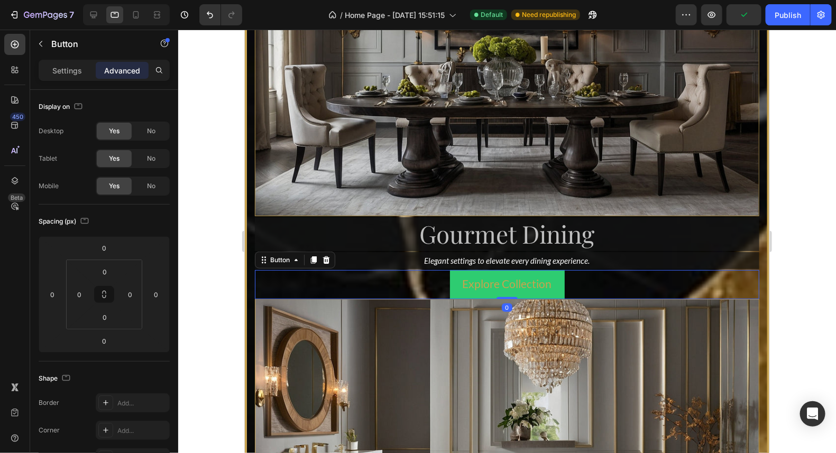
click at [548, 278] on button "Explore Collection" at bounding box center [507, 284] width 115 height 29
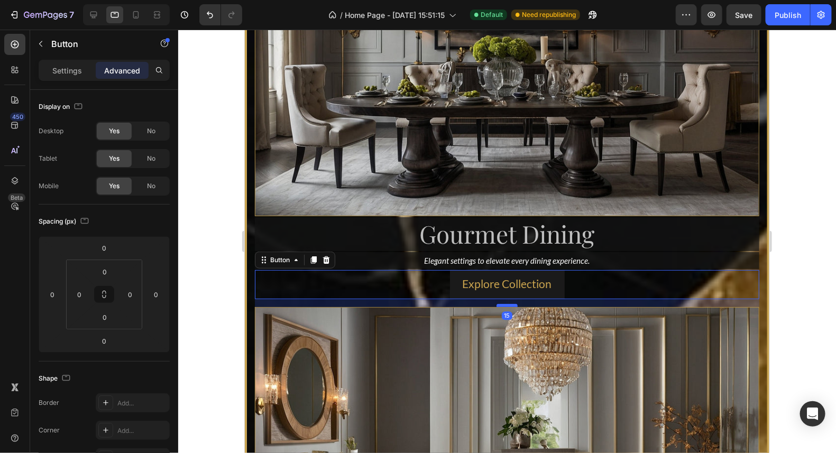
drag, startPoint x: 507, startPoint y: 287, endPoint x: 508, endPoint y: 295, distance: 8.1
click at [508, 304] on div at bounding box center [506, 305] width 21 height 3
type input "15"
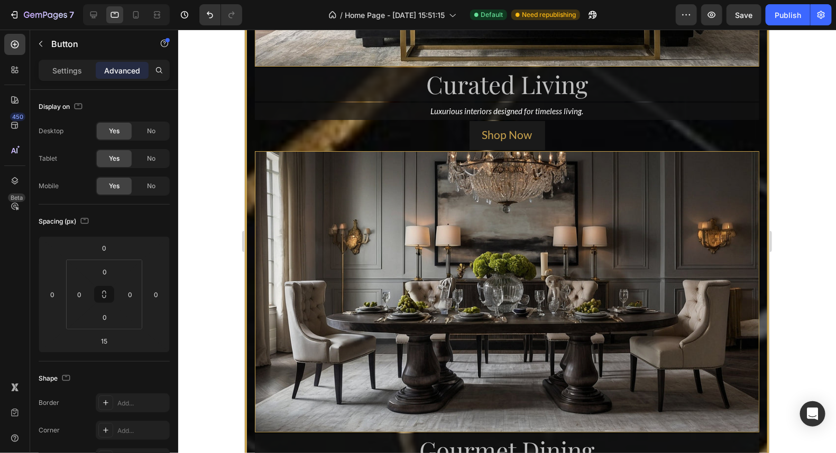
scroll to position [1602, 0]
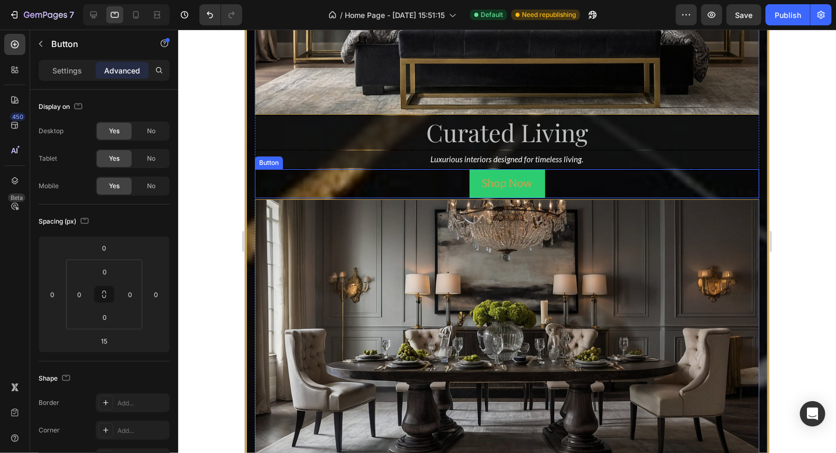
click at [509, 191] on div "Shop Now Button" at bounding box center [506, 183] width 505 height 29
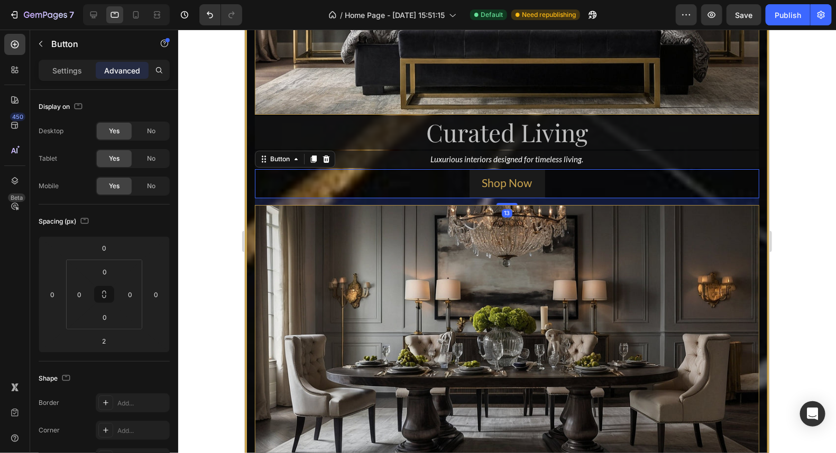
drag, startPoint x: 505, startPoint y: 192, endPoint x: 505, endPoint y: 198, distance: 5.8
click at [505, 203] on div at bounding box center [506, 204] width 21 height 2
type input "13"
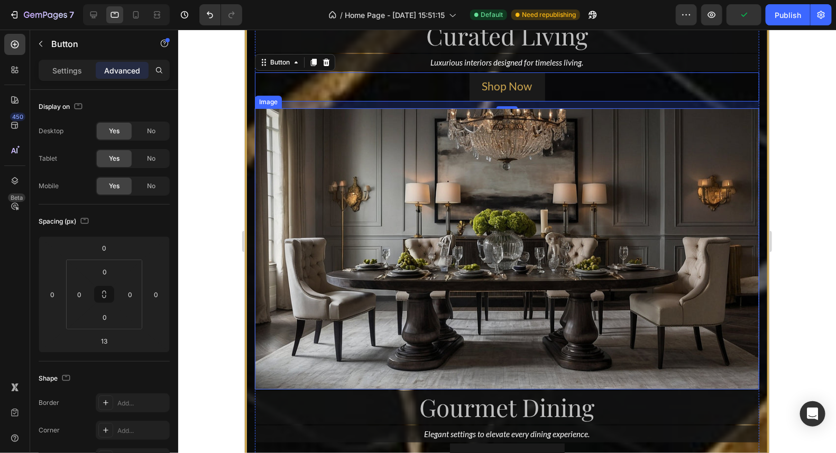
scroll to position [1716, 0]
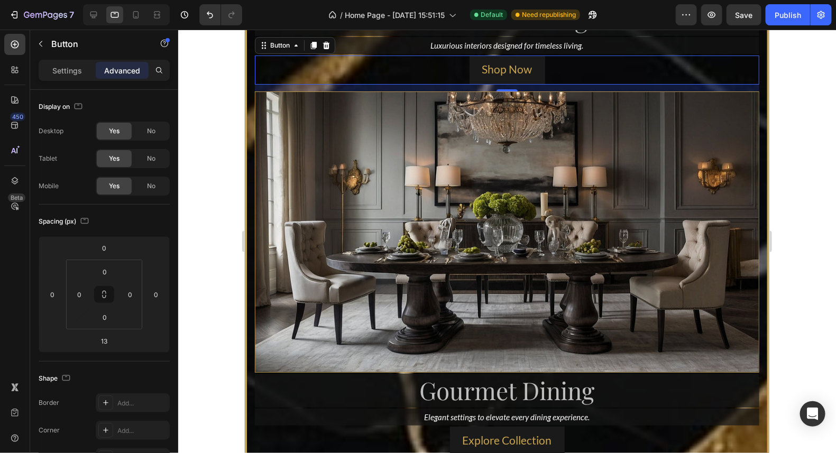
click at [800, 153] on div at bounding box center [507, 242] width 658 height 424
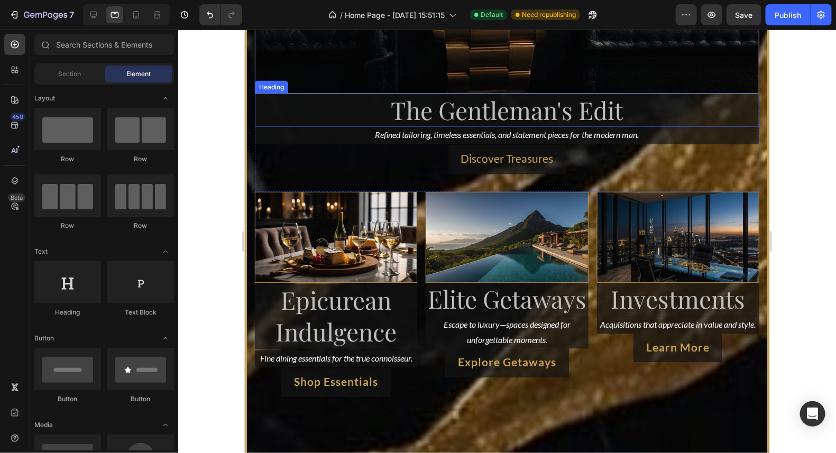
scroll to position [4360, 0]
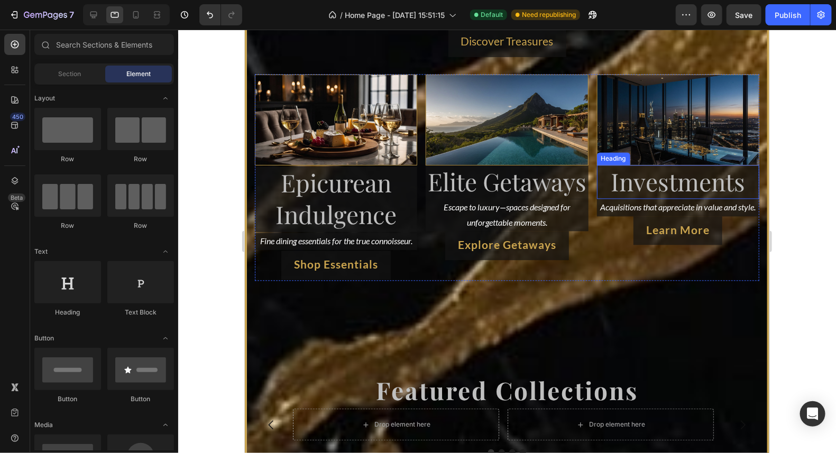
click at [606, 165] on h2 "Investments" at bounding box center [678, 182] width 162 height 34
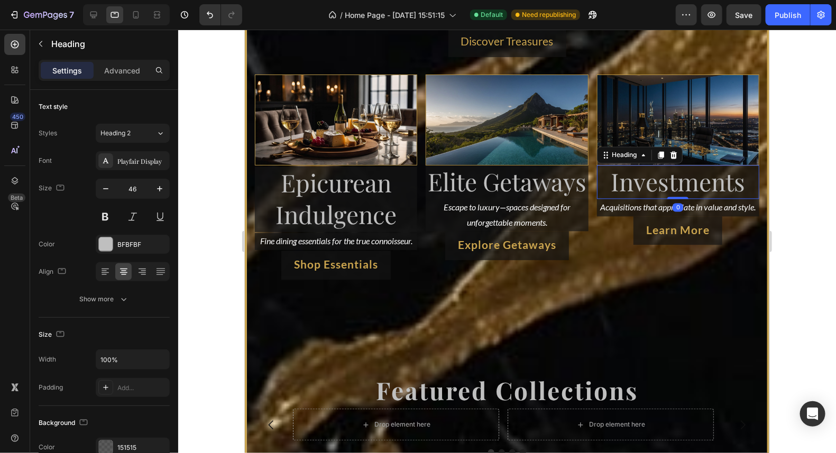
click at [606, 165] on h2 "Investments" at bounding box center [678, 182] width 162 height 34
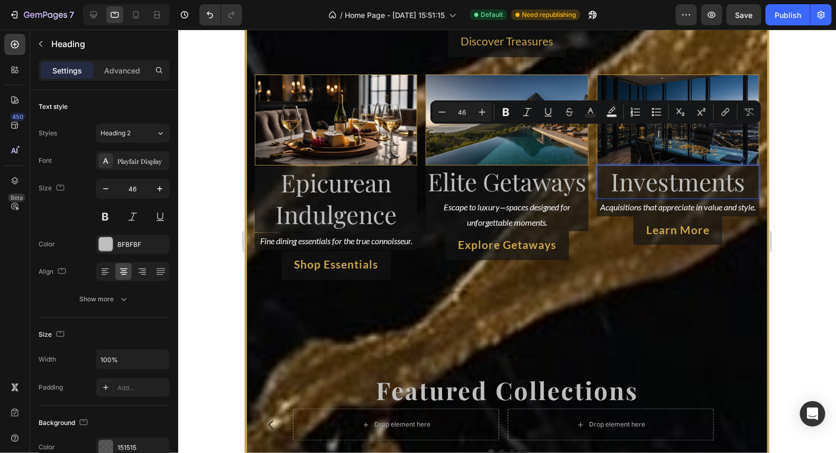
click at [604, 166] on p "Investments" at bounding box center [678, 182] width 160 height 32
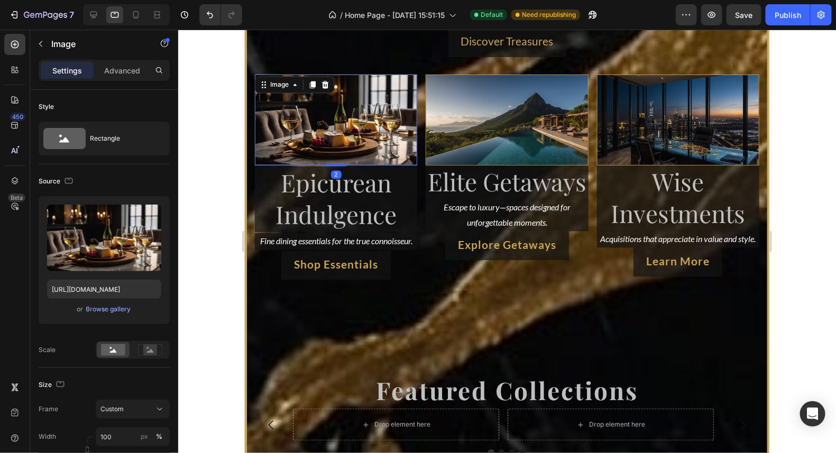
click at [377, 84] on img at bounding box center [335, 119] width 162 height 91
click at [536, 97] on img at bounding box center [506, 119] width 162 height 91
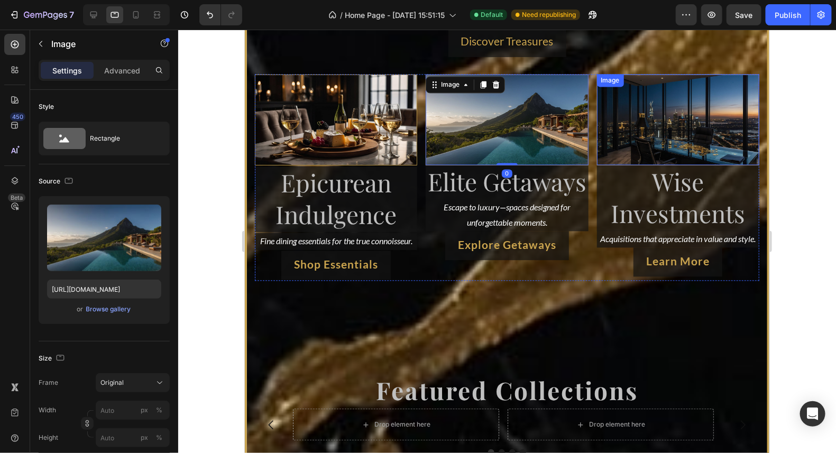
click at [695, 91] on img at bounding box center [678, 119] width 162 height 91
click at [483, 92] on img at bounding box center [506, 119] width 162 height 91
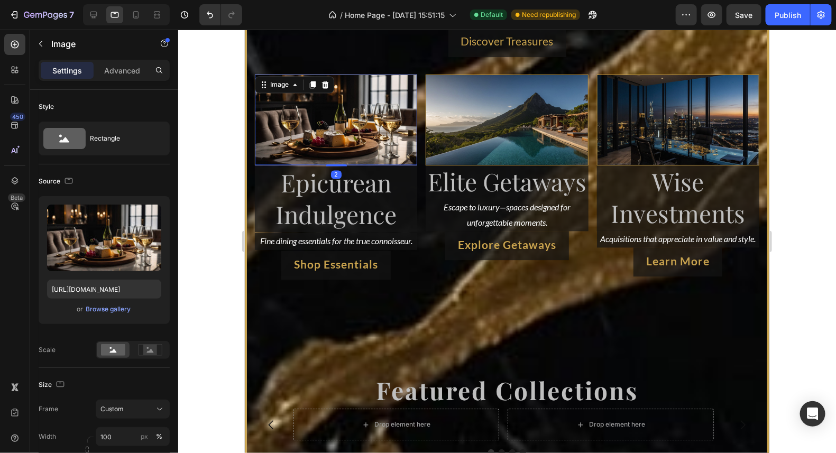
click at [378, 107] on img at bounding box center [335, 119] width 162 height 91
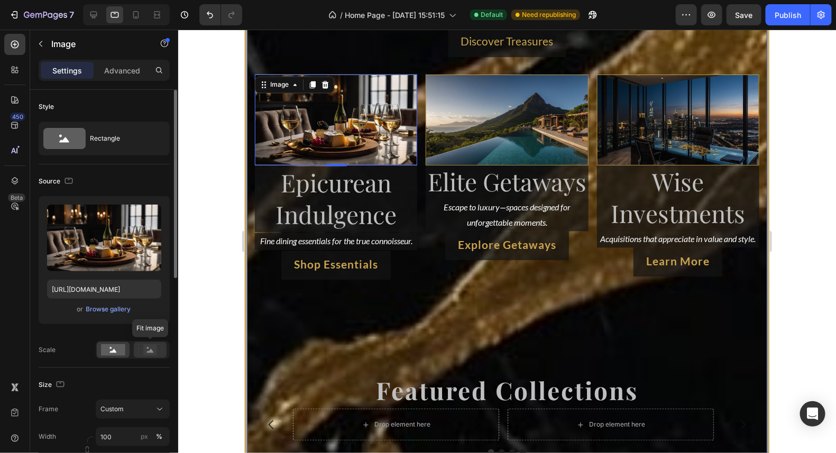
click at [146, 345] on rect at bounding box center [150, 350] width 14 height 11
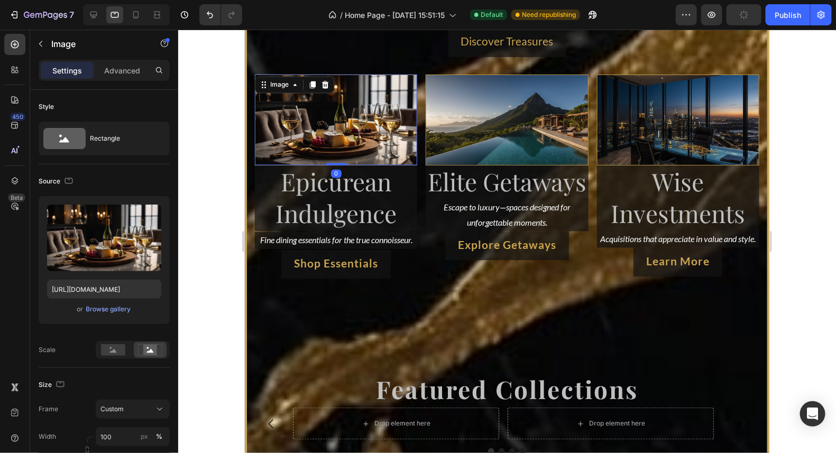
drag, startPoint x: 335, startPoint y: 136, endPoint x: 343, endPoint y: 121, distance: 18.0
click at [343, 121] on div "Image 0" at bounding box center [335, 119] width 162 height 91
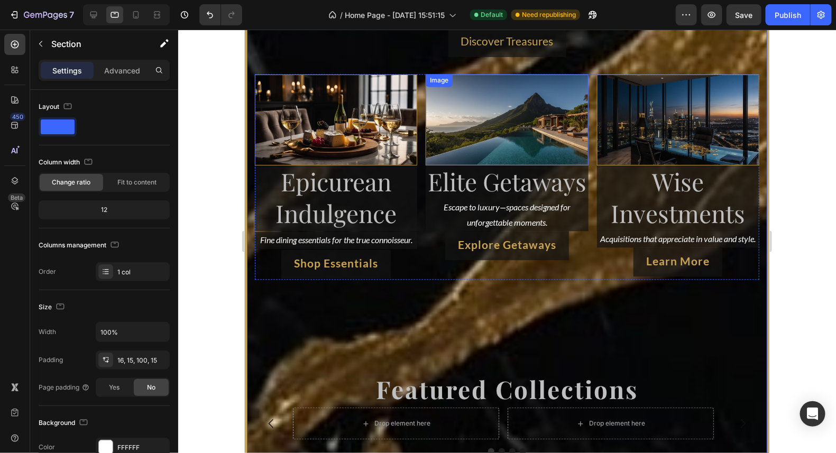
click at [507, 92] on img at bounding box center [506, 119] width 162 height 91
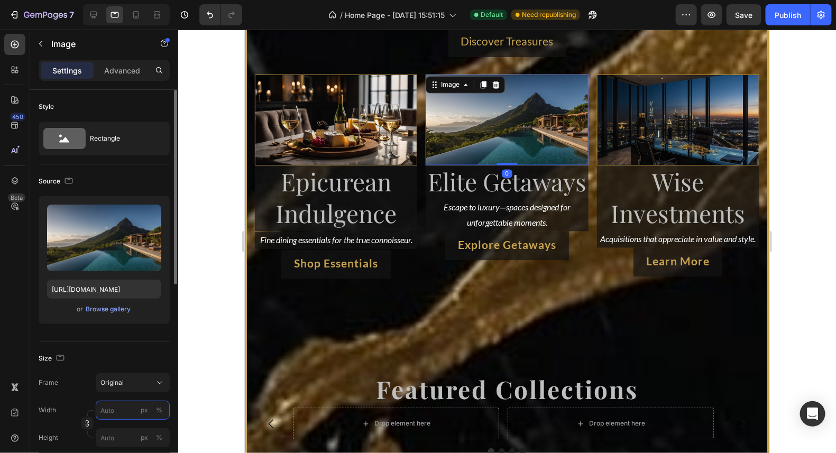
click at [133, 409] on input "px %" at bounding box center [133, 410] width 74 height 19
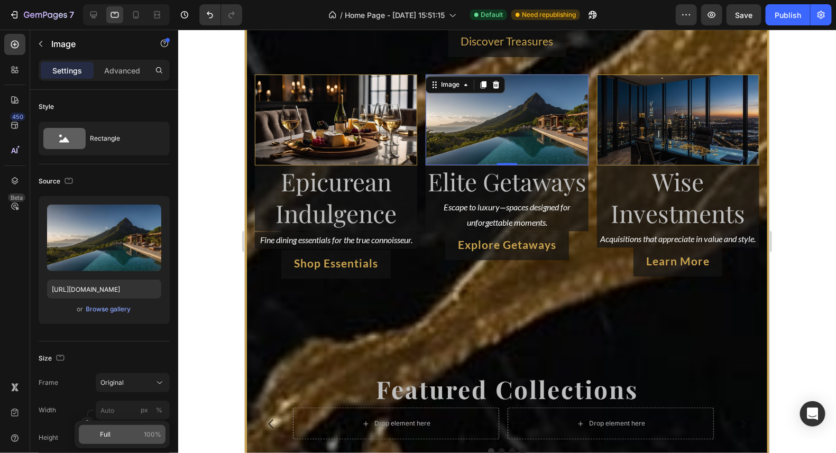
click at [129, 430] on p "Full 100%" at bounding box center [130, 435] width 61 height 10
type input "100"
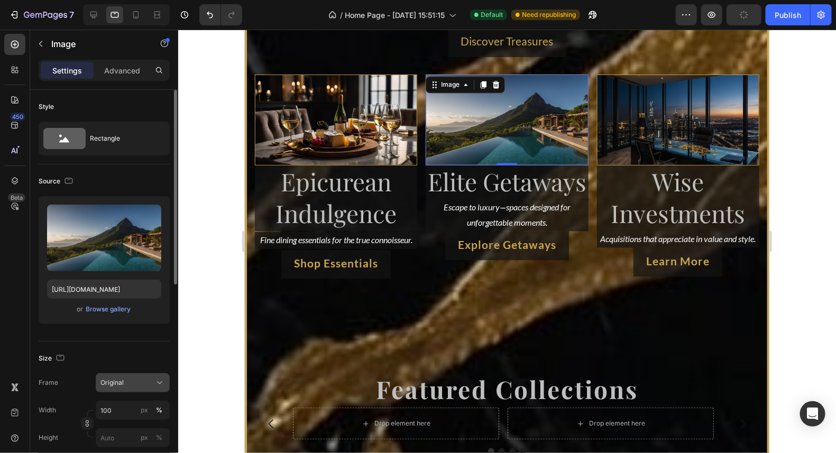
click at [142, 381] on div "Original" at bounding box center [126, 383] width 52 height 10
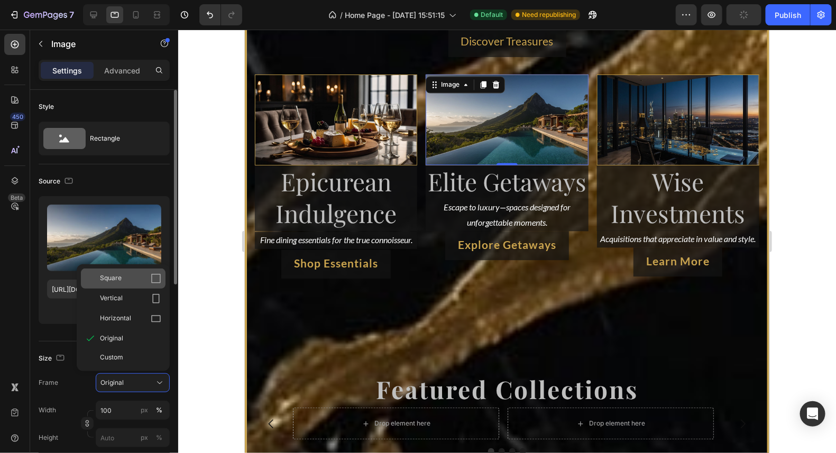
click at [136, 274] on div "Square" at bounding box center [130, 278] width 61 height 11
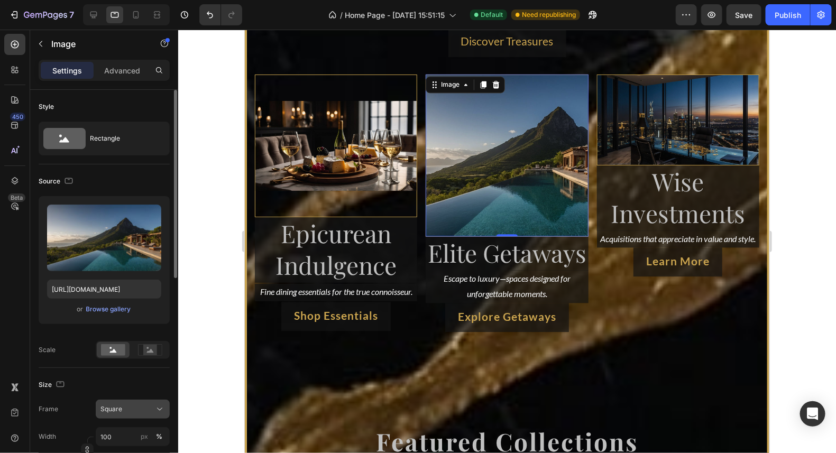
click at [136, 405] on div "Square" at bounding box center [126, 410] width 52 height 10
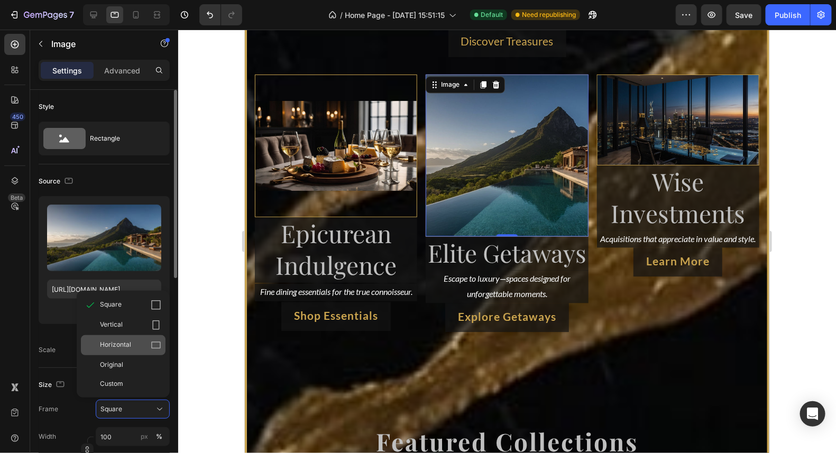
click at [152, 346] on icon at bounding box center [156, 345] width 10 height 7
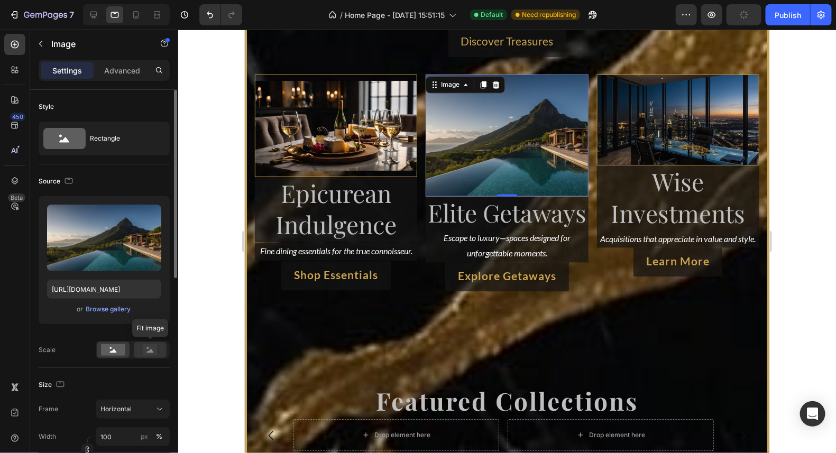
click at [151, 349] on icon at bounding box center [150, 351] width 7 height 4
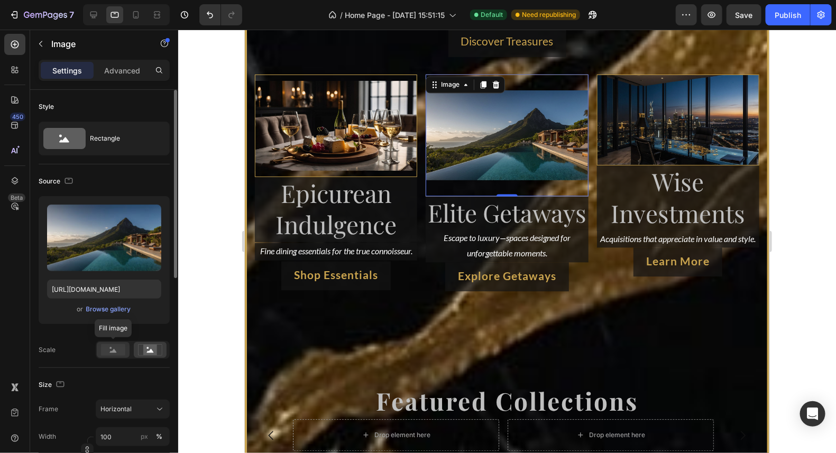
click at [126, 350] on div at bounding box center [113, 350] width 33 height 16
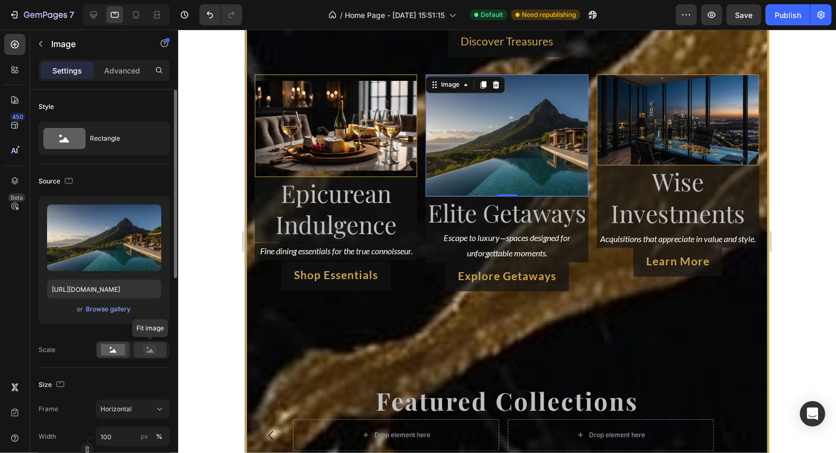
click at [161, 354] on icon at bounding box center [150, 350] width 24 height 12
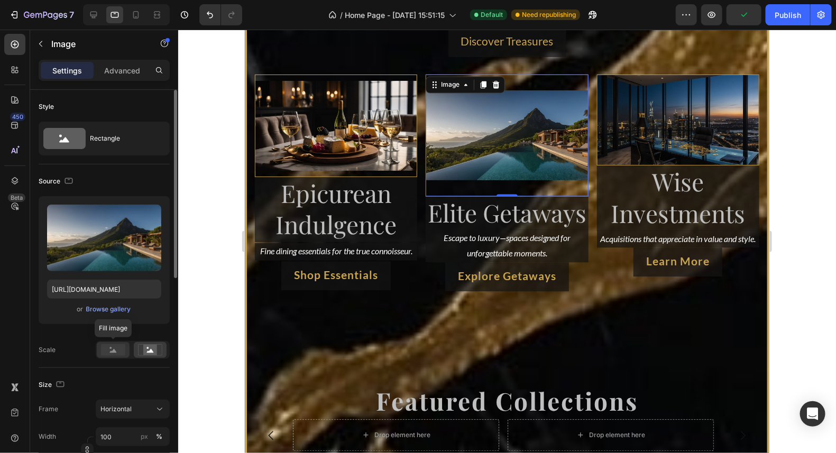
click at [117, 351] on rect at bounding box center [113, 350] width 24 height 12
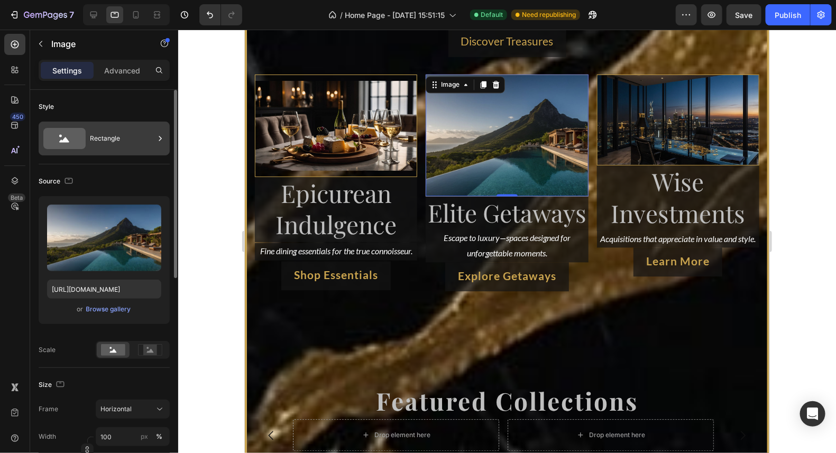
click at [96, 140] on div "Rectangle" at bounding box center [122, 138] width 65 height 24
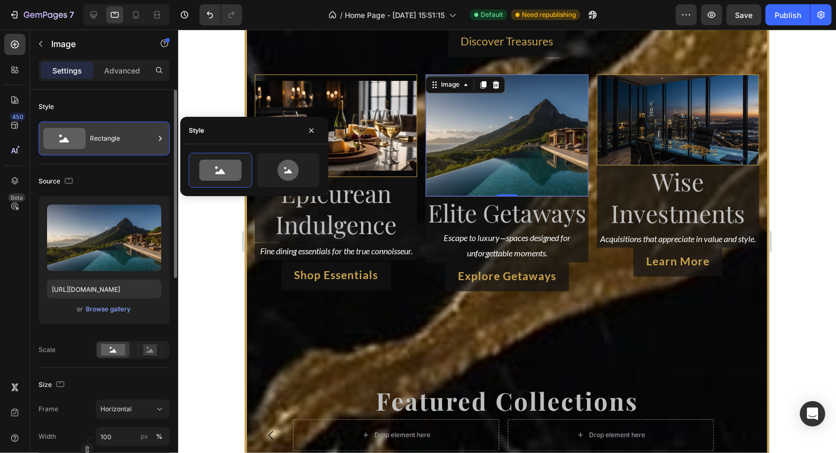
click at [96, 140] on div "Rectangle" at bounding box center [122, 138] width 65 height 24
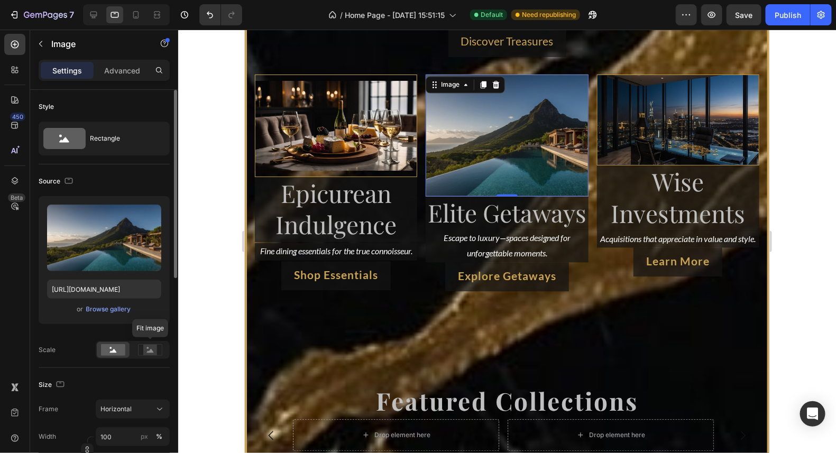
scroll to position [52, 0]
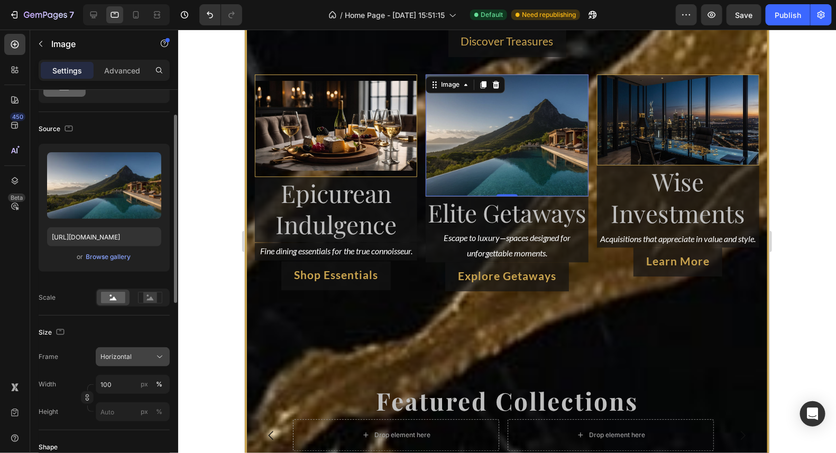
click at [145, 354] on div "Horizontal" at bounding box center [126, 357] width 52 height 10
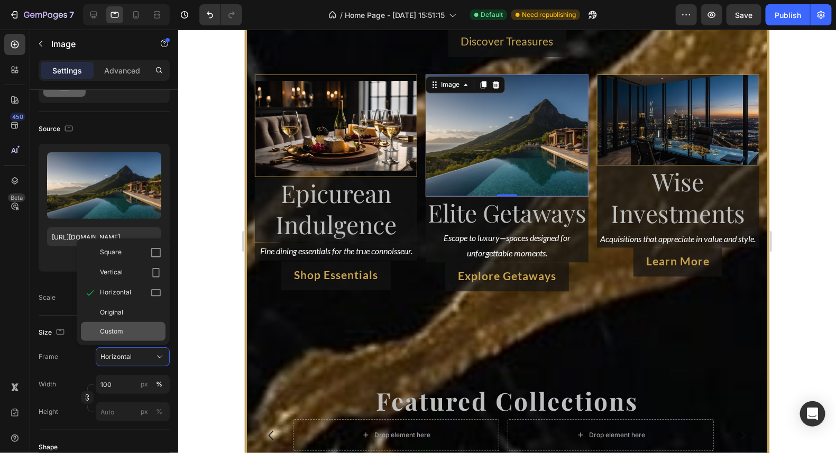
click at [133, 330] on div "Custom" at bounding box center [130, 332] width 61 height 10
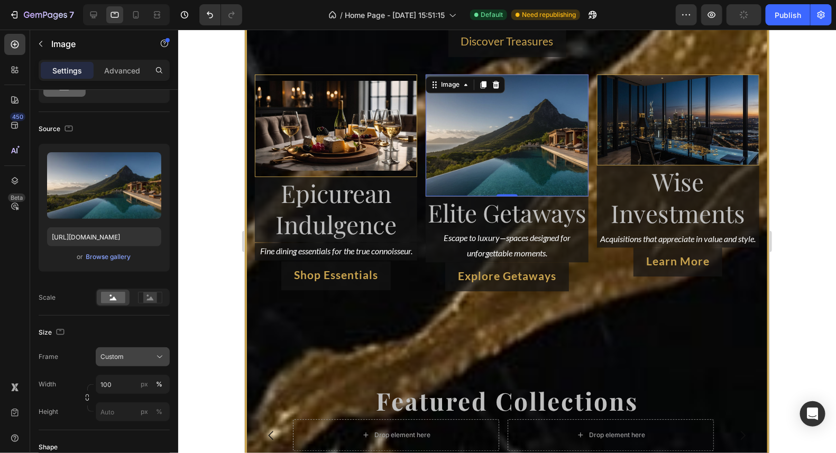
click at [151, 357] on div "Custom" at bounding box center [126, 357] width 52 height 10
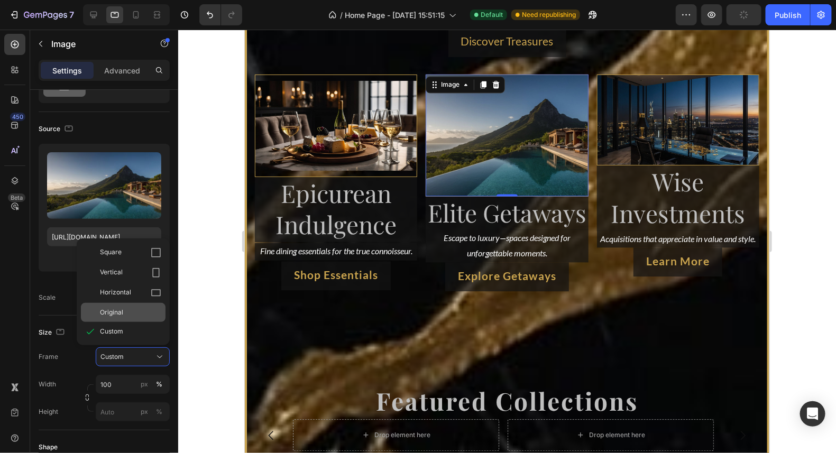
click at [134, 309] on div "Original" at bounding box center [130, 313] width 61 height 10
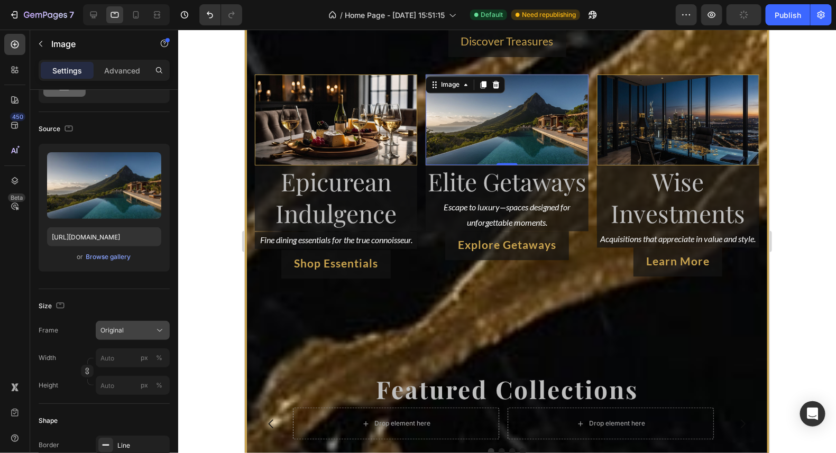
click at [134, 322] on button "Original" at bounding box center [133, 330] width 74 height 19
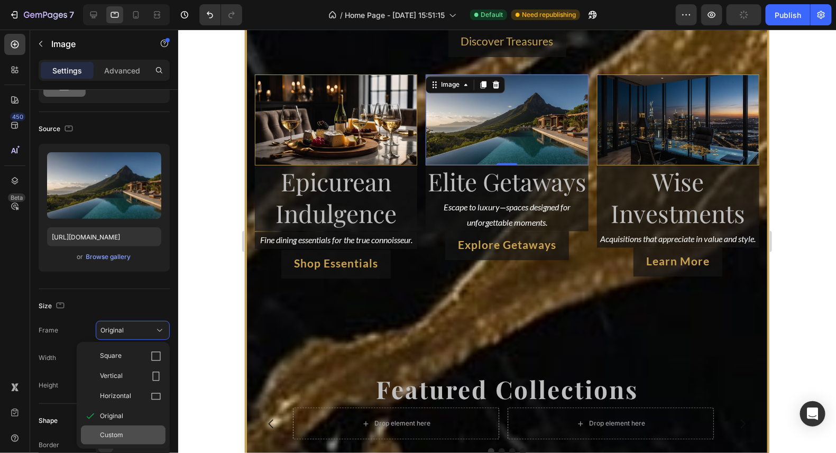
click at [127, 430] on div "Custom" at bounding box center [130, 435] width 61 height 10
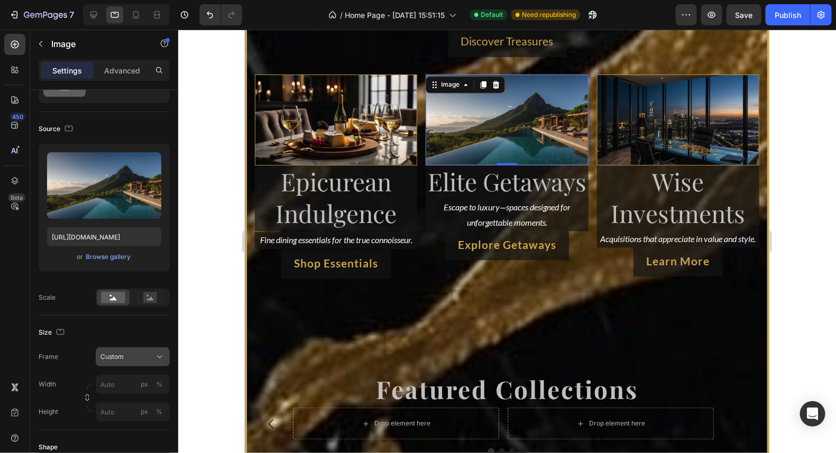
click at [128, 354] on div "Frame Custom Width px % Height px %" at bounding box center [104, 384] width 131 height 74
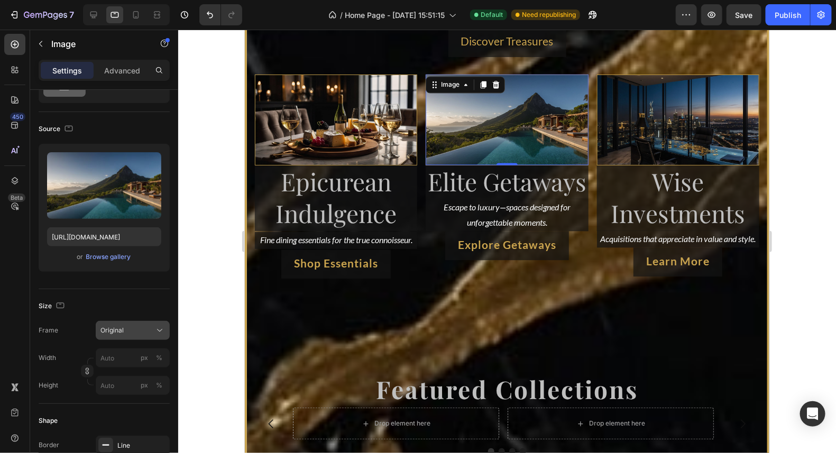
click at [135, 331] on div "Original" at bounding box center [126, 331] width 52 height 10
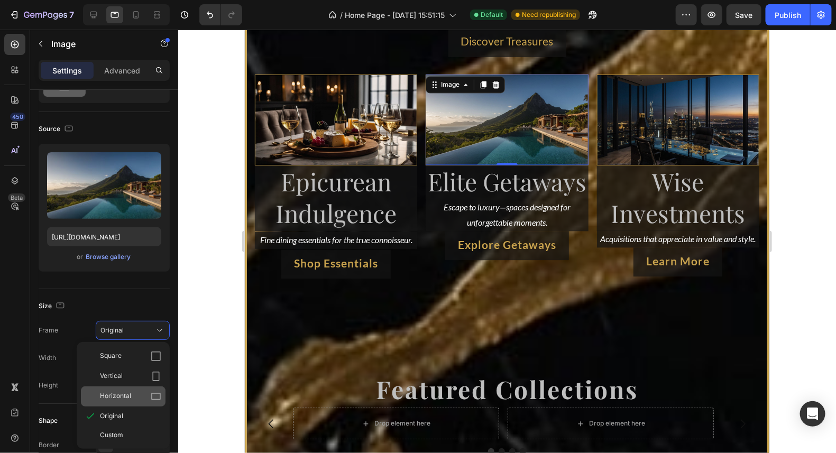
click at [130, 391] on span "Horizontal" at bounding box center [115, 396] width 31 height 11
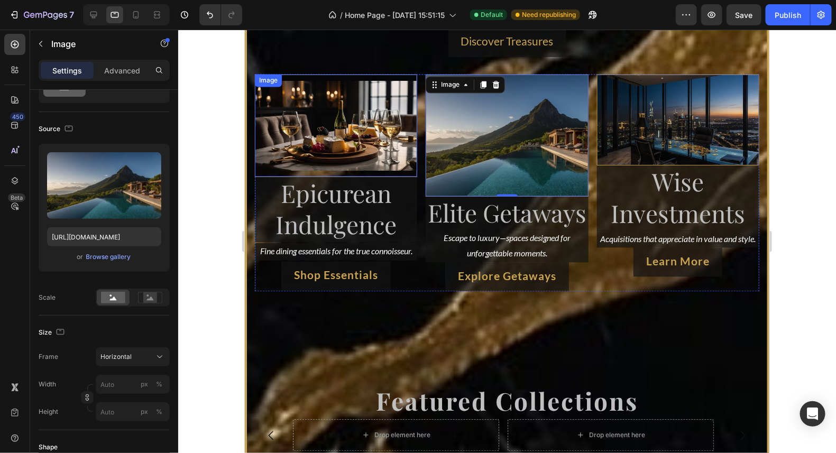
click at [333, 120] on img at bounding box center [335, 125] width 162 height 102
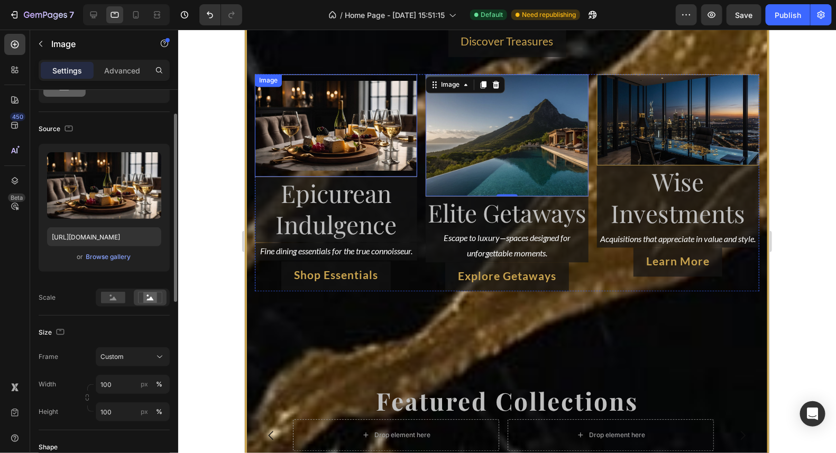
scroll to position [52, 0]
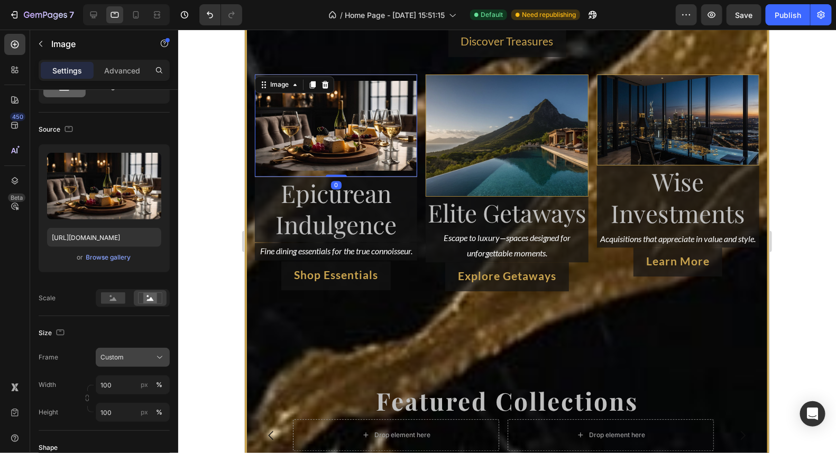
click at [122, 353] on span "Custom" at bounding box center [111, 358] width 23 height 10
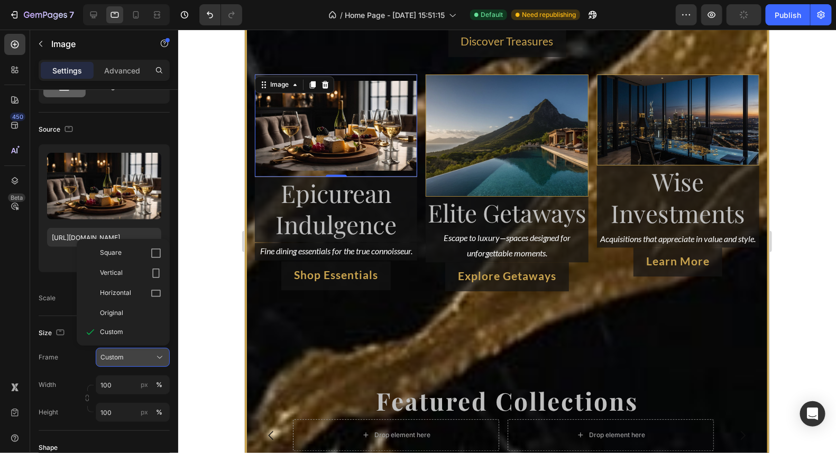
click at [152, 353] on div "Custom" at bounding box center [126, 358] width 52 height 10
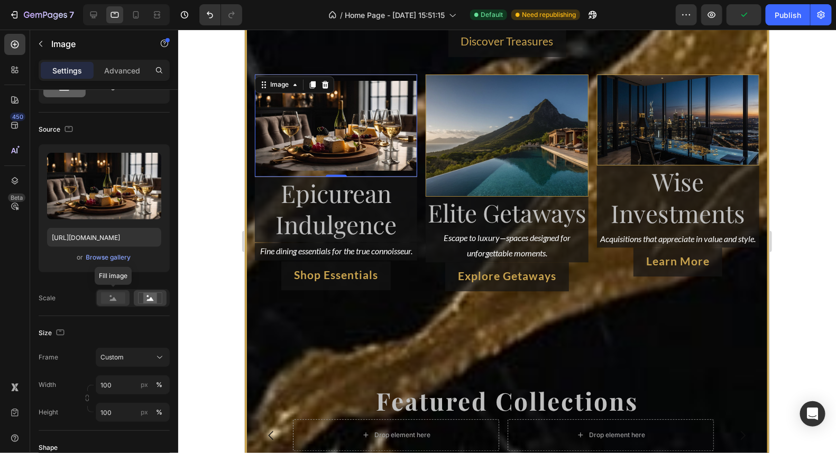
click at [112, 297] on rect at bounding box center [113, 298] width 24 height 12
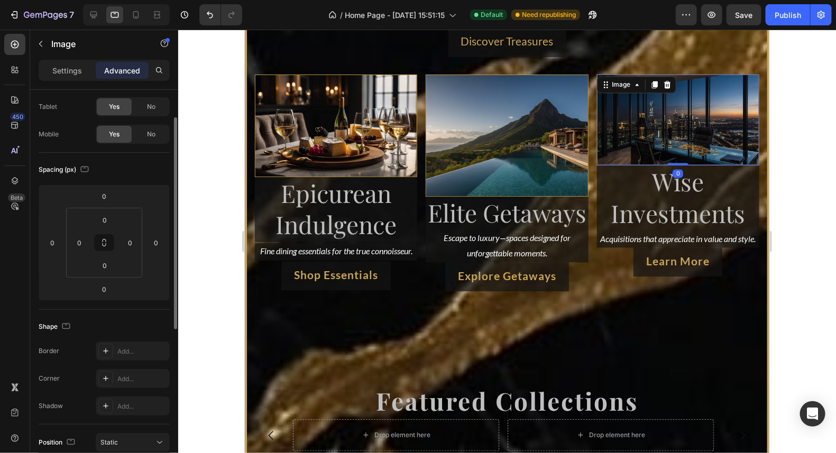
click at [663, 101] on img at bounding box center [678, 119] width 162 height 91
click at [643, 95] on img at bounding box center [678, 119] width 162 height 91
click at [78, 67] on p "Settings" at bounding box center [67, 70] width 30 height 11
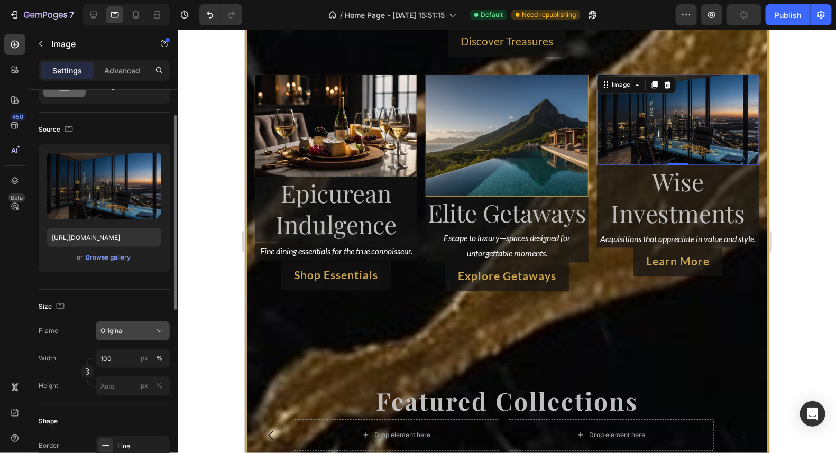
click at [137, 333] on div "Original" at bounding box center [126, 331] width 52 height 10
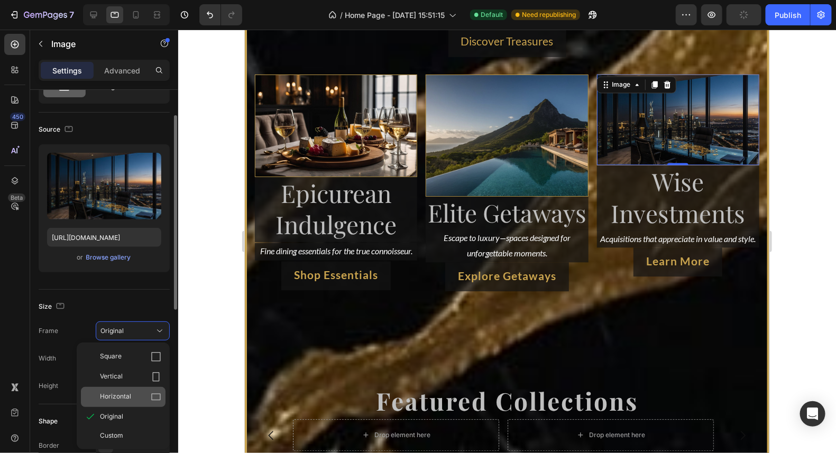
click at [140, 393] on div "Horizontal" at bounding box center [130, 397] width 61 height 11
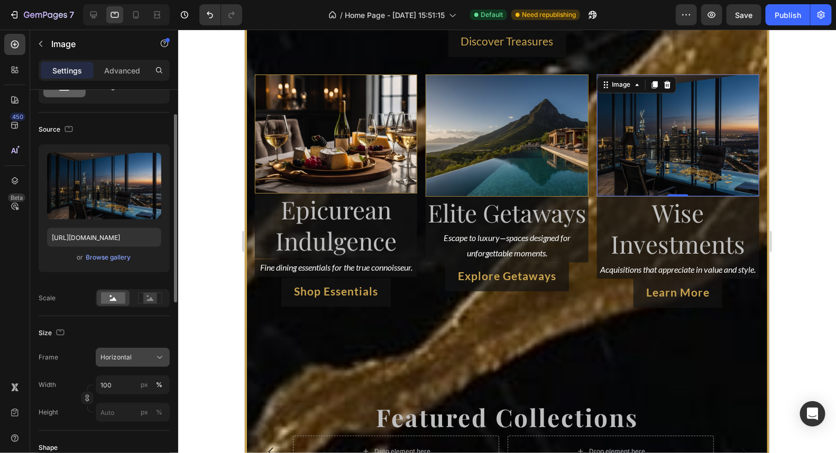
click at [143, 350] on button "Horizontal" at bounding box center [133, 357] width 74 height 19
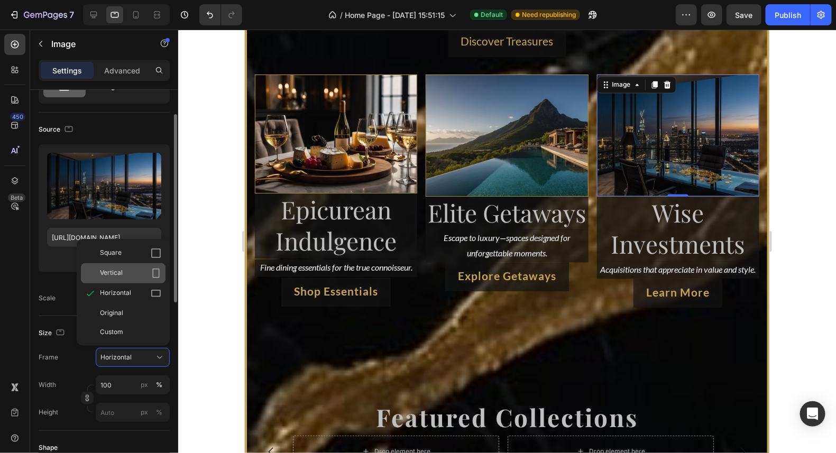
click at [134, 271] on div "Vertical" at bounding box center [130, 273] width 61 height 11
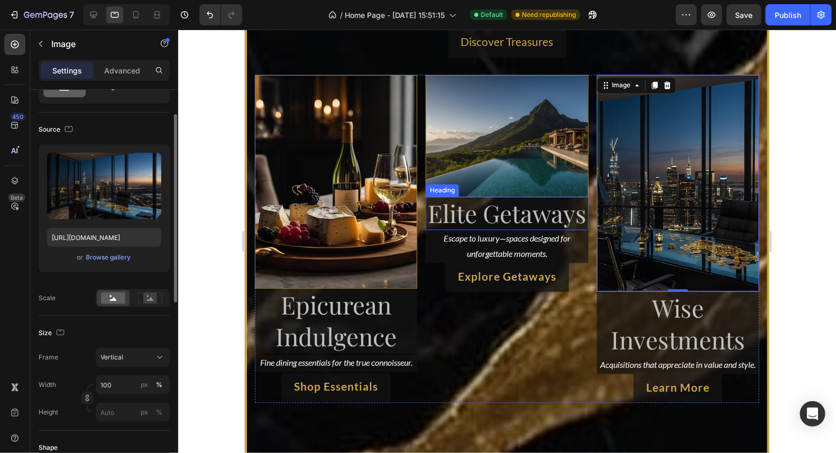
scroll to position [4360, 0]
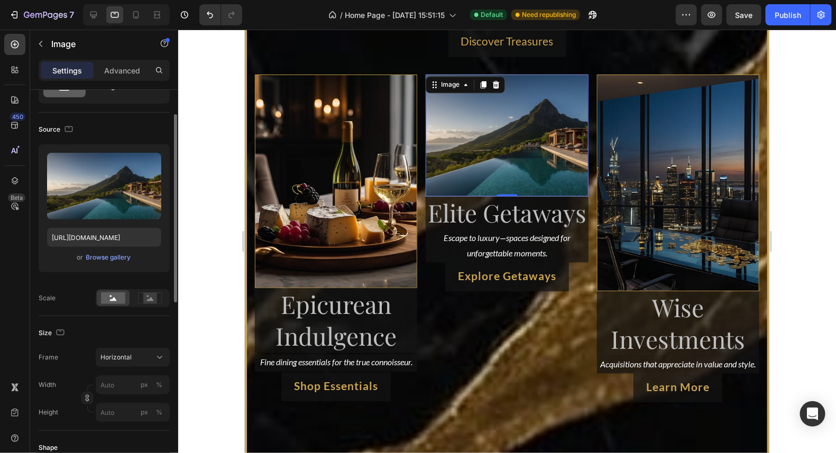
click at [532, 138] on img at bounding box center [506, 135] width 162 height 122
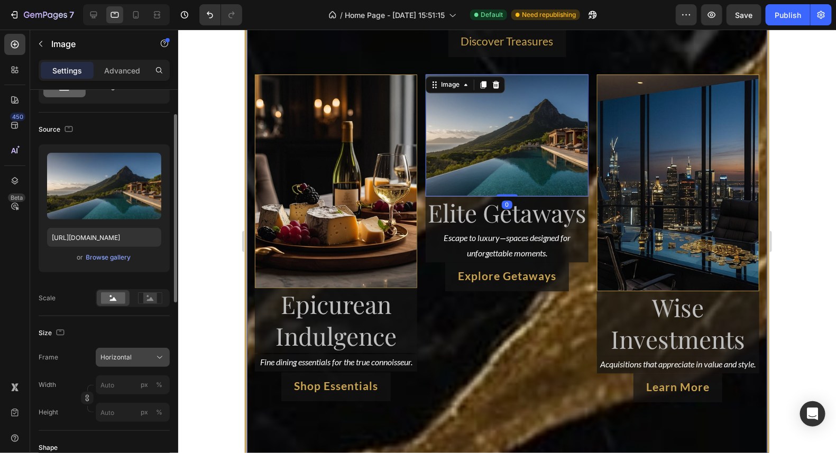
click at [140, 357] on div "Horizontal" at bounding box center [126, 358] width 52 height 10
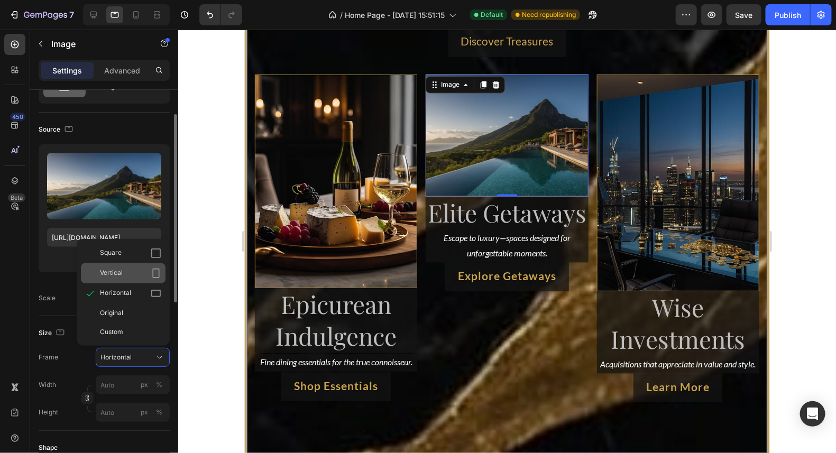
click at [117, 273] on span "Vertical" at bounding box center [111, 273] width 23 height 11
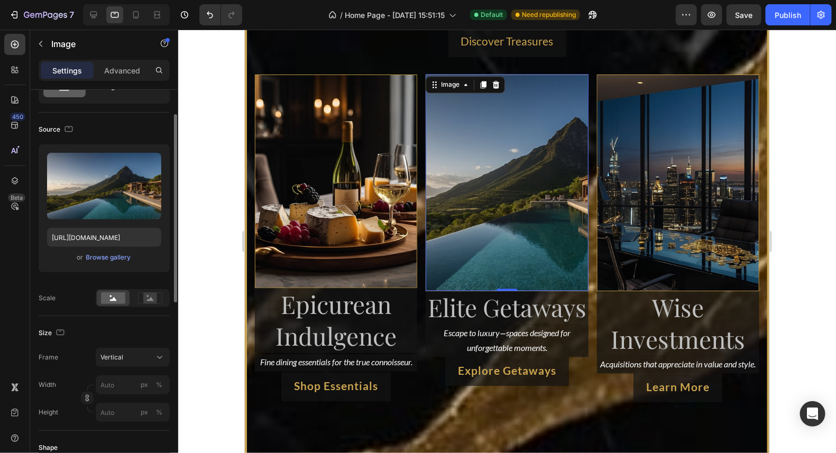
click at [532, 214] on img at bounding box center [506, 182] width 162 height 217
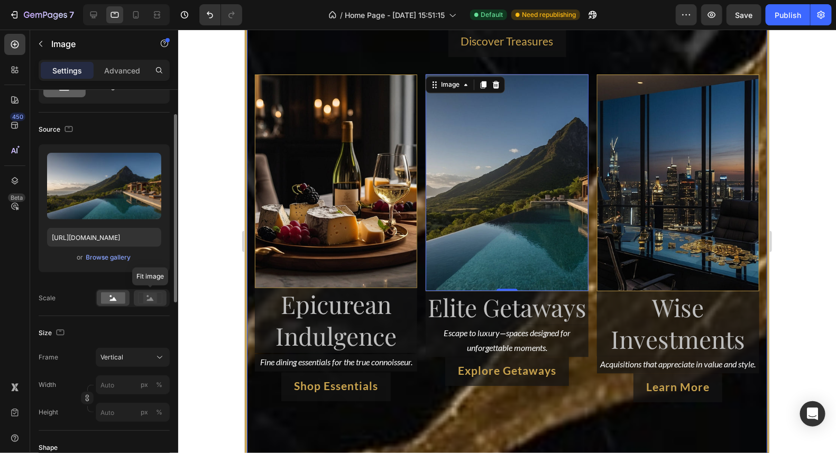
click at [141, 301] on icon at bounding box center [150, 298] width 24 height 12
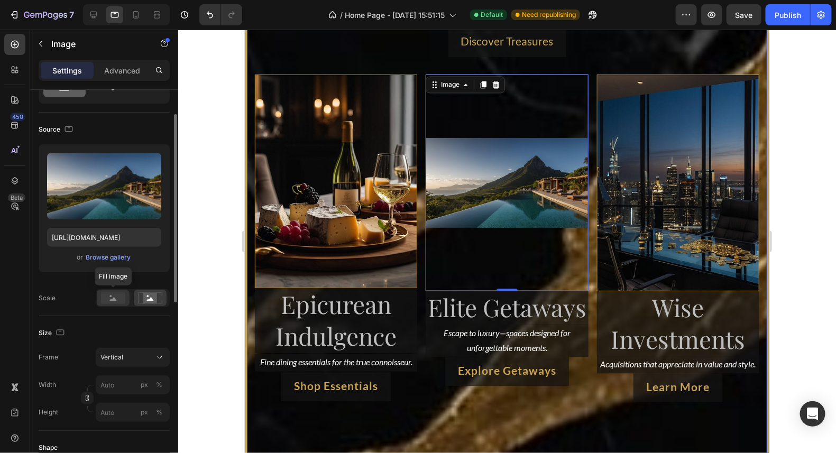
click at [112, 297] on rect at bounding box center [113, 298] width 24 height 12
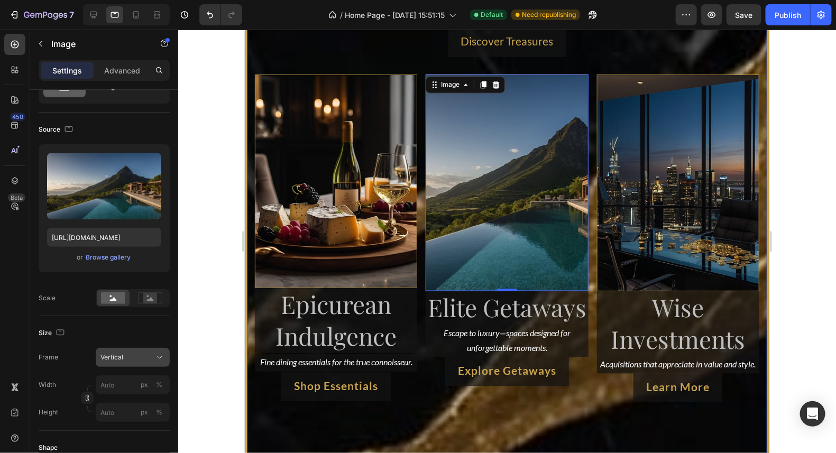
click at [127, 359] on div "Vertical" at bounding box center [126, 358] width 52 height 10
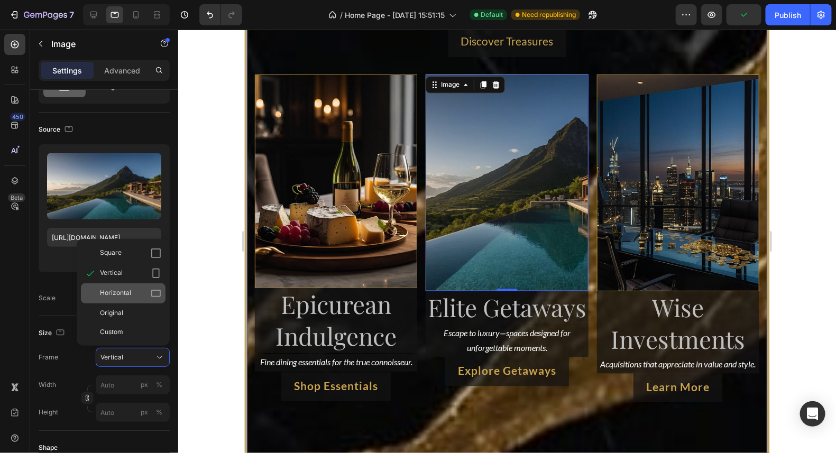
click at [129, 288] on span "Horizontal" at bounding box center [115, 293] width 31 height 11
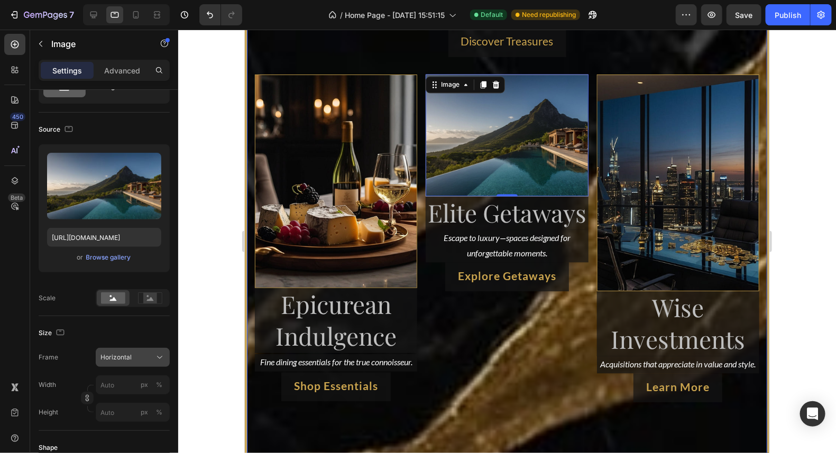
click at [143, 356] on div "Horizontal" at bounding box center [126, 358] width 52 height 10
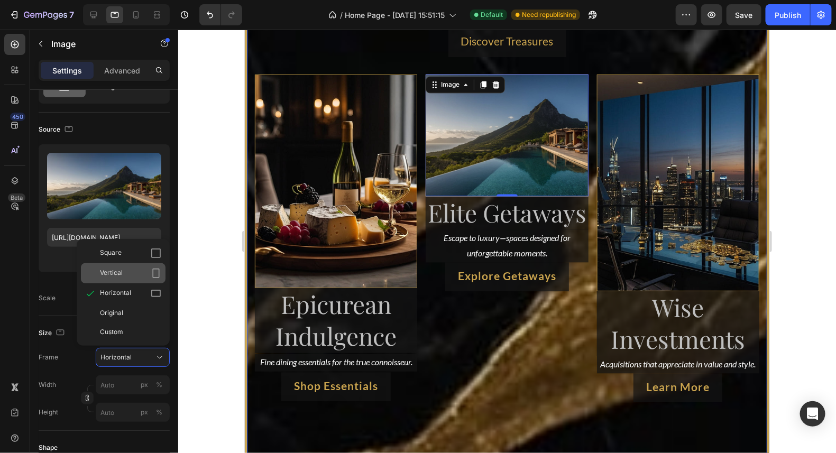
click at [138, 276] on div "Vertical" at bounding box center [130, 273] width 61 height 11
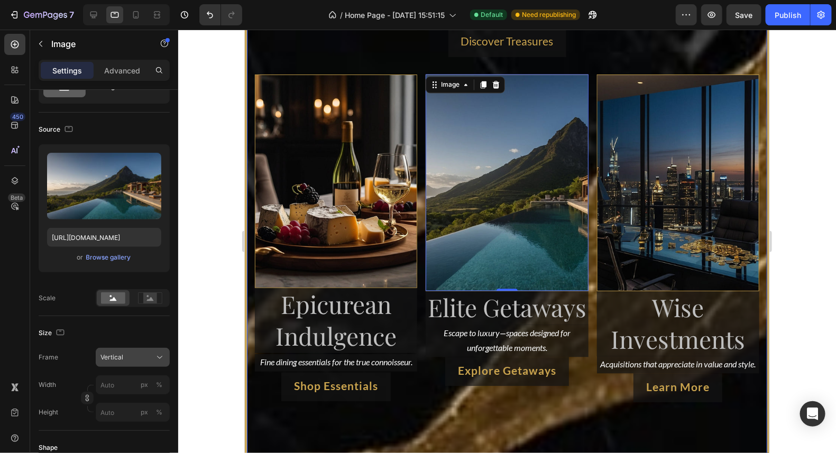
scroll to position [105, 0]
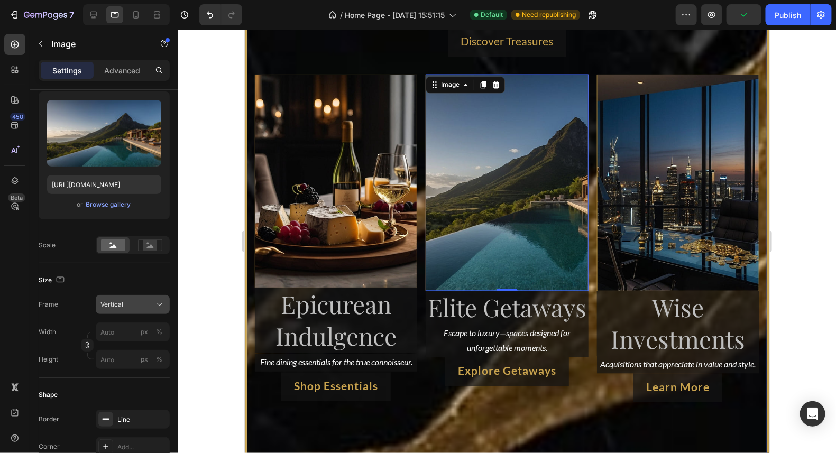
click at [144, 302] on div "Vertical" at bounding box center [126, 305] width 52 height 10
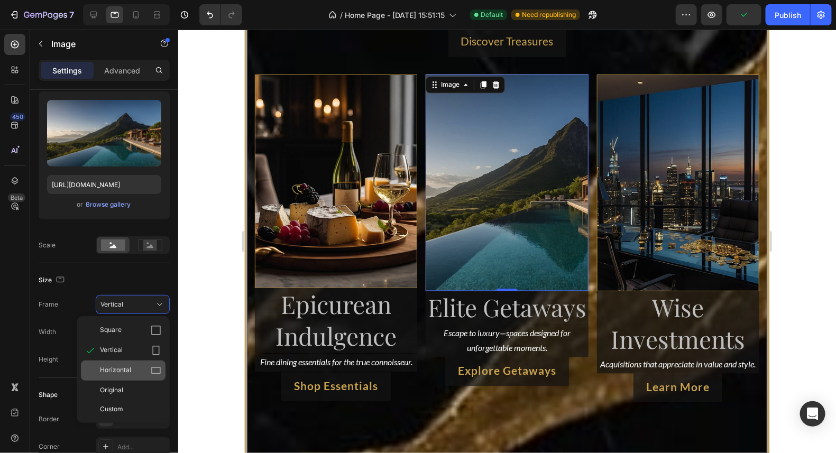
click at [148, 370] on div "Horizontal" at bounding box center [130, 370] width 61 height 11
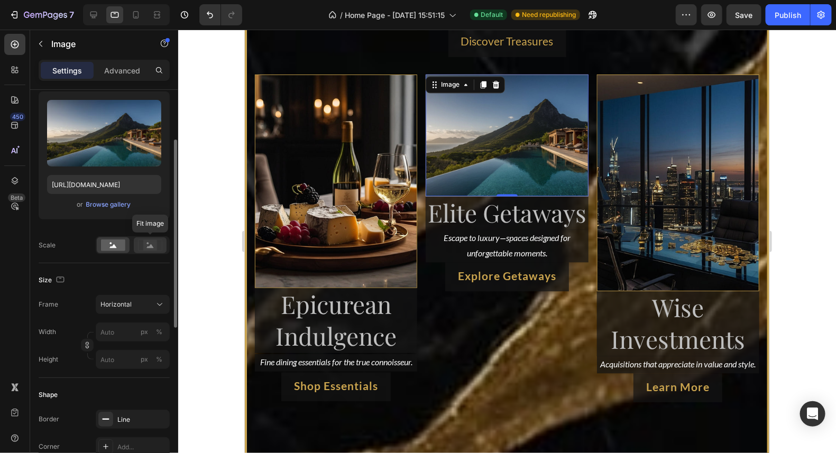
click at [139, 244] on icon at bounding box center [150, 246] width 24 height 12
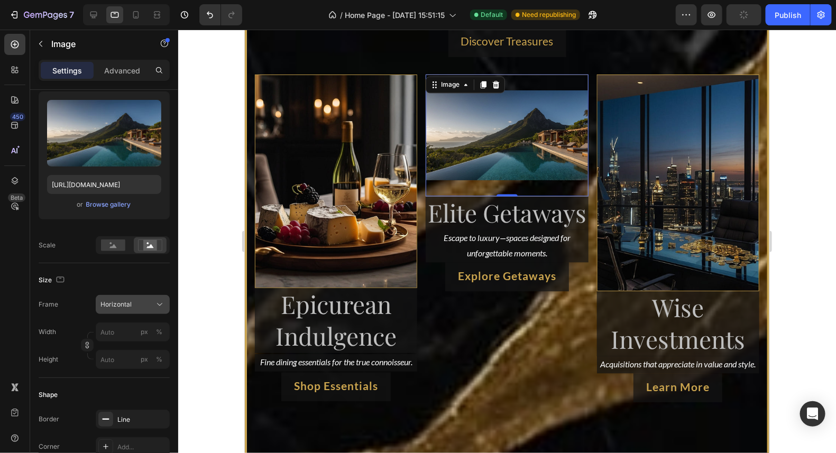
click at [142, 300] on div "Horizontal" at bounding box center [126, 305] width 52 height 10
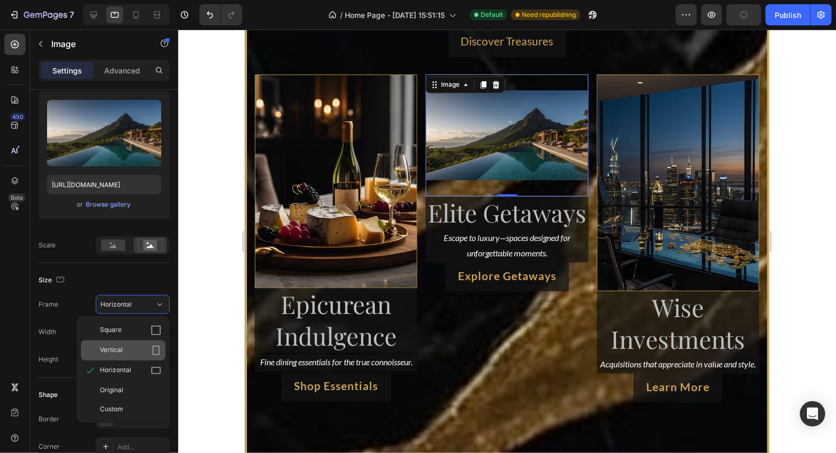
click at [137, 346] on div "Vertical" at bounding box center [130, 350] width 61 height 11
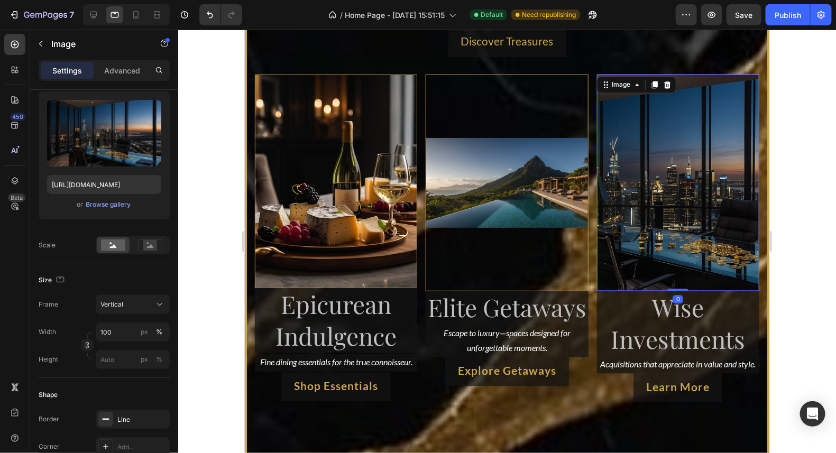
click at [685, 200] on img at bounding box center [678, 182] width 162 height 217
click at [156, 240] on rect at bounding box center [150, 245] width 14 height 11
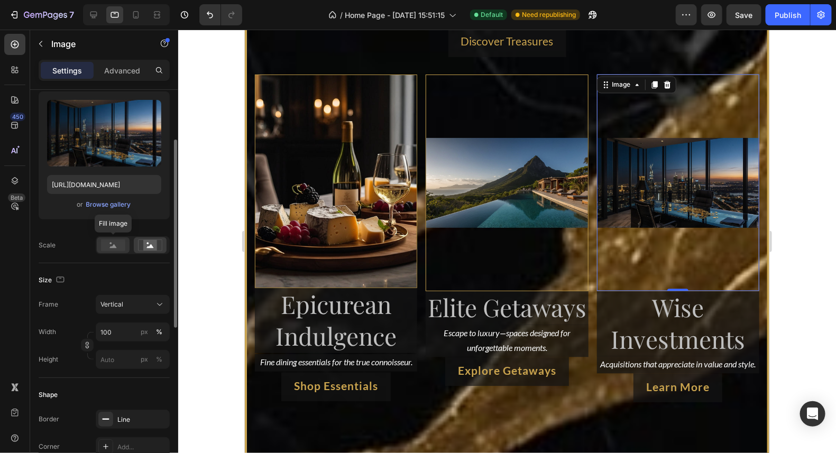
click at [118, 244] on rect at bounding box center [113, 246] width 24 height 12
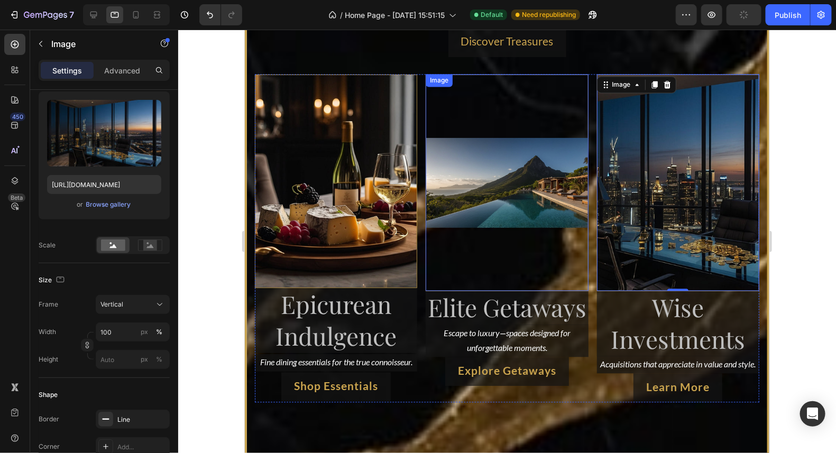
click at [526, 160] on img at bounding box center [506, 182] width 162 height 217
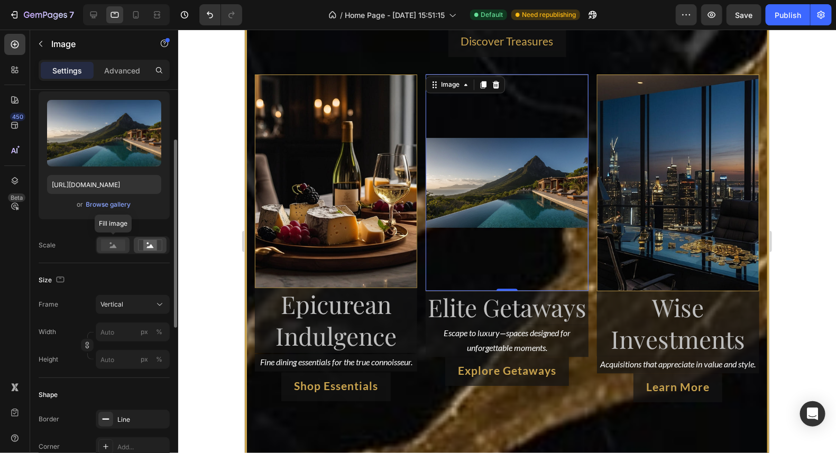
click at [122, 244] on rect at bounding box center [113, 246] width 24 height 12
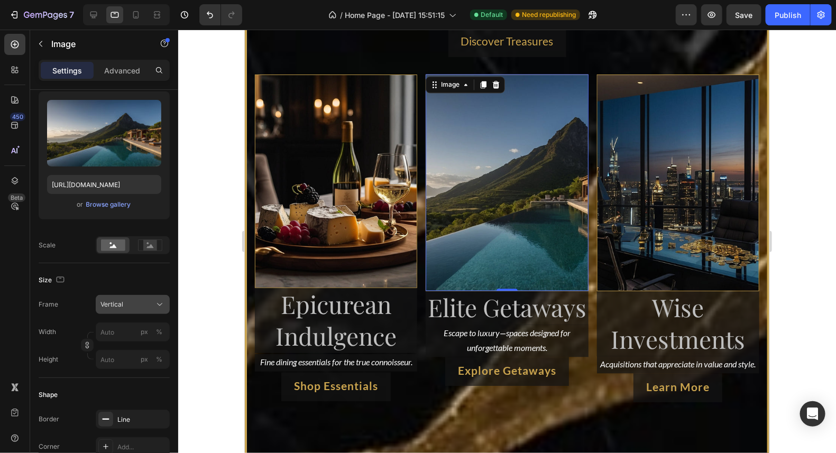
click at [132, 302] on div "Vertical" at bounding box center [126, 305] width 52 height 10
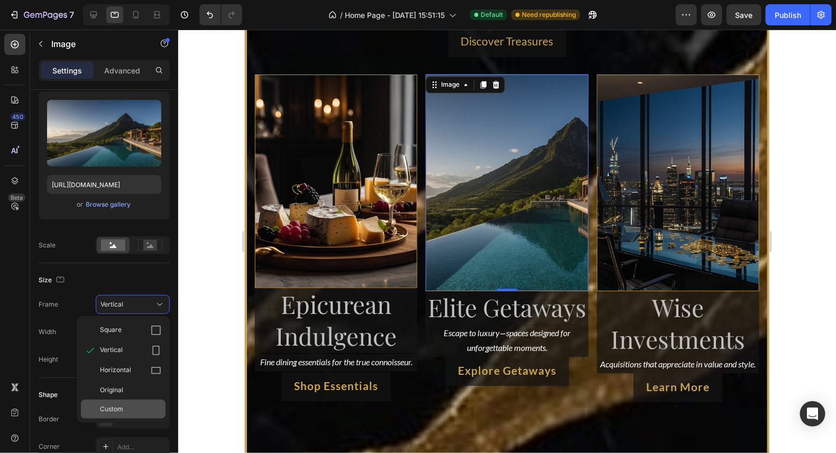
click at [127, 405] on div "Custom" at bounding box center [130, 410] width 61 height 10
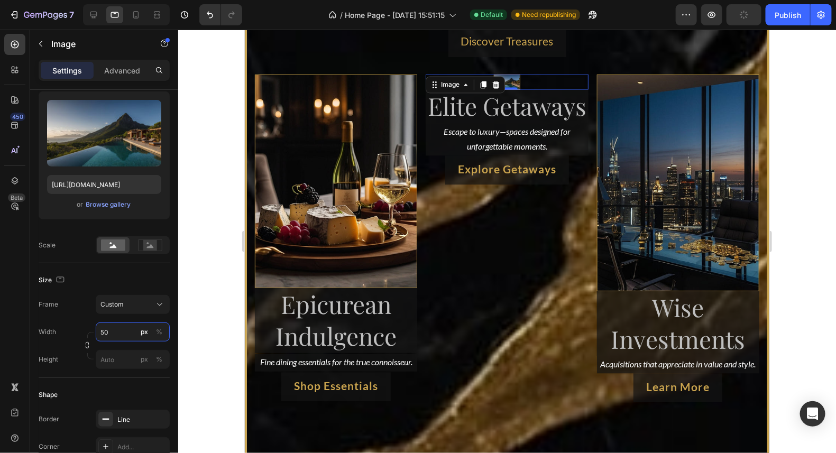
type input "5"
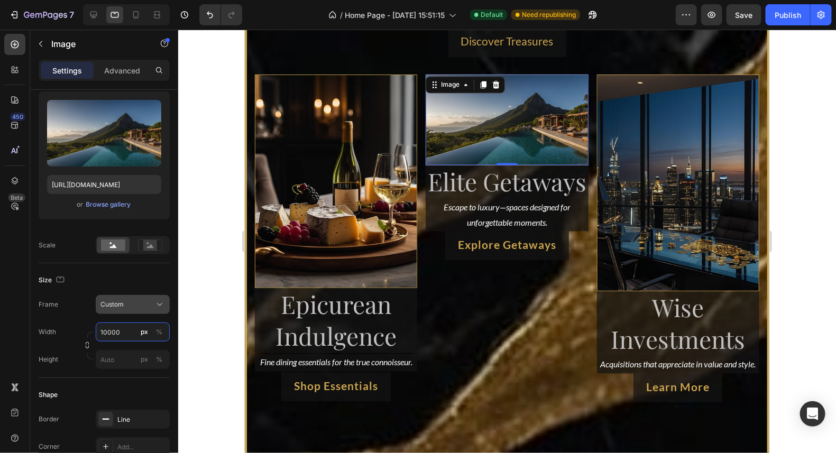
type input "10000"
click at [150, 303] on div "Custom" at bounding box center [126, 305] width 52 height 10
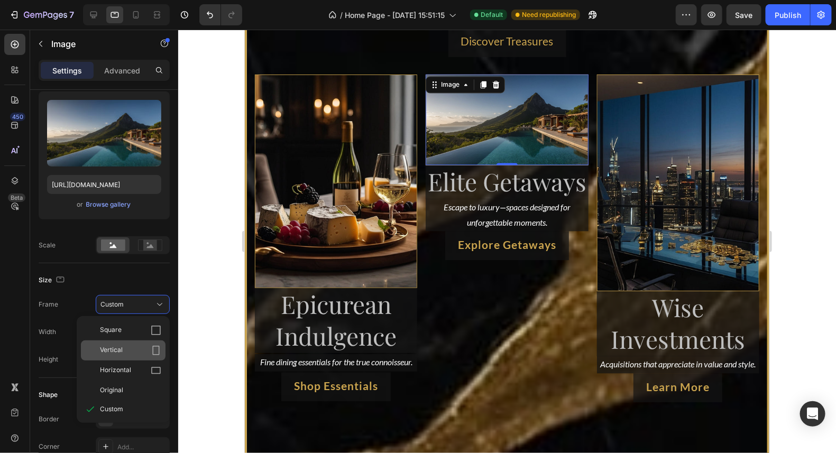
click at [140, 352] on div "Vertical" at bounding box center [130, 350] width 61 height 11
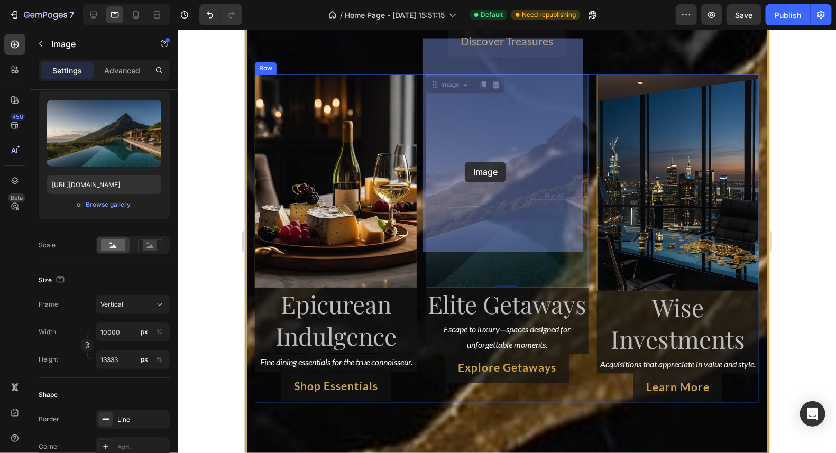
drag, startPoint x: 516, startPoint y: 159, endPoint x: 464, endPoint y: 161, distance: 51.9
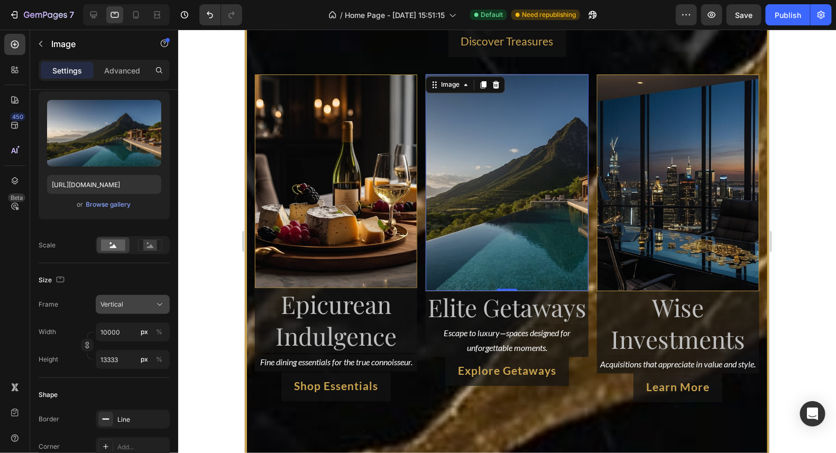
click at [145, 295] on button "Vertical" at bounding box center [133, 304] width 74 height 19
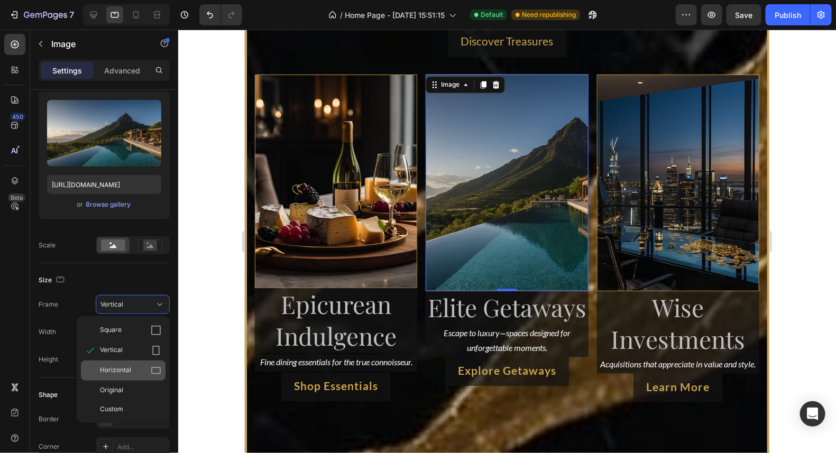
click at [123, 366] on span "Horizontal" at bounding box center [115, 370] width 31 height 11
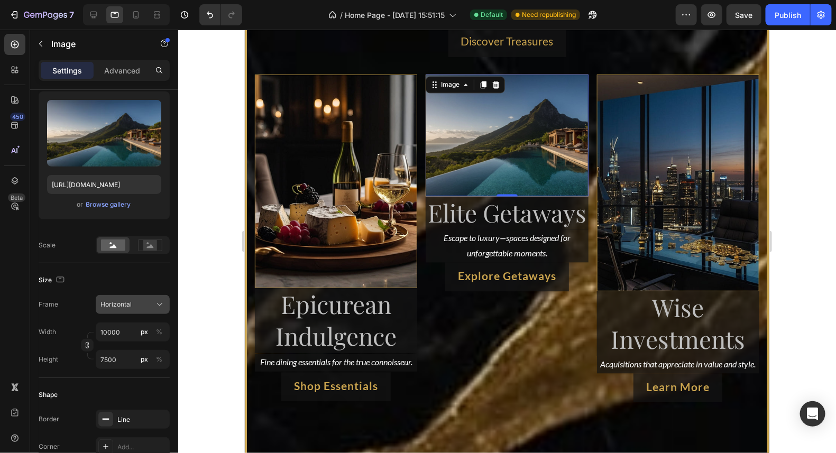
click at [138, 304] on div "Horizontal" at bounding box center [126, 305] width 52 height 10
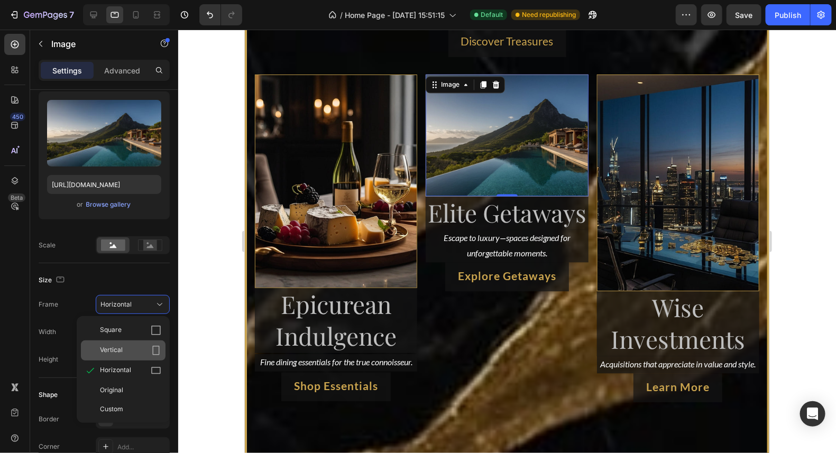
click at [134, 348] on div "Vertical" at bounding box center [130, 350] width 61 height 11
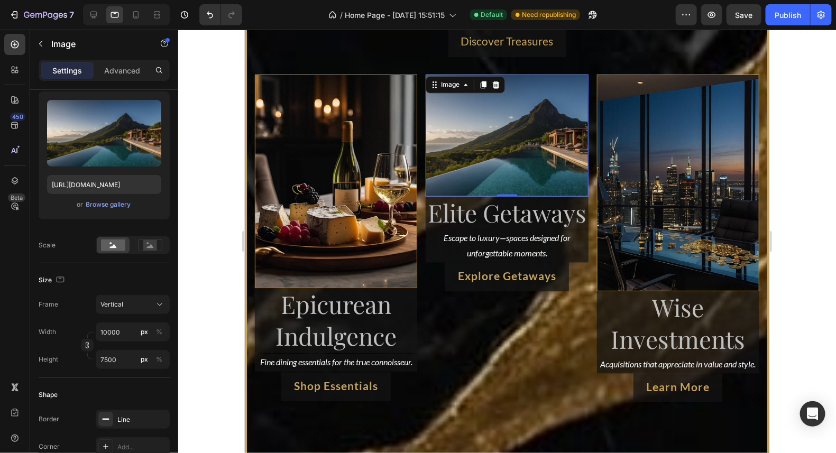
type input "13333"
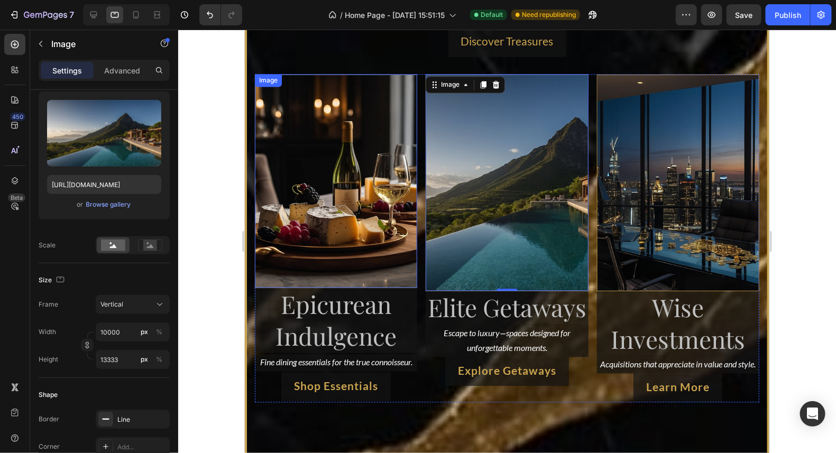
click at [366, 175] on img at bounding box center [335, 181] width 162 height 214
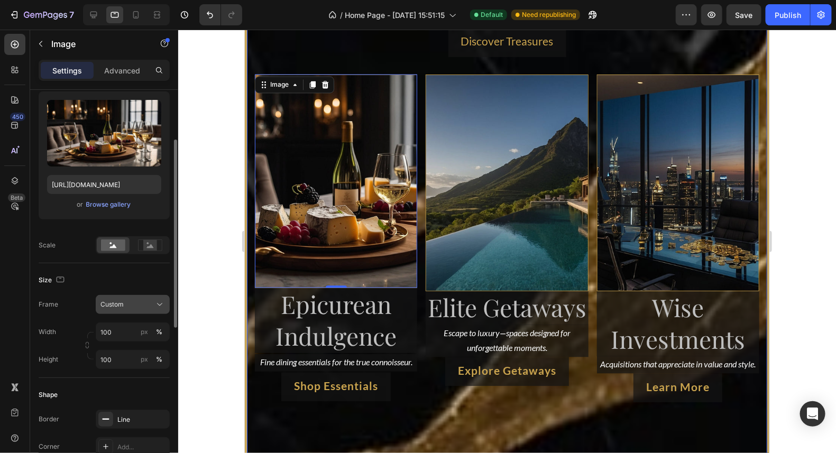
click at [140, 301] on div "Custom" at bounding box center [126, 305] width 52 height 10
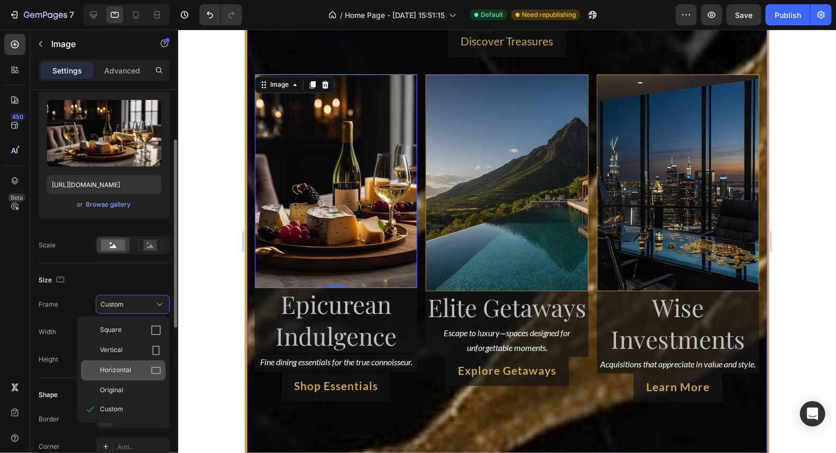
click at [136, 370] on div "Horizontal" at bounding box center [130, 370] width 61 height 11
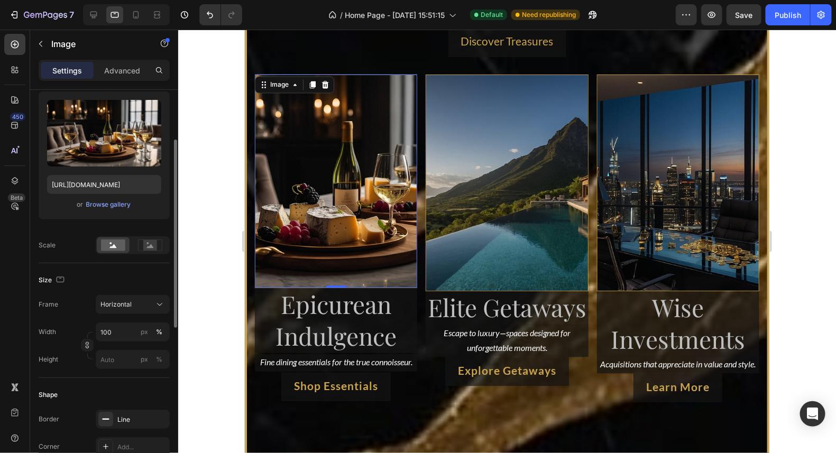
click at [352, 156] on img at bounding box center [335, 181] width 162 height 214
click at [144, 243] on rect at bounding box center [150, 245] width 14 height 11
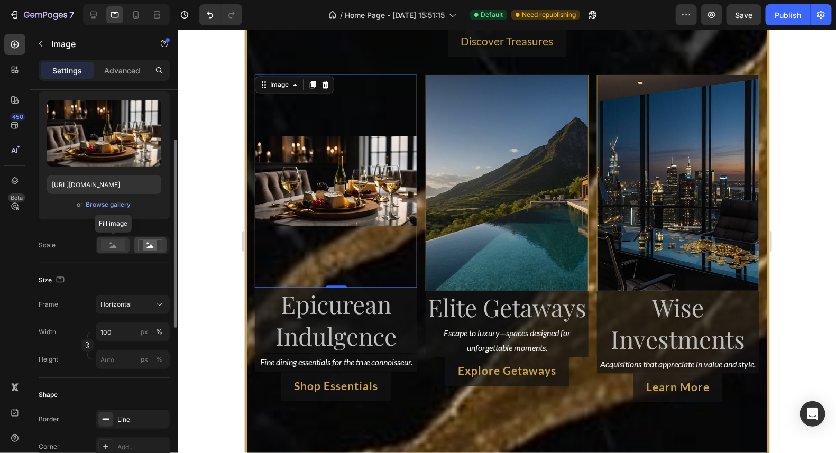
click at [115, 244] on rect at bounding box center [113, 246] width 24 height 12
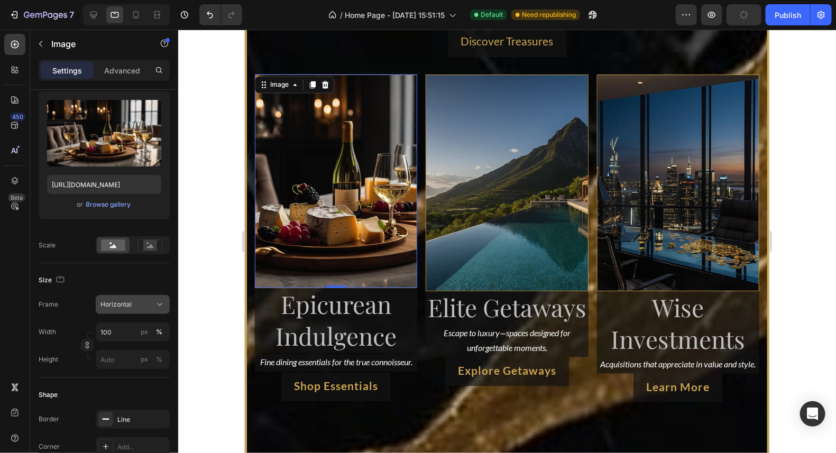
click at [135, 307] on div "Horizontal" at bounding box center [126, 305] width 52 height 10
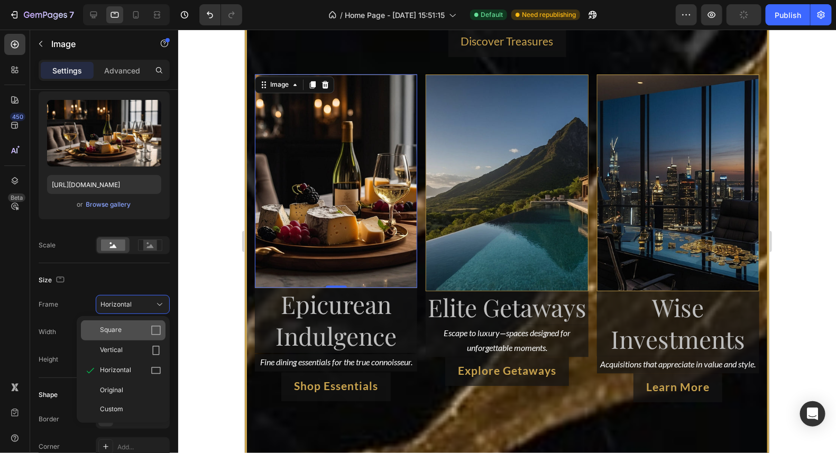
click at [129, 331] on div "Square" at bounding box center [130, 330] width 61 height 11
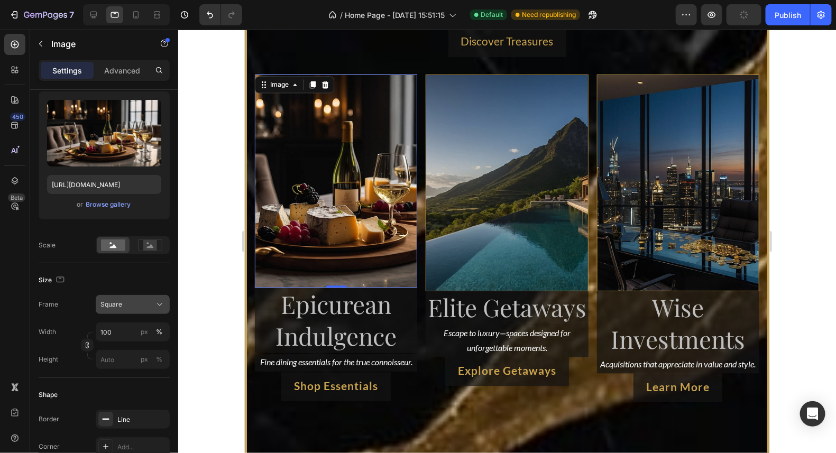
click at [139, 306] on div "Square" at bounding box center [126, 305] width 52 height 10
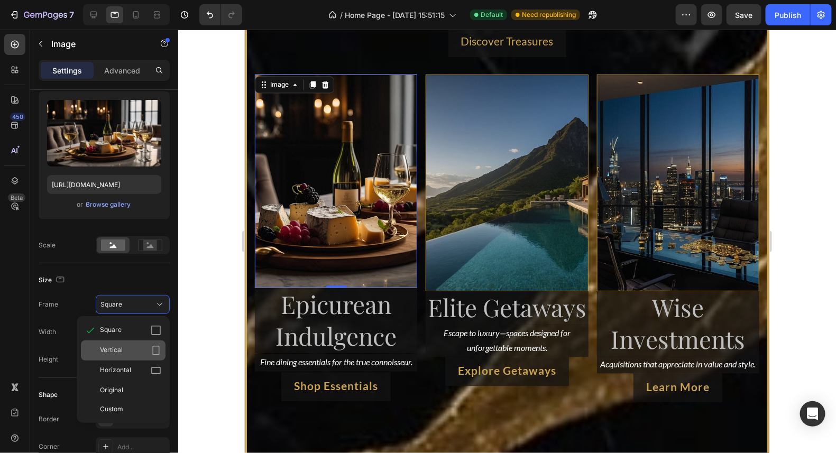
click at [130, 354] on div "Vertical" at bounding box center [130, 350] width 61 height 11
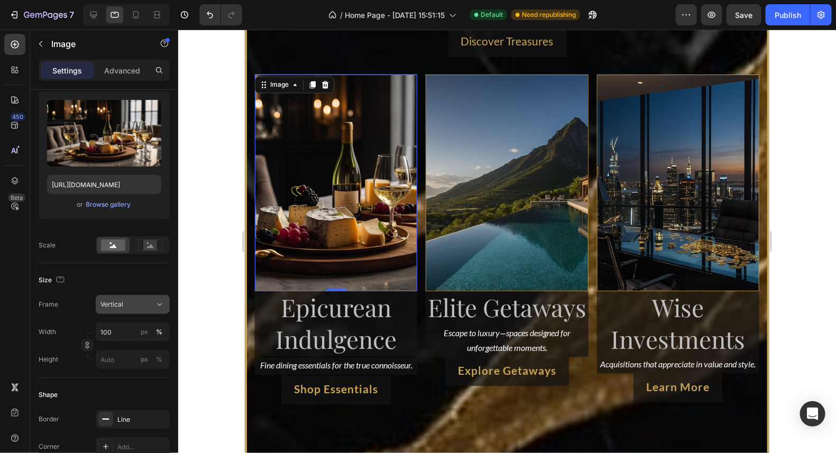
click at [135, 307] on div "Vertical" at bounding box center [126, 305] width 52 height 10
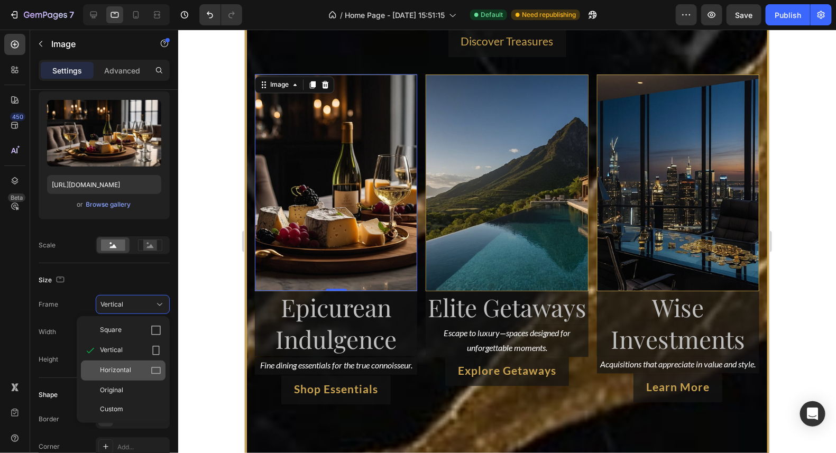
click at [114, 370] on span "Horizontal" at bounding box center [115, 370] width 31 height 11
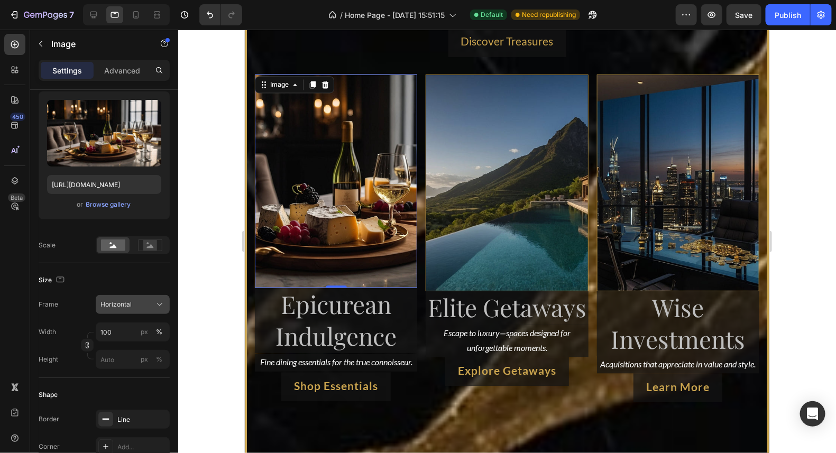
click at [140, 300] on div "Horizontal" at bounding box center [126, 305] width 52 height 10
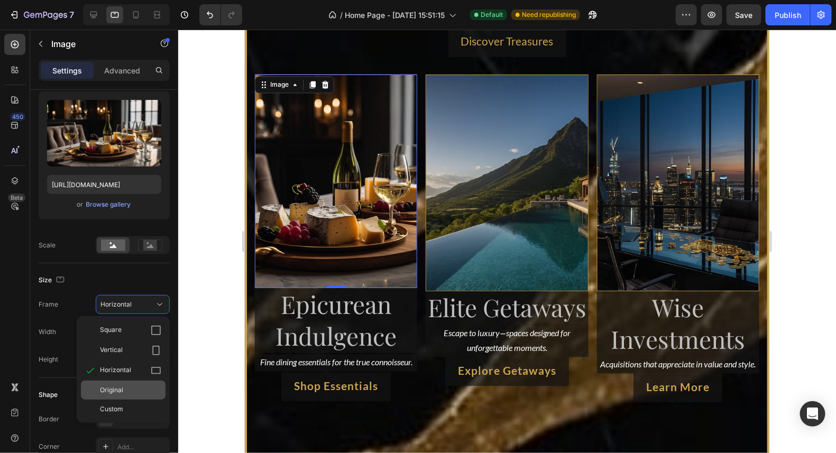
click at [122, 387] on span "Original" at bounding box center [111, 391] width 23 height 10
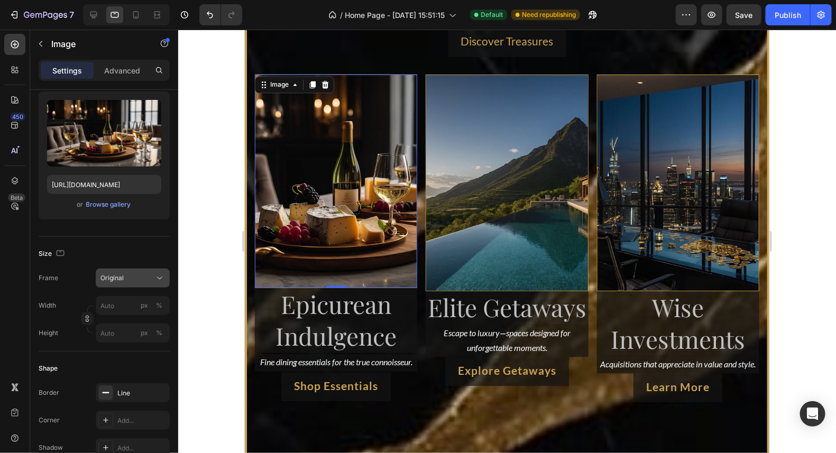
click at [152, 273] on div "Original" at bounding box center [126, 278] width 52 height 10
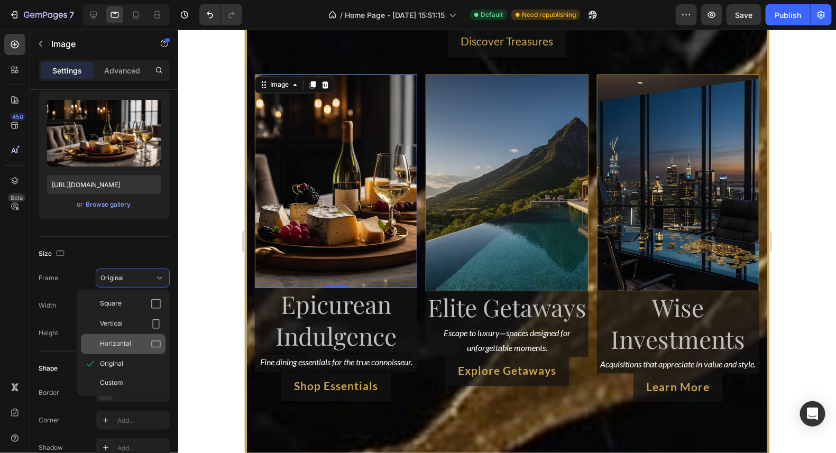
click at [127, 339] on span "Horizontal" at bounding box center [115, 344] width 31 height 11
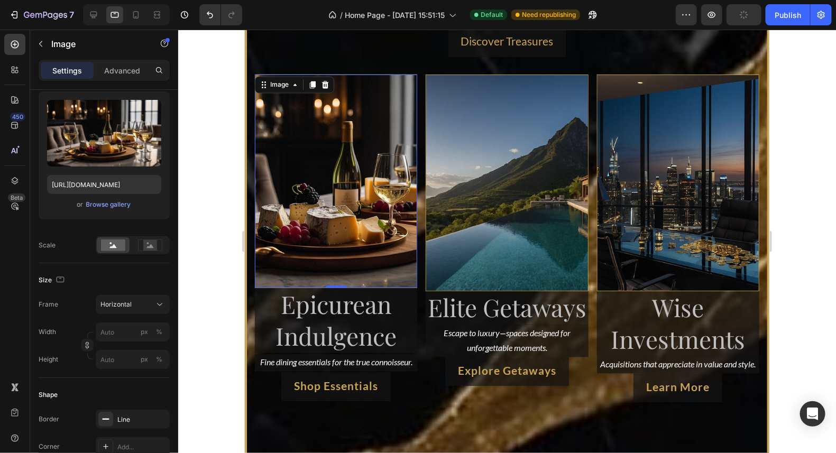
click at [345, 216] on img at bounding box center [335, 181] width 162 height 214
click at [352, 175] on img at bounding box center [335, 181] width 162 height 214
click at [521, 168] on img at bounding box center [506, 182] width 162 height 217
click at [347, 170] on img at bounding box center [335, 181] width 162 height 214
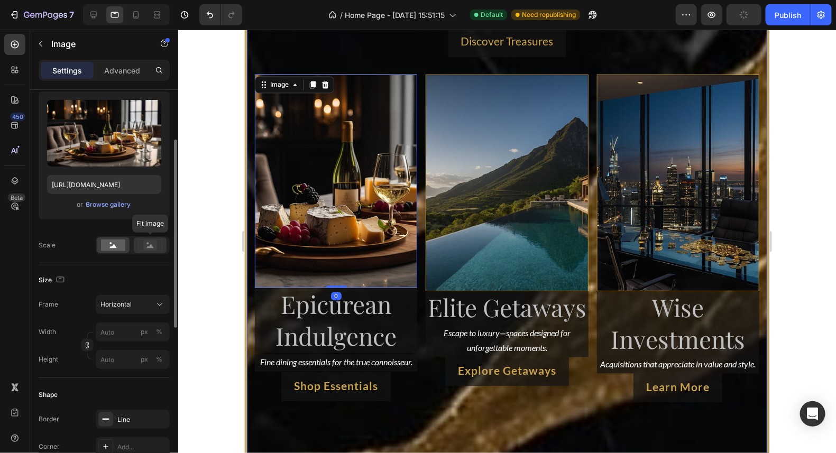
click at [145, 246] on rect at bounding box center [150, 245] width 14 height 11
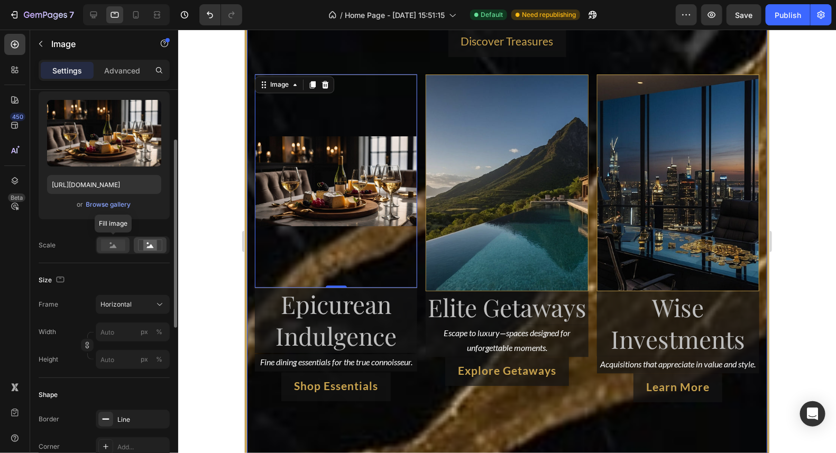
click at [109, 245] on rect at bounding box center [113, 246] width 24 height 12
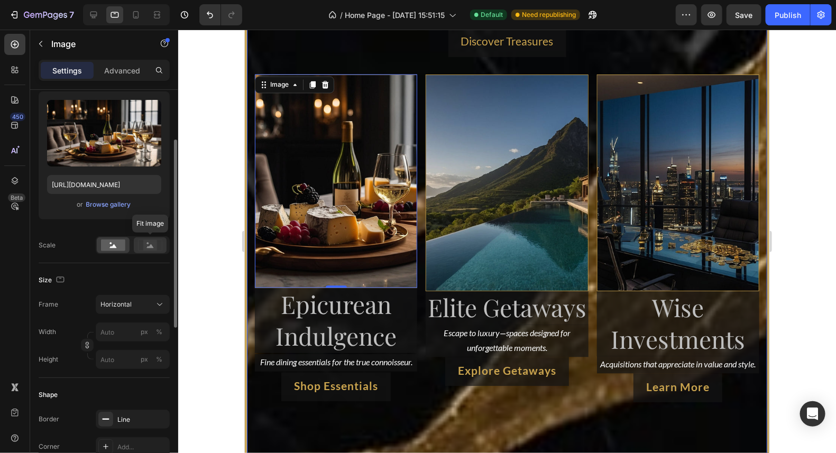
click at [159, 244] on icon at bounding box center [150, 246] width 24 height 12
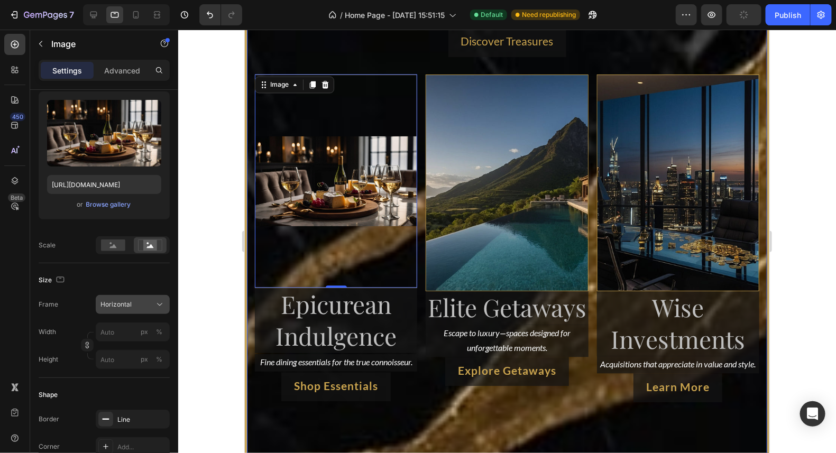
click at [145, 307] on div "Horizontal" at bounding box center [126, 305] width 52 height 10
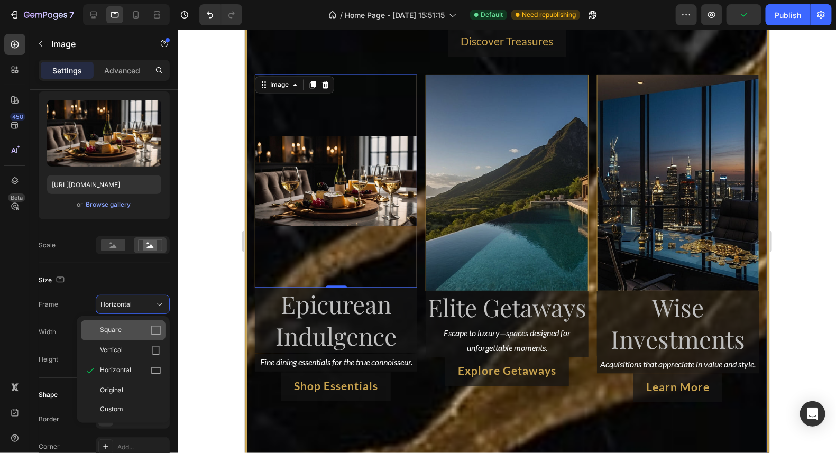
click at [118, 331] on span "Square" at bounding box center [111, 330] width 22 height 11
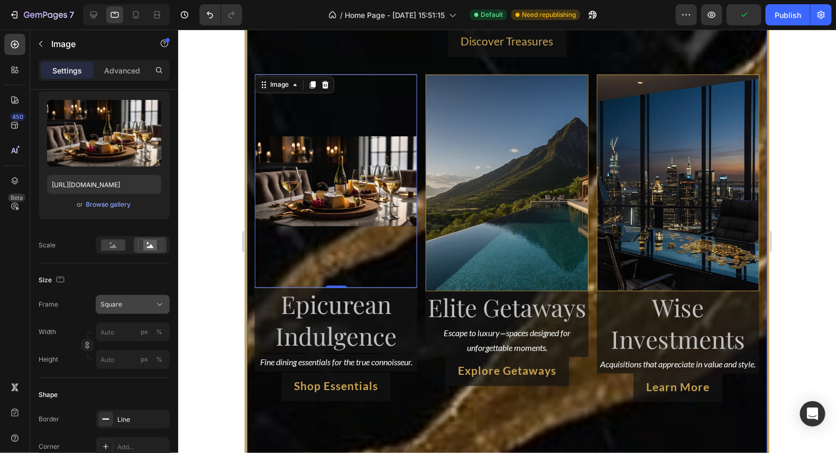
click at [153, 299] on div "Square" at bounding box center [132, 304] width 65 height 11
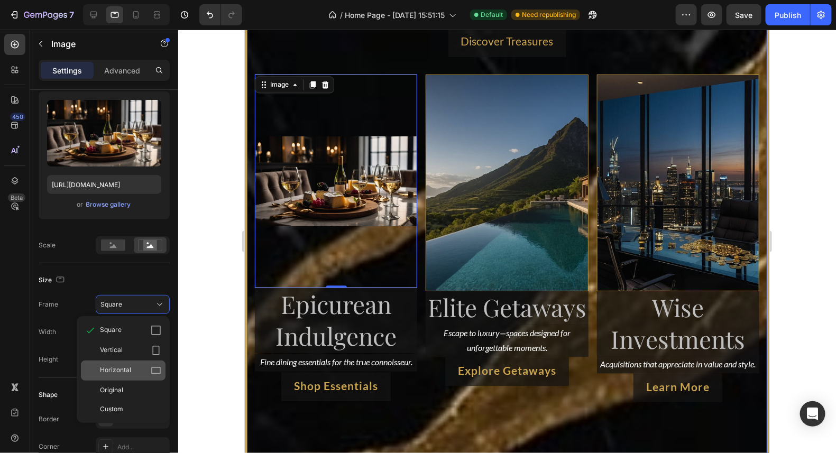
click at [133, 370] on div "Horizontal" at bounding box center [130, 370] width 61 height 11
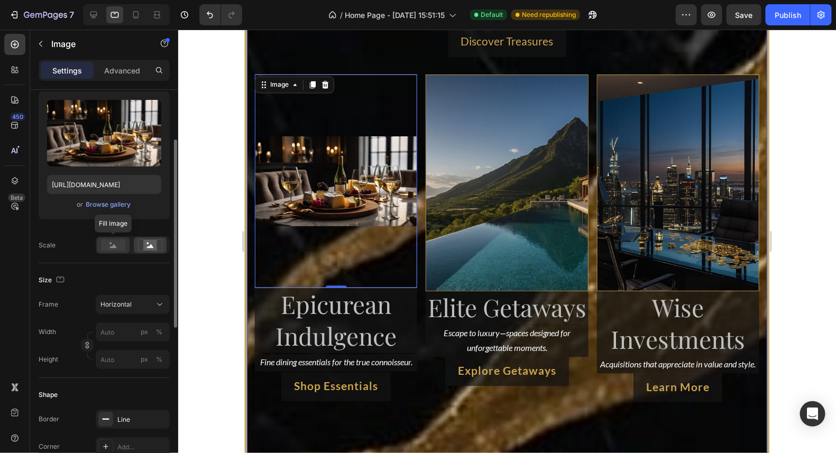
click at [108, 246] on rect at bounding box center [113, 246] width 24 height 12
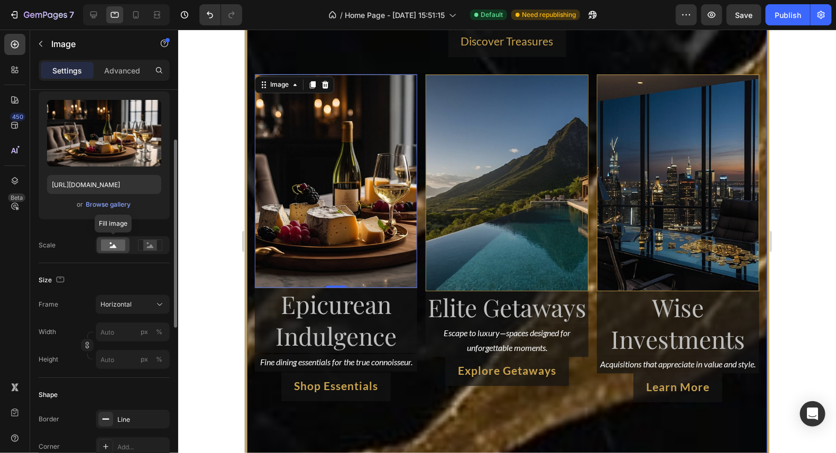
click at [108, 246] on rect at bounding box center [113, 246] width 24 height 12
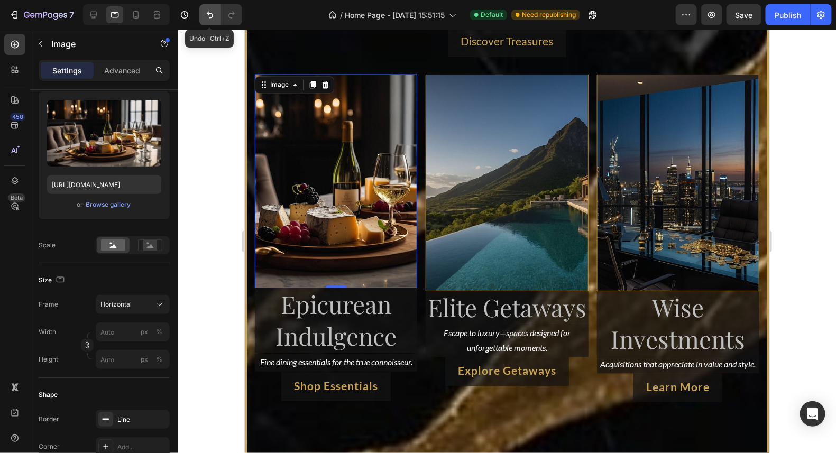
click at [209, 13] on icon "Undo/Redo" at bounding box center [210, 15] width 11 height 11
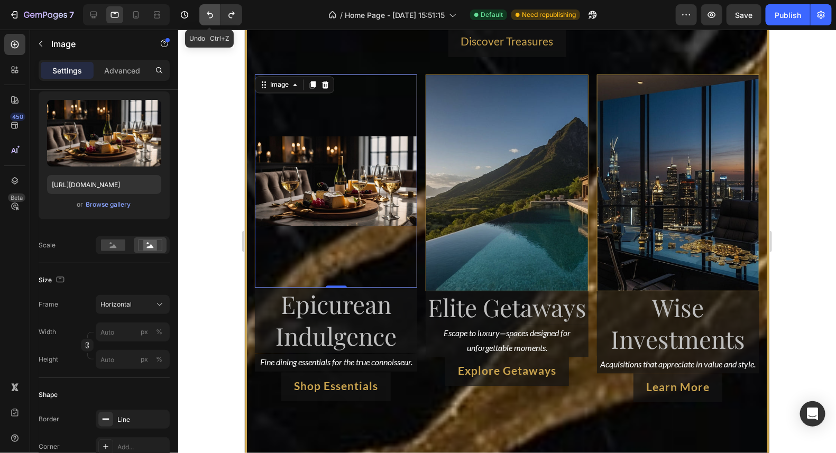
click at [209, 13] on icon "Undo/Redo" at bounding box center [210, 15] width 11 height 11
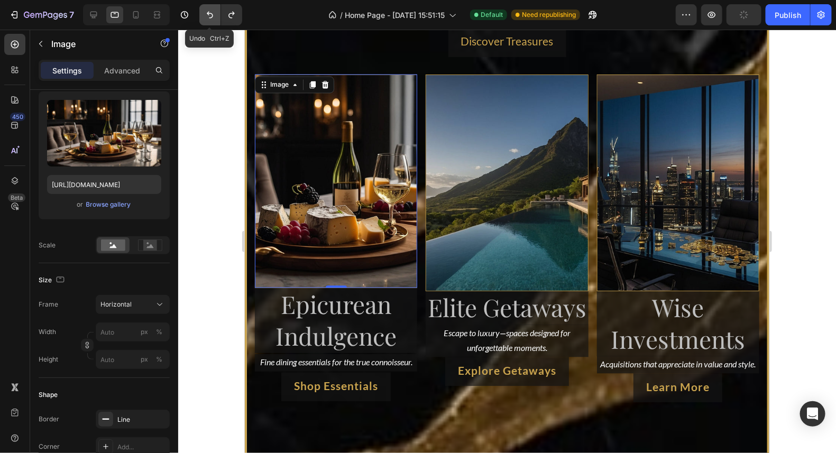
click at [209, 13] on icon "Undo/Redo" at bounding box center [210, 15] width 11 height 11
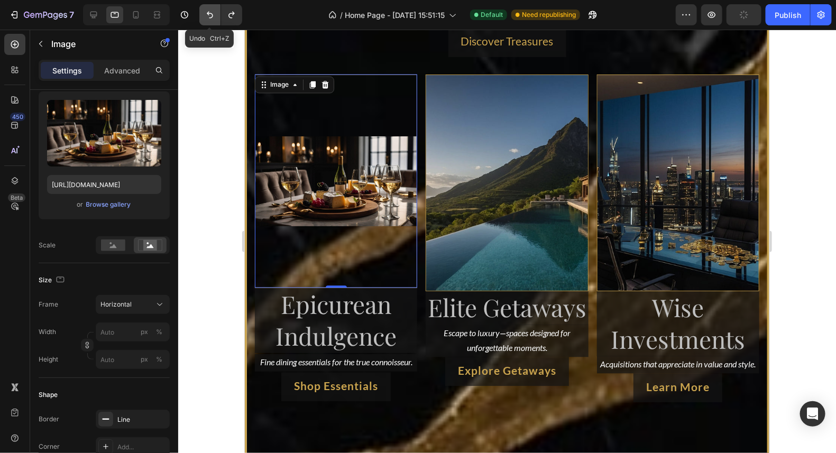
click at [209, 13] on icon "Undo/Redo" at bounding box center [210, 15] width 11 height 11
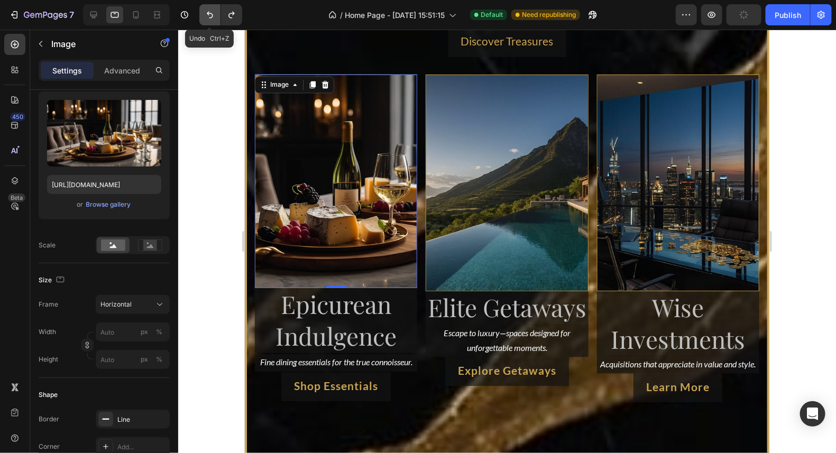
click at [209, 13] on icon "Undo/Redo" at bounding box center [210, 15] width 11 height 11
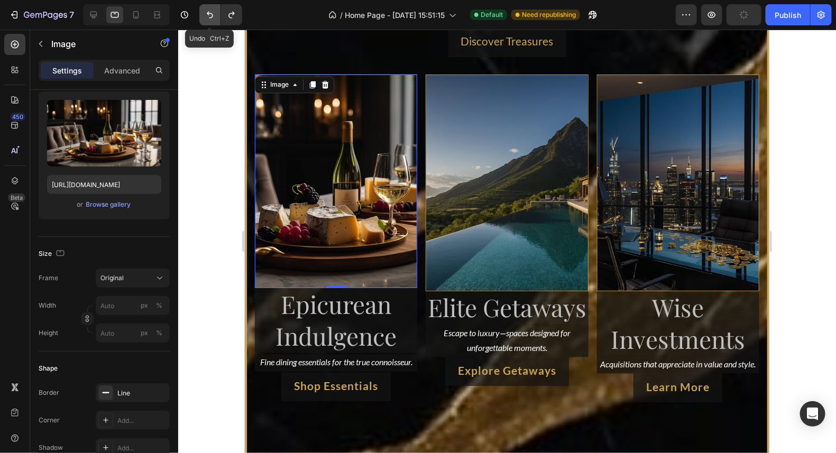
click at [209, 13] on icon "Undo/Redo" at bounding box center [210, 15] width 11 height 11
type input "100"
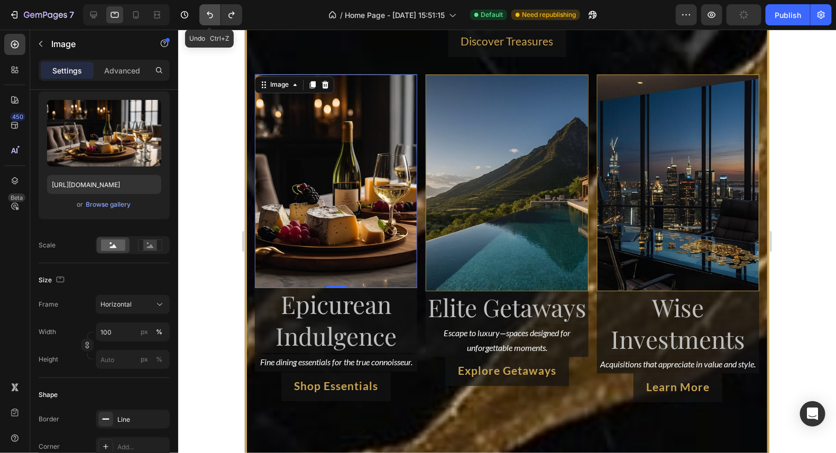
click at [209, 13] on icon "Undo/Redo" at bounding box center [210, 15] width 11 height 11
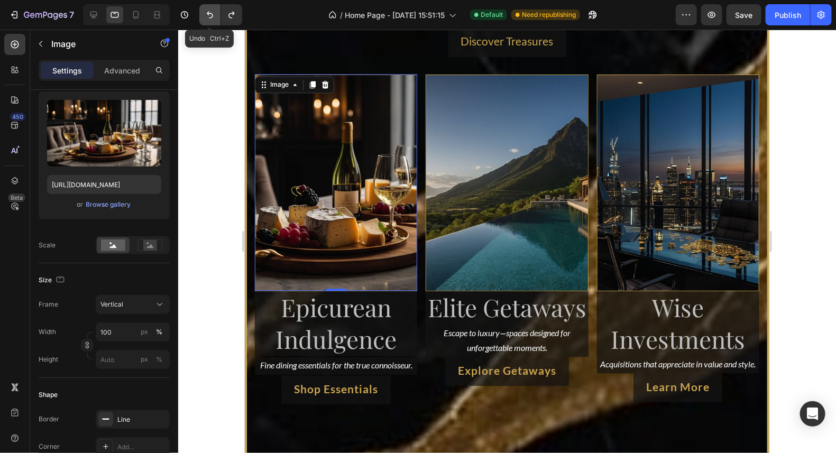
click at [209, 13] on icon "Undo/Redo" at bounding box center [210, 15] width 11 height 11
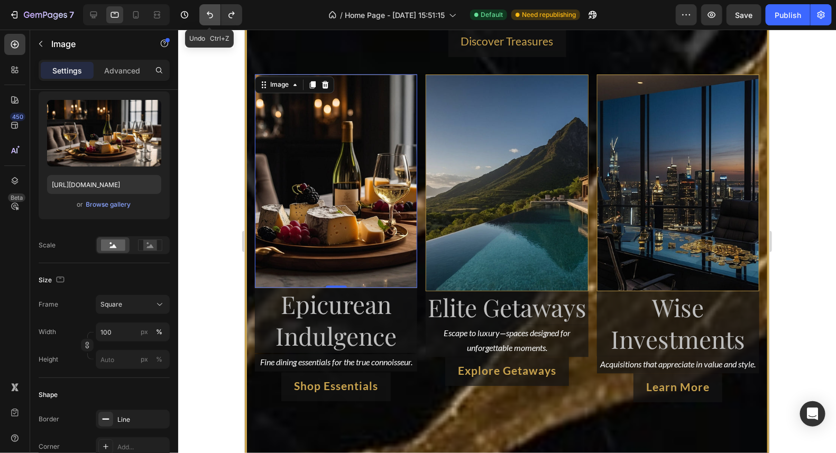
click at [209, 13] on icon "Undo/Redo" at bounding box center [210, 15] width 11 height 11
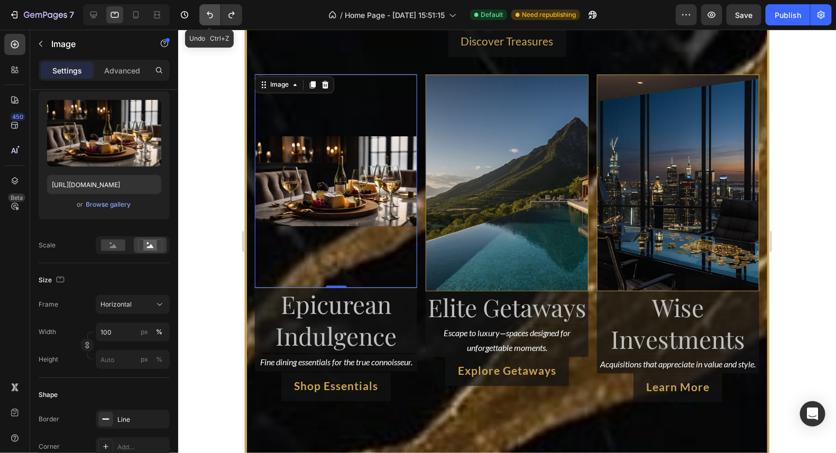
click at [209, 13] on icon "Undo/Redo" at bounding box center [210, 15] width 11 height 11
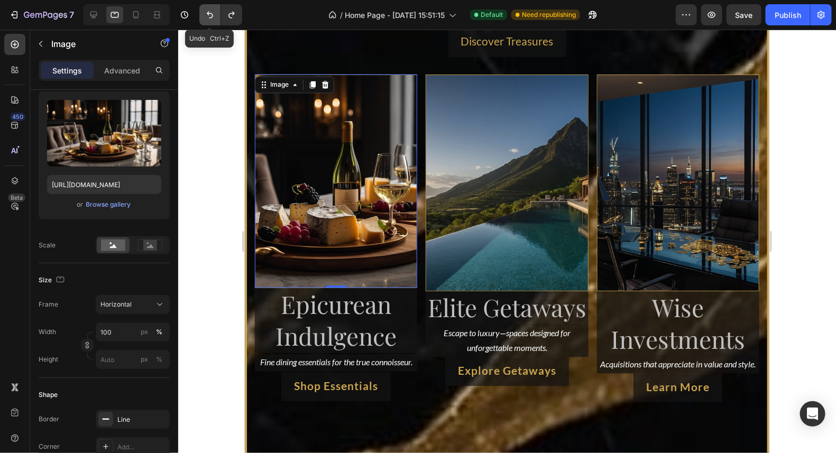
click at [209, 13] on icon "Undo/Redo" at bounding box center [210, 15] width 11 height 11
type input "100"
click at [209, 13] on icon "Undo/Redo" at bounding box center [210, 15] width 11 height 11
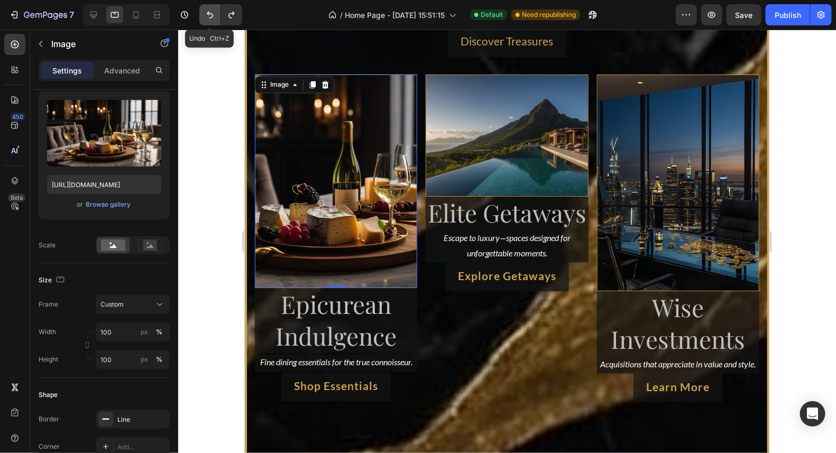
click at [209, 13] on icon "Undo/Redo" at bounding box center [210, 15] width 11 height 11
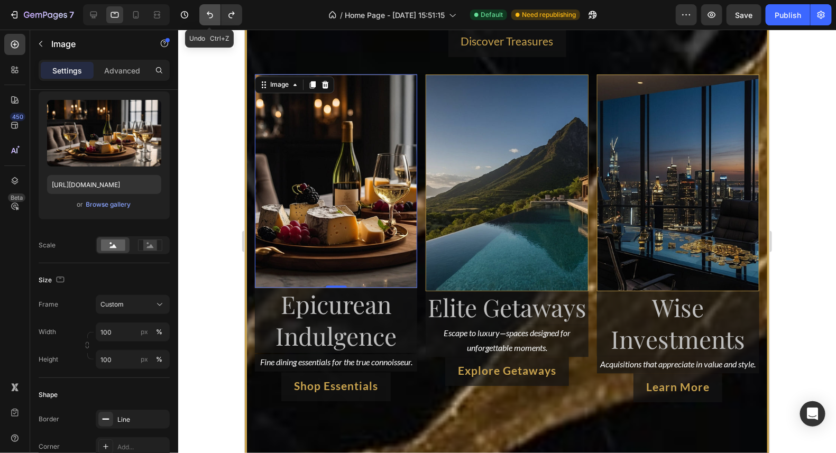
click at [209, 13] on icon "Undo/Redo" at bounding box center [210, 15] width 11 height 11
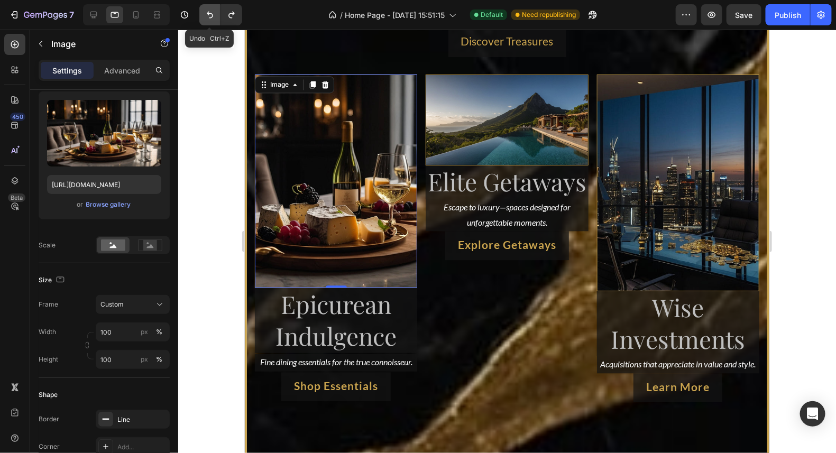
click at [209, 13] on icon "Undo/Redo" at bounding box center [210, 15] width 11 height 11
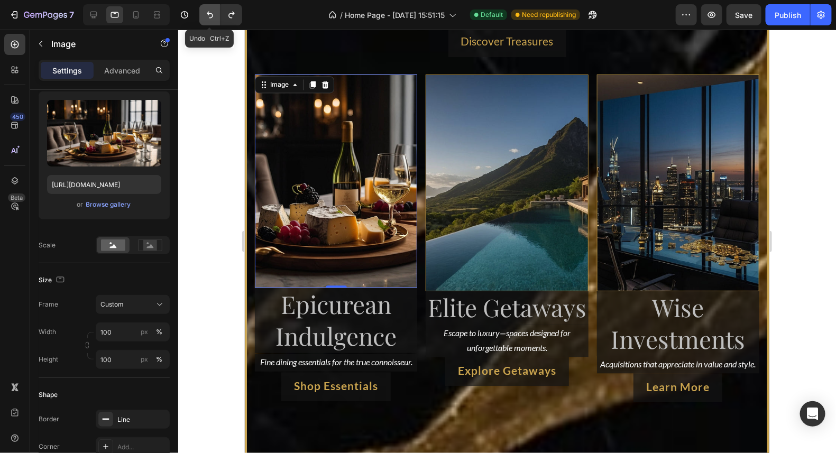
click at [209, 13] on icon "Undo/Redo" at bounding box center [210, 15] width 11 height 11
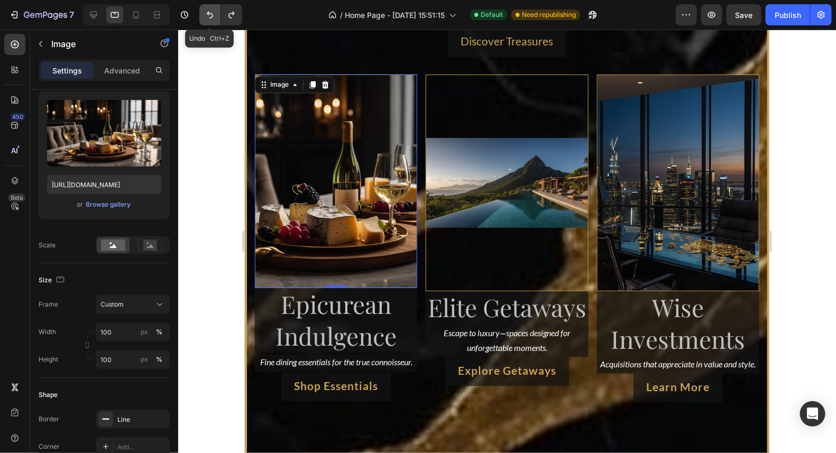
click at [209, 13] on icon "Undo/Redo" at bounding box center [210, 15] width 11 height 11
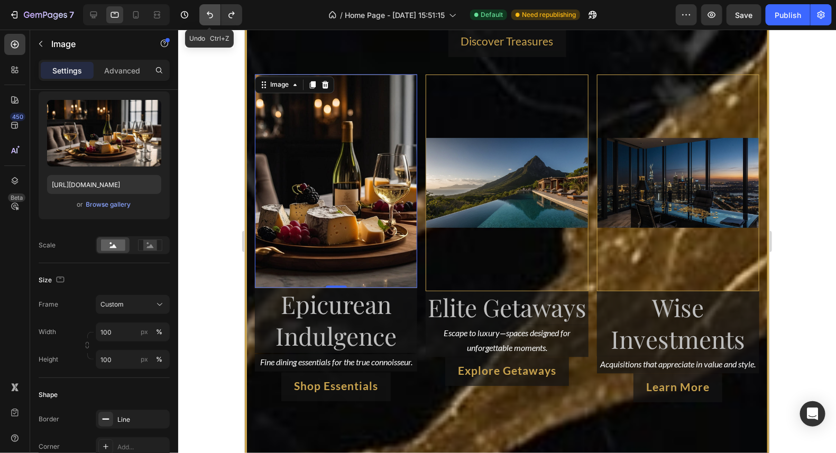
click at [209, 13] on icon "Undo/Redo" at bounding box center [210, 15] width 11 height 11
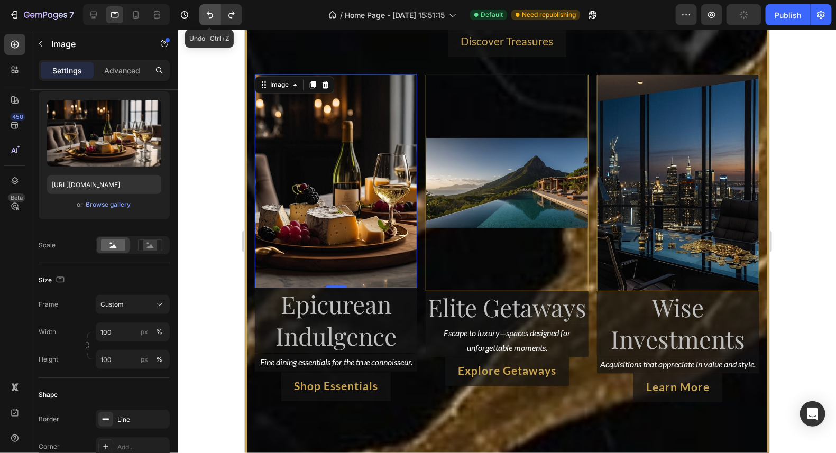
click at [209, 13] on icon "Undo/Redo" at bounding box center [210, 15] width 11 height 11
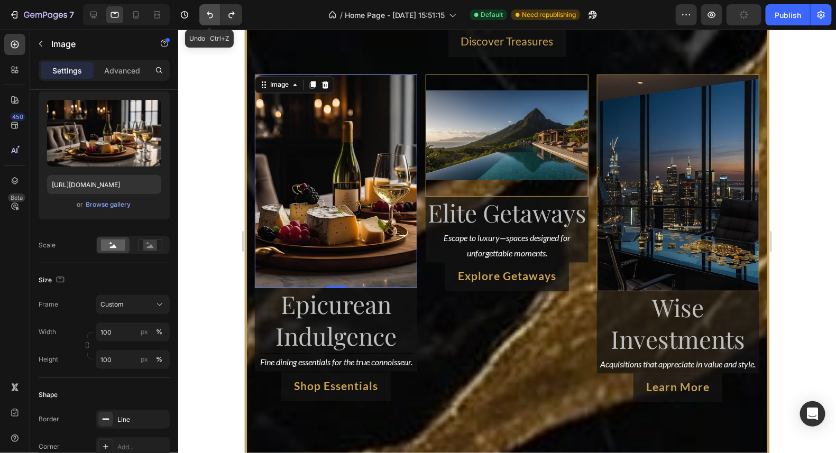
click at [209, 13] on icon "Undo/Redo" at bounding box center [210, 15] width 11 height 11
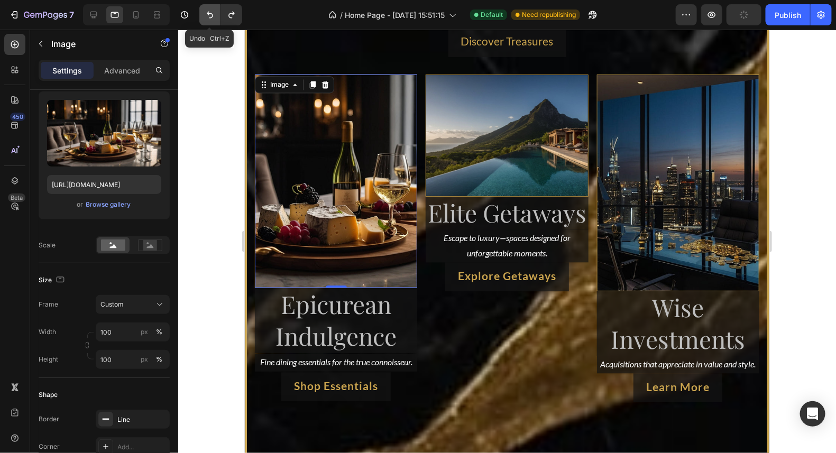
click at [209, 13] on icon "Undo/Redo" at bounding box center [210, 15] width 11 height 11
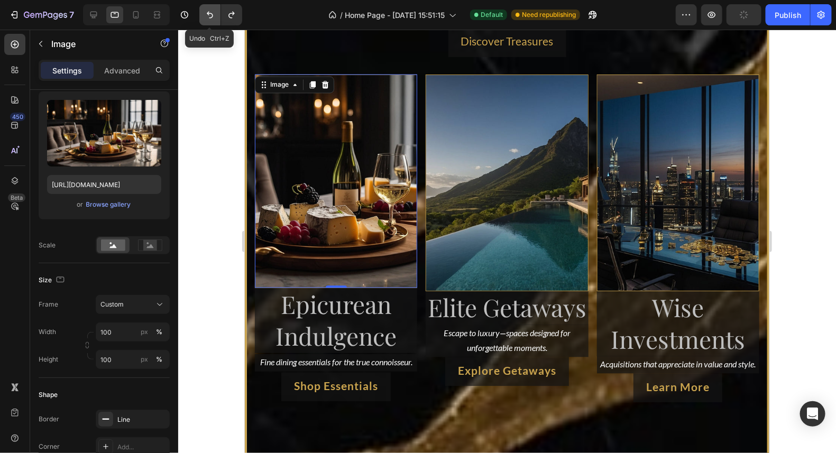
click at [209, 13] on icon "Undo/Redo" at bounding box center [210, 15] width 11 height 11
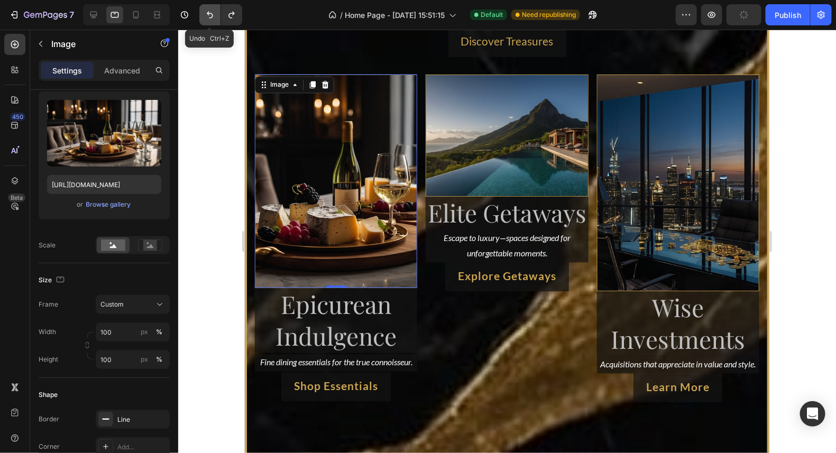
click at [209, 13] on icon "Undo/Redo" at bounding box center [210, 15] width 11 height 11
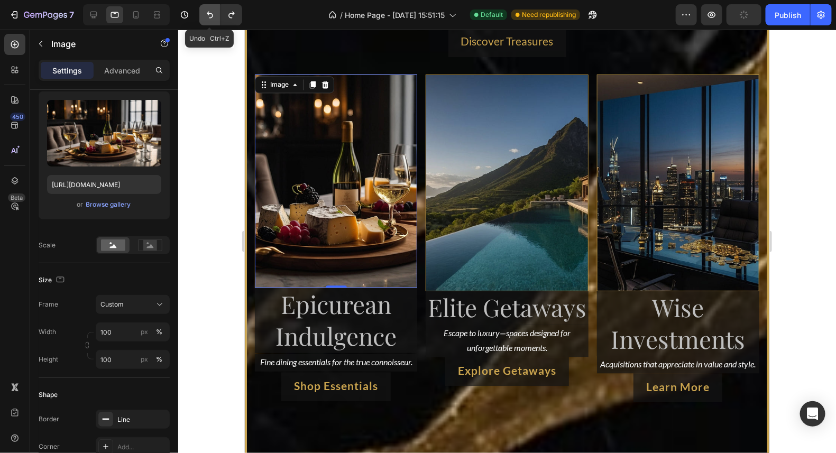
click at [209, 13] on icon "Undo/Redo" at bounding box center [210, 15] width 11 height 11
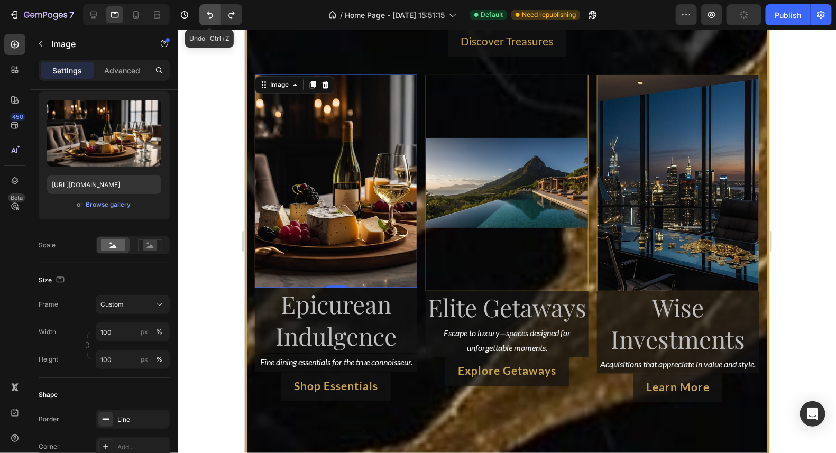
click at [209, 13] on icon "Undo/Redo" at bounding box center [210, 15] width 11 height 11
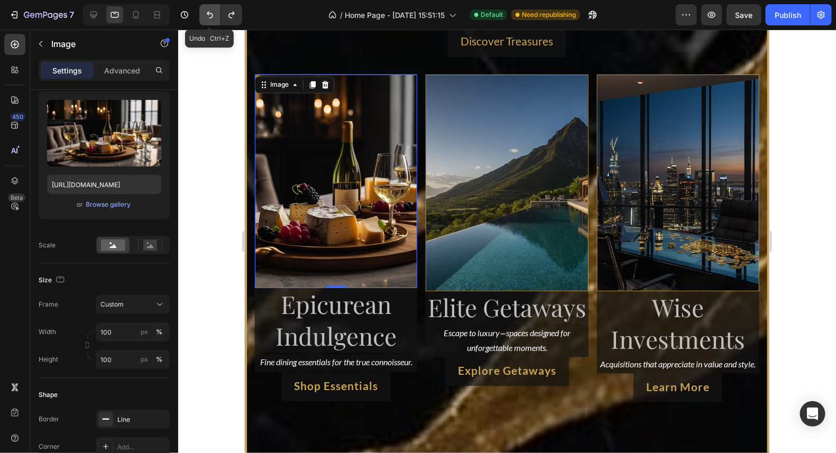
click at [209, 13] on icon "Undo/Redo" at bounding box center [210, 15] width 11 height 11
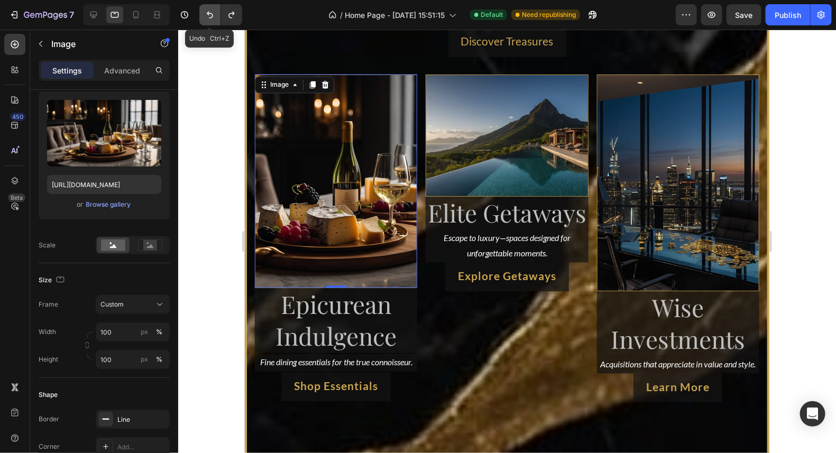
click at [209, 13] on icon "Undo/Redo" at bounding box center [210, 15] width 11 height 11
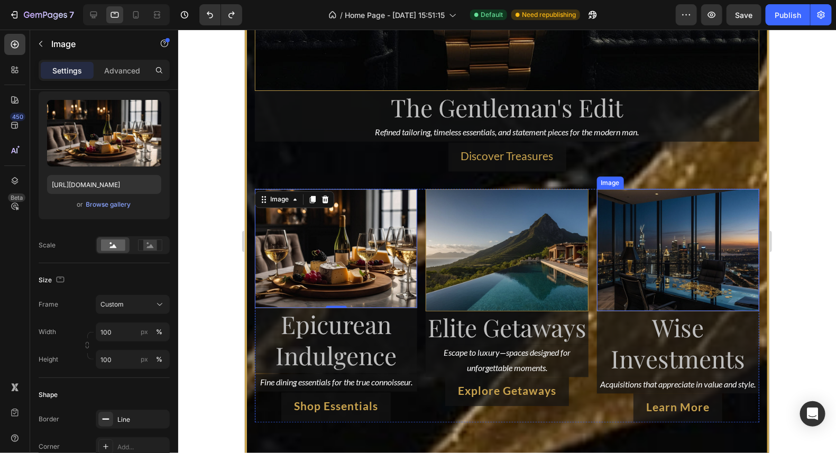
scroll to position [4254, 0]
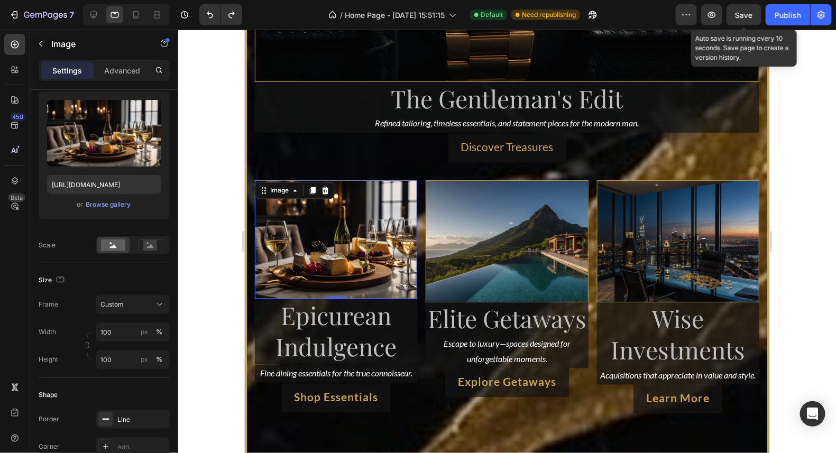
click at [746, 13] on span "Save" at bounding box center [744, 15] width 17 height 9
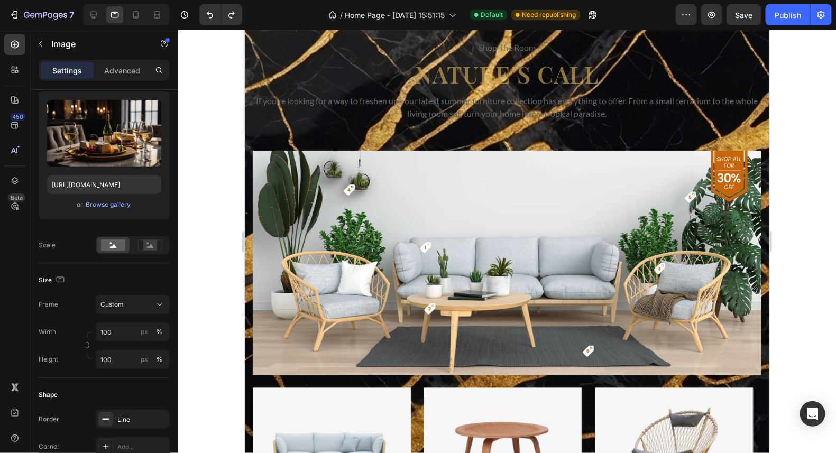
scroll to position [5983, 0]
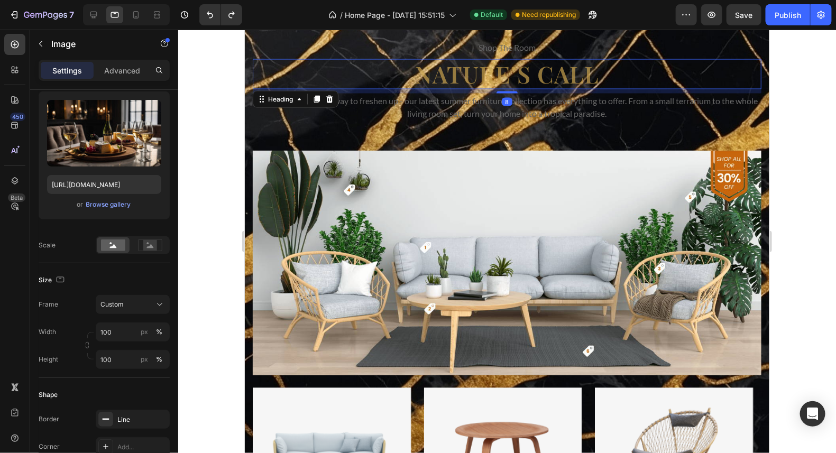
click at [549, 72] on p "Nature’s Call" at bounding box center [506, 74] width 507 height 28
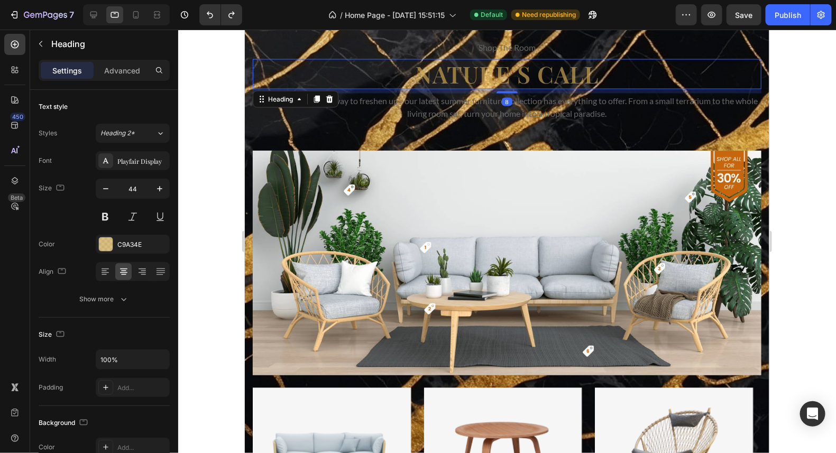
click at [590, 73] on p "Nature’s Call" at bounding box center [506, 74] width 507 height 28
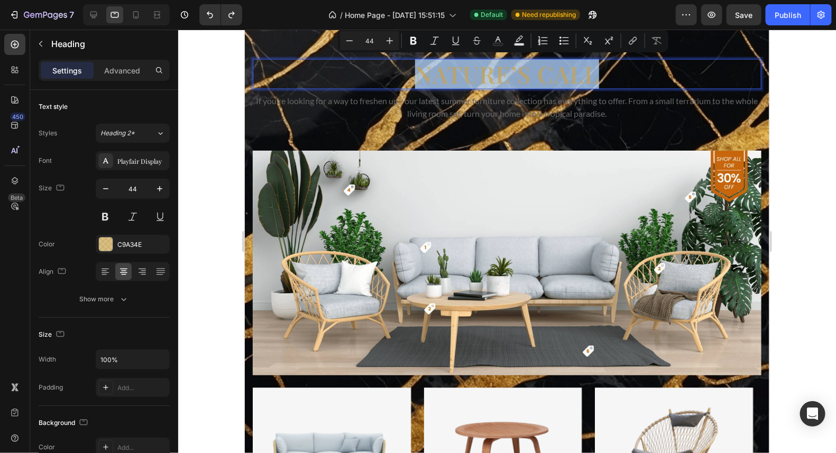
drag, startPoint x: 590, startPoint y: 74, endPoint x: 416, endPoint y: 82, distance: 174.7
click at [416, 82] on p "Nature’s Call" at bounding box center [506, 74] width 507 height 28
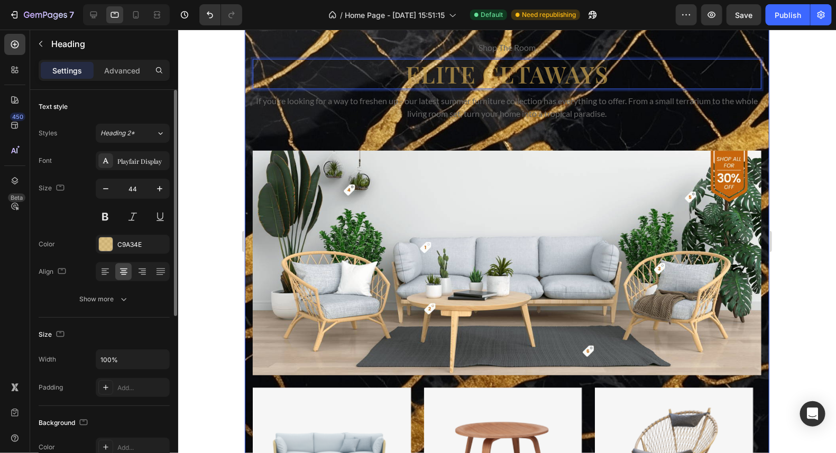
scroll to position [105, 0]
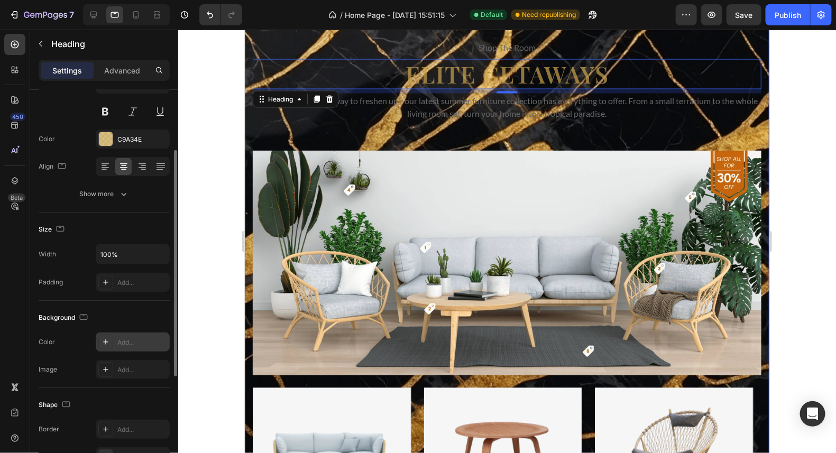
click at [106, 343] on icon at bounding box center [106, 342] width 8 height 8
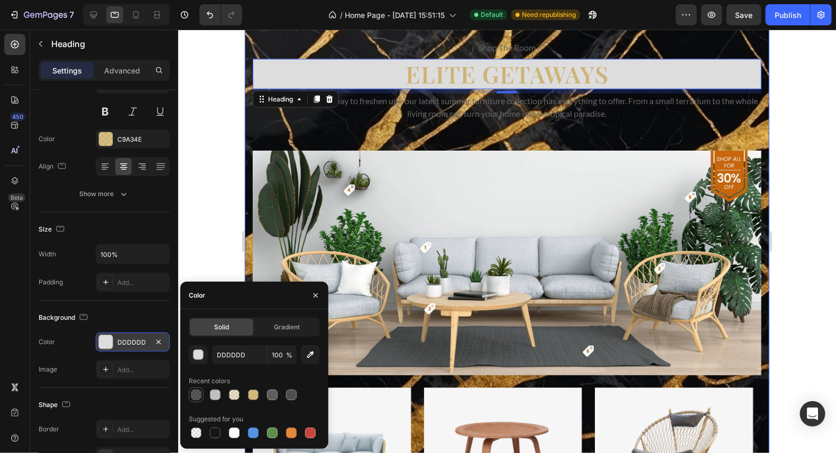
click at [198, 394] on div at bounding box center [196, 395] width 11 height 11
type input "151515"
type input "70"
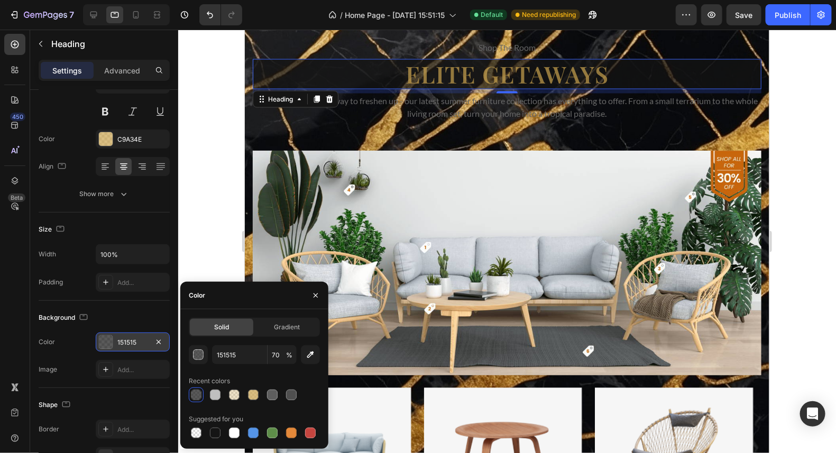
click at [787, 97] on div at bounding box center [507, 242] width 658 height 424
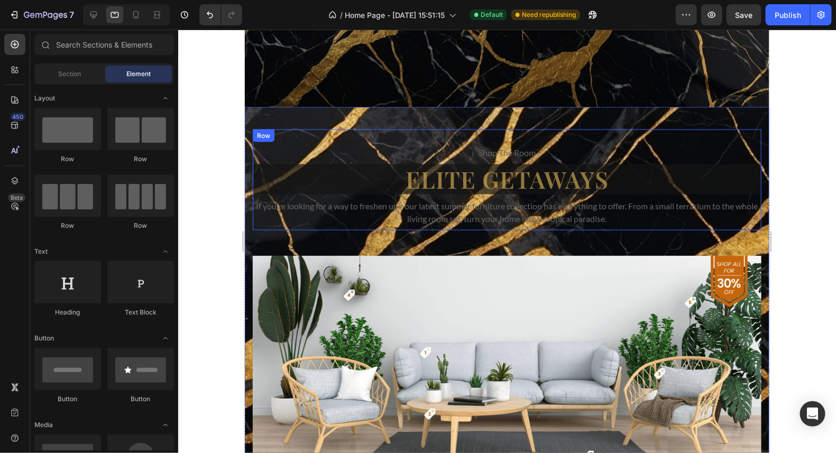
scroll to position [5878, 0]
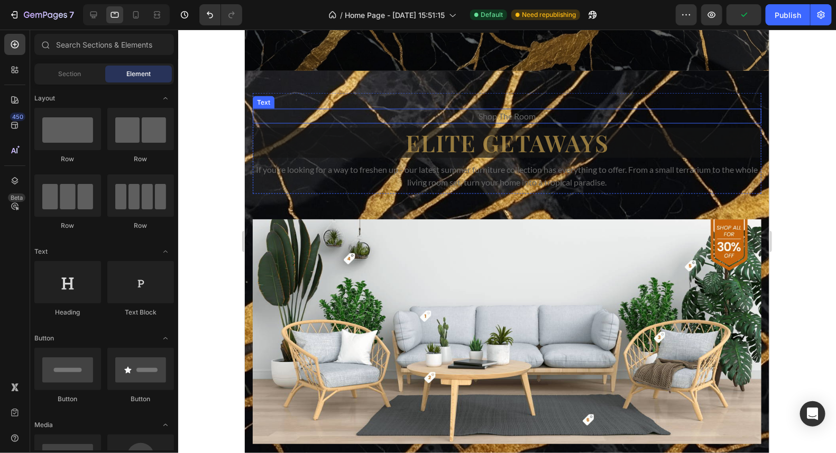
click at [530, 122] on p "shop the room" at bounding box center [506, 115] width 507 height 13
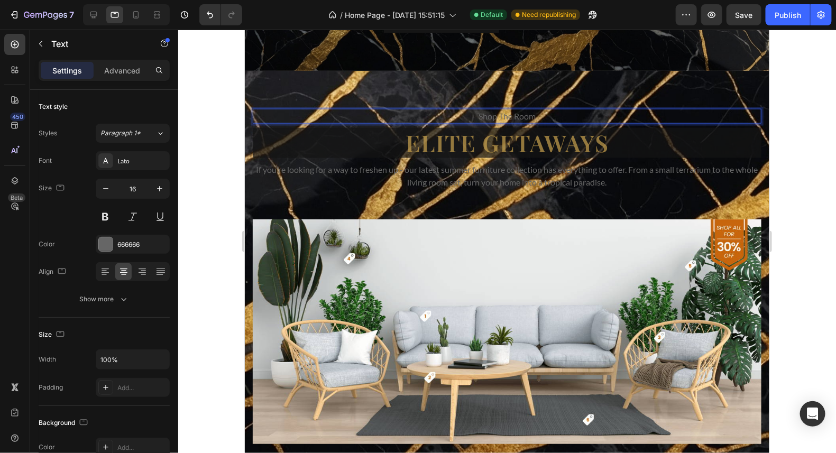
click at [532, 122] on p "shop the room" at bounding box center [506, 115] width 507 height 13
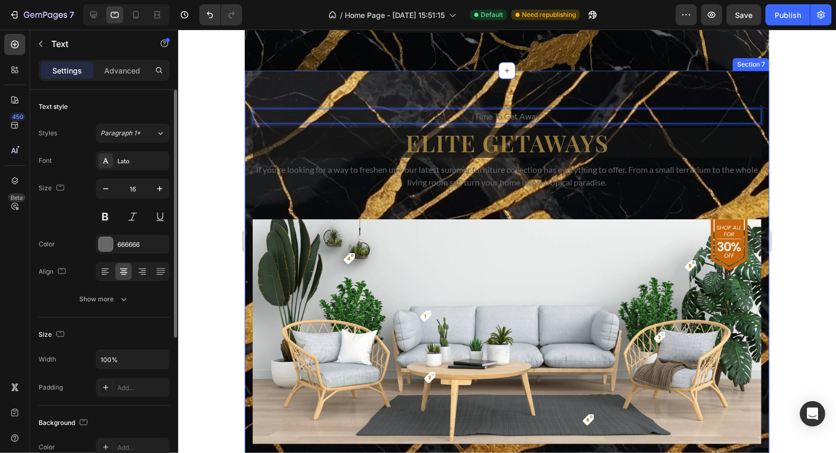
scroll to position [52, 0]
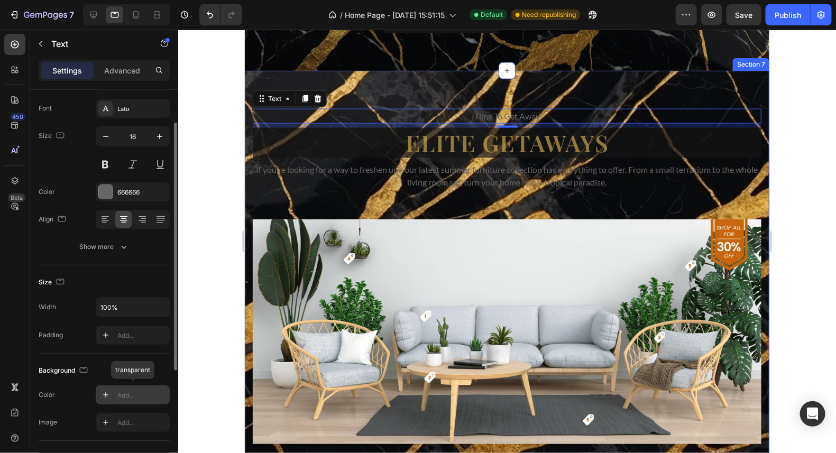
click at [106, 397] on icon at bounding box center [106, 395] width 8 height 8
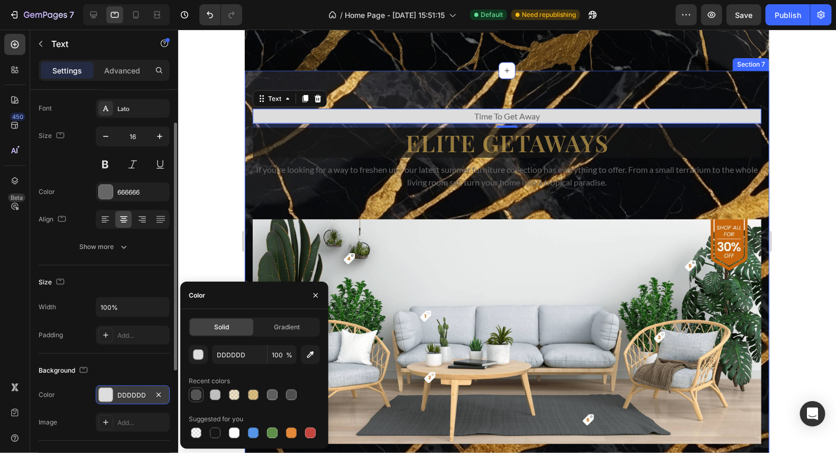
click at [197, 392] on div at bounding box center [196, 395] width 11 height 11
type input "151515"
type input "70"
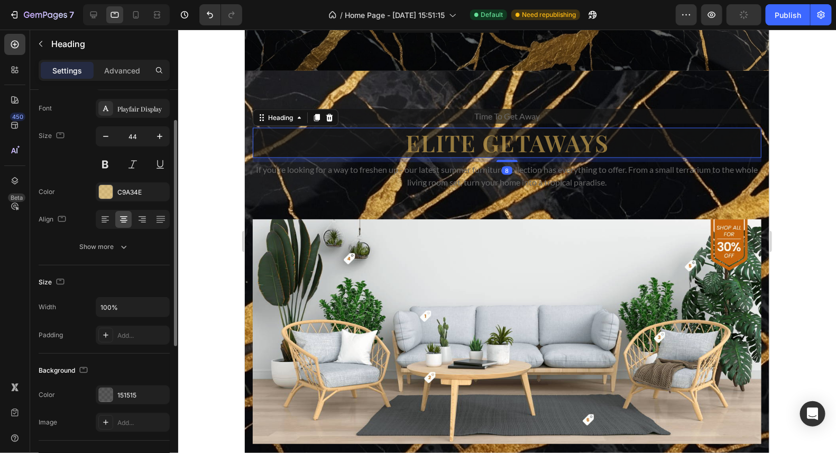
click at [707, 158] on h2 "Elite Getaways" at bounding box center [506, 142] width 509 height 30
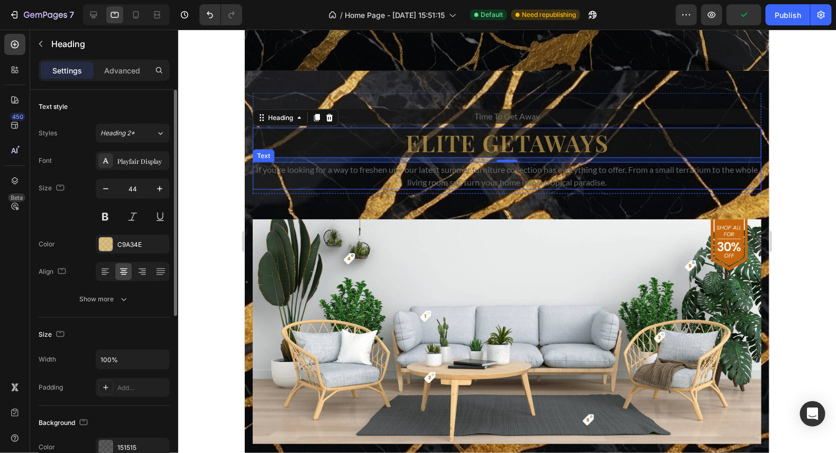
click at [617, 188] on p "If you’re looking for a way to freshen up - our latest summer furniture collect…" at bounding box center [506, 175] width 507 height 25
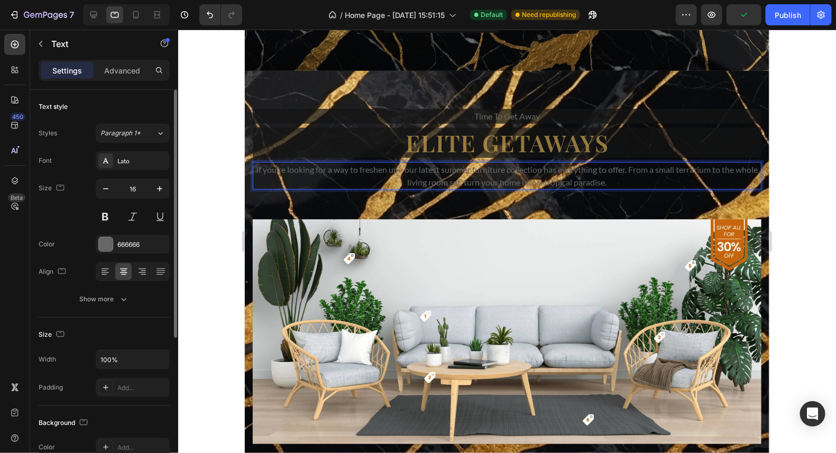
click at [617, 188] on p "If you’re looking for a way to freshen up - our latest summer furniture collect…" at bounding box center [506, 175] width 507 height 25
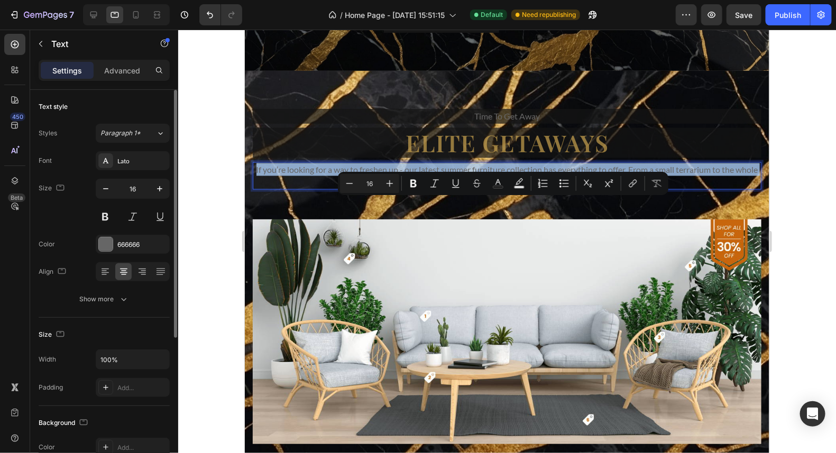
drag, startPoint x: 617, startPoint y: 215, endPoint x: 507, endPoint y: 202, distance: 110.8
click at [507, 188] on p "If you’re looking for a way to freshen up - our latest summer furniture collect…" at bounding box center [506, 175] width 507 height 25
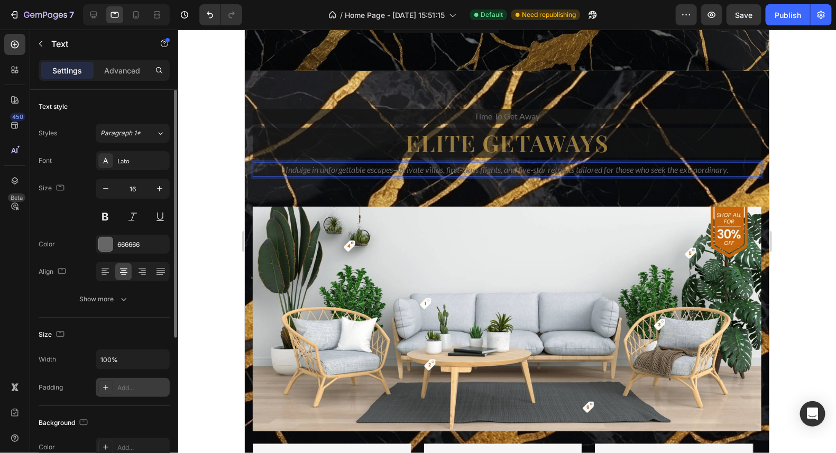
scroll to position [52, 0]
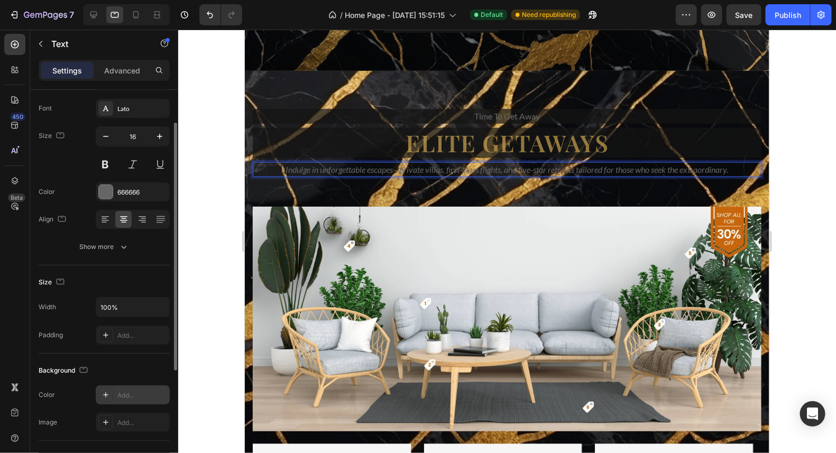
click at [102, 395] on icon at bounding box center [106, 395] width 8 height 8
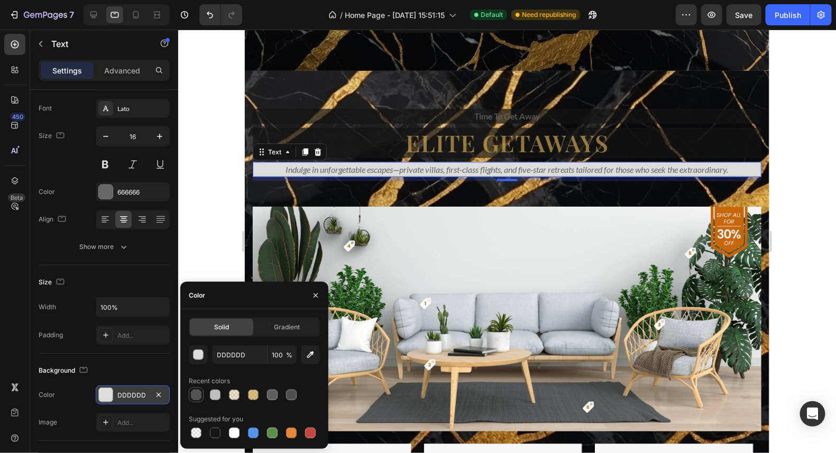
click at [194, 396] on div at bounding box center [196, 395] width 11 height 11
type input "151515"
type input "70"
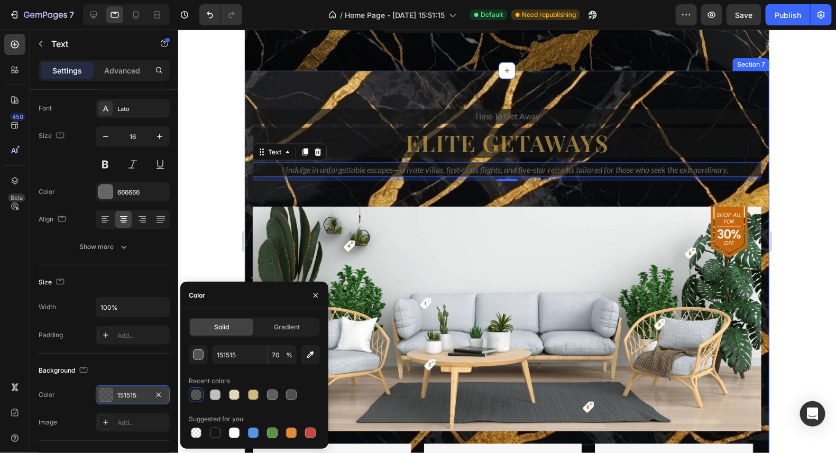
click at [754, 224] on div "Time to get away Text Elite Getaways Heading Indulge in unforgettable escapes—p…" at bounding box center [506, 383] width 525 height 626
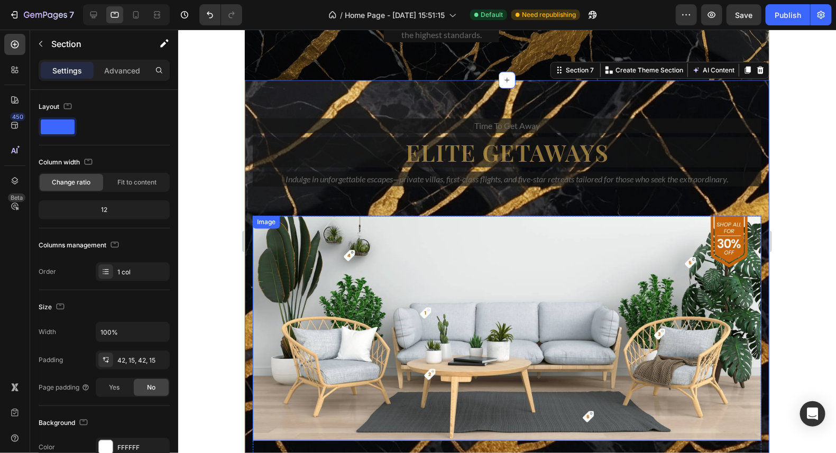
scroll to position [5878, 0]
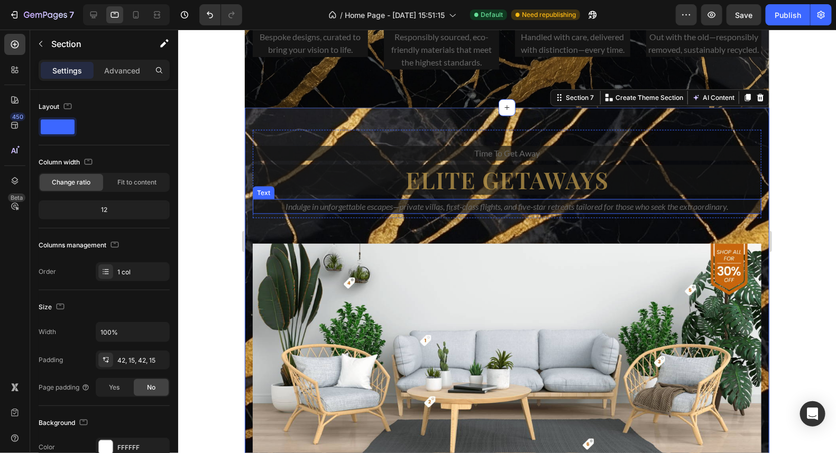
click at [483, 204] on icon "Indulge in unforgettable escapes—private villas, first-class flights, and five-…" at bounding box center [507, 206] width 443 height 10
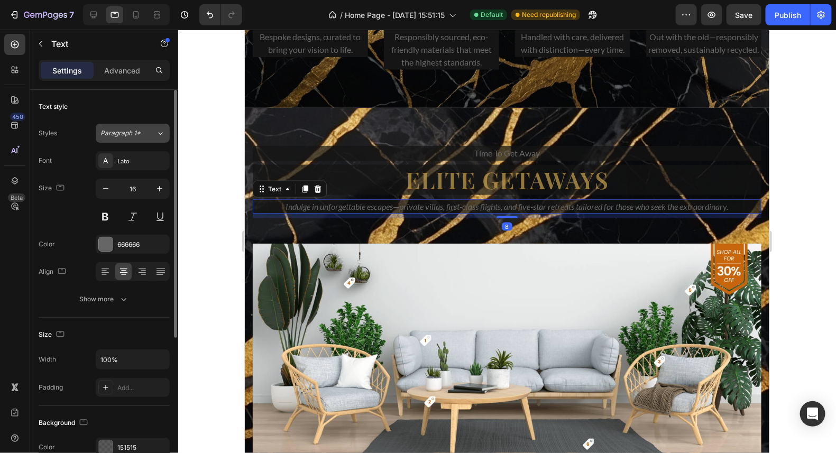
click at [156, 133] on icon at bounding box center [160, 133] width 9 height 11
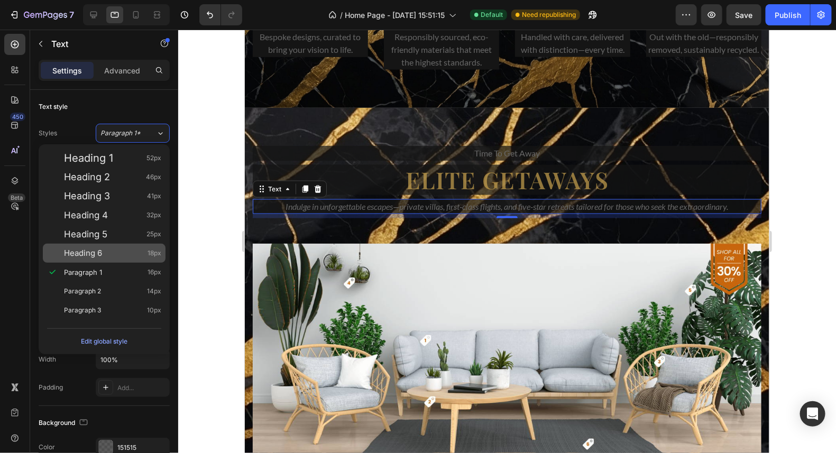
click at [127, 256] on div "Heading 6 18px" at bounding box center [112, 253] width 97 height 11
type input "18"
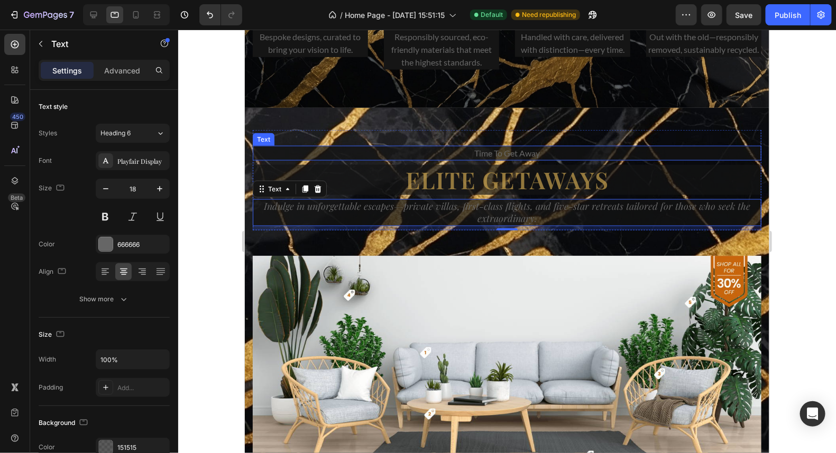
click at [538, 152] on p "Time to get away" at bounding box center [506, 152] width 507 height 13
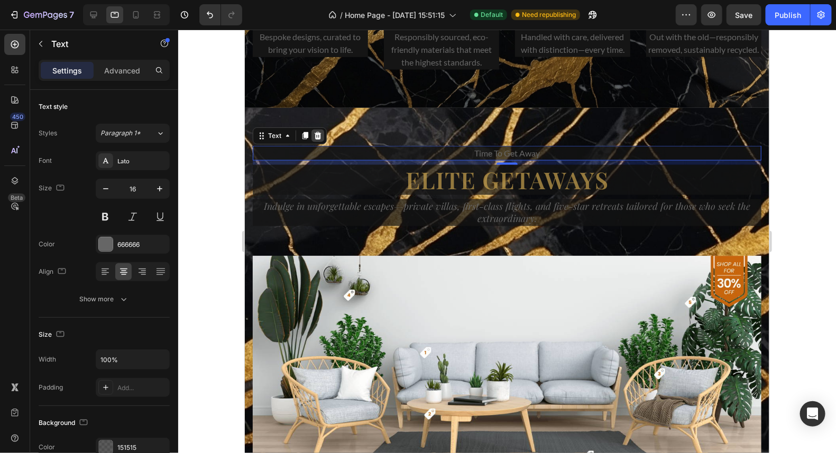
click at [315, 135] on icon at bounding box center [317, 135] width 7 height 7
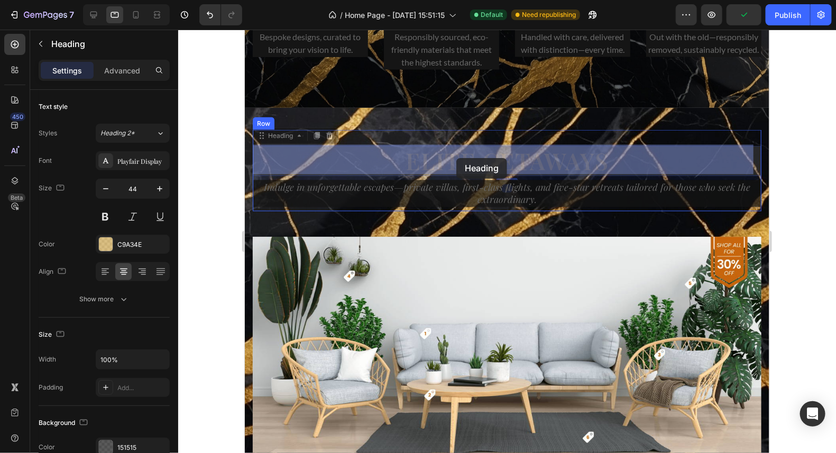
drag, startPoint x: 602, startPoint y: 160, endPoint x: 456, endPoint y: 158, distance: 146.0
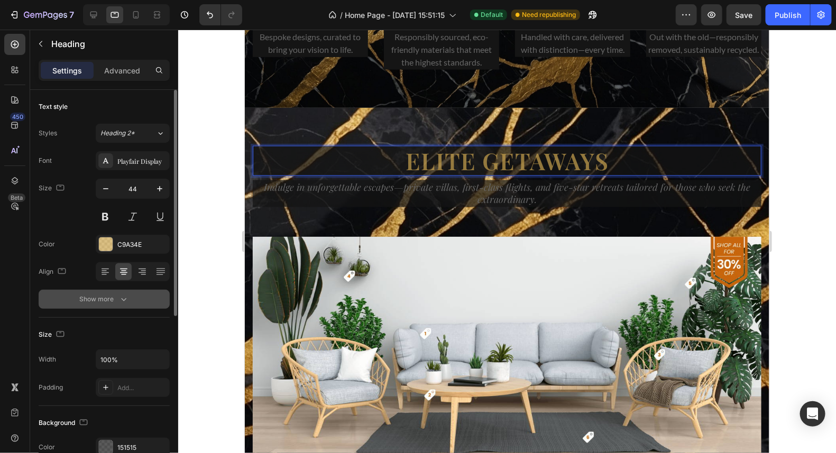
click at [113, 294] on div "Show more" at bounding box center [104, 299] width 49 height 11
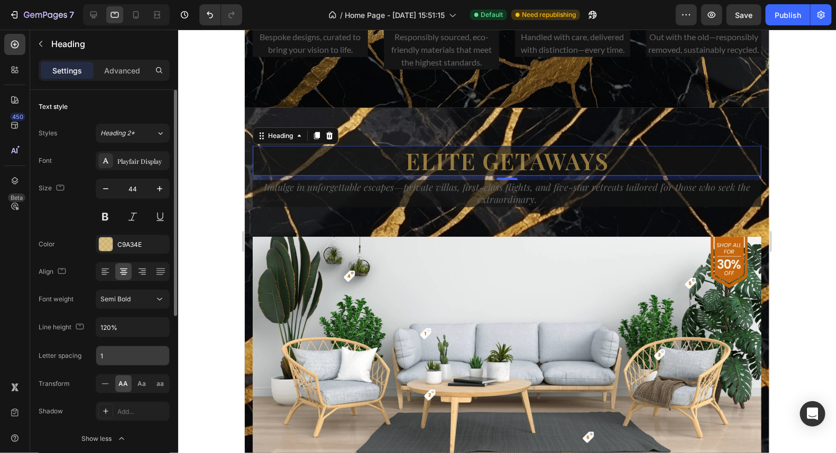
click at [116, 362] on input "1" at bounding box center [132, 355] width 73 height 19
type input "2"
type input "3"
type input "4"
type input "5"
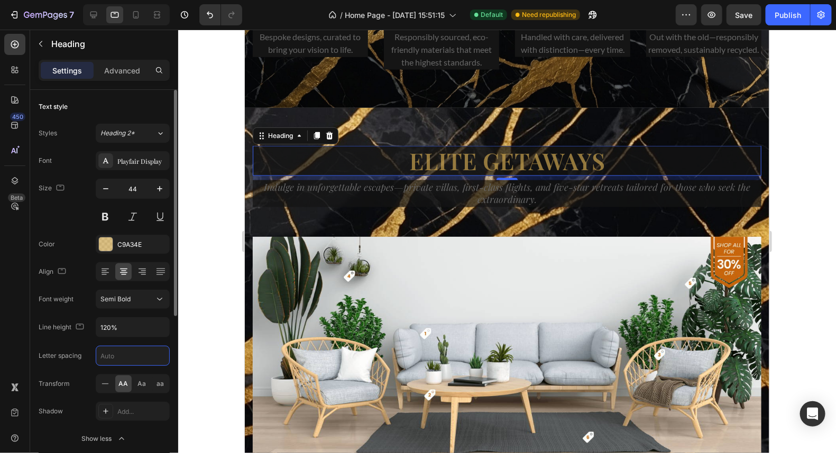
type input "6"
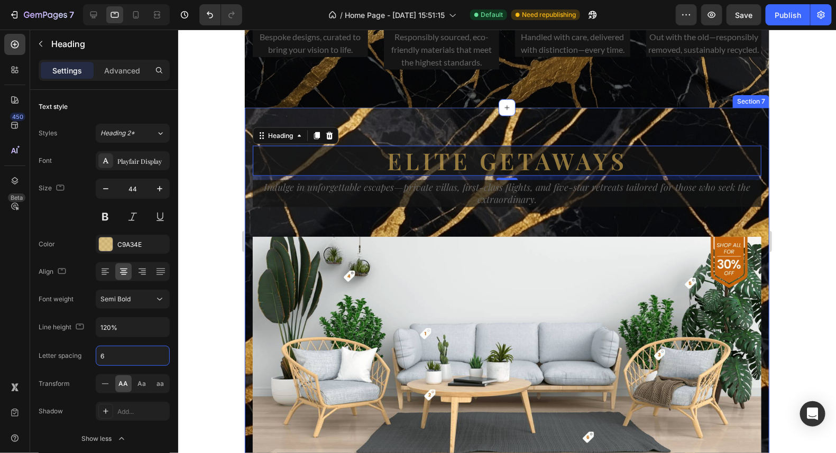
click at [600, 200] on p "Indulge in unforgettable escapes—private villas, first-class flights, and five-…" at bounding box center [506, 193] width 507 height 25
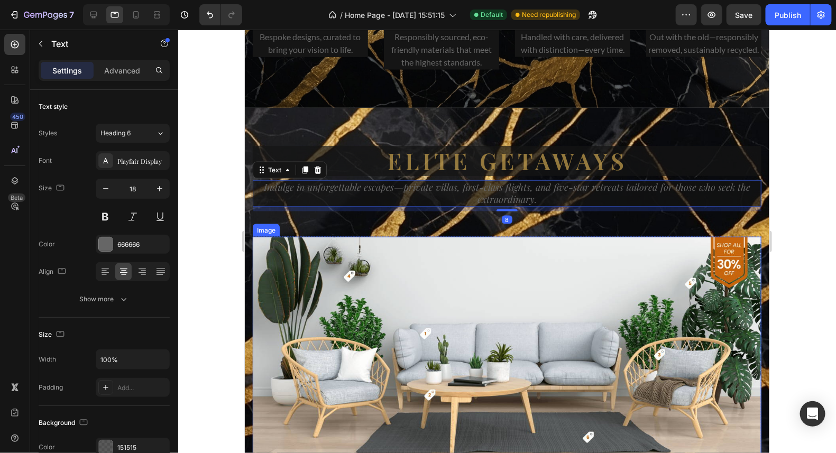
scroll to position [5930, 0]
